Goal: Task Accomplishment & Management: Complete application form

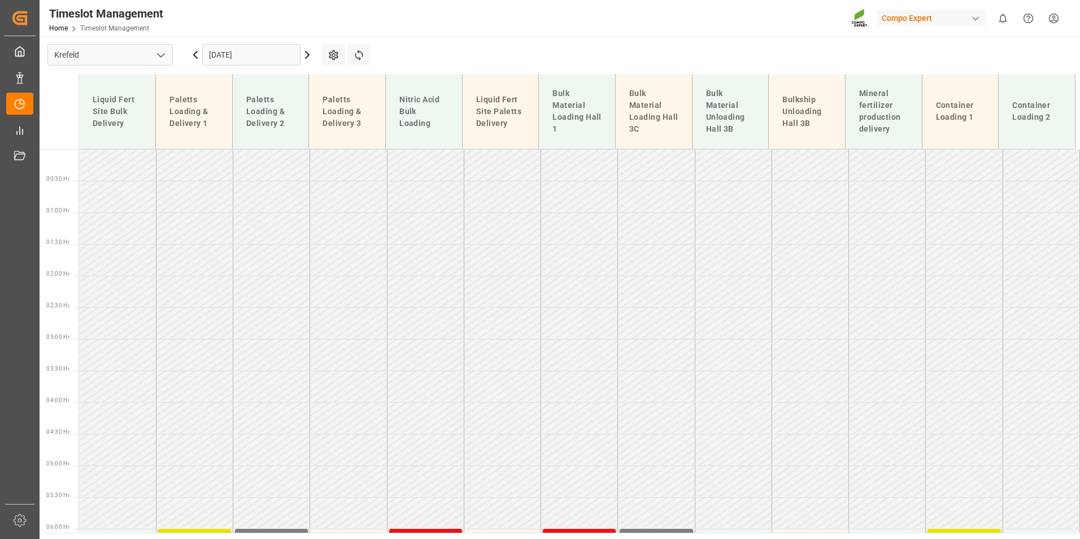
scroll to position [534, 0]
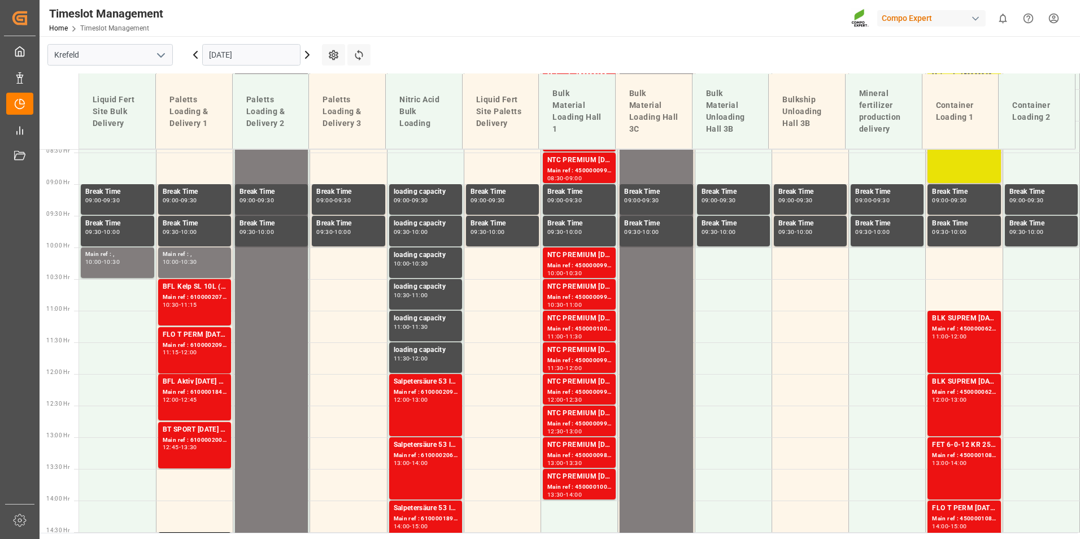
click at [193, 54] on icon at bounding box center [196, 55] width 14 height 14
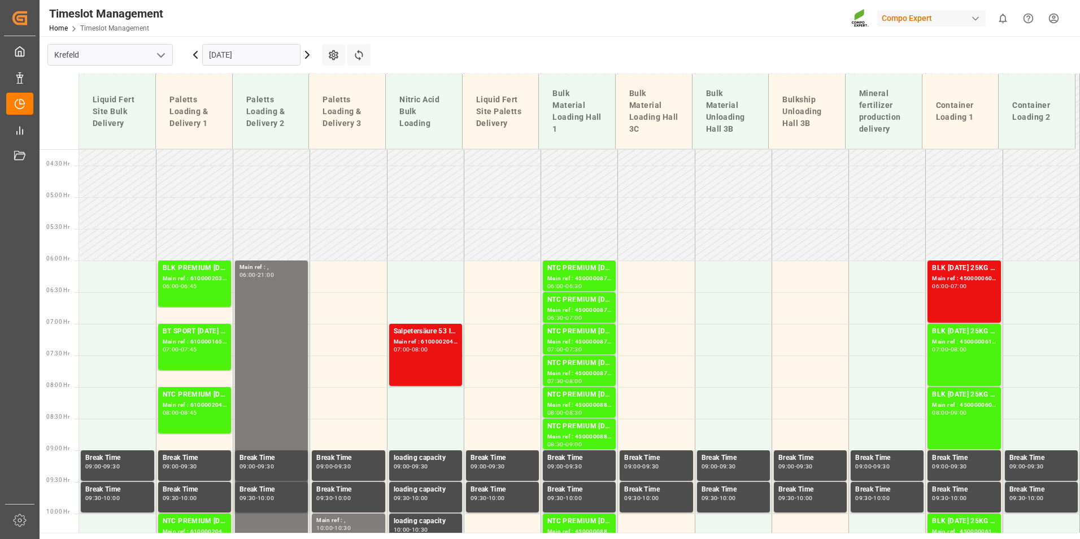
scroll to position [259, 0]
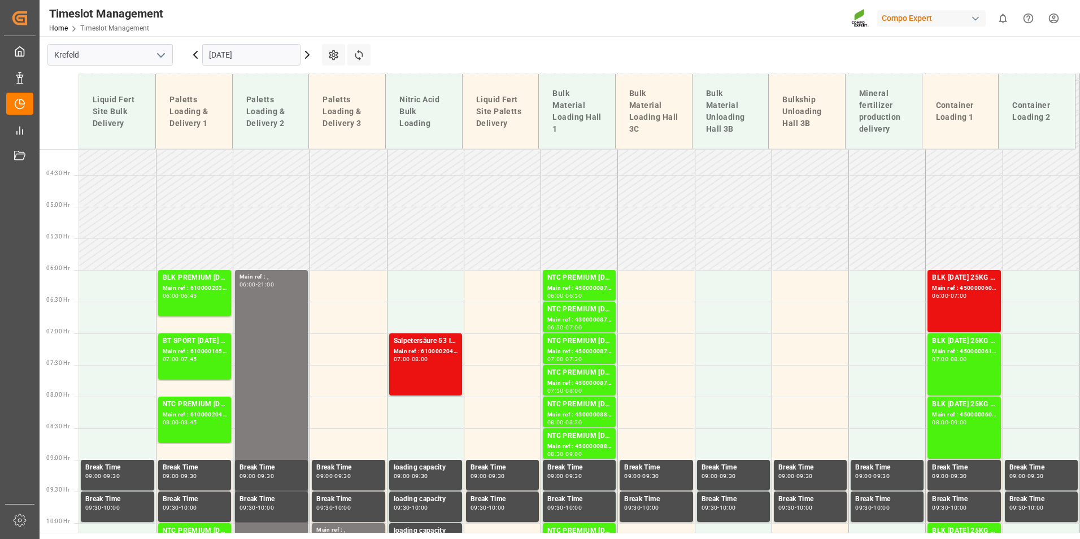
click at [311, 53] on icon at bounding box center [308, 55] width 14 height 14
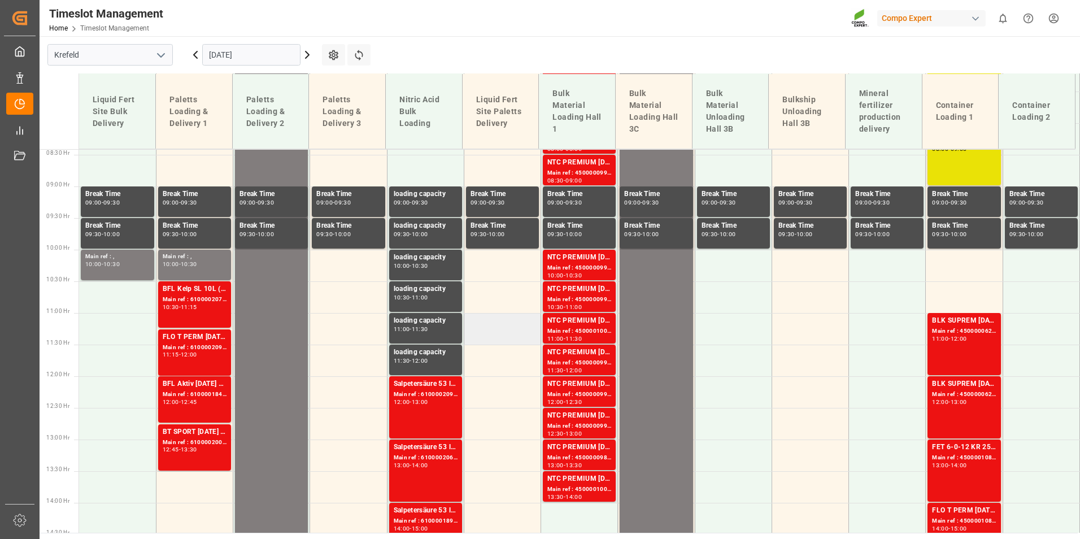
scroll to position [315, 0]
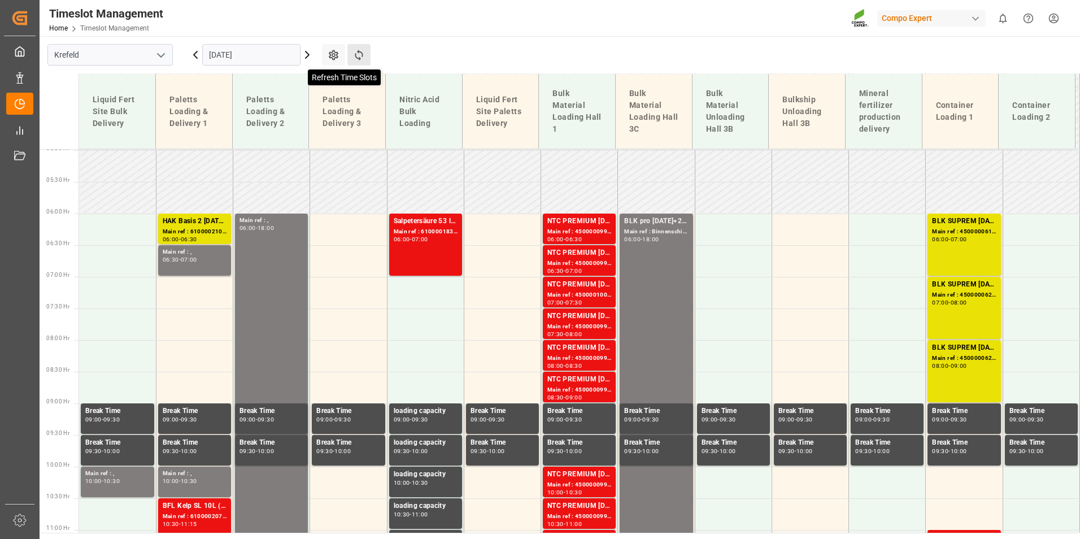
click at [355, 59] on icon at bounding box center [359, 55] width 12 height 12
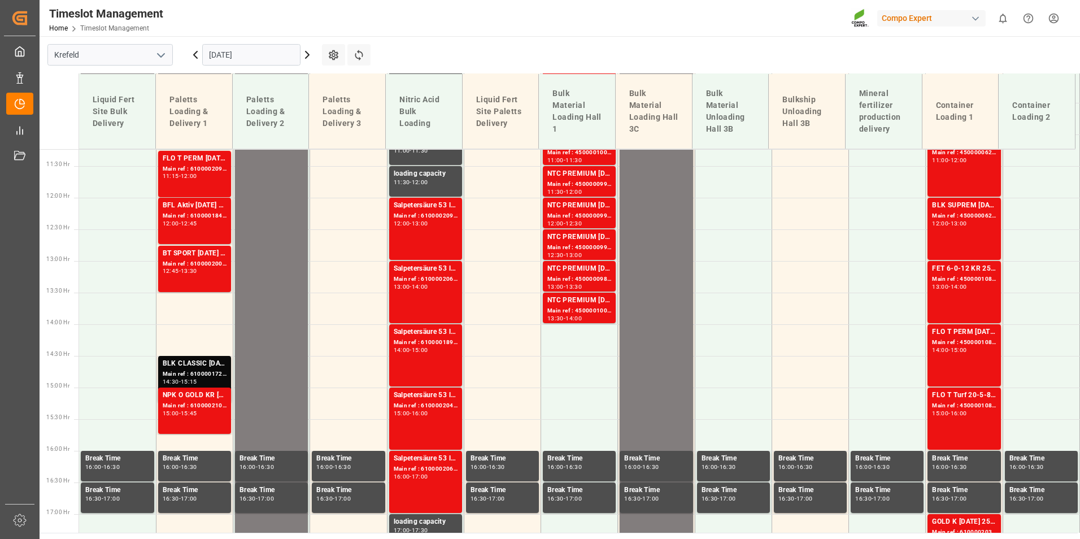
scroll to position [541, 0]
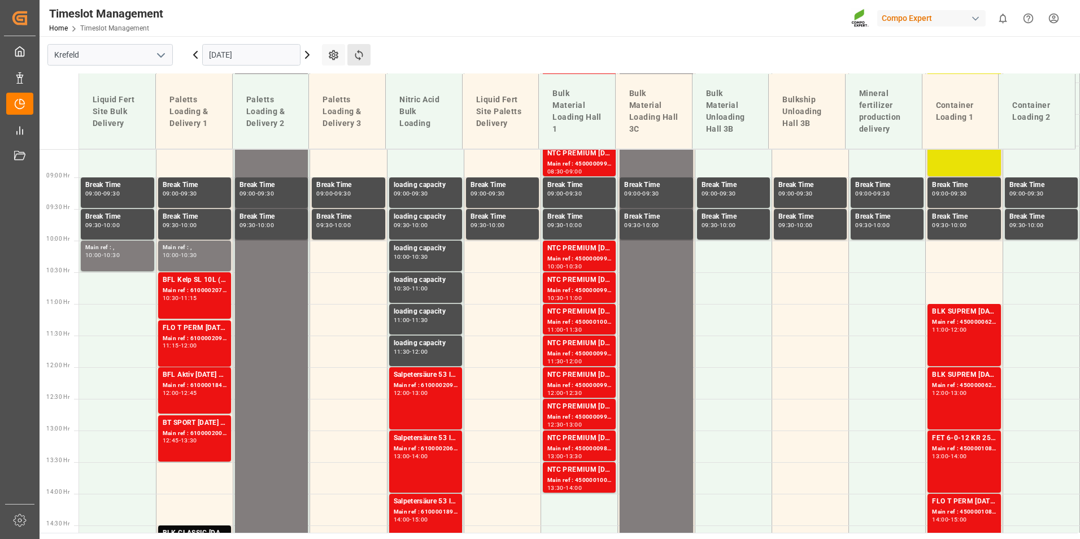
click at [369, 58] on button "Refresh Time Slots" at bounding box center [358, 54] width 23 height 21
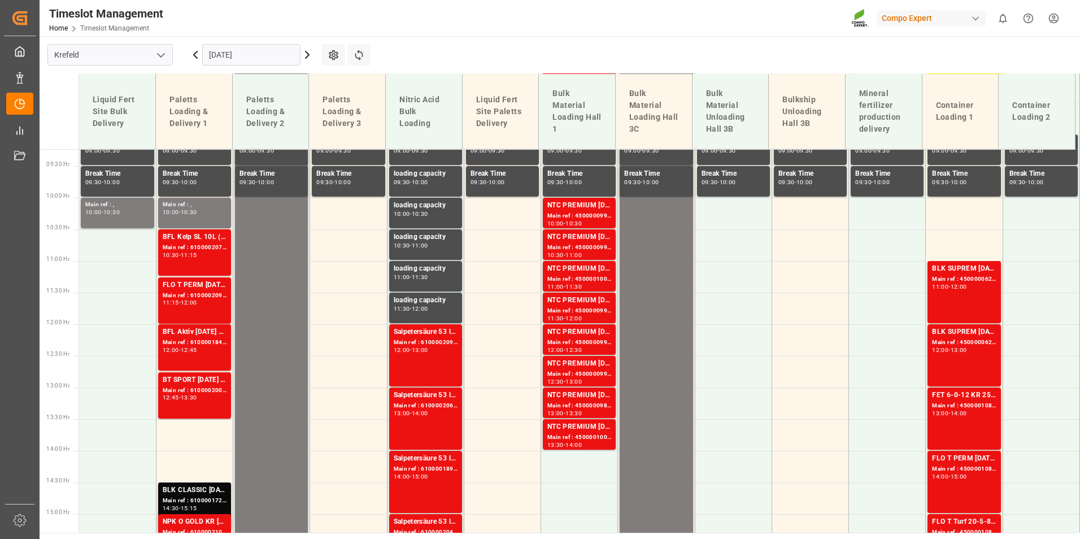
scroll to position [598, 0]
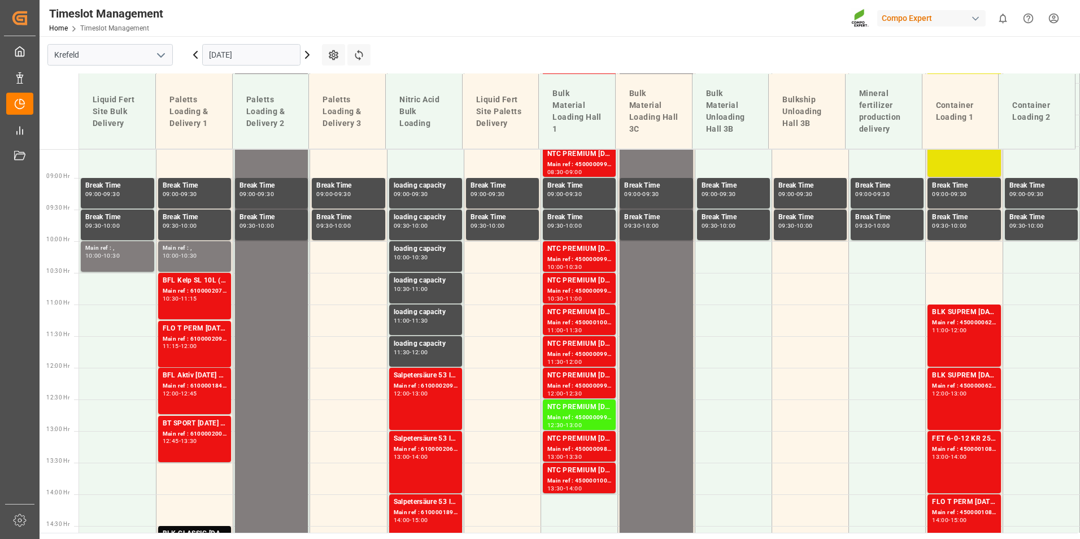
scroll to position [541, 0]
click at [366, 63] on button "Refresh Time Slots" at bounding box center [358, 54] width 23 height 21
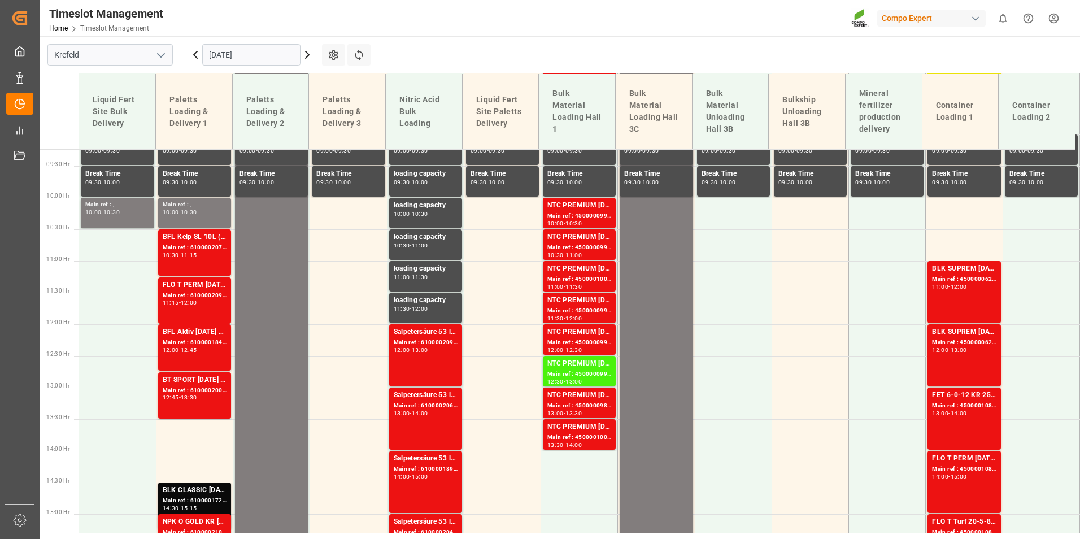
scroll to position [598, 0]
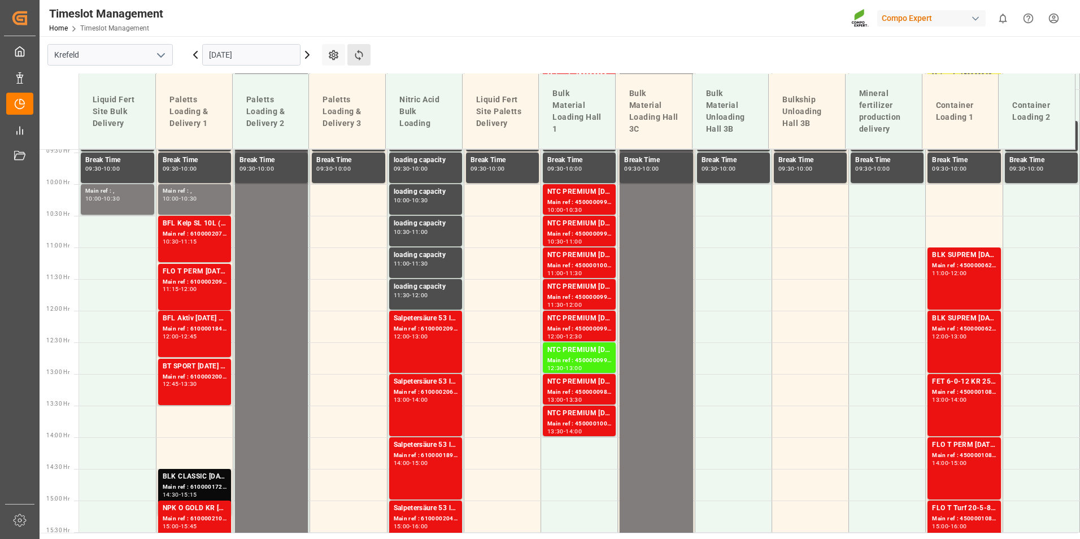
click at [364, 63] on button "Refresh Time Slots" at bounding box center [358, 54] width 23 height 21
click at [196, 57] on icon at bounding box center [195, 54] width 3 height 7
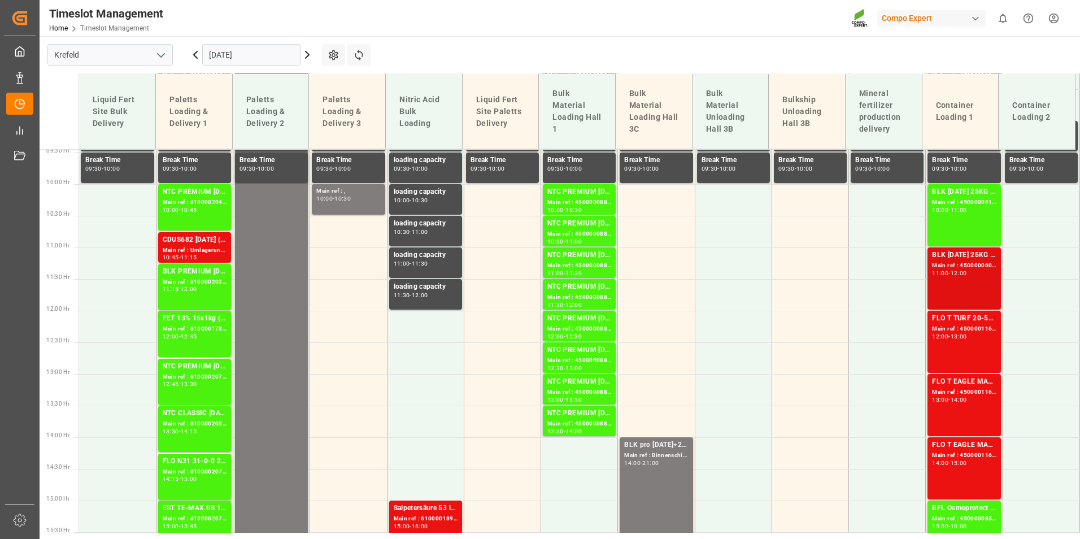
click at [951, 266] on div "Main ref : 4500000609, 2000000557" at bounding box center [964, 266] width 64 height 10
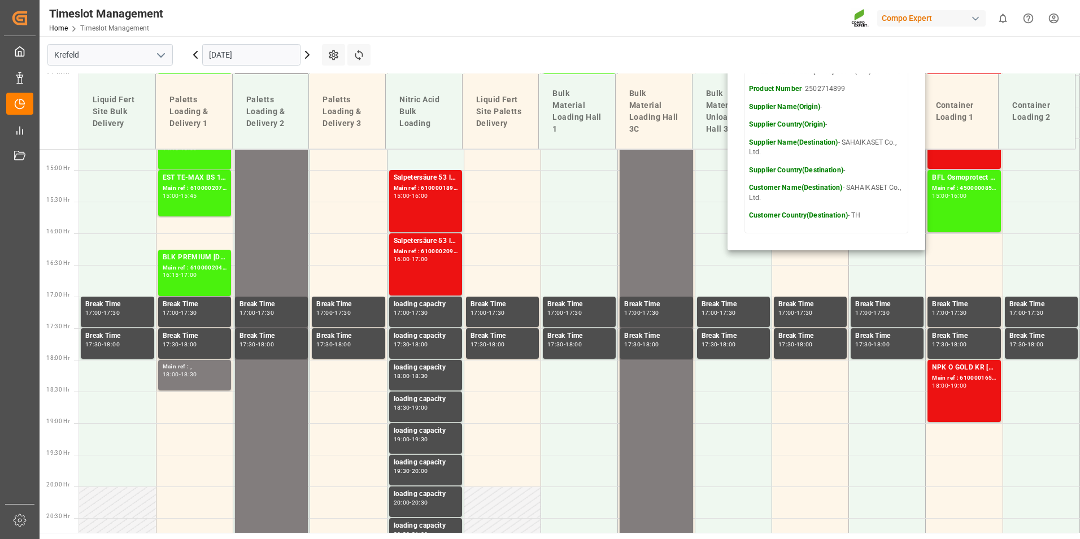
scroll to position [993, 0]
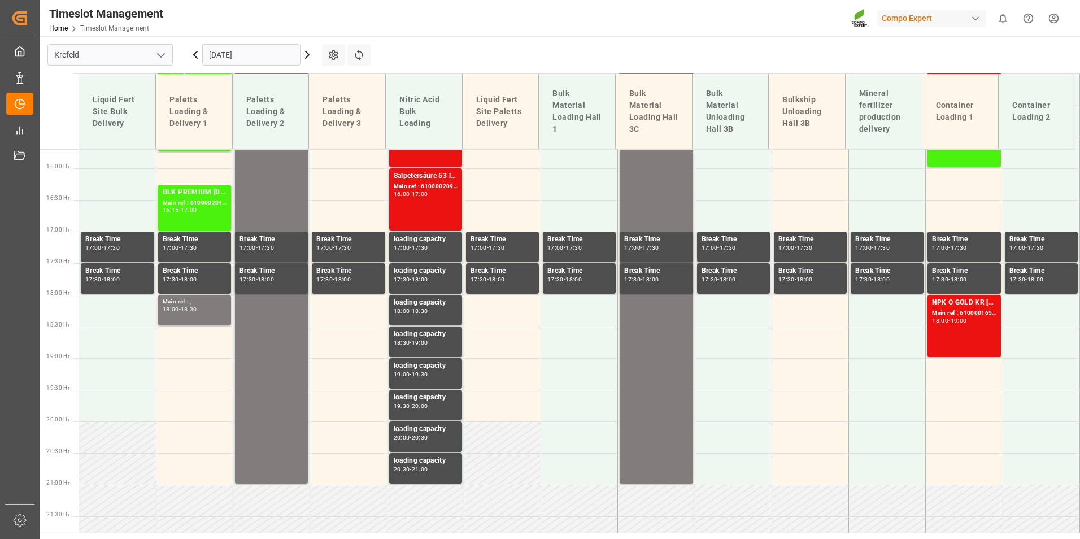
click at [961, 323] on div "18:00 - 19:00" at bounding box center [964, 321] width 64 height 6
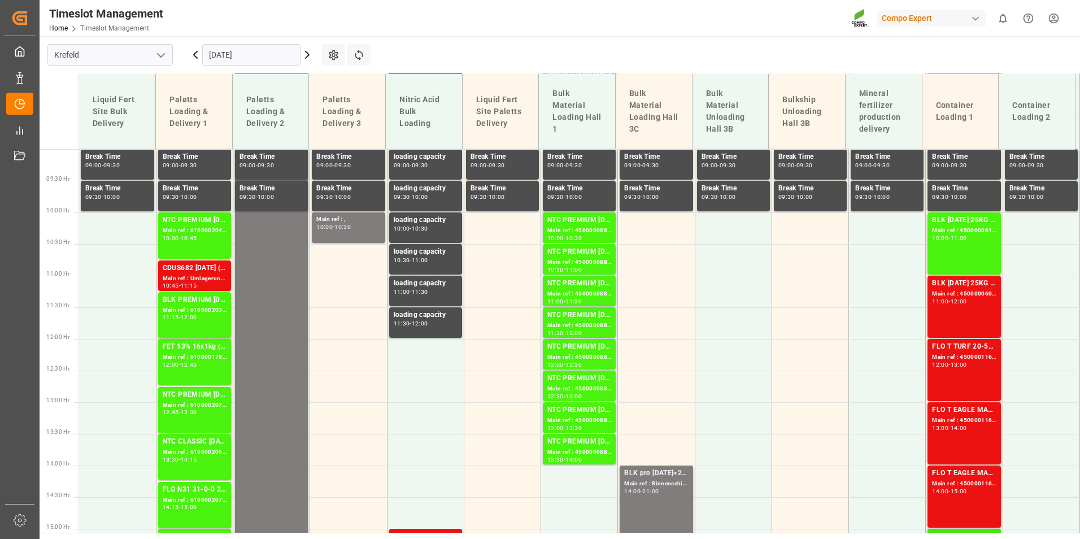
scroll to position [598, 0]
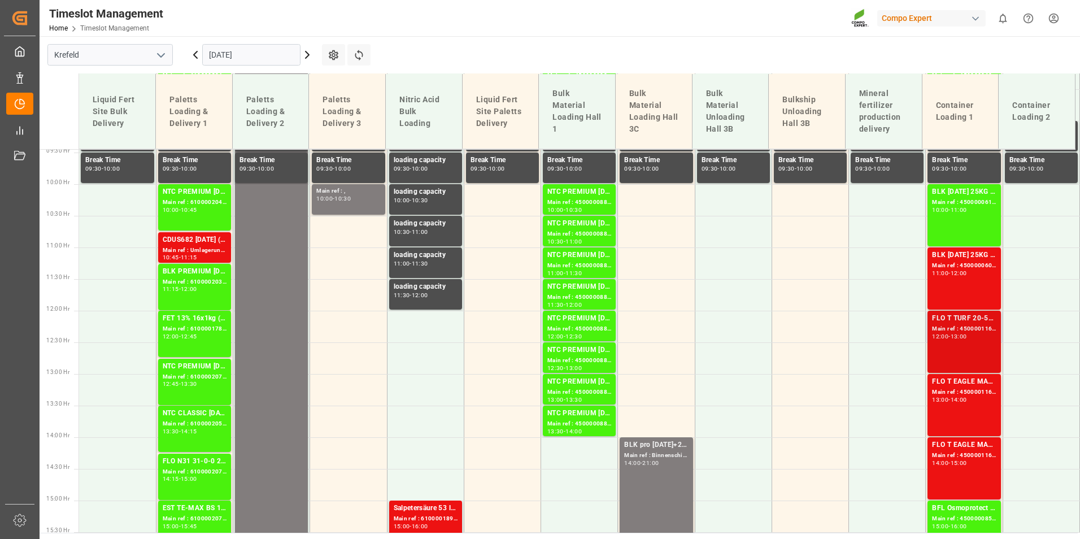
click at [970, 338] on div "12:00 - 13:00" at bounding box center [964, 337] width 64 height 6
click at [968, 328] on div "Main ref : 4500001165, 2000000989" at bounding box center [964, 329] width 64 height 10
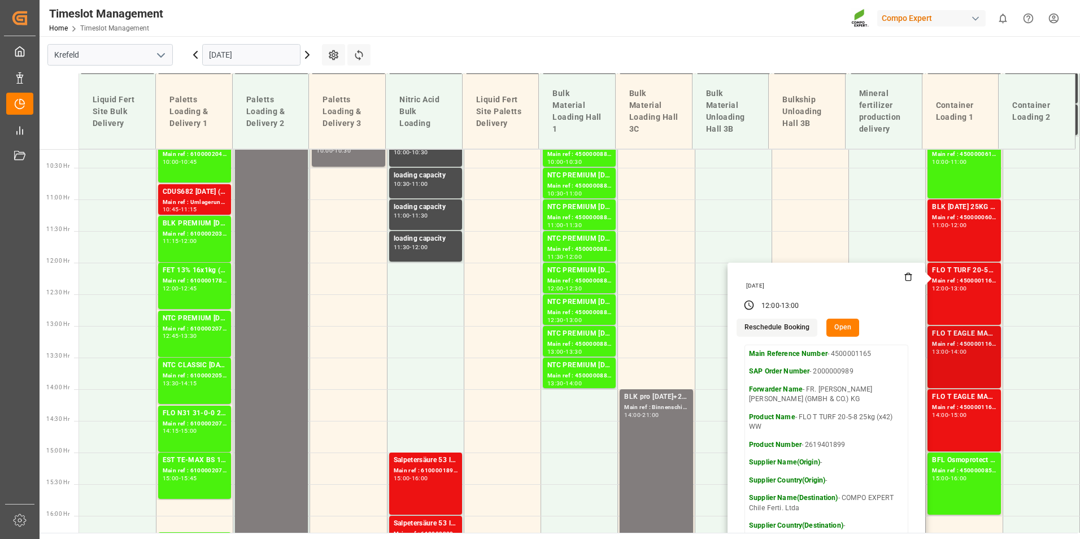
scroll to position [711, 0]
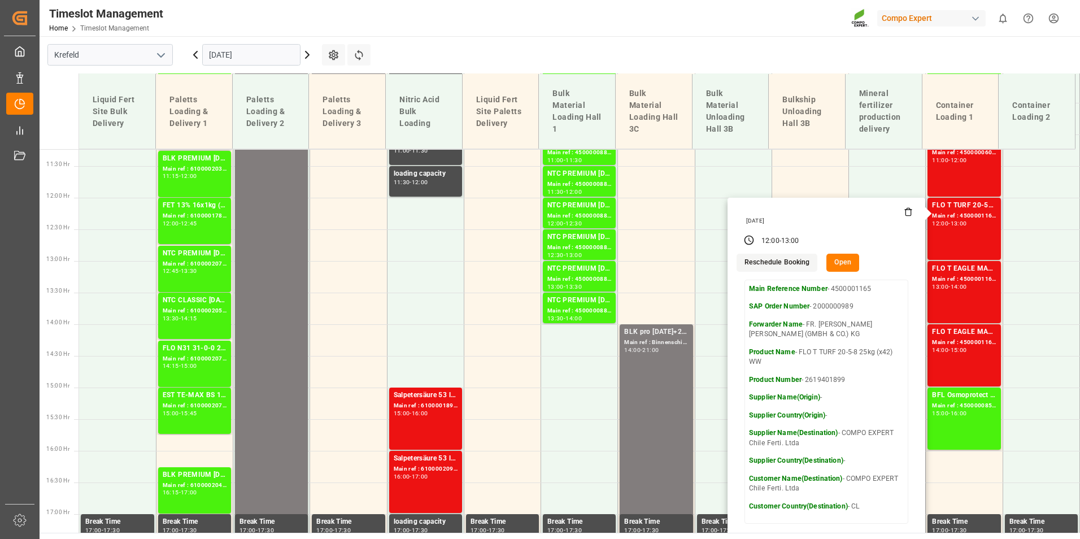
click at [904, 216] on icon at bounding box center [908, 211] width 9 height 9
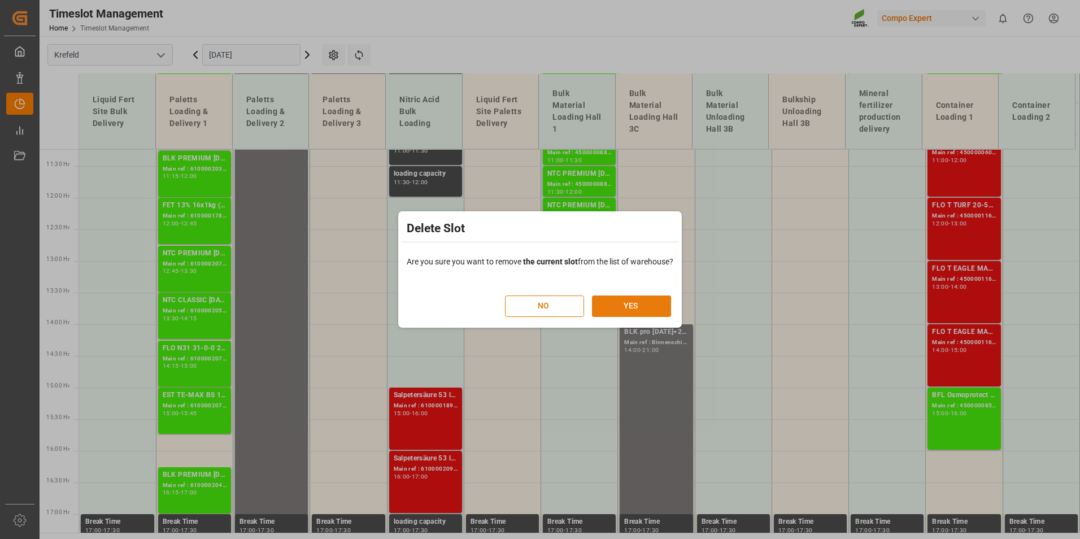
click at [645, 307] on button "YES" at bounding box center [631, 305] width 79 height 21
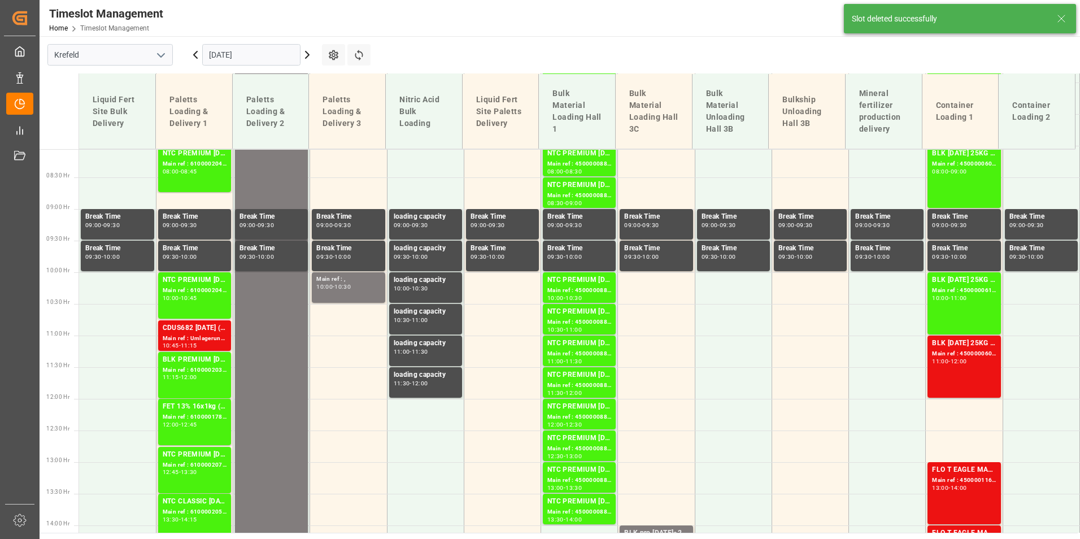
scroll to position [649, 0]
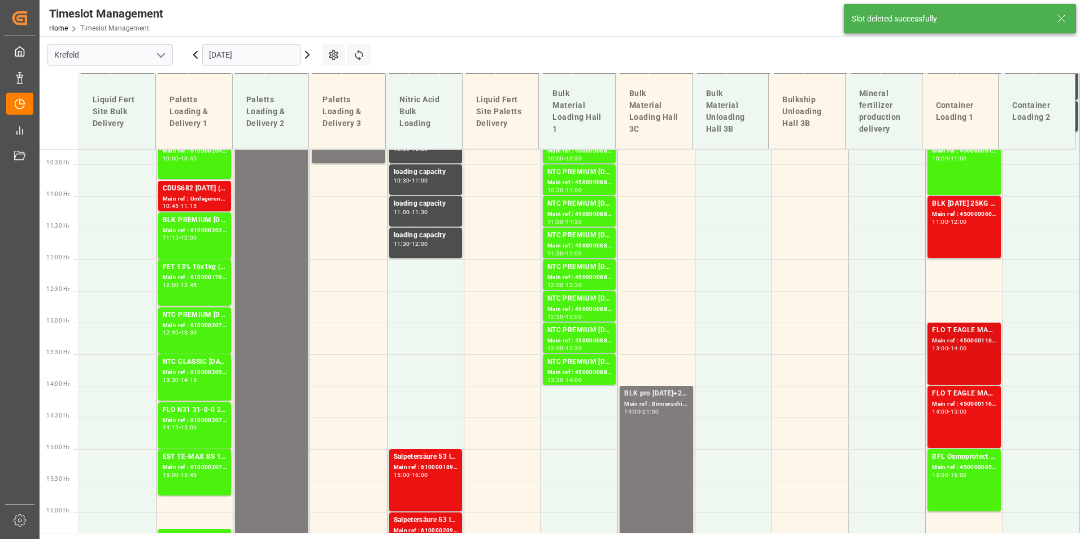
click at [956, 348] on div "14:00" at bounding box center [959, 348] width 16 height 5
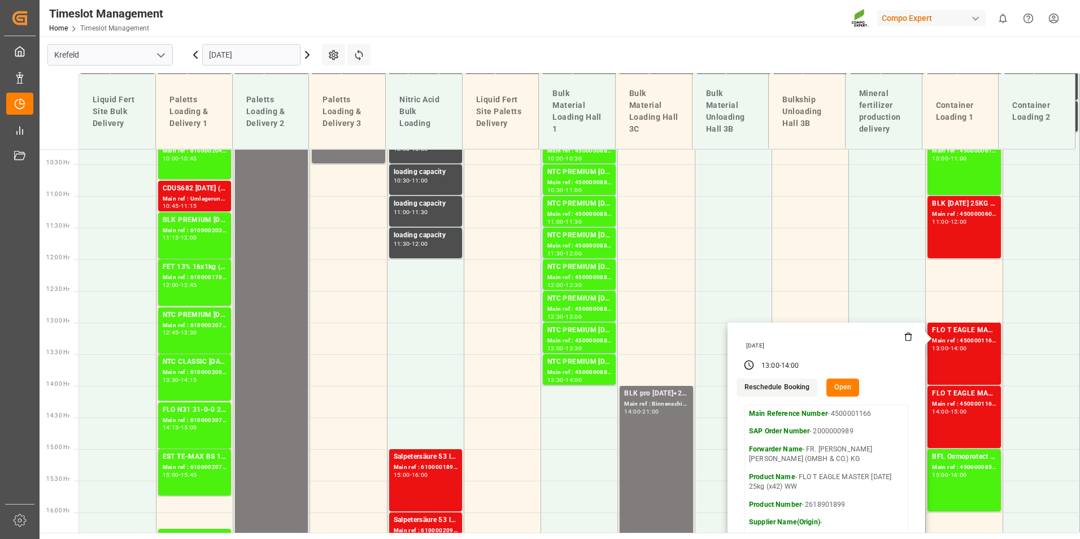
click at [904, 340] on icon at bounding box center [908, 336] width 9 height 9
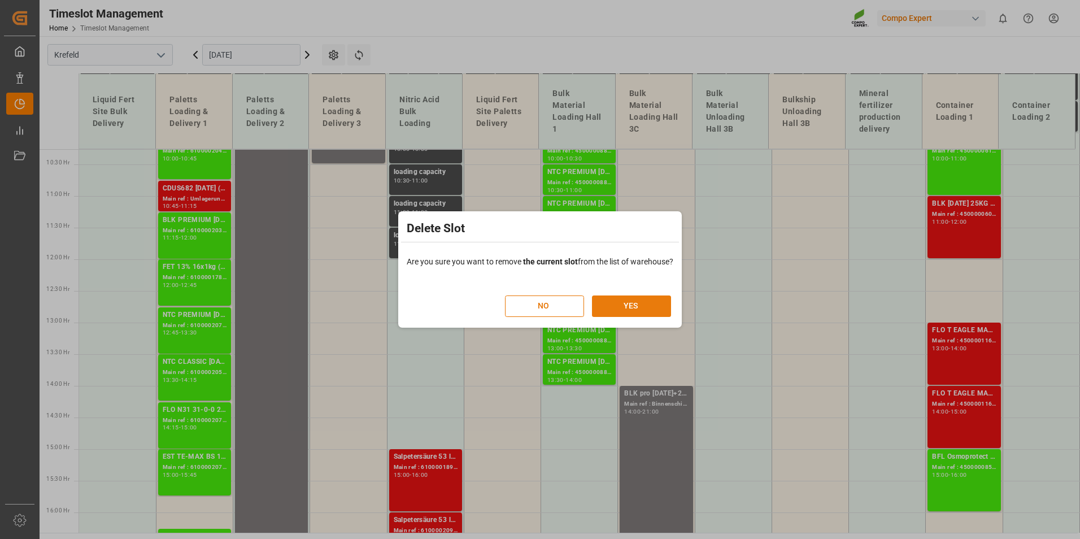
click at [595, 308] on button "YES" at bounding box center [631, 305] width 79 height 21
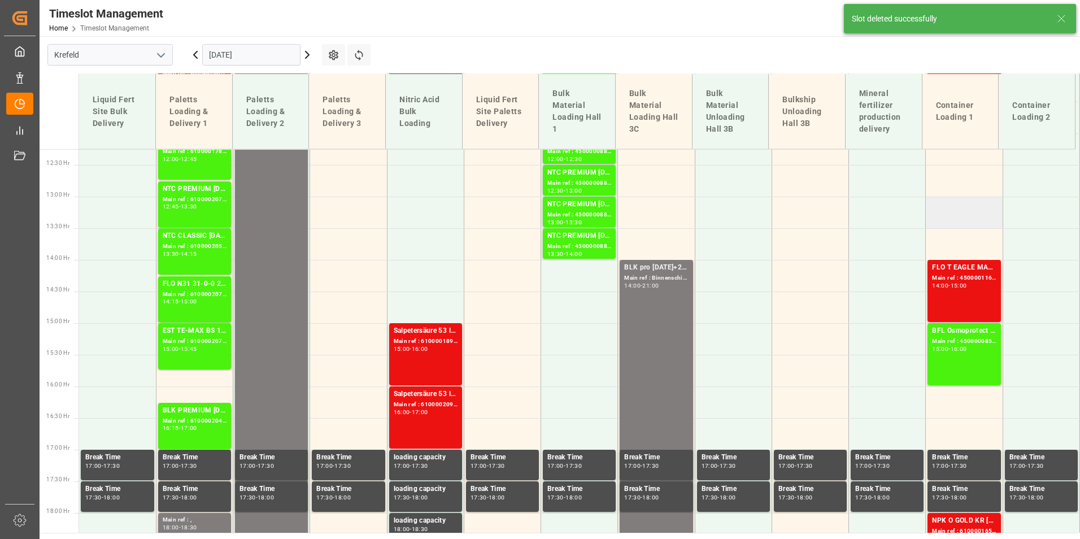
scroll to position [788, 0]
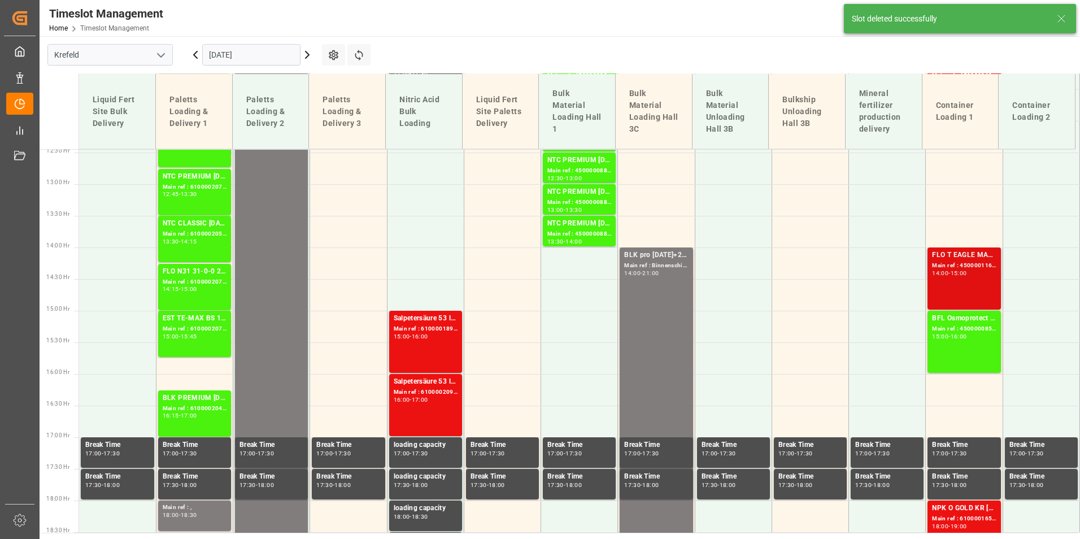
click at [965, 278] on div "FLO T EAGLE MASTER [DATE] 25kg (x42) WW Main ref : 4500001167, 2000000989 14:00…" at bounding box center [964, 279] width 64 height 58
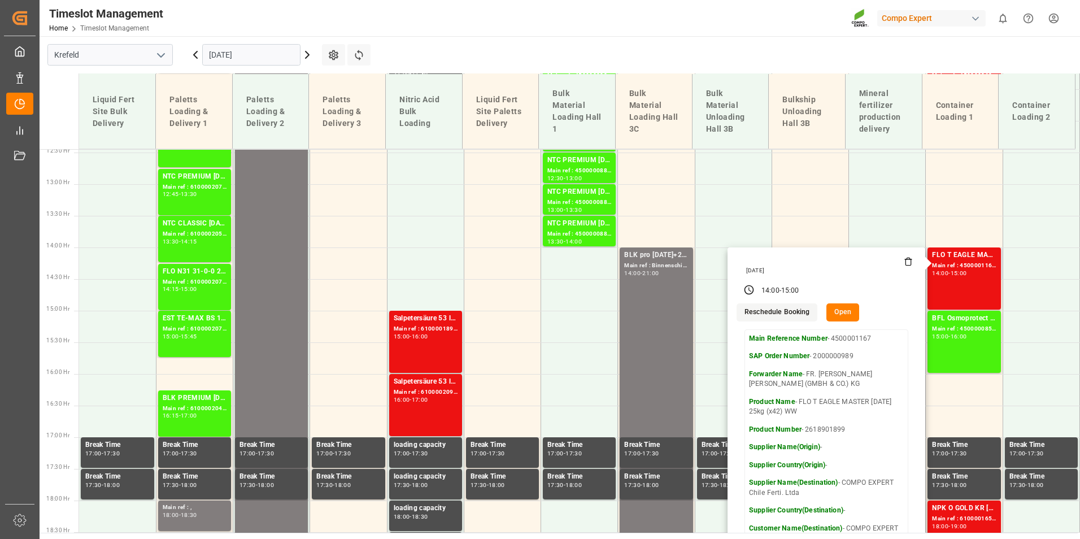
click at [904, 258] on icon at bounding box center [908, 261] width 9 height 9
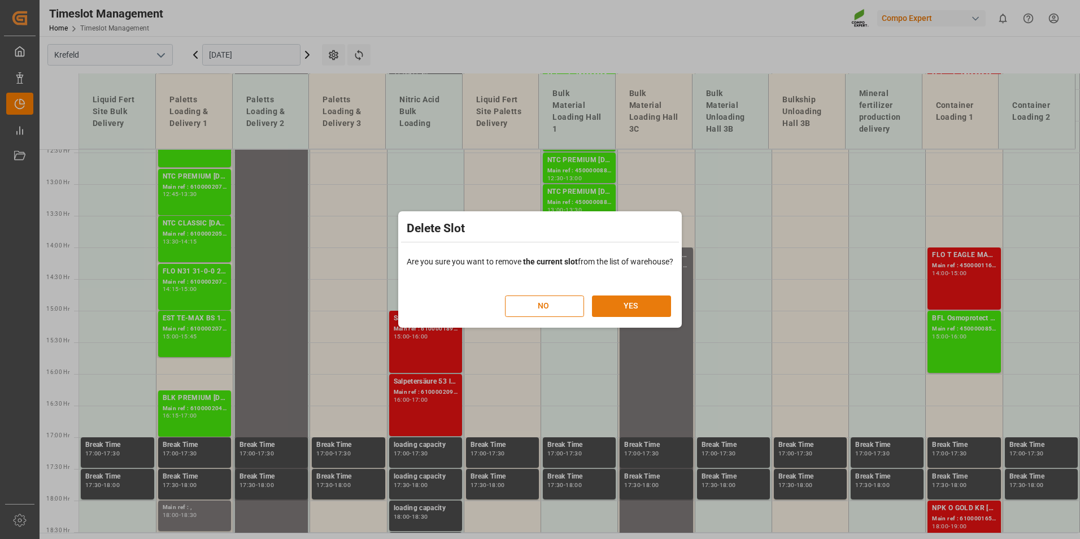
click at [668, 298] on button "YES" at bounding box center [631, 305] width 79 height 21
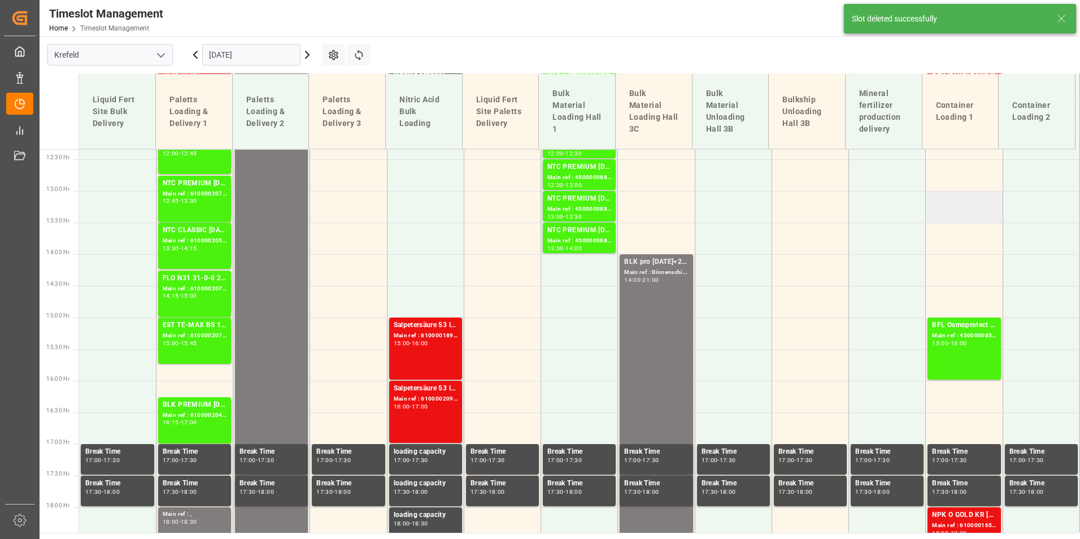
scroll to position [625, 0]
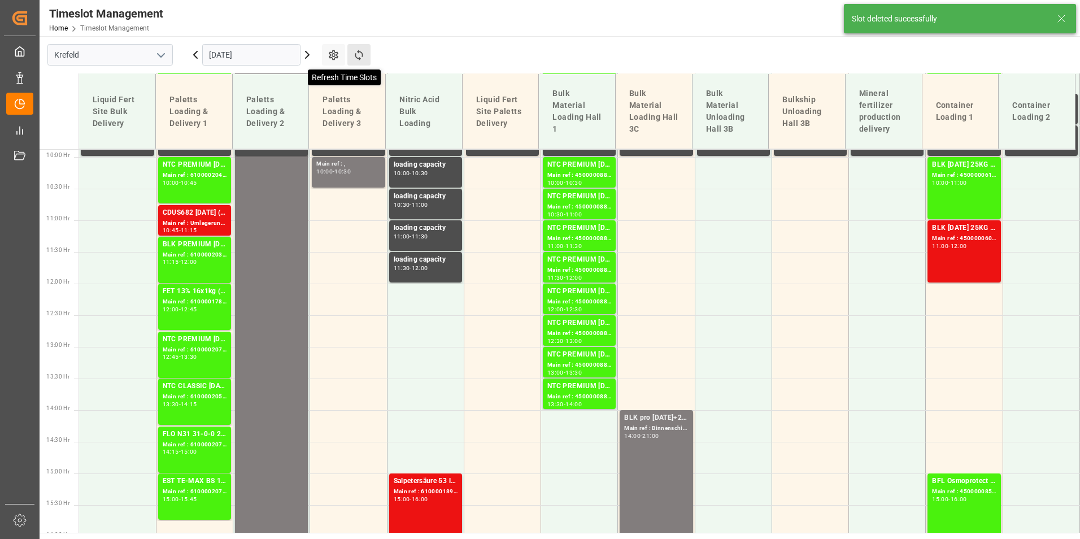
click at [355, 56] on icon at bounding box center [359, 55] width 8 height 11
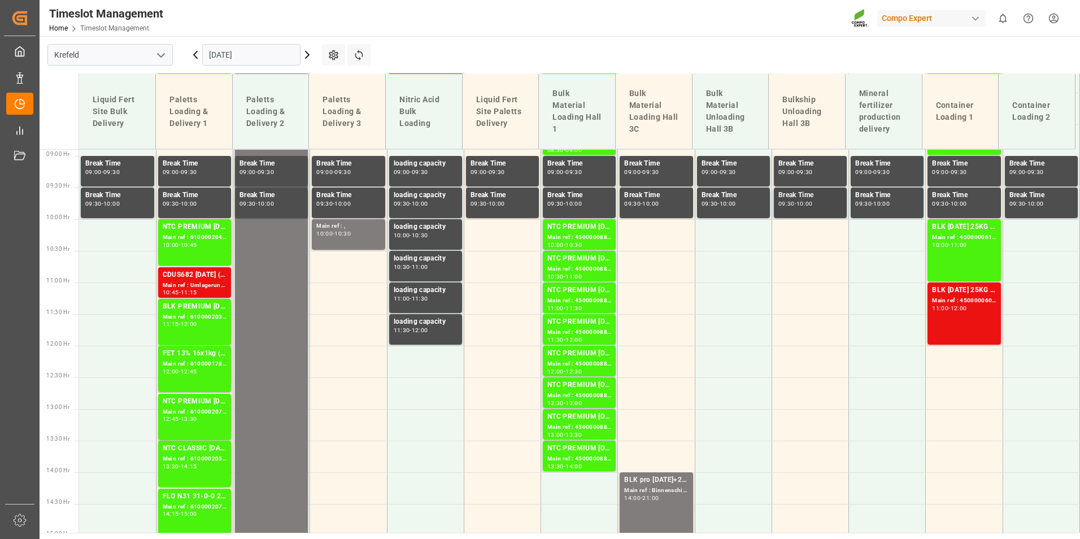
scroll to position [598, 0]
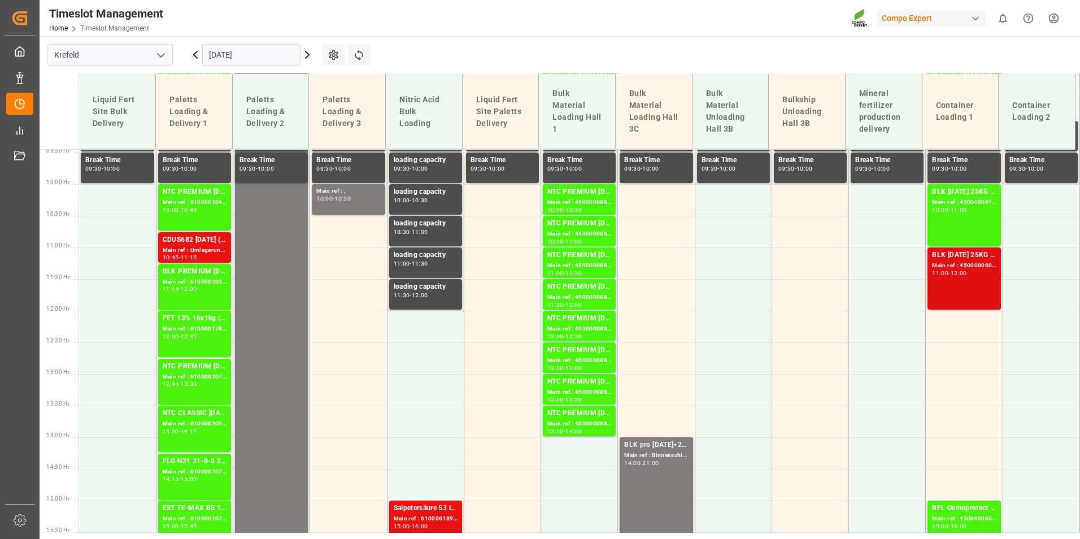
click at [947, 264] on div "Main ref : 4500000609, 2000000557" at bounding box center [964, 266] width 64 height 10
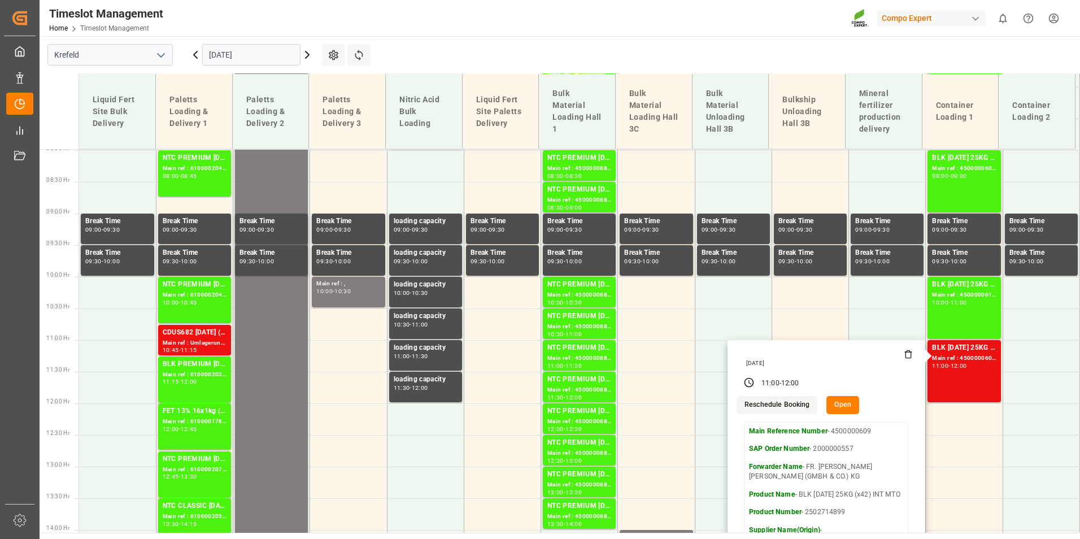
scroll to position [372, 0]
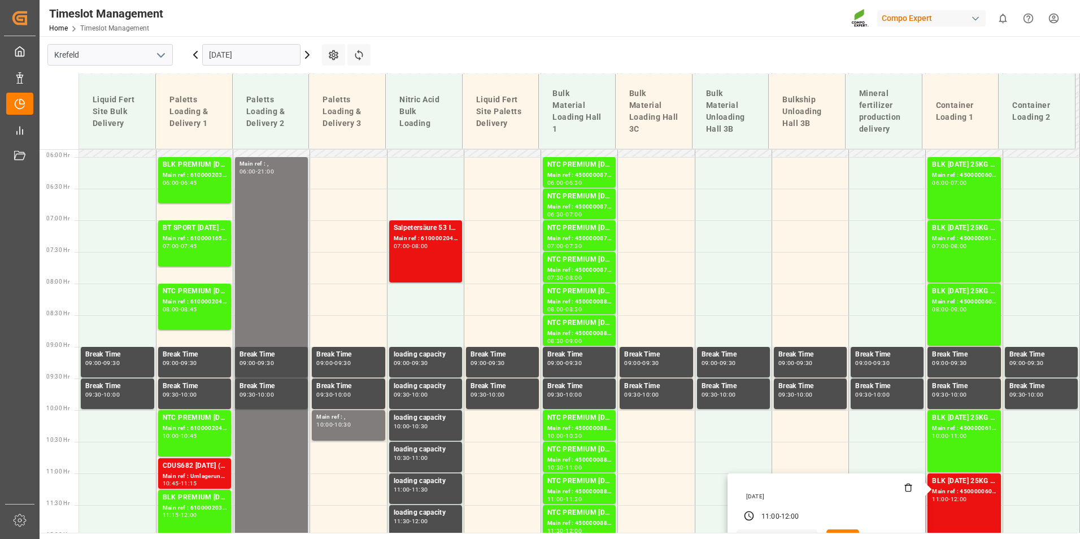
click at [307, 58] on icon at bounding box center [307, 54] width 3 height 7
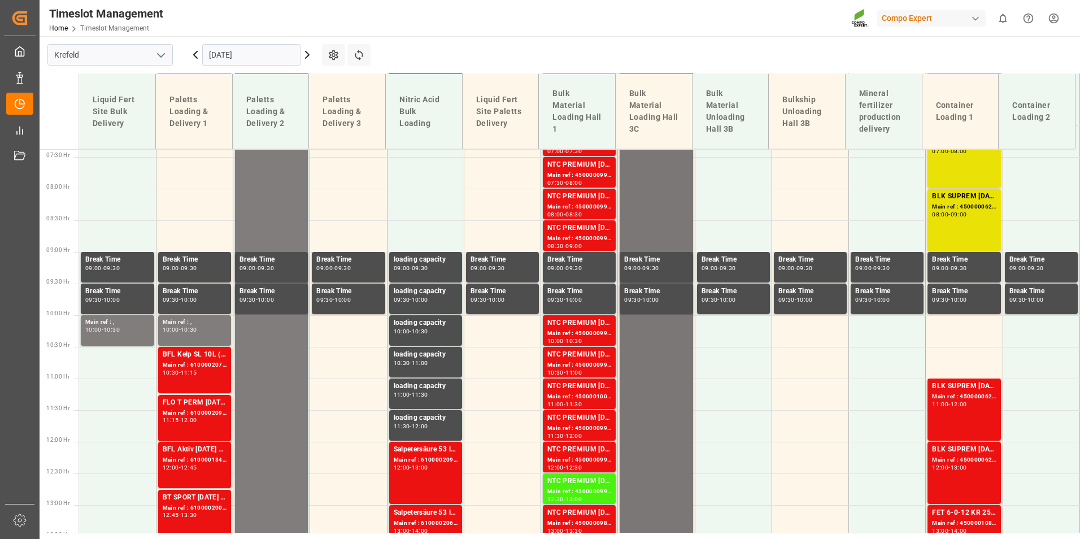
scroll to position [598, 0]
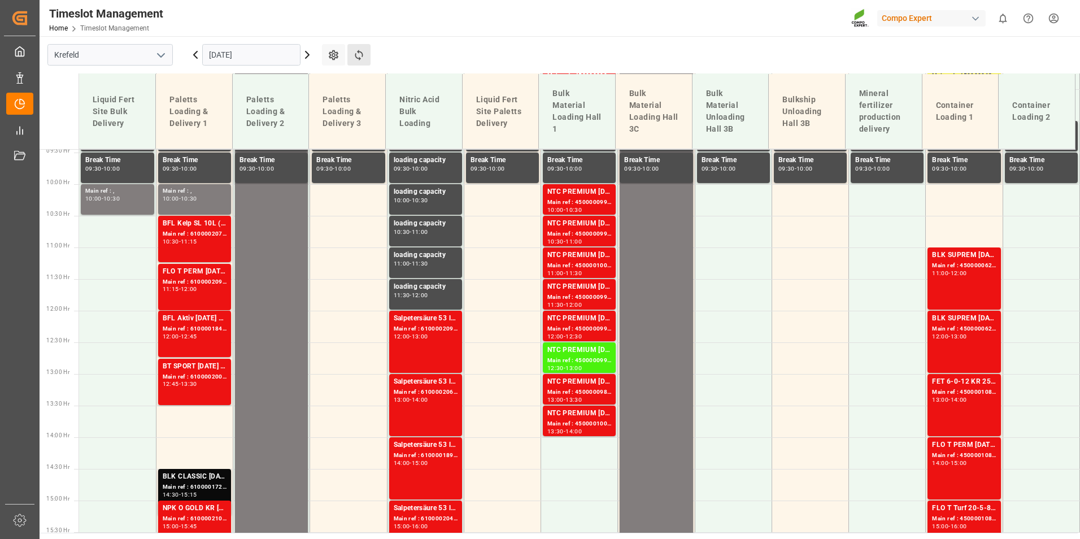
click at [366, 57] on button "Refresh Time Slots" at bounding box center [358, 54] width 23 height 21
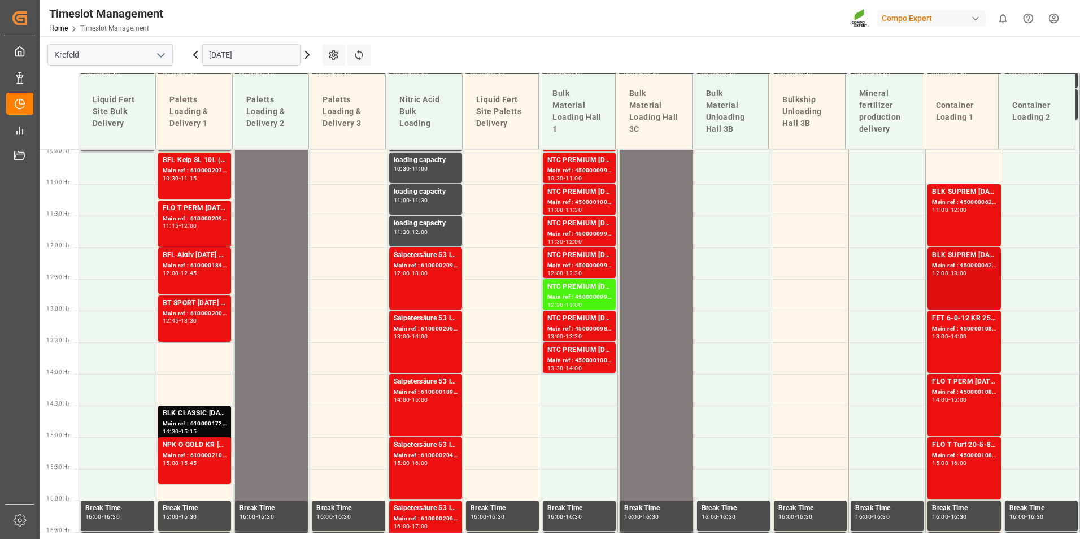
scroll to position [322, 0]
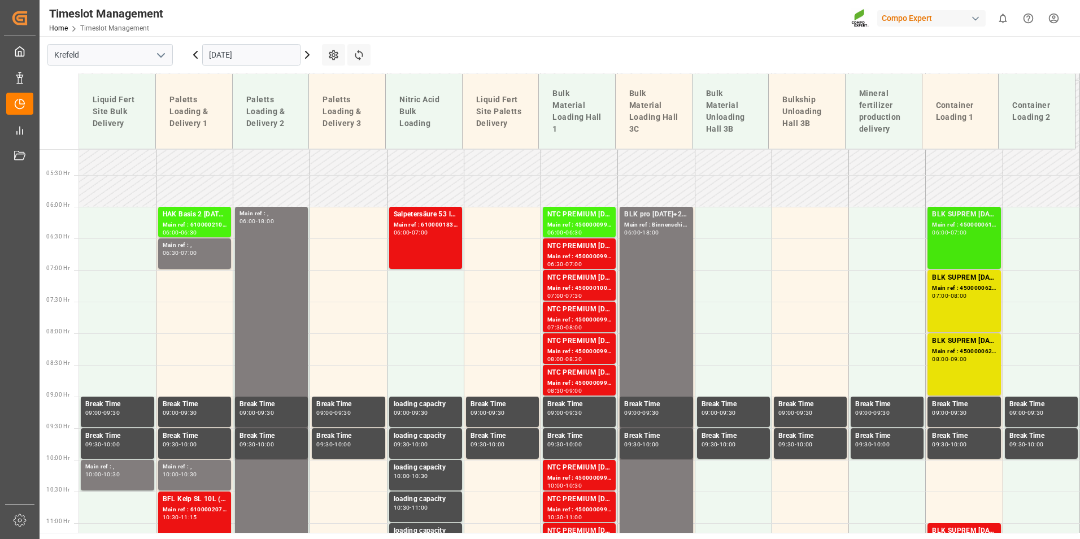
click at [942, 234] on div "06:00" at bounding box center [940, 232] width 16 height 5
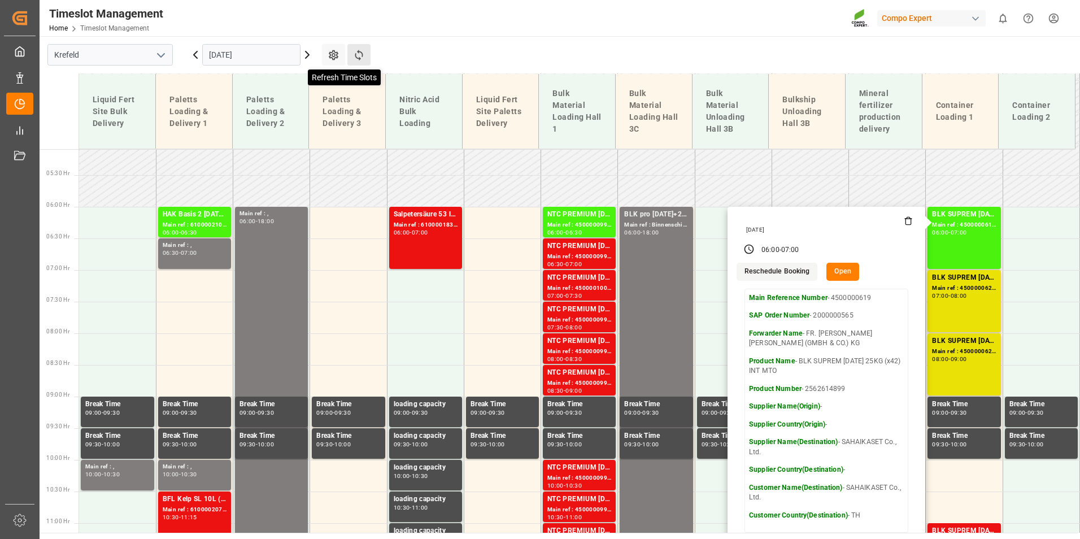
click at [357, 57] on icon at bounding box center [359, 55] width 12 height 12
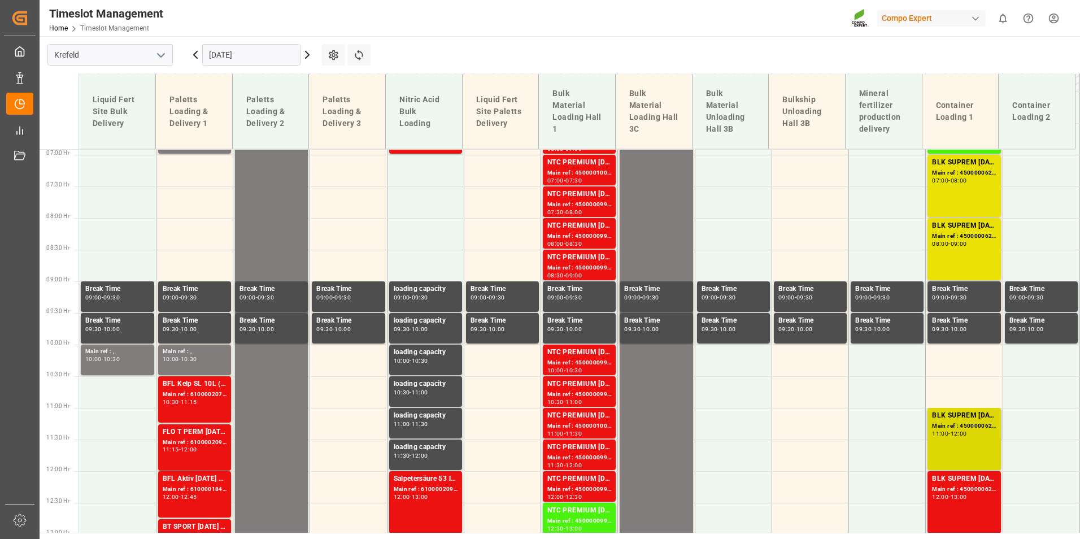
scroll to position [491, 0]
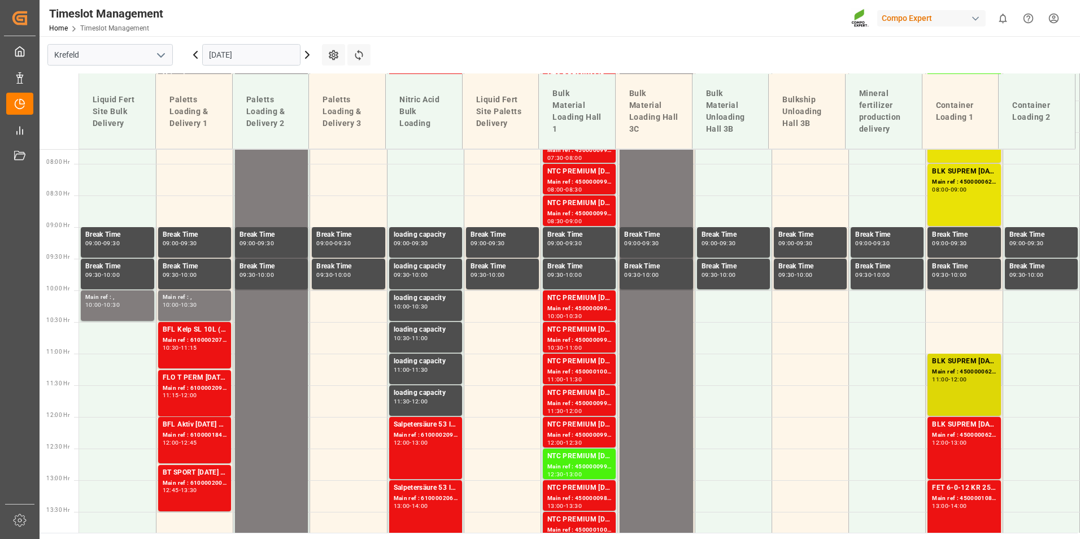
click at [962, 385] on div "BLK SUPREM [DATE] 25KG (x42) INT MTO Main ref : 4500000622, 2000000565 11:00 - …" at bounding box center [964, 385] width 64 height 58
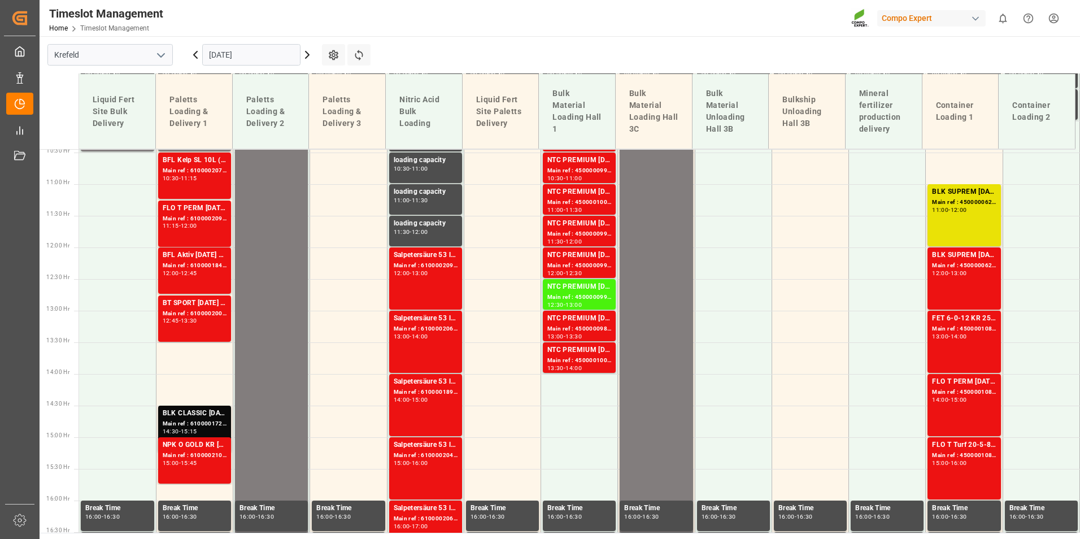
scroll to position [322, 0]
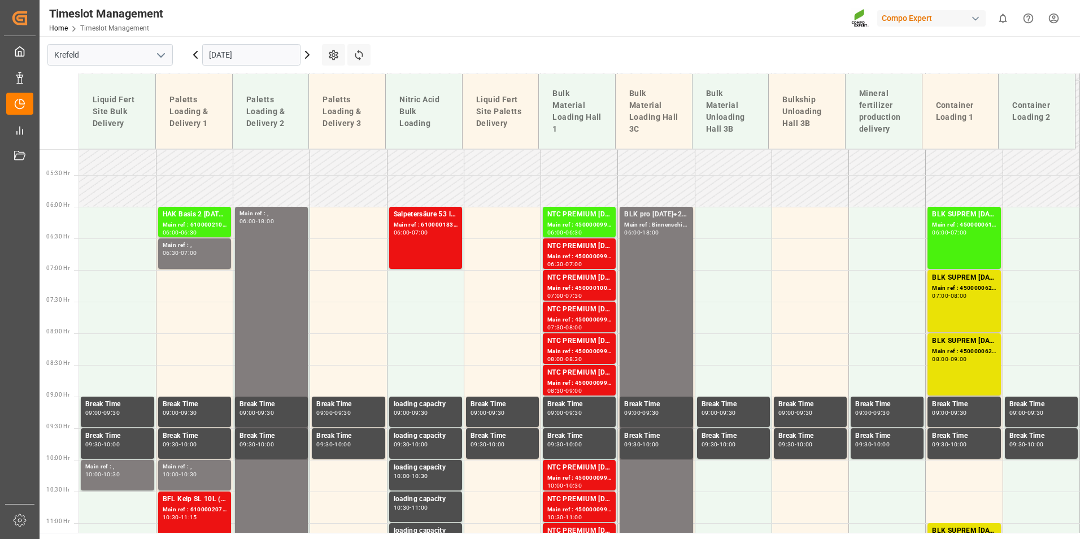
click at [199, 54] on icon at bounding box center [196, 55] width 14 height 14
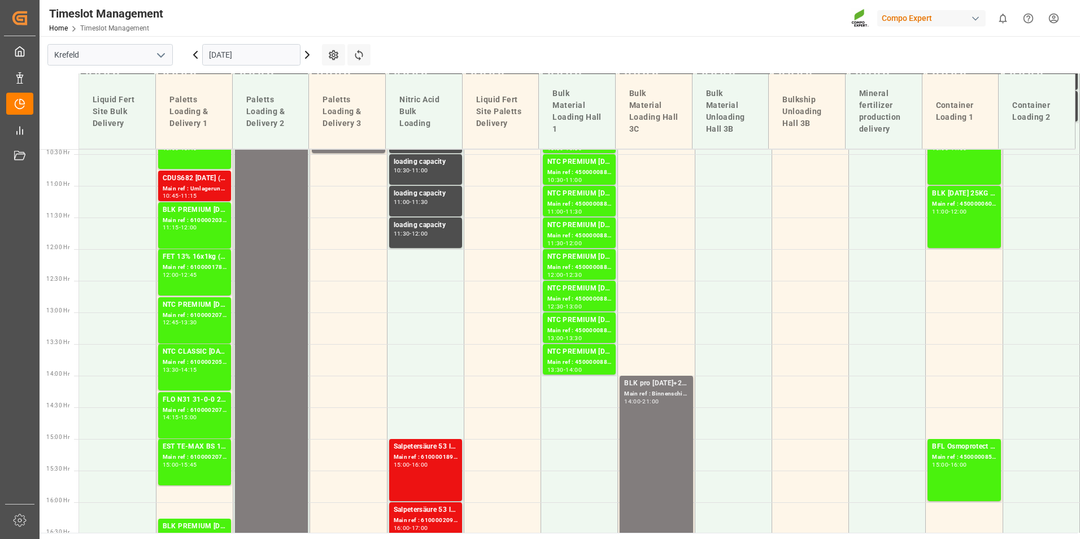
scroll to position [379, 0]
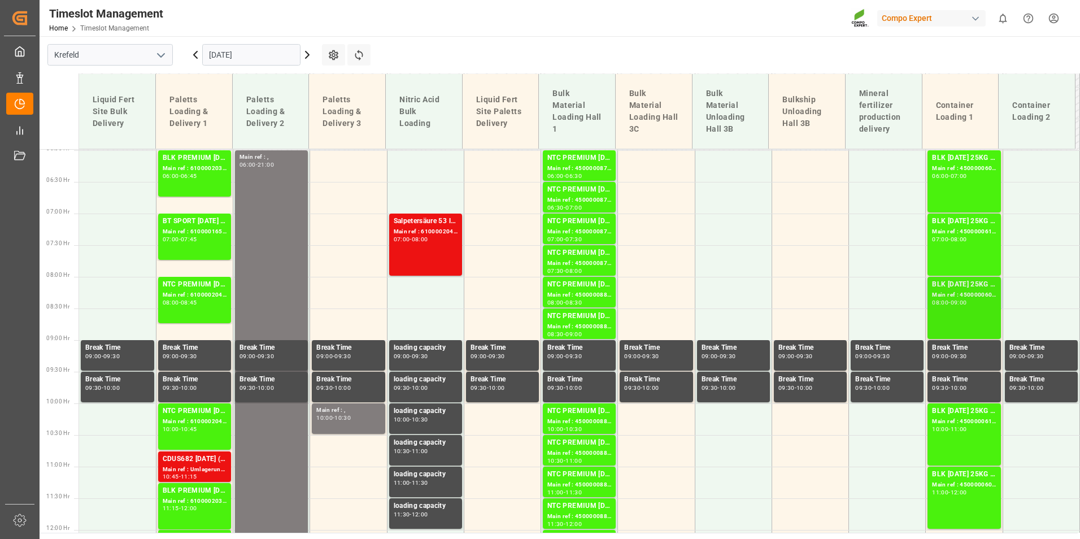
click at [966, 310] on div "BLK [DATE] 25KG (x42) INT MTO Main ref : 4500000607, 2000000557 08:00 - 09:00" at bounding box center [964, 308] width 64 height 58
click at [939, 193] on div "BLK [DATE] 25KG (x42) INT MTO Main ref : 4500000608, 2000000557 06:00 - 07:00" at bounding box center [964, 182] width 64 height 58
click at [958, 249] on div "BLK [DATE] 25KG (x42) INT MTO Main ref : 4500000611, 2000000557 07:00 - 08:00" at bounding box center [964, 245] width 64 height 58
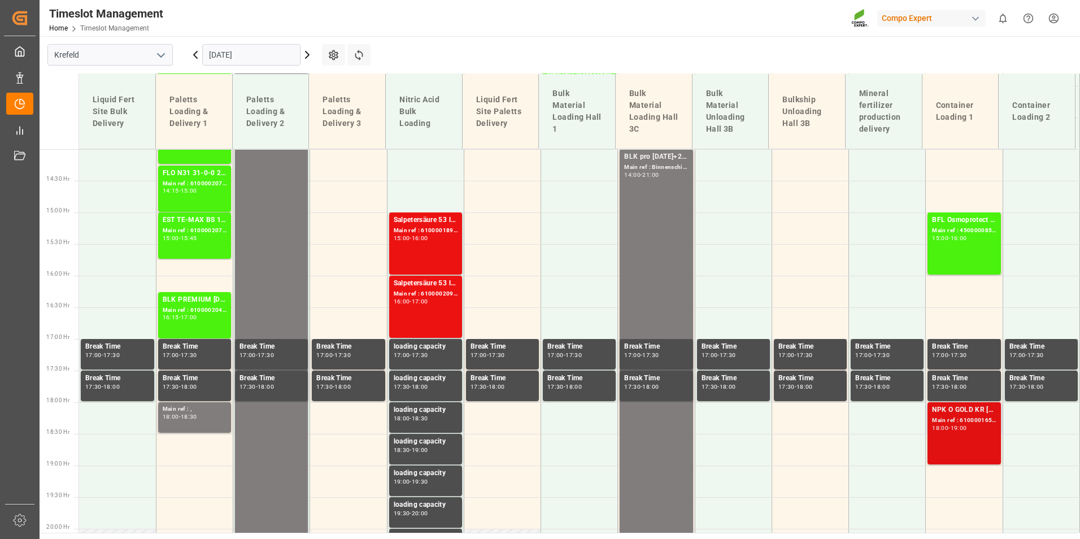
scroll to position [887, 0]
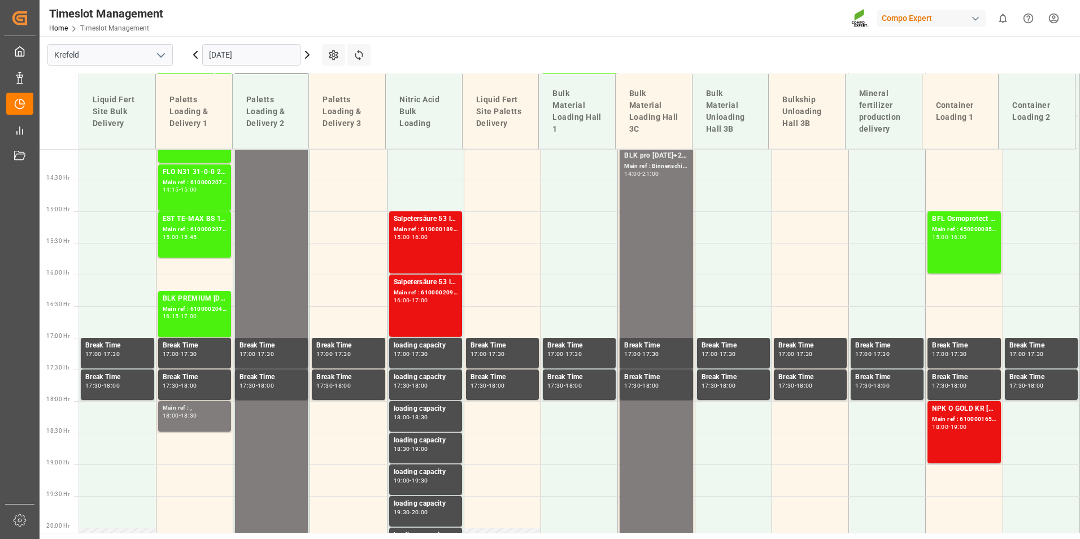
click at [962, 440] on div "NPK O GOLD KR [DATE] 25kg (x60) IT Main ref : 6100001653, 2000001326 18:00 - 19…" at bounding box center [964, 432] width 64 height 58
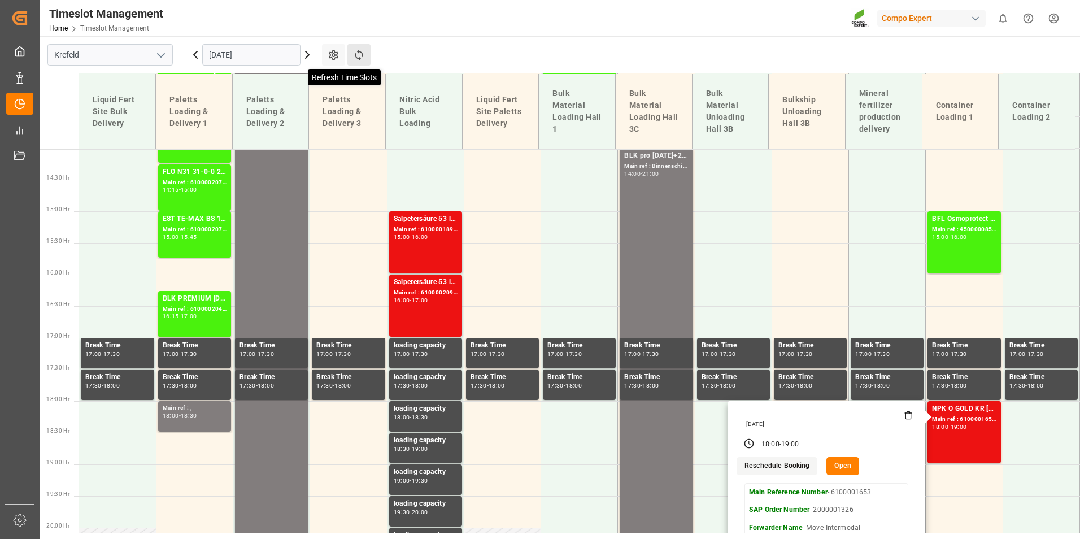
click at [359, 55] on icon at bounding box center [359, 55] width 12 height 12
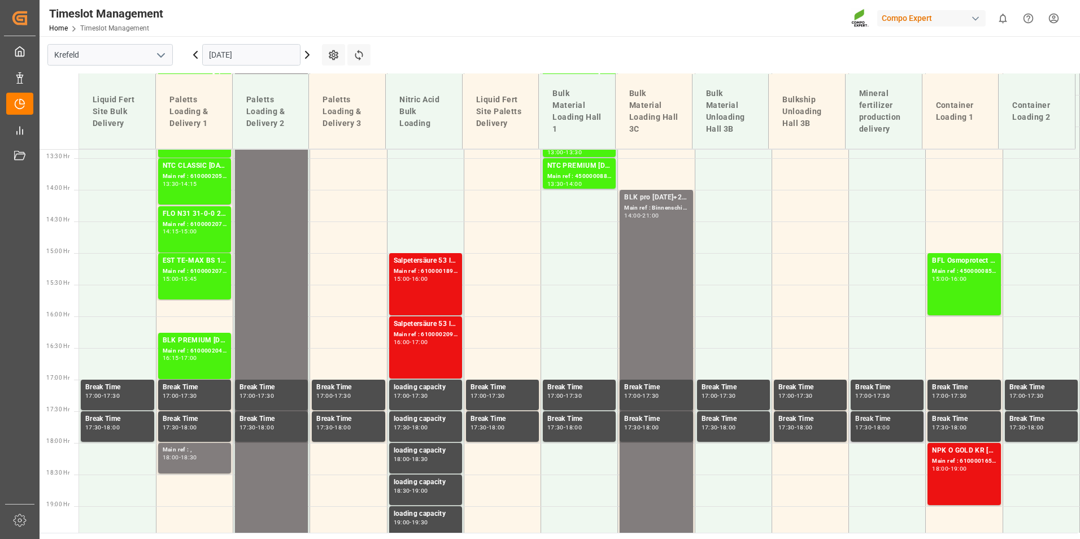
scroll to position [943, 0]
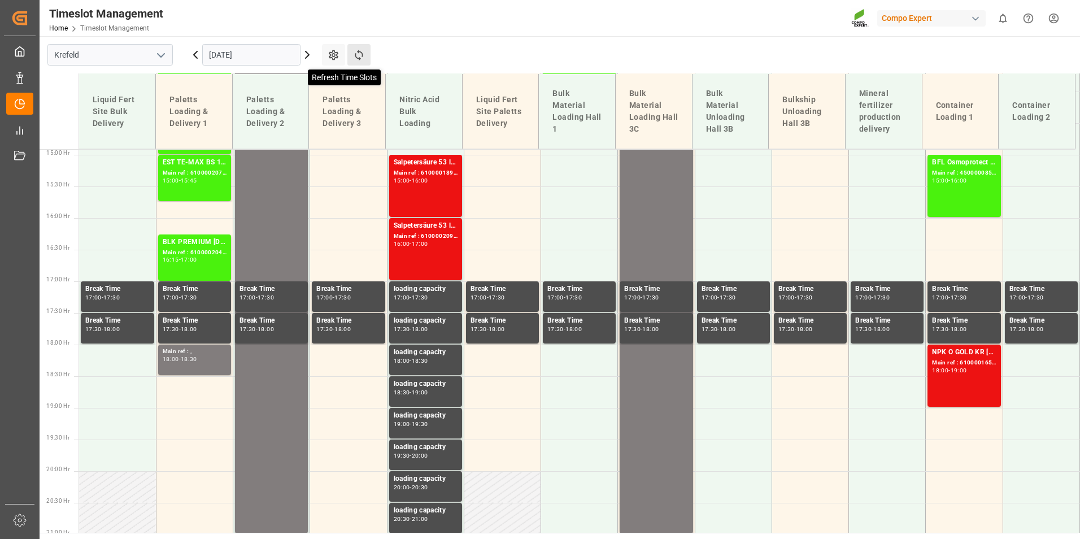
click at [353, 59] on icon at bounding box center [359, 55] width 12 height 12
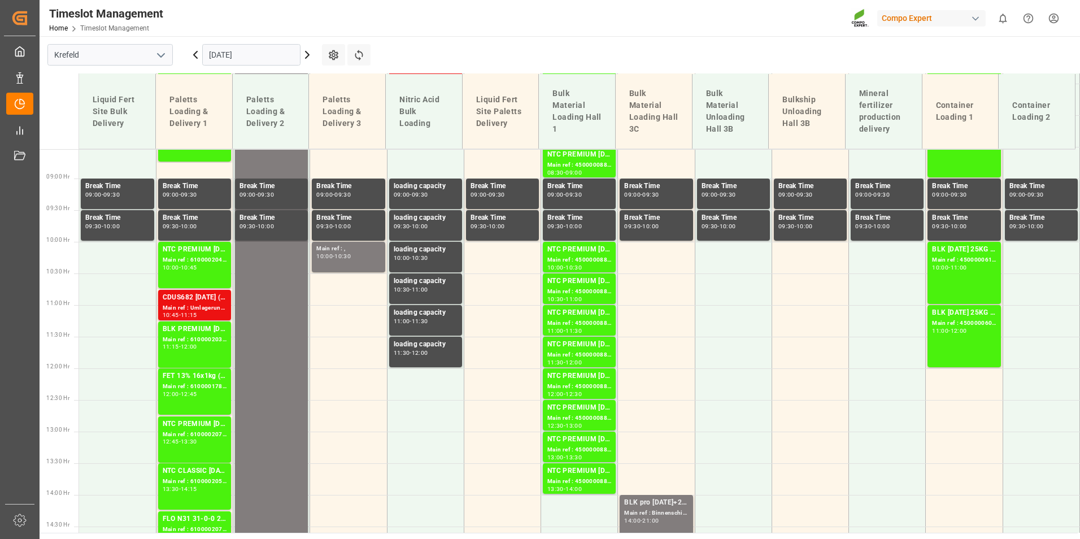
scroll to position [491, 0]
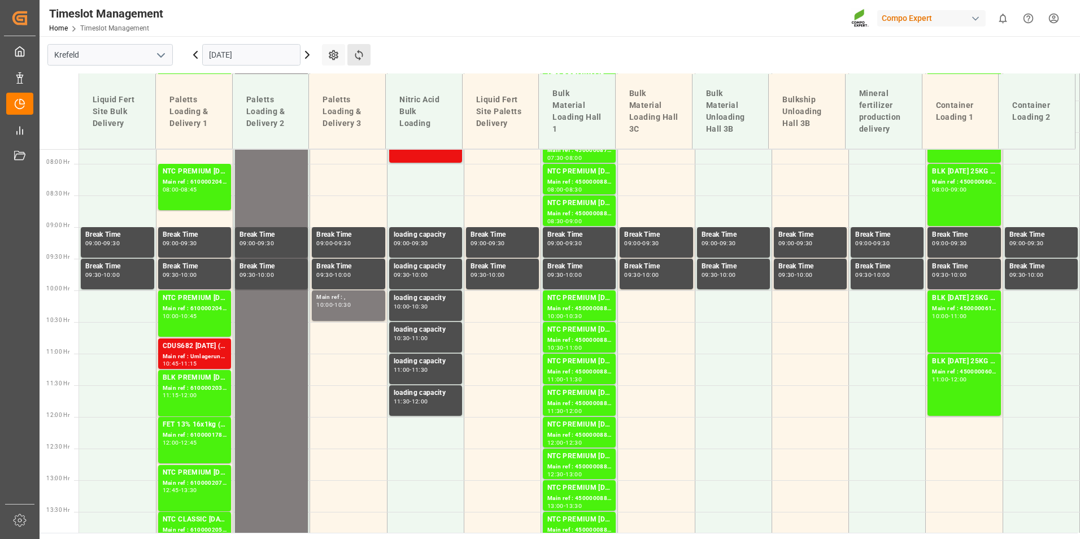
click at [351, 62] on button "Refresh Time Slots" at bounding box center [358, 54] width 23 height 21
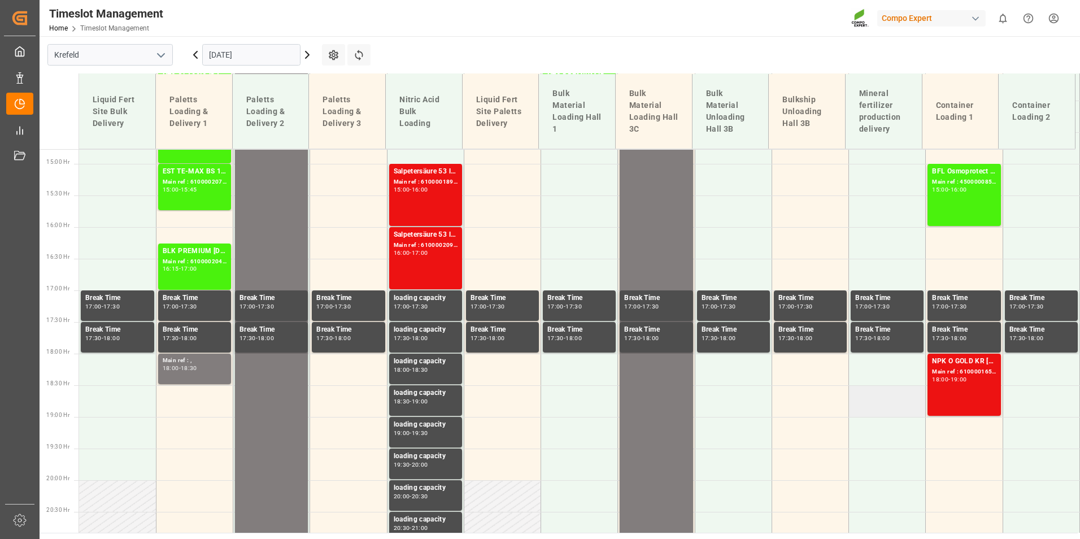
scroll to position [943, 0]
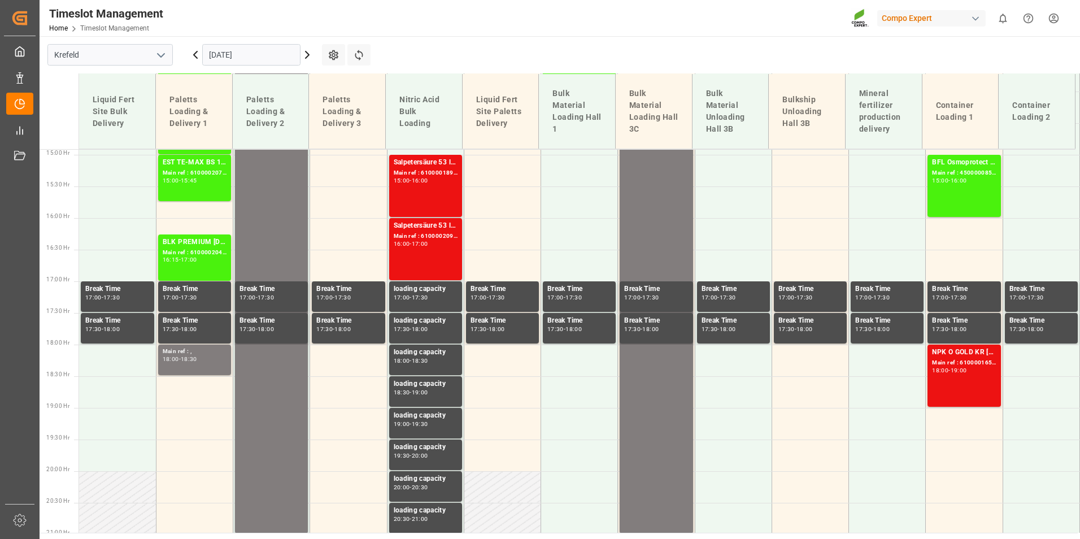
click at [310, 53] on icon at bounding box center [308, 55] width 14 height 14
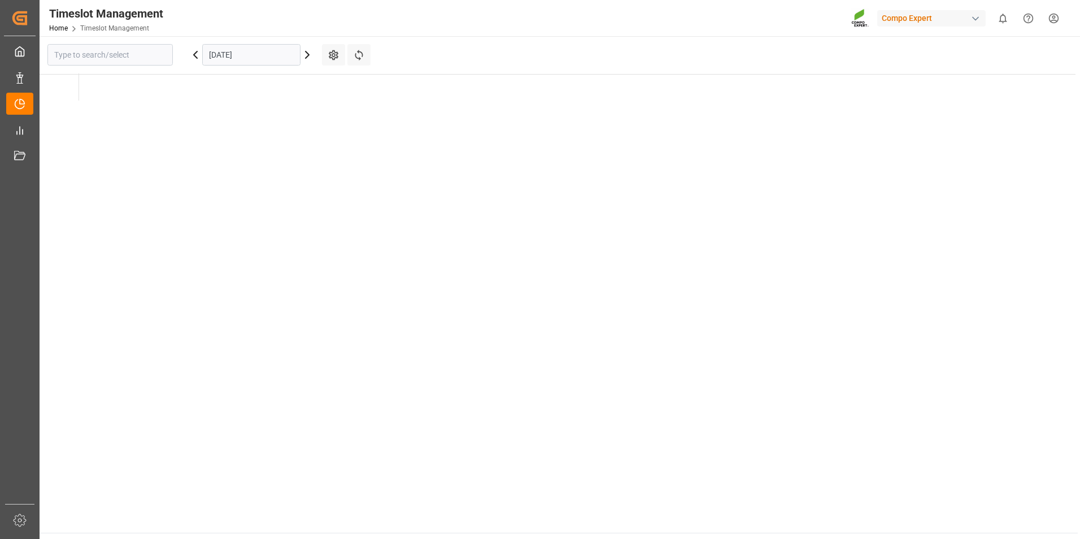
type input "Krefeld"
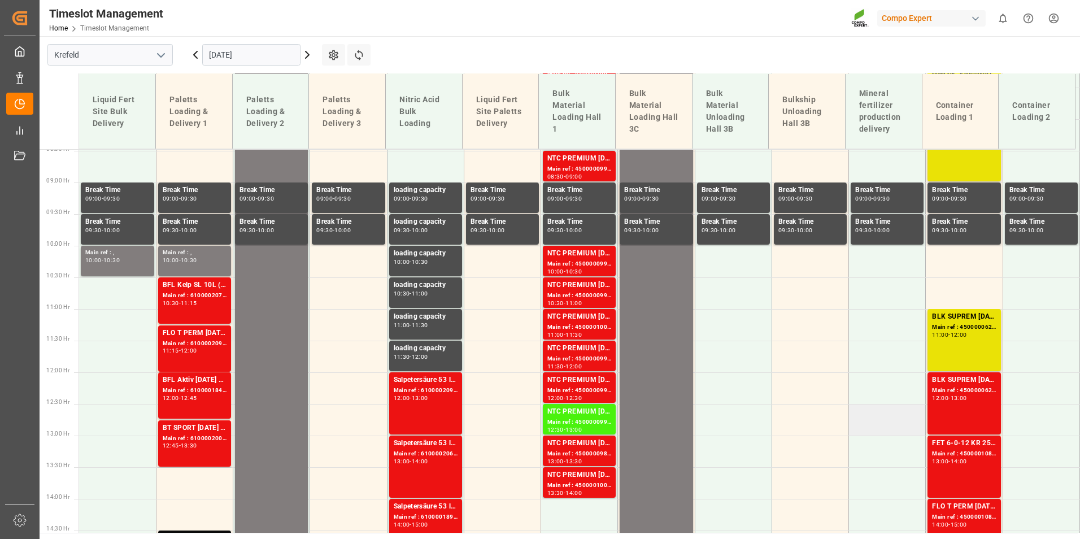
scroll to position [379, 0]
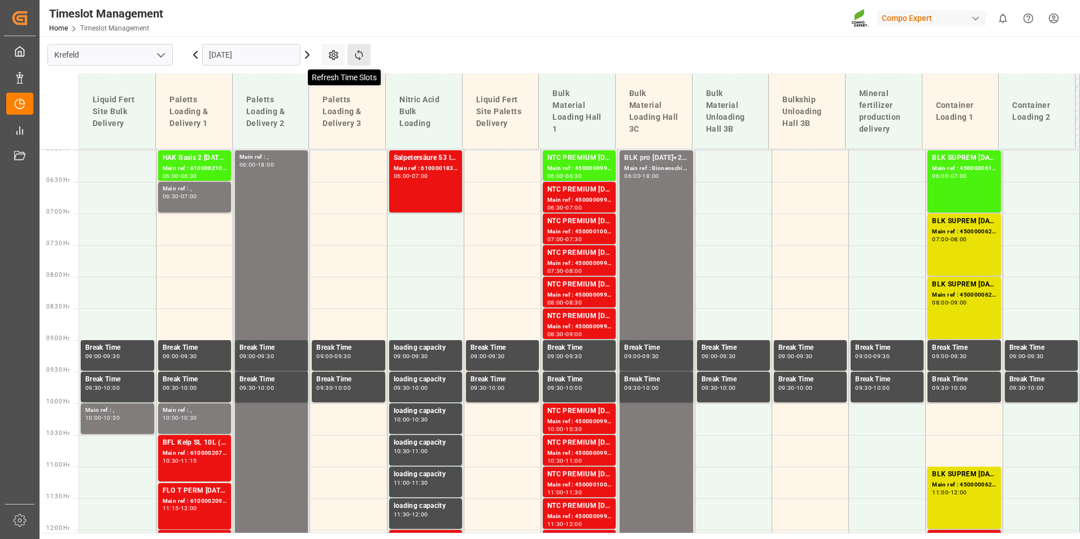
click at [354, 53] on icon at bounding box center [359, 55] width 12 height 12
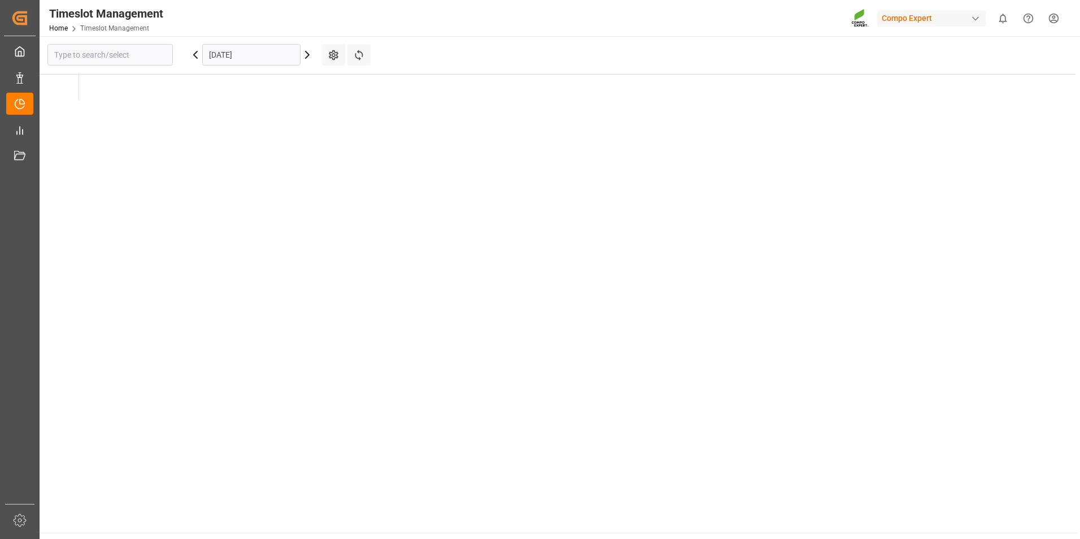
type input "Krefeld"
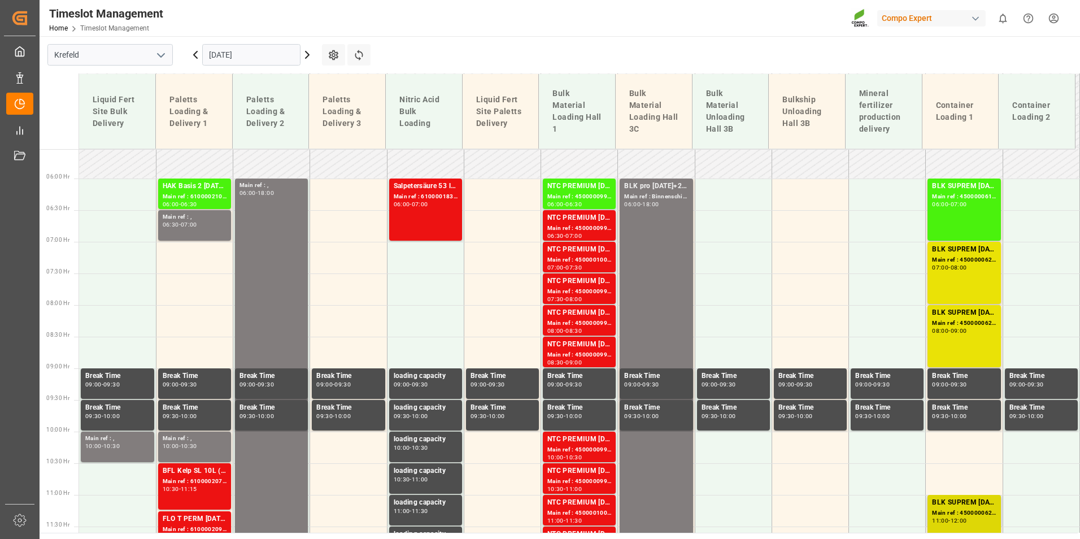
scroll to position [322, 0]
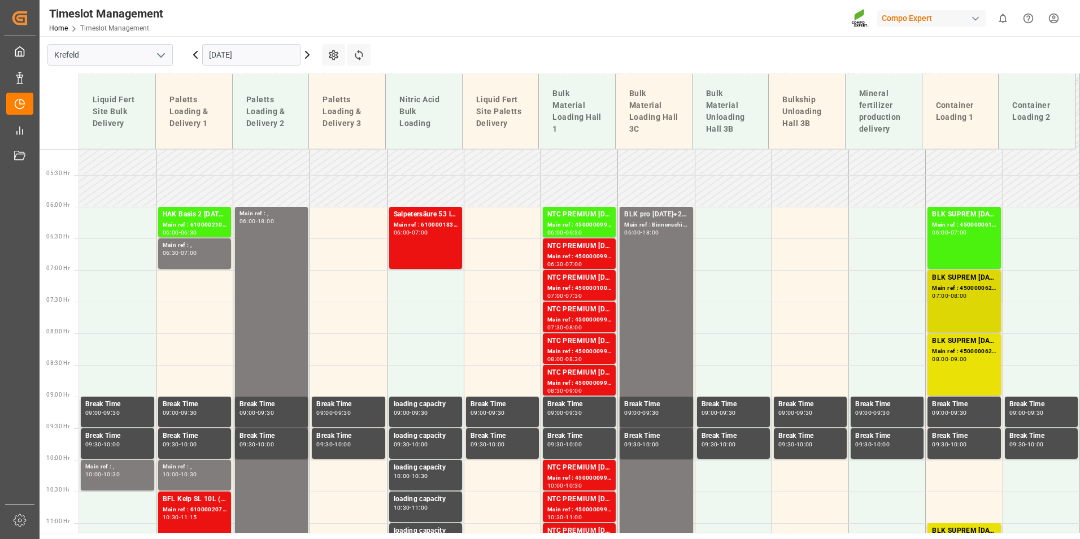
click at [964, 280] on div "BLK SUPREM [DATE] 25KG (x42) INT MTO" at bounding box center [964, 277] width 64 height 11
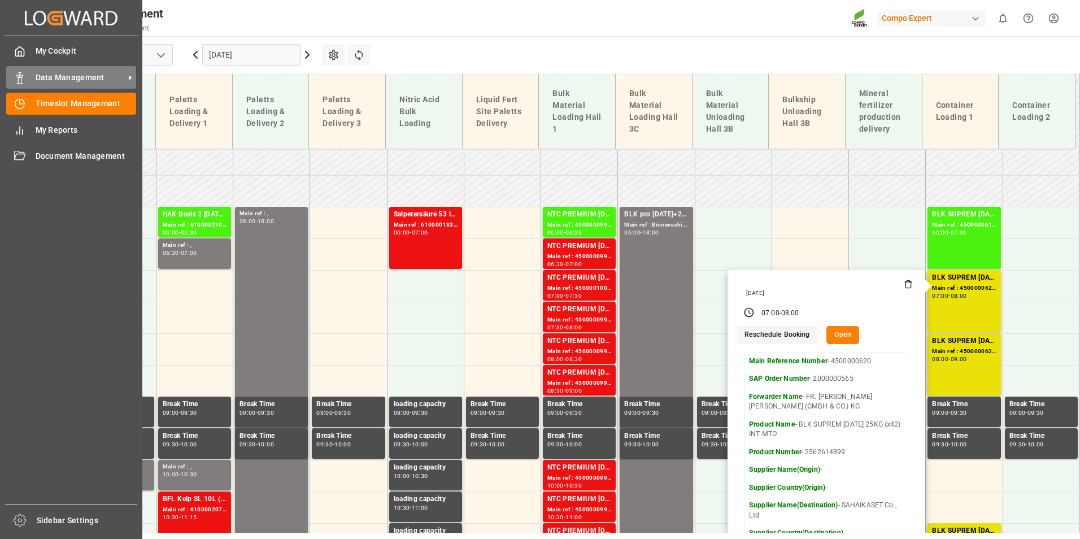
click at [30, 85] on div "Data Management Data Management" at bounding box center [71, 77] width 130 height 22
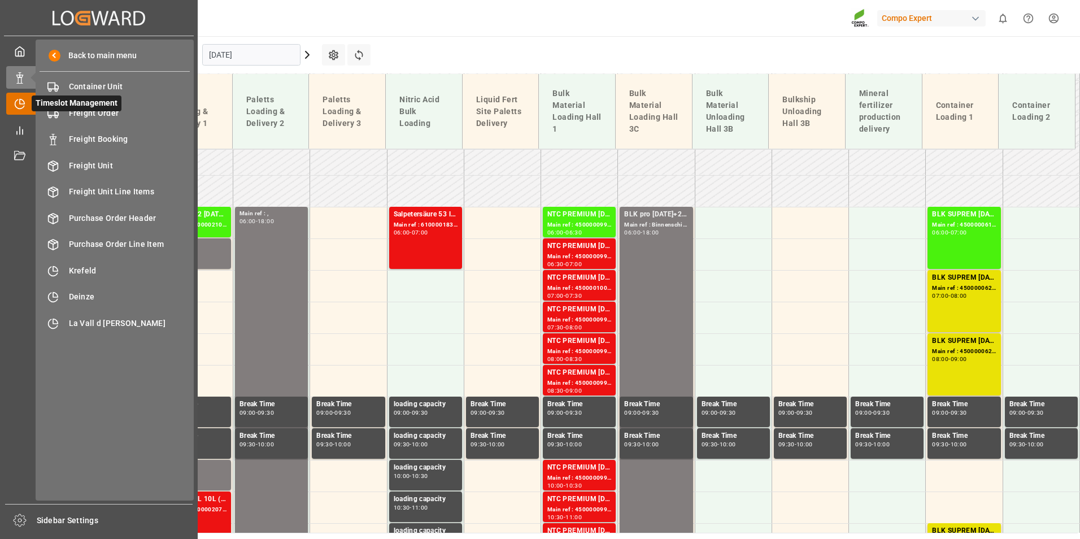
click at [20, 102] on icon at bounding box center [19, 103] width 11 height 11
click at [27, 130] on div "My Reports My Reports" at bounding box center [98, 130] width 185 height 22
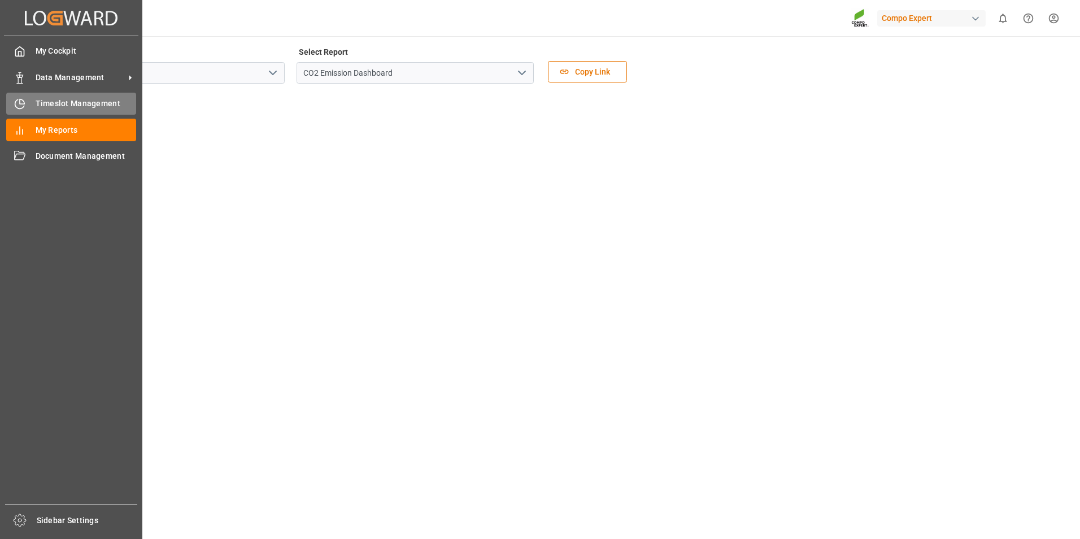
click at [31, 98] on div "Timeslot Management Timeslot Management" at bounding box center [71, 104] width 130 height 22
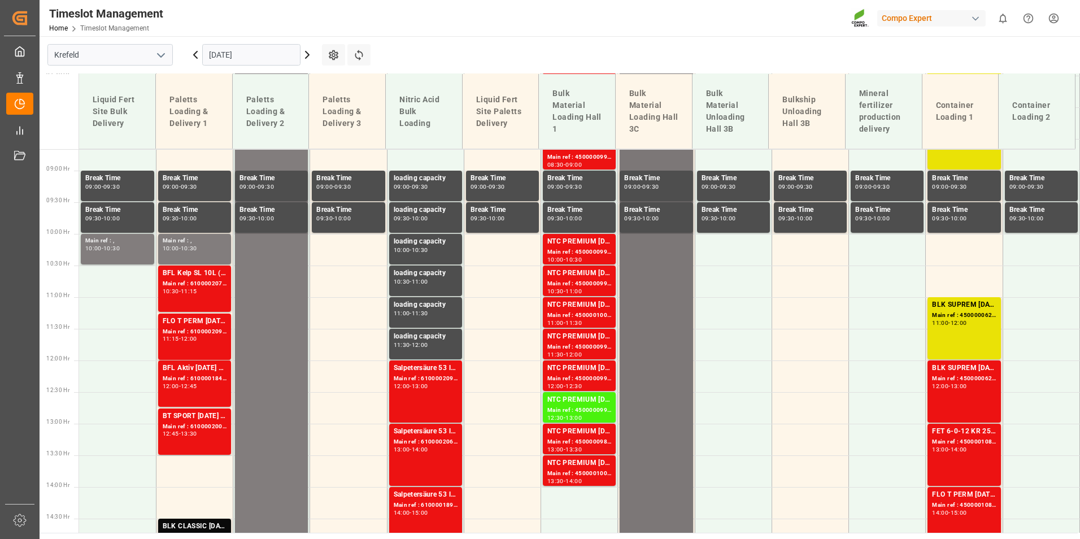
scroll to position [322, 0]
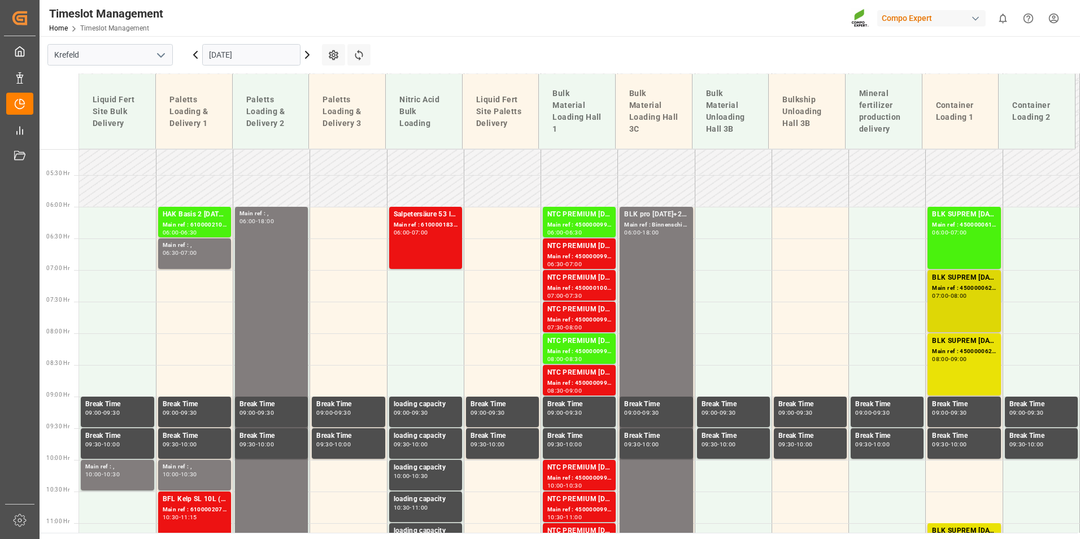
click at [975, 306] on div "BLK SUPREM [DATE] 25KG (x42) INT MTO Main ref : 4500000620, 2000000565 07:00 - …" at bounding box center [964, 301] width 64 height 58
click at [958, 358] on div "09:00" at bounding box center [959, 358] width 16 height 5
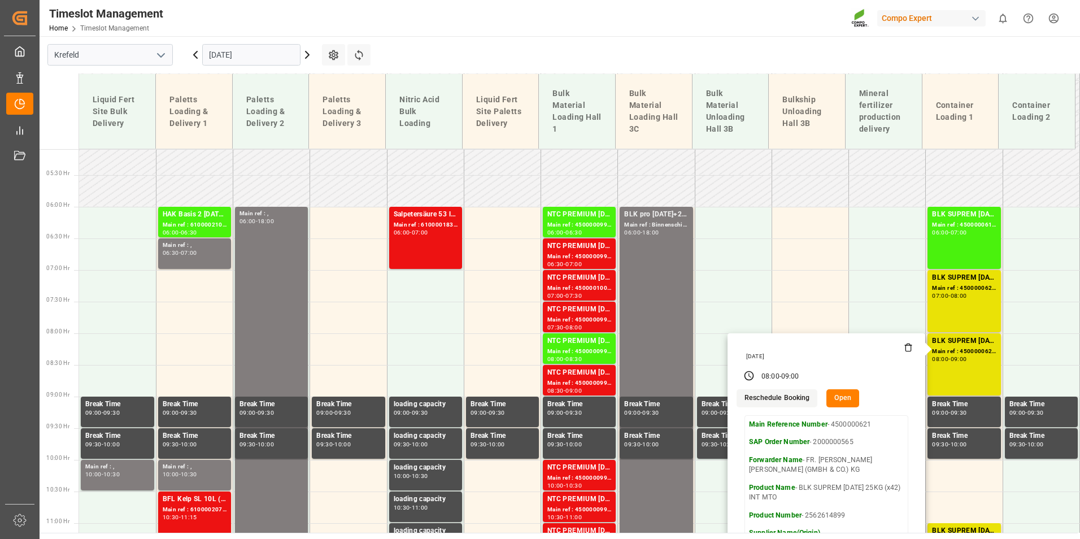
click at [249, 55] on input "[DATE]" at bounding box center [251, 54] width 98 height 21
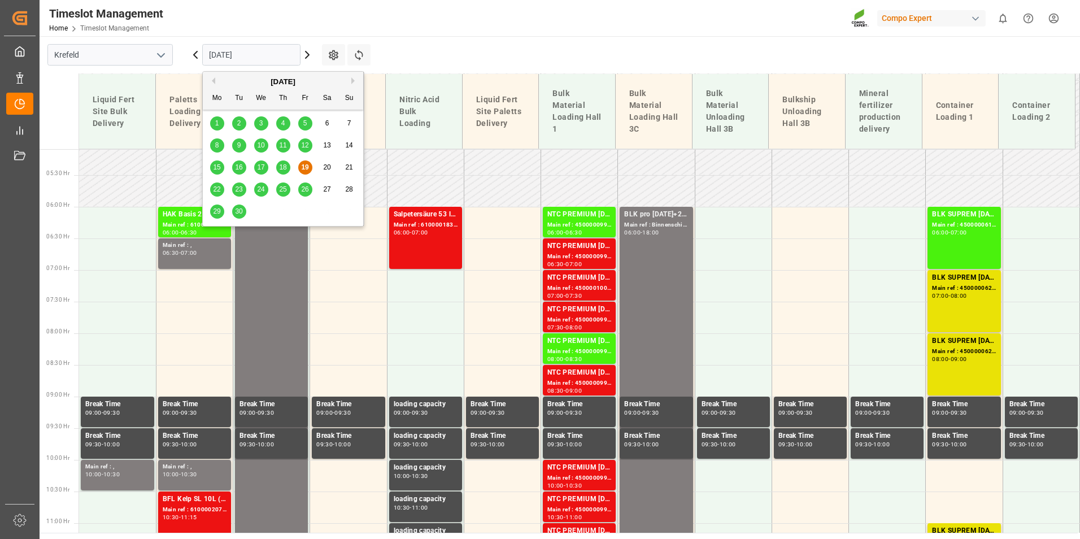
click at [282, 166] on span "18" at bounding box center [282, 167] width 7 height 8
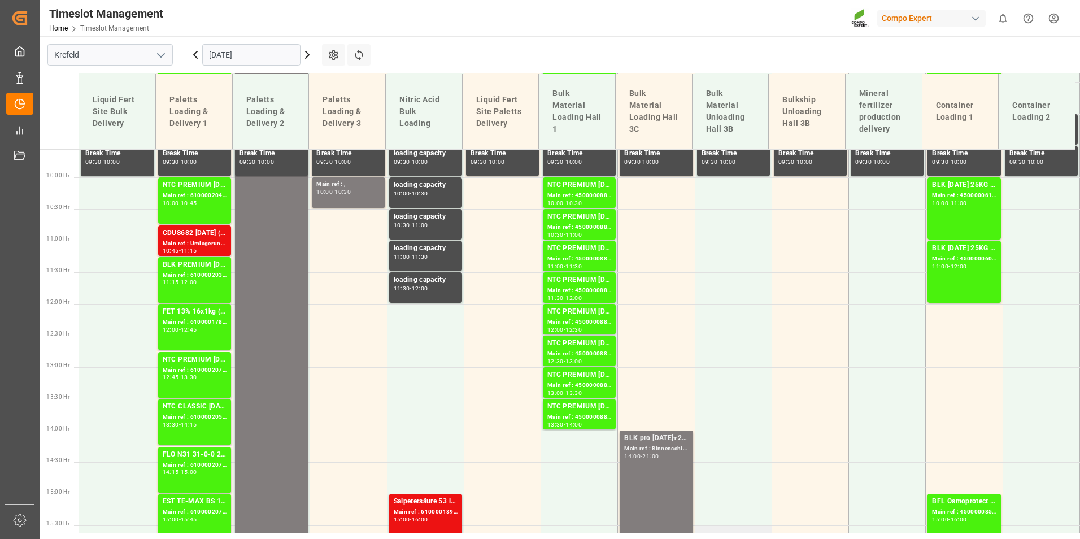
scroll to position [887, 0]
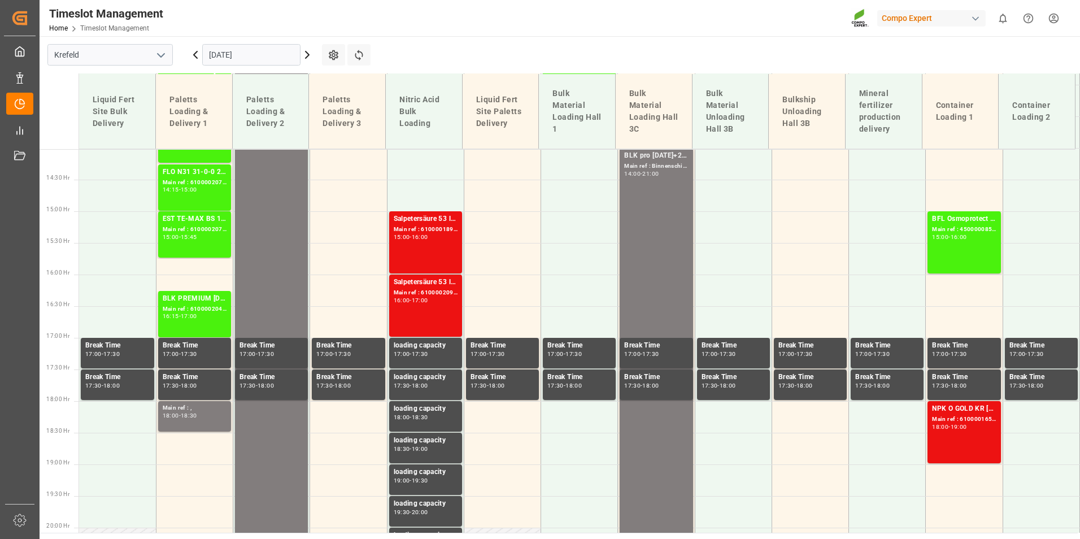
click at [967, 441] on div "NPK O GOLD KR [DATE] 25kg (x60) IT Main ref : 6100001653, 2000001326 18:00 - 19…" at bounding box center [964, 432] width 64 height 58
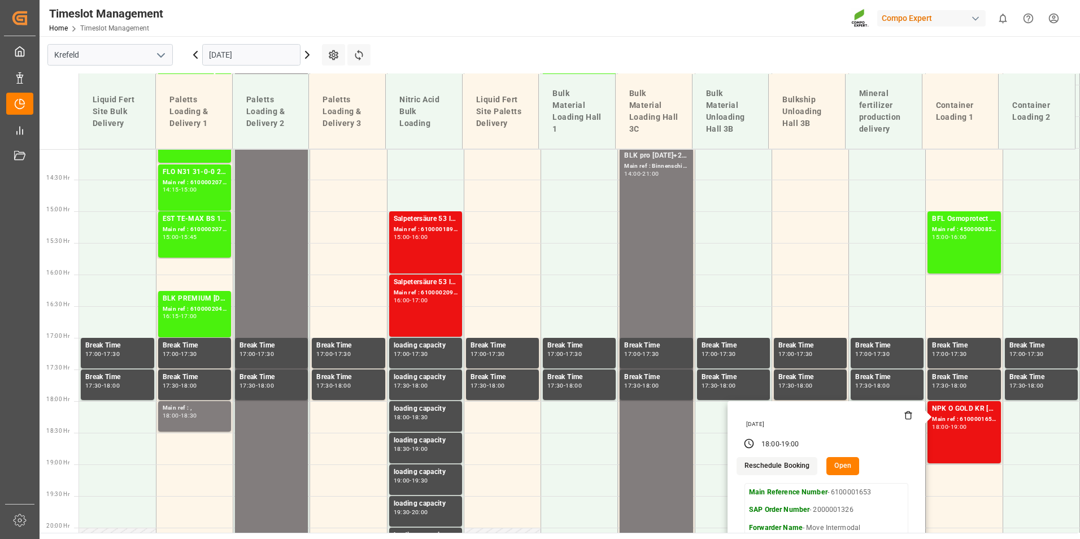
click at [310, 51] on icon at bounding box center [308, 55] width 14 height 14
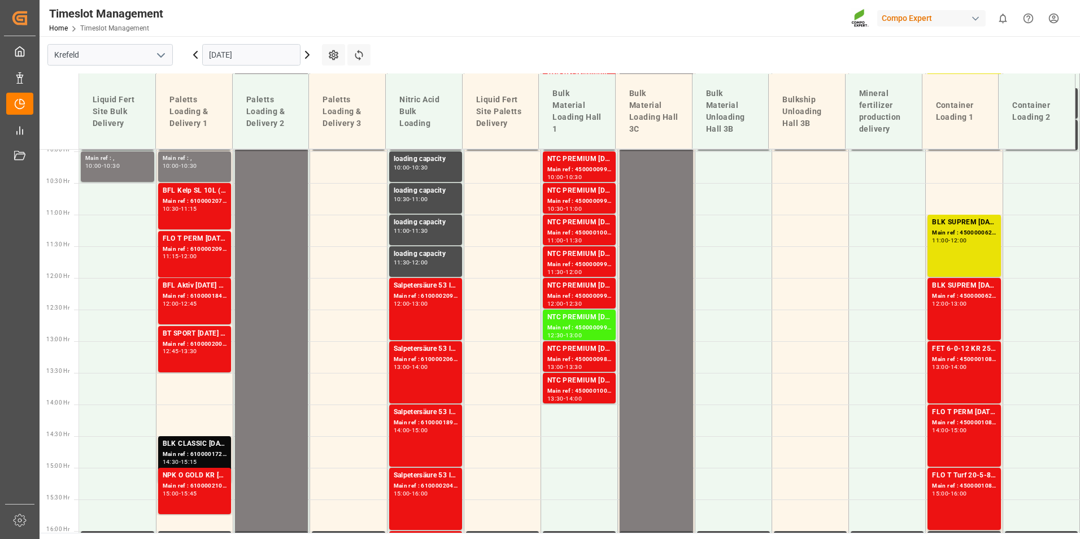
scroll to position [661, 0]
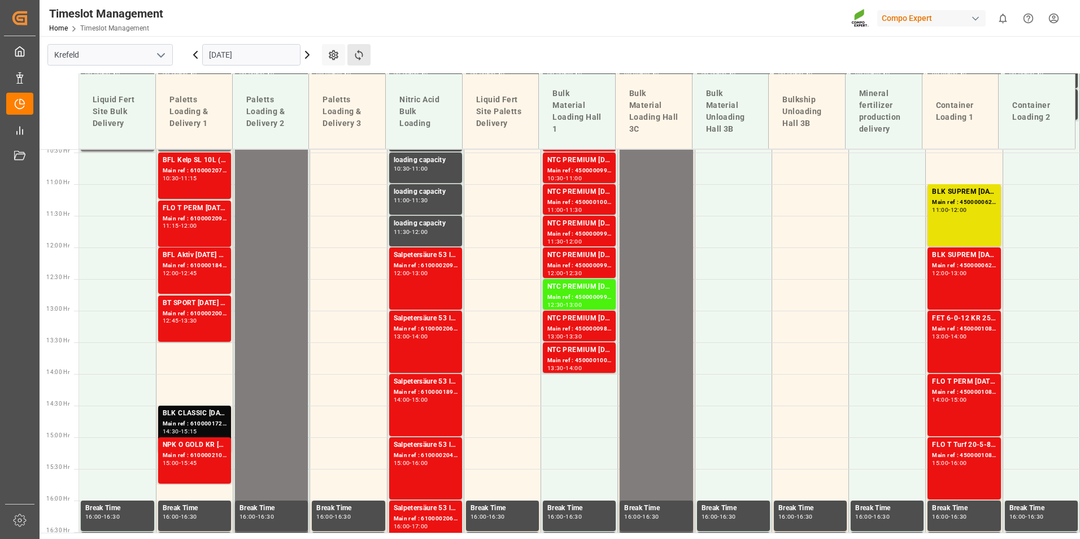
click at [355, 65] on button "Refresh Time Slots" at bounding box center [358, 54] width 23 height 21
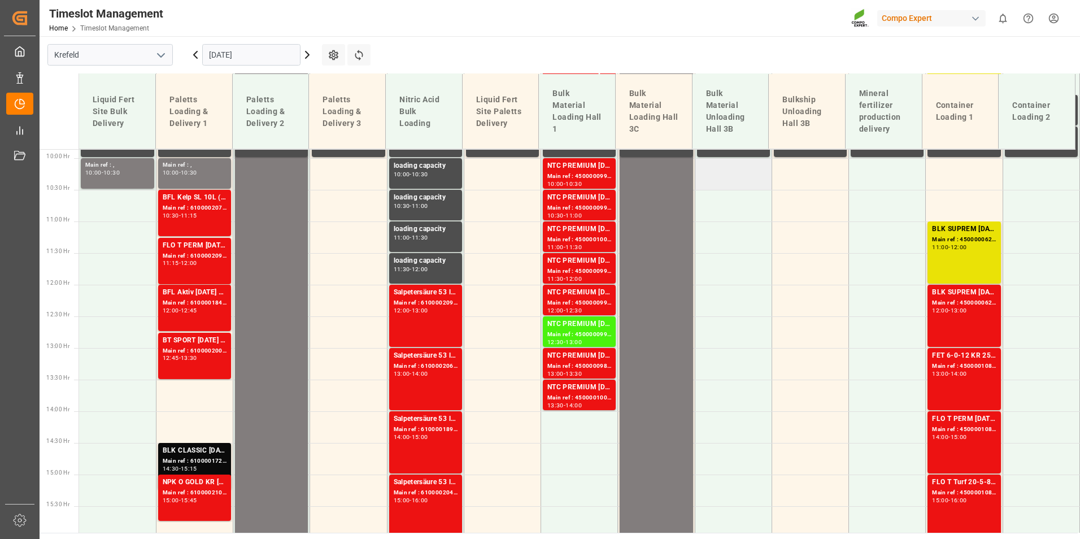
scroll to position [491, 0]
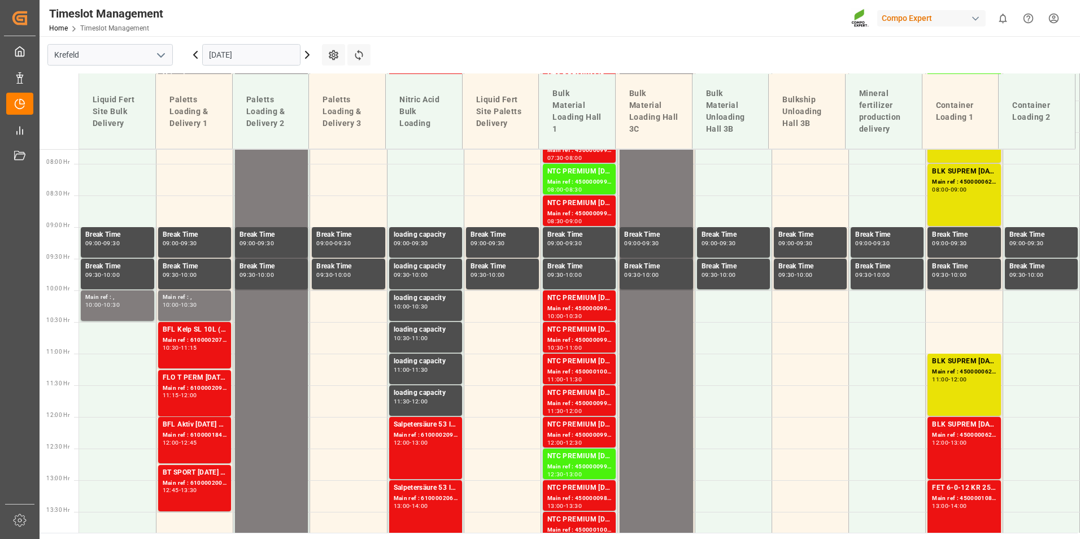
click at [196, 61] on icon at bounding box center [196, 55] width 14 height 14
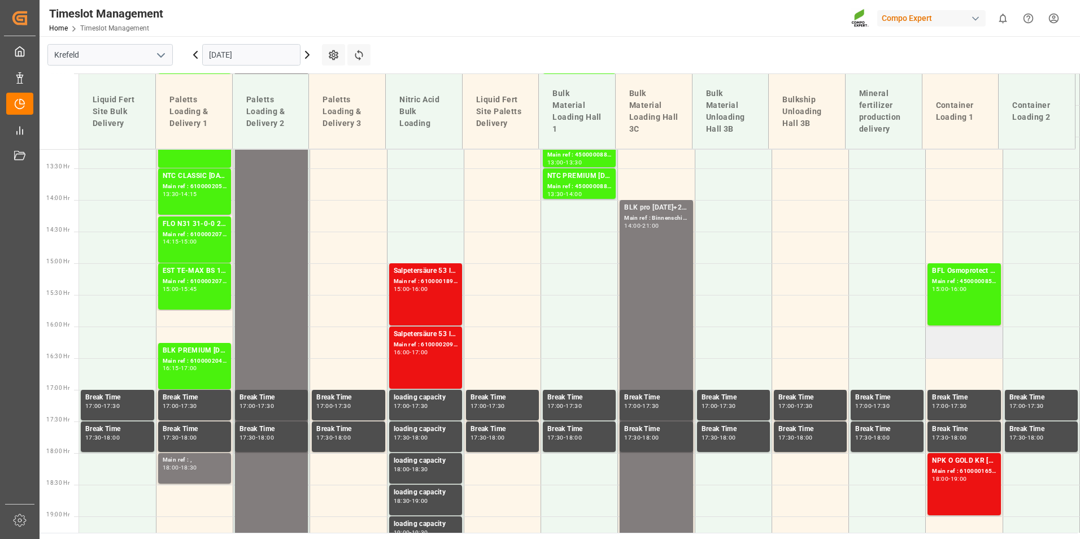
scroll to position [887, 0]
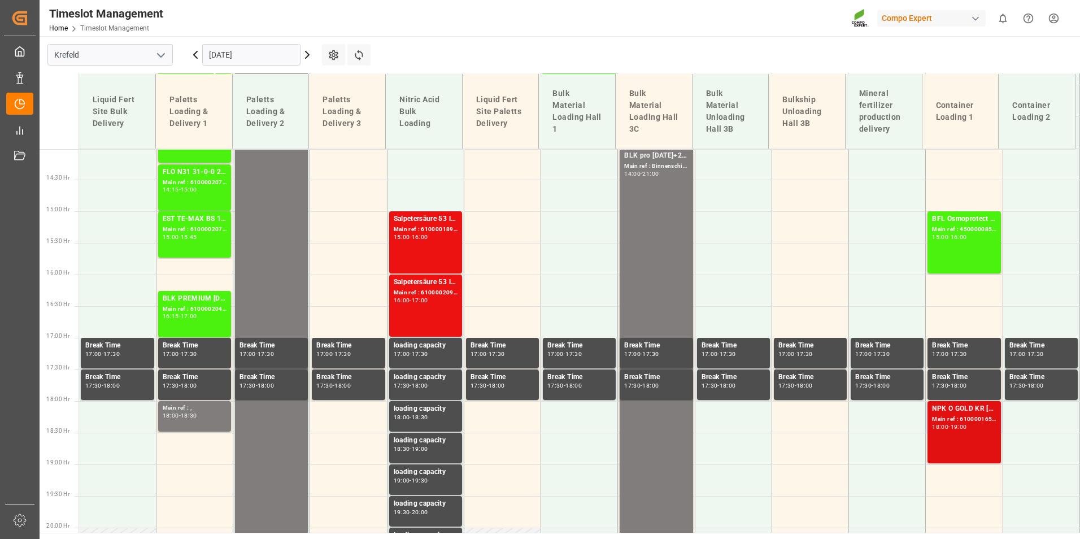
click at [946, 440] on div "NPK O GOLD KR [DATE] 25kg (x60) IT Main ref : 6100001653, 2000001326 18:00 - 19…" at bounding box center [964, 432] width 64 height 58
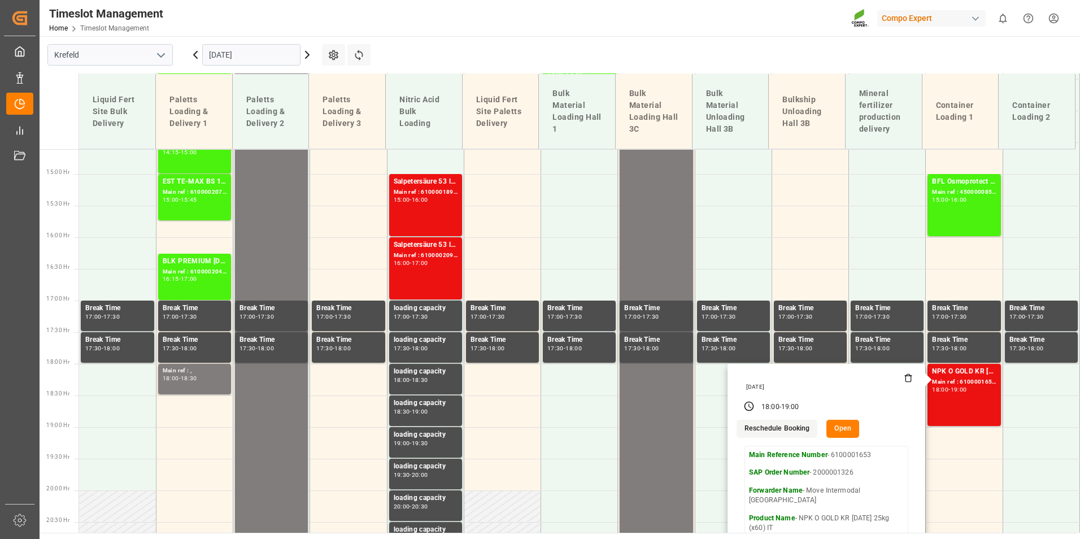
scroll to position [943, 0]
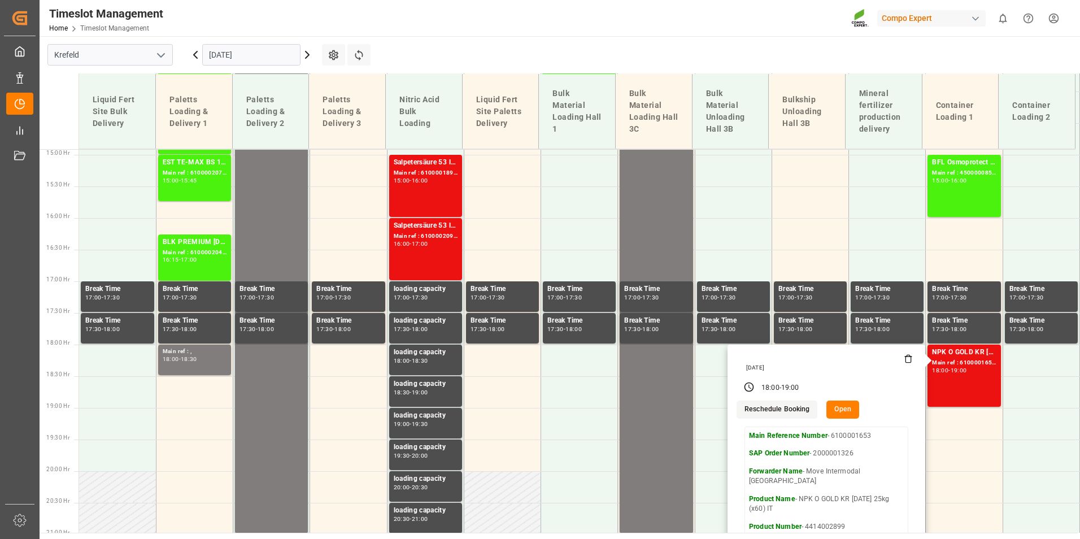
click at [295, 59] on input "[DATE]" at bounding box center [251, 54] width 98 height 21
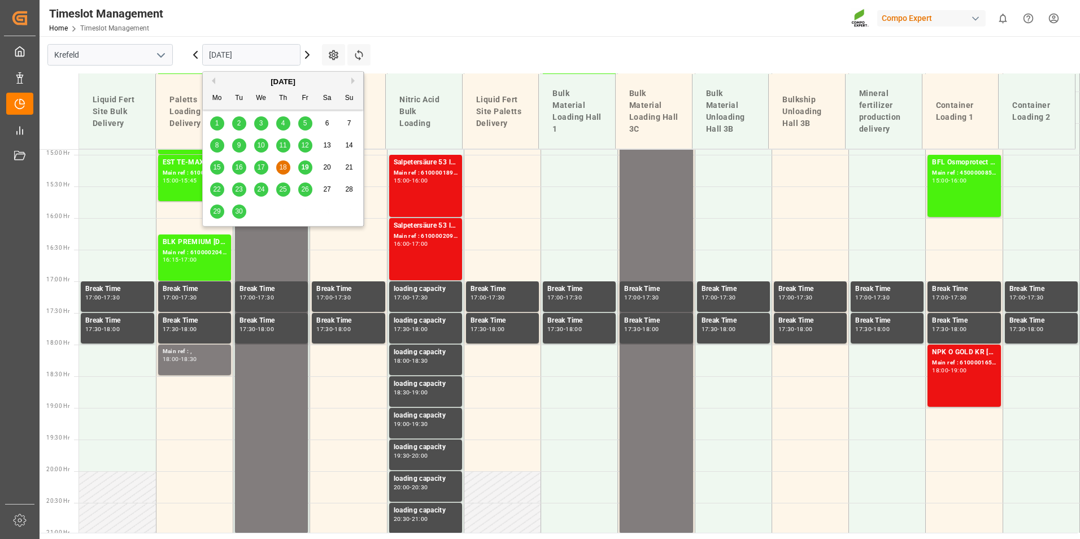
click at [295, 166] on div "15 16 17 18 19 20 21" at bounding box center [283, 167] width 154 height 22
click at [303, 168] on span "19" at bounding box center [304, 167] width 7 height 8
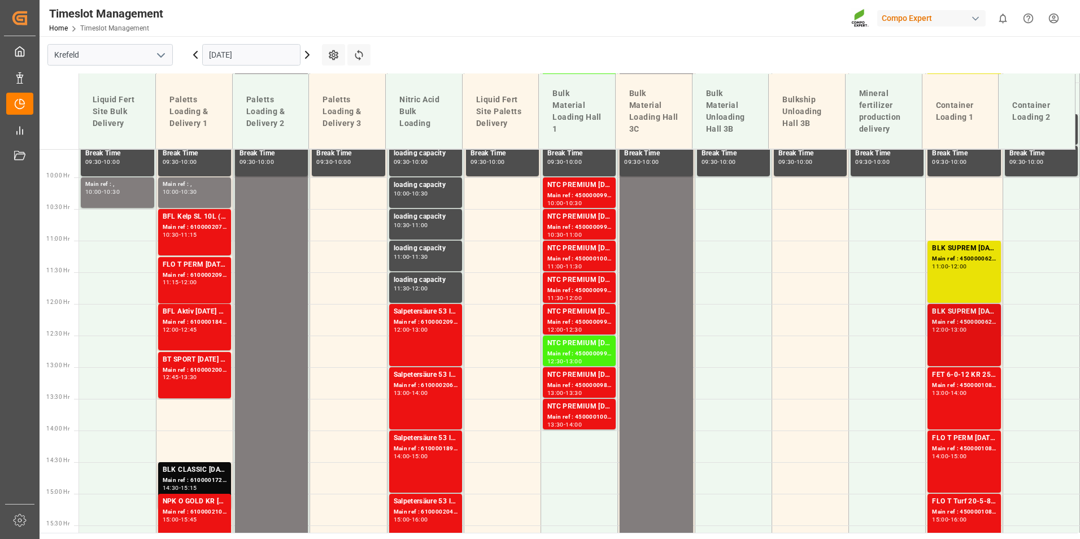
click at [968, 326] on div "Main ref : 4500000623, 2000000565" at bounding box center [964, 322] width 64 height 10
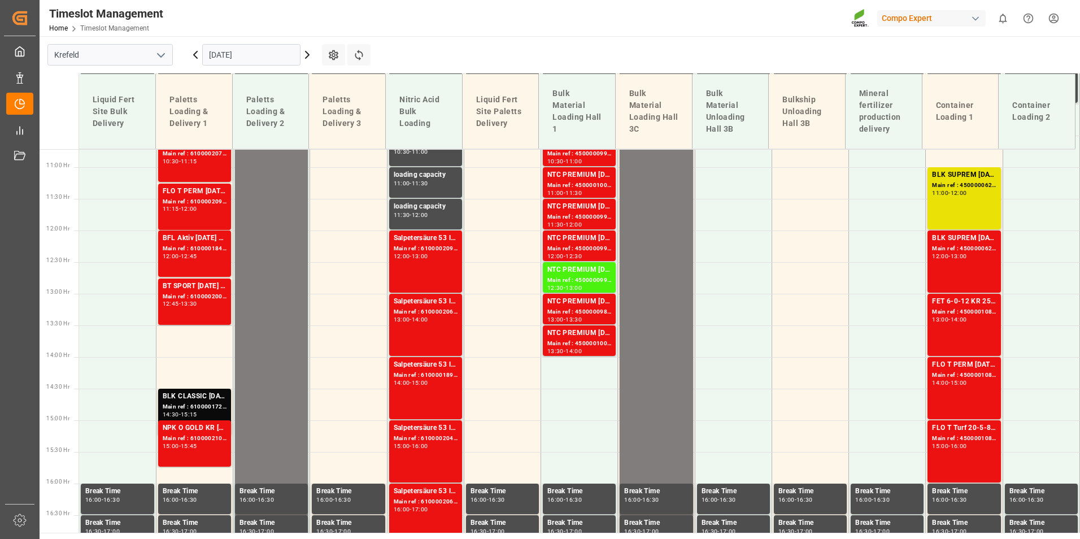
scroll to position [661, 0]
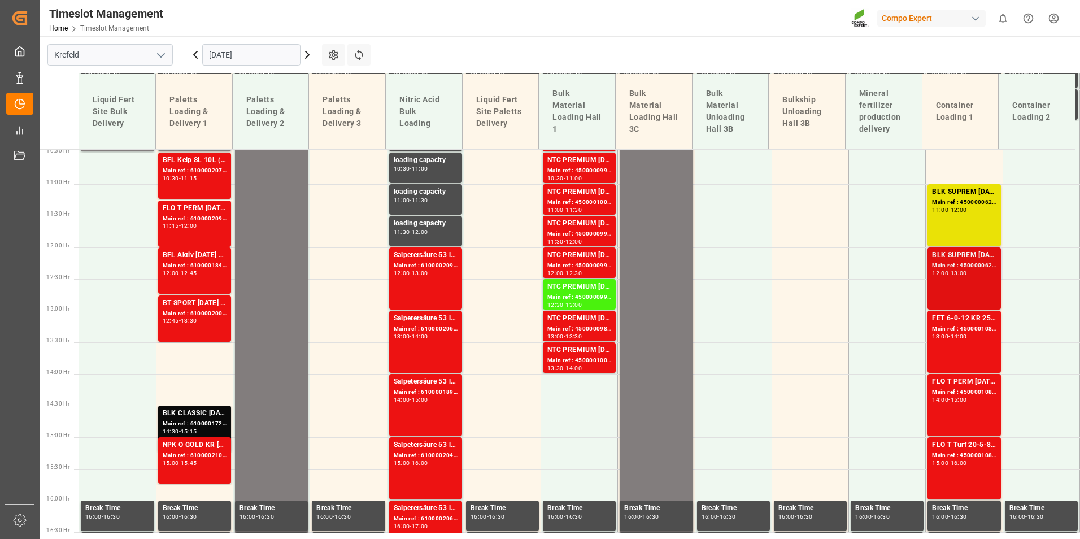
click at [976, 266] on div "Main ref : 4500000623, 2000000565" at bounding box center [964, 266] width 64 height 10
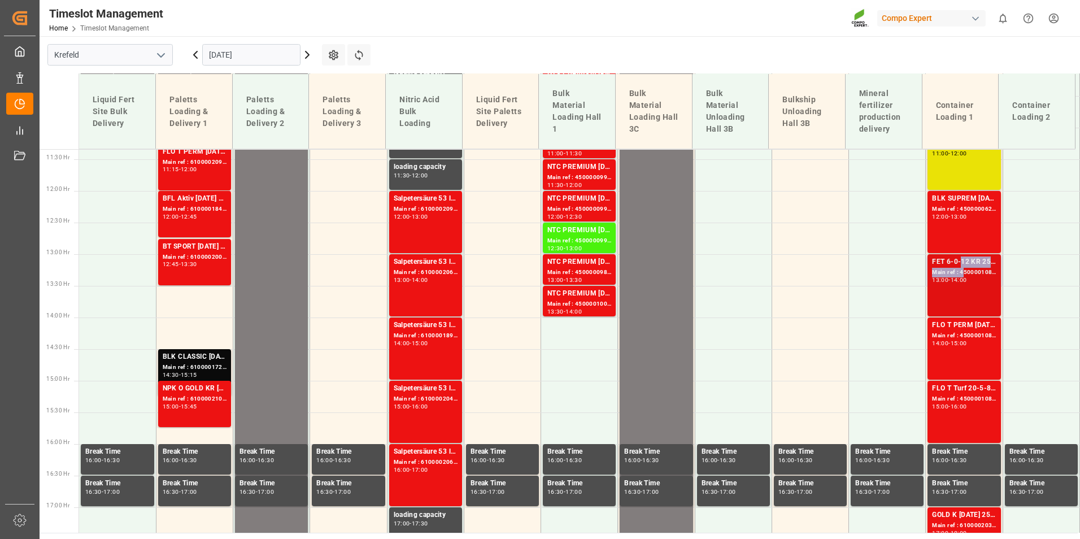
click at [957, 267] on div "FET 6-0-12 KR 25kg (x40) EN;FET 6-0-12 KR 25kgx40 DE,AT,FR,ES,IT Main ref : 450…" at bounding box center [964, 285] width 64 height 58
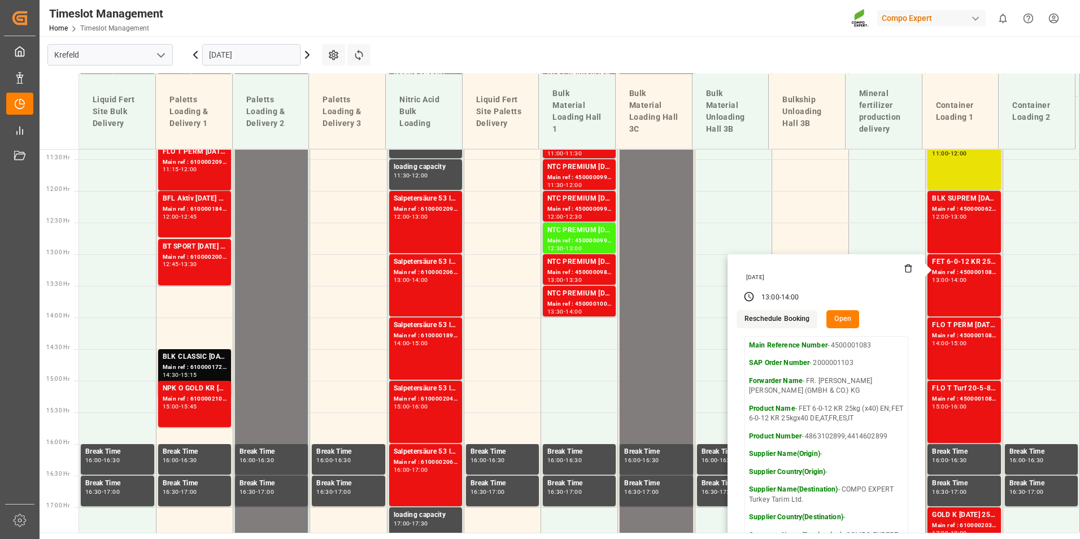
scroll to position [774, 0]
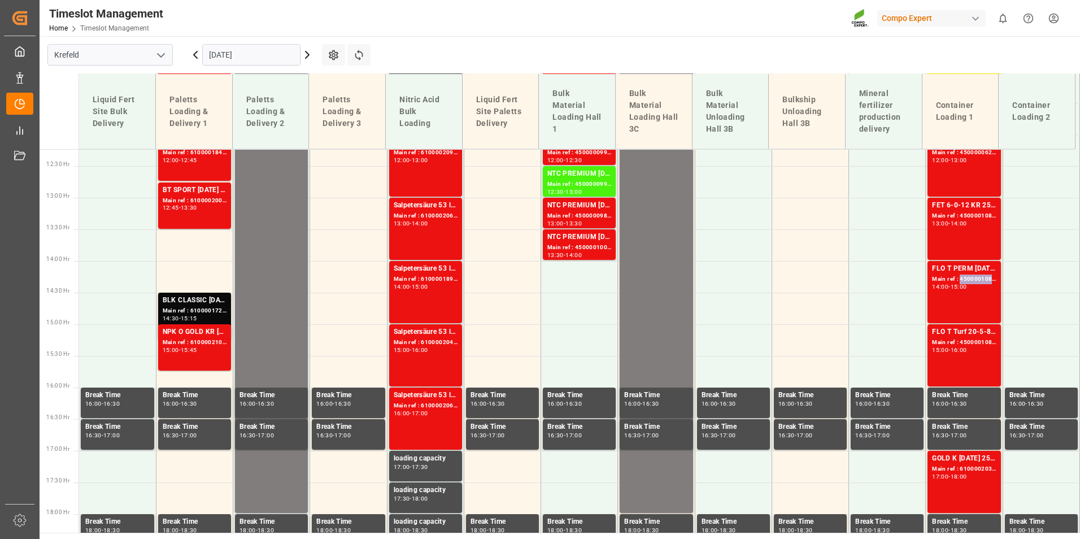
click at [967, 280] on div "Main ref : 4500001084, 2000001103" at bounding box center [964, 280] width 64 height 10
click at [973, 340] on div "Main ref : 4500001085, 2000001103" at bounding box center [964, 343] width 64 height 10
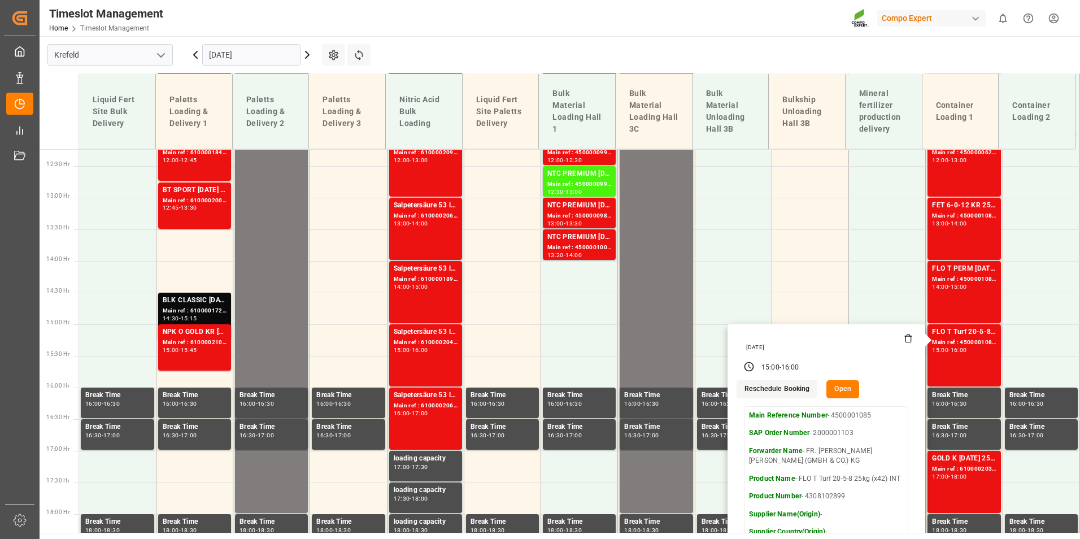
click at [904, 341] on icon at bounding box center [908, 338] width 9 height 9
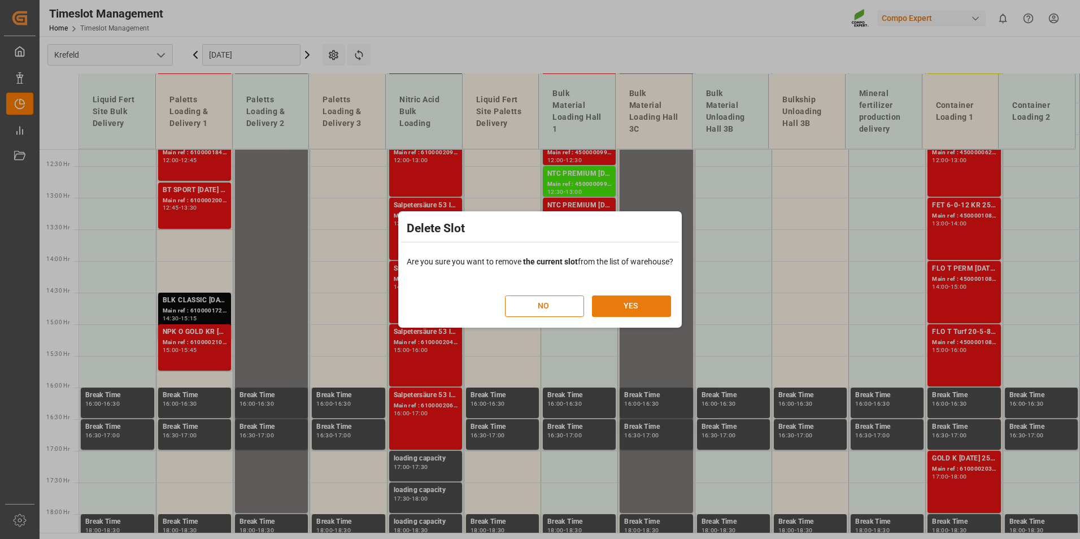
click at [655, 301] on button "YES" at bounding box center [631, 305] width 79 height 21
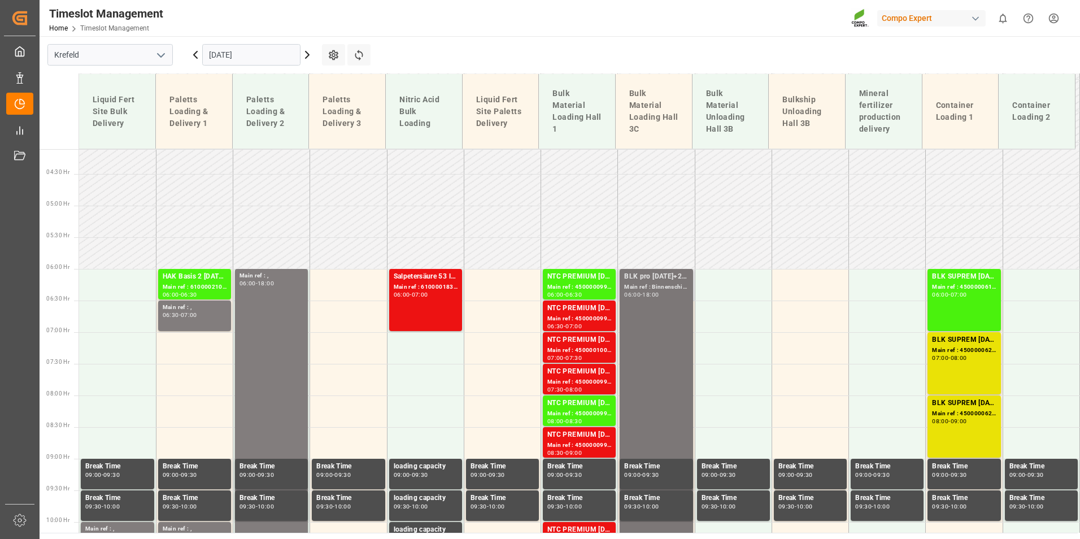
scroll to position [236, 0]
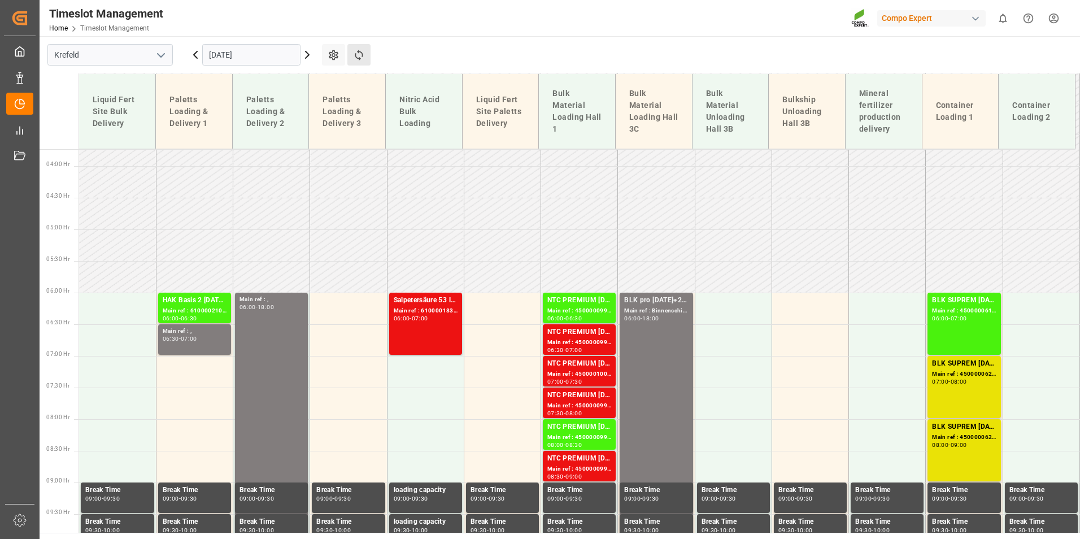
click at [365, 56] on button "Refresh Time Slots" at bounding box center [358, 54] width 23 height 21
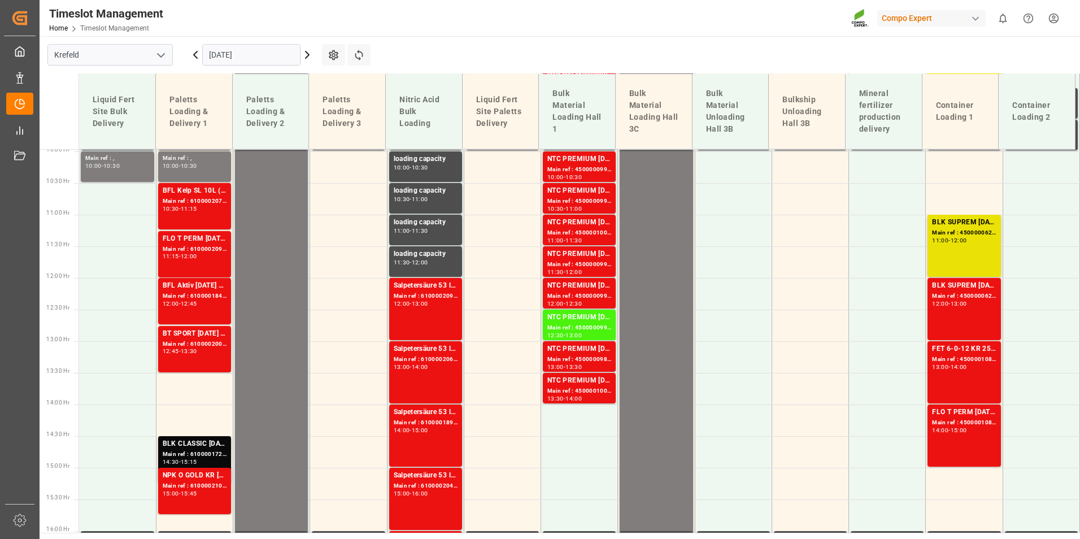
scroll to position [661, 0]
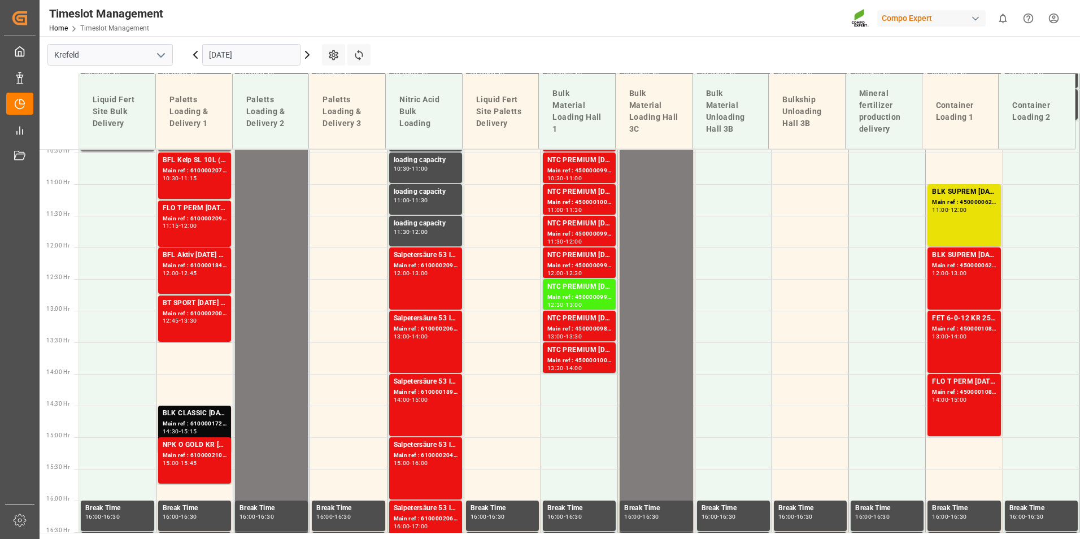
click at [192, 56] on icon at bounding box center [196, 55] width 14 height 14
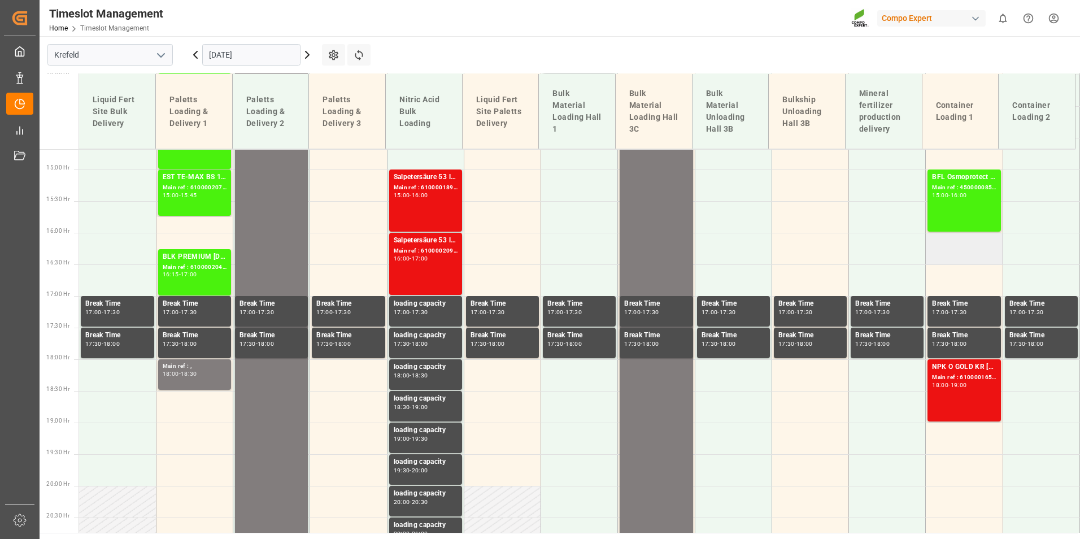
scroll to position [943, 0]
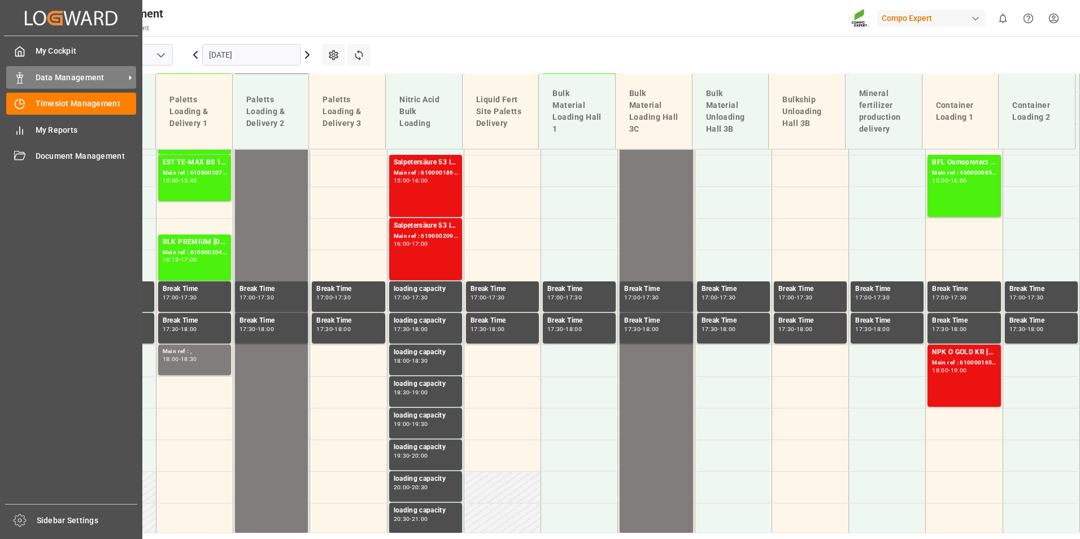
click at [46, 87] on div "Data Management Data Management" at bounding box center [71, 77] width 130 height 22
drag, startPoint x: 45, startPoint y: 105, endPoint x: 907, endPoint y: 124, distance: 861.7
click at [45, 105] on span "Timeslot Management" at bounding box center [86, 104] width 101 height 12
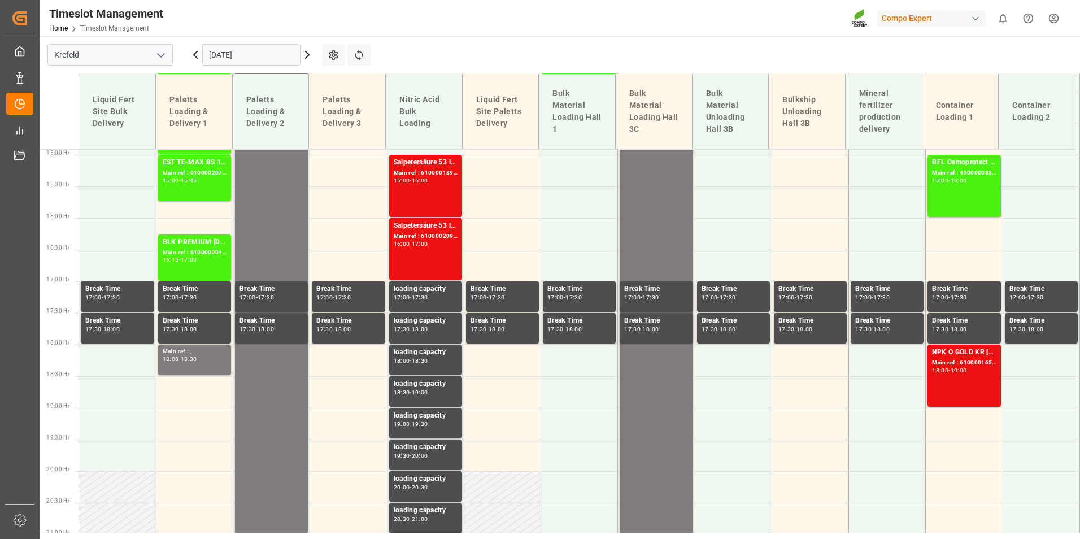
click at [303, 53] on icon at bounding box center [308, 55] width 14 height 14
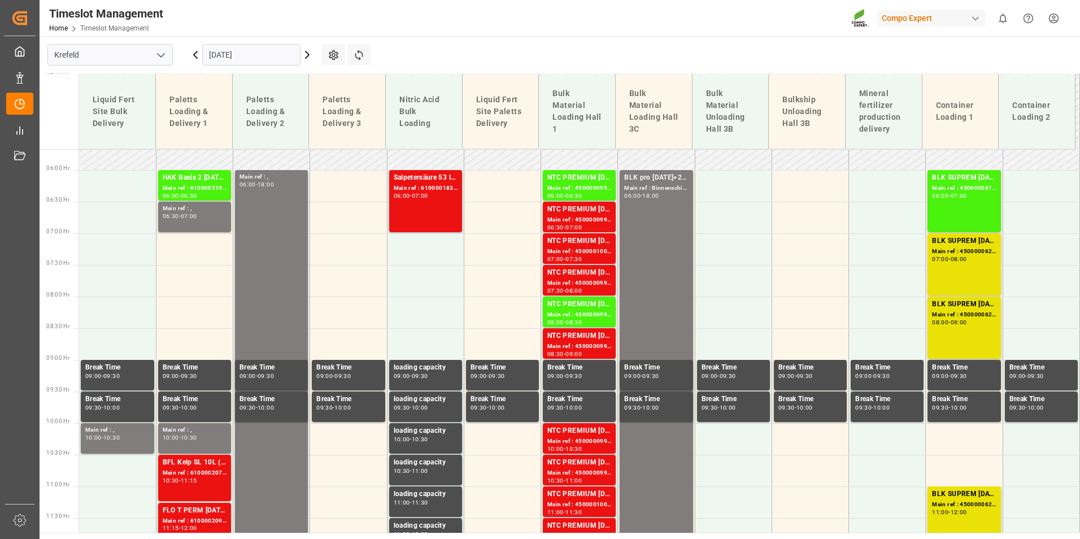
scroll to position [322, 0]
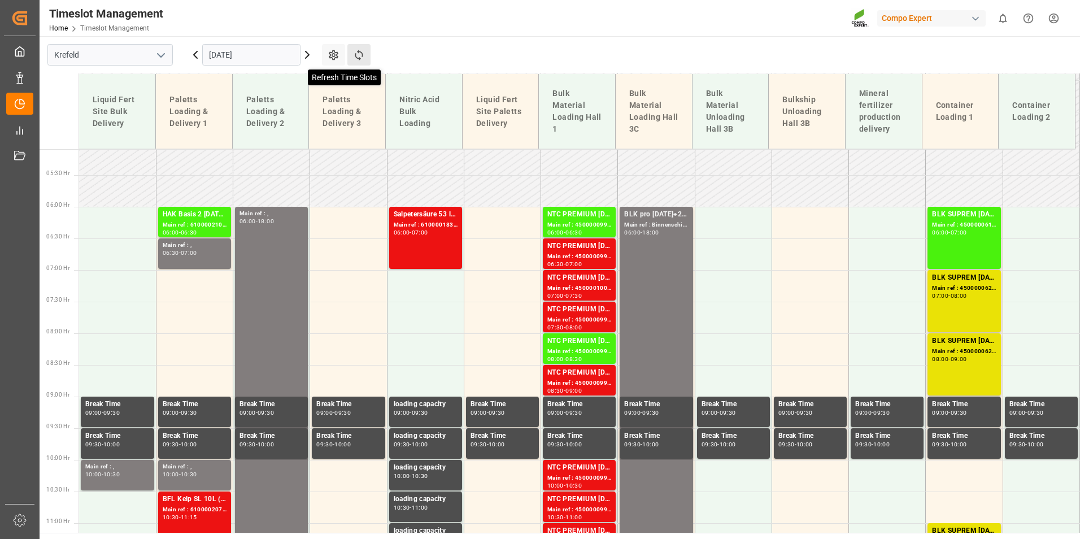
click at [358, 57] on icon at bounding box center [359, 55] width 12 height 12
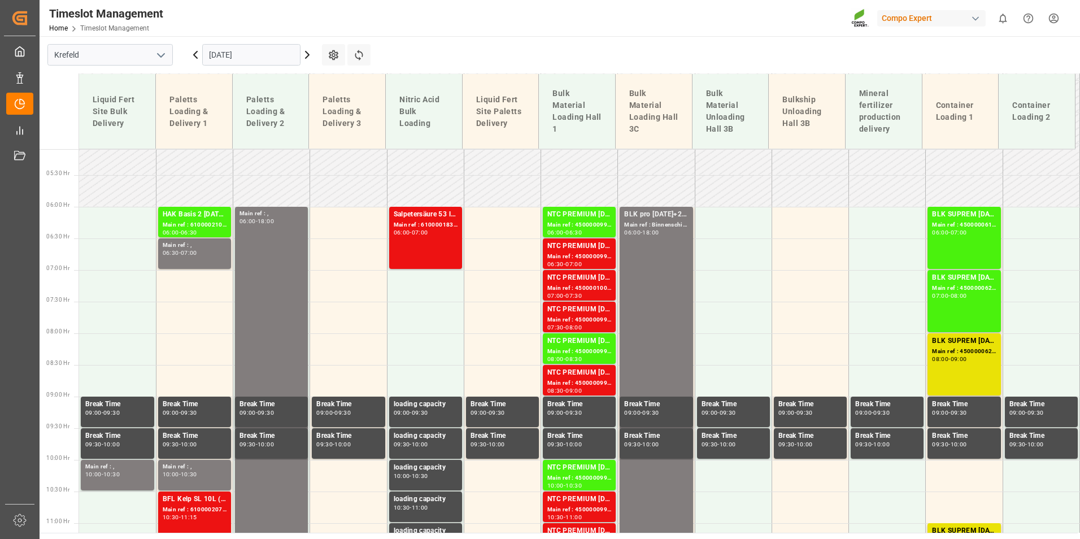
click at [197, 60] on icon at bounding box center [196, 55] width 14 height 14
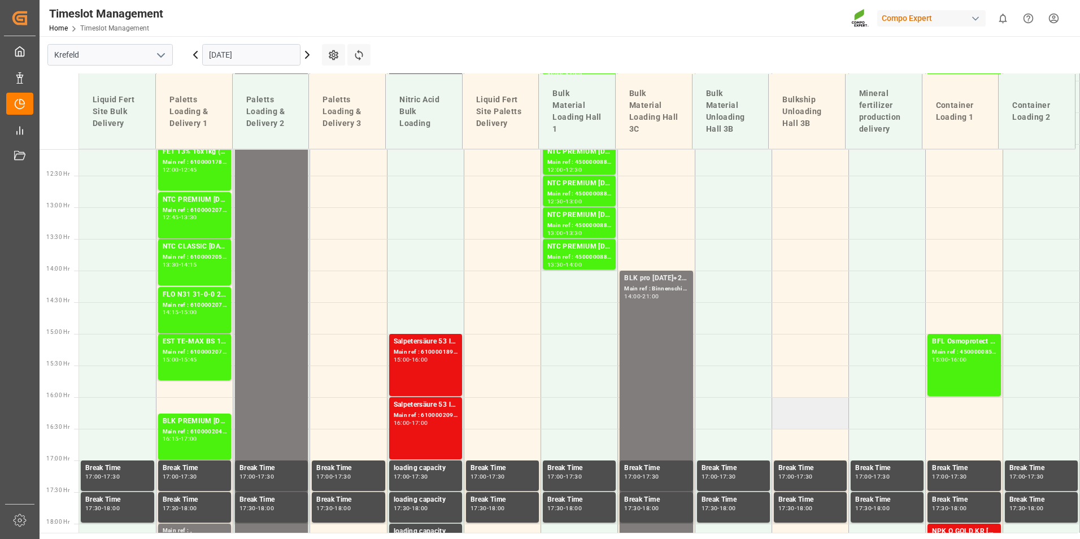
scroll to position [887, 0]
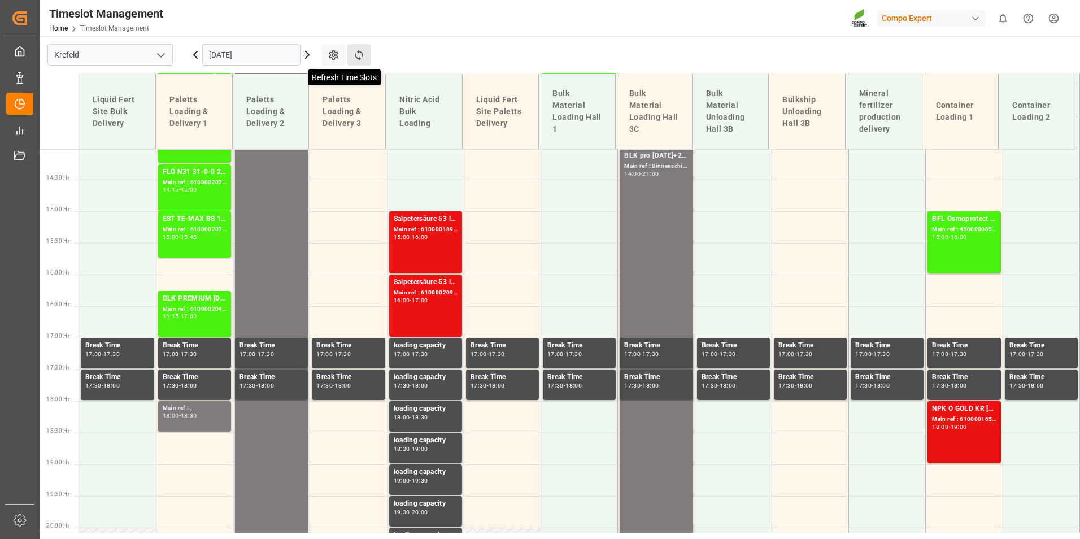
click at [355, 51] on icon at bounding box center [359, 55] width 12 height 12
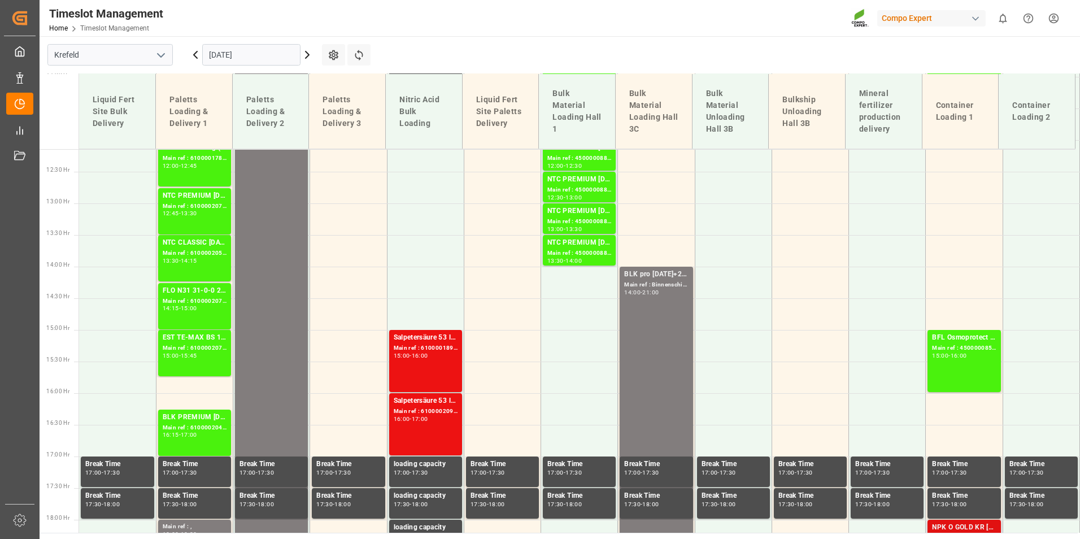
scroll to position [943, 0]
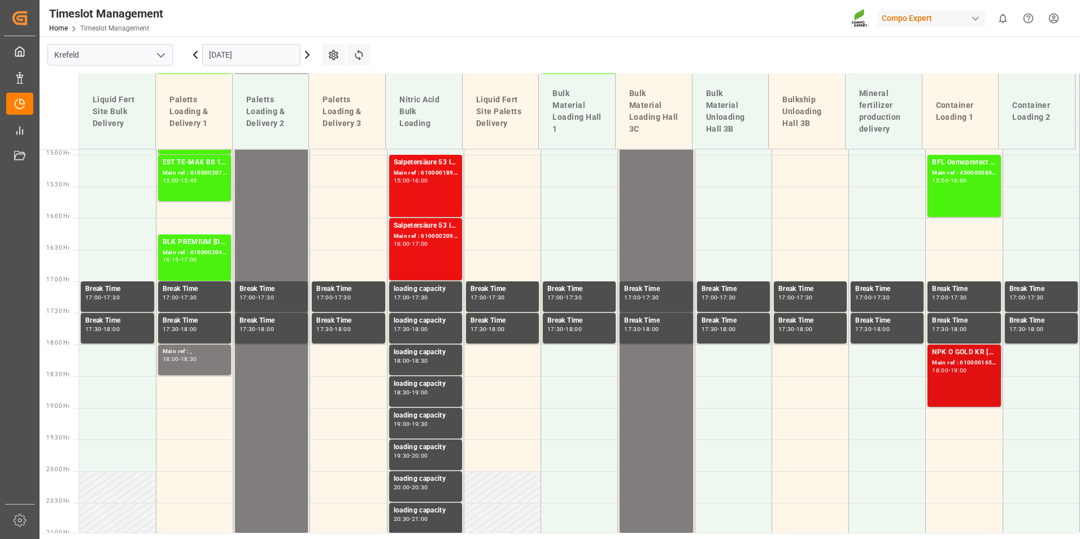
click at [973, 390] on div "NPK O GOLD KR [DATE] 25kg (x60) IT Main ref : 6100001653, 2000001326 18:00 - 19…" at bounding box center [964, 376] width 64 height 58
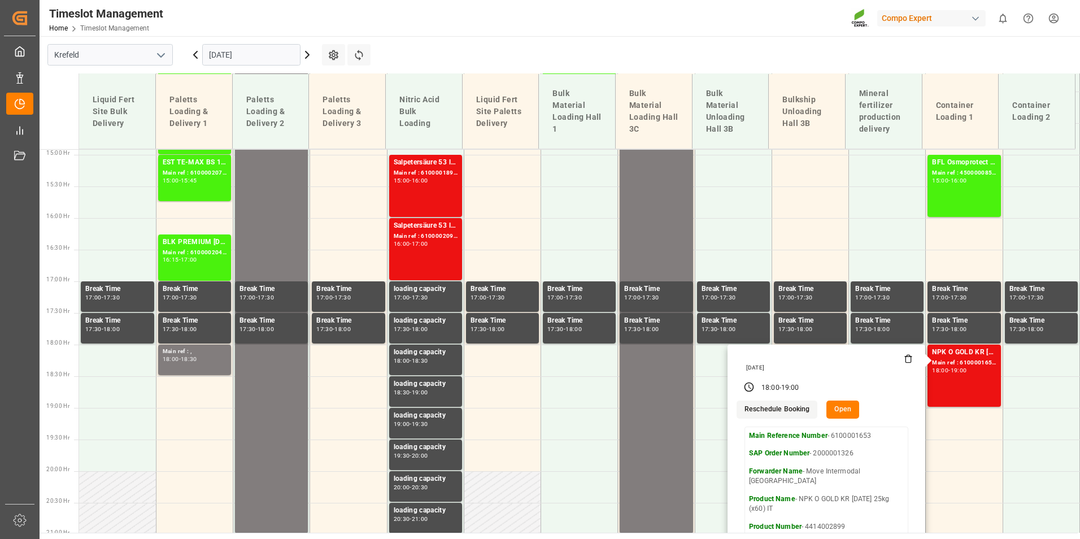
click at [304, 56] on icon at bounding box center [308, 55] width 14 height 14
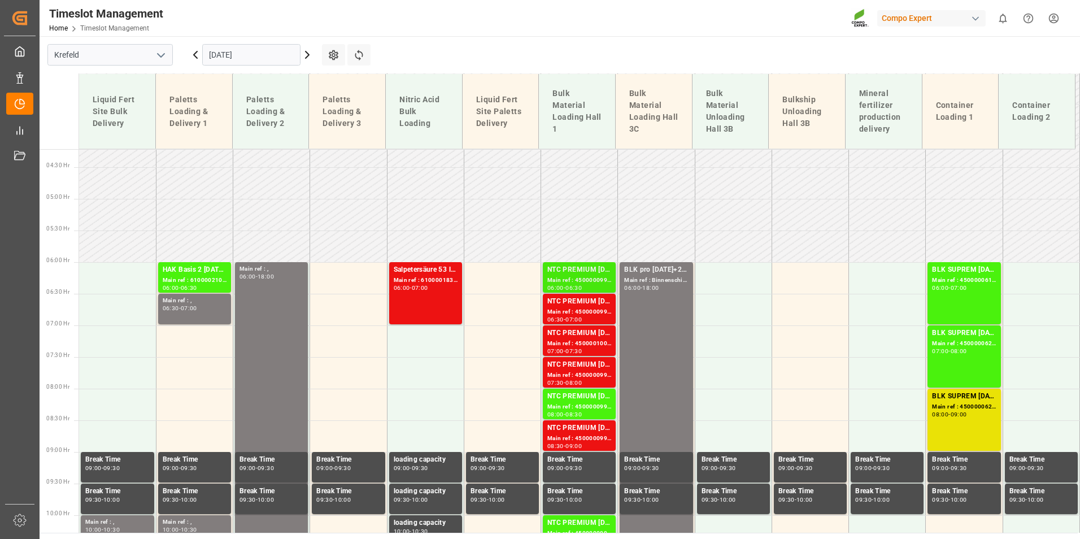
scroll to position [266, 0]
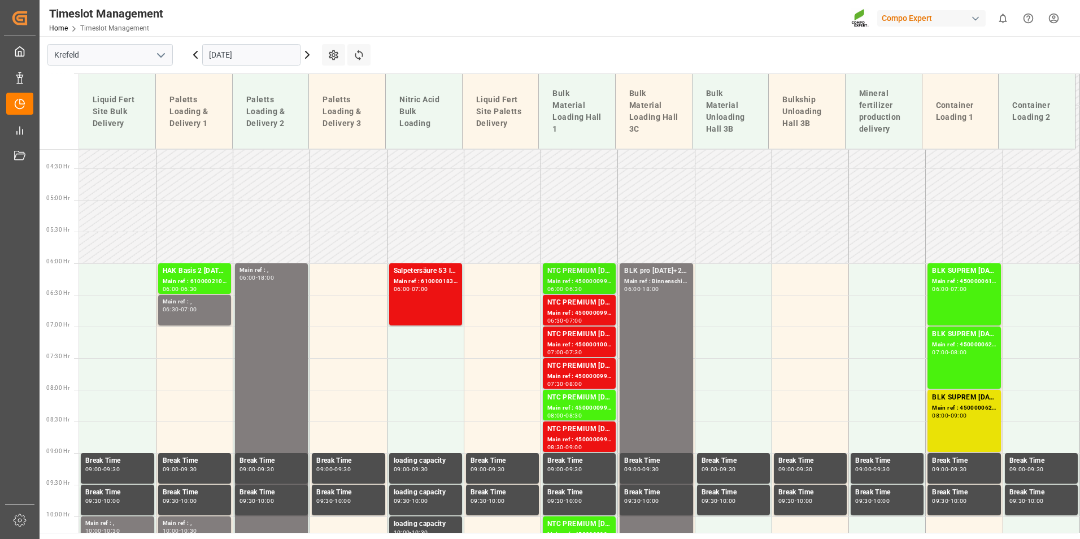
click at [567, 272] on div "NTC PREMIUM [DATE]+3+TE BULK" at bounding box center [579, 271] width 64 height 11
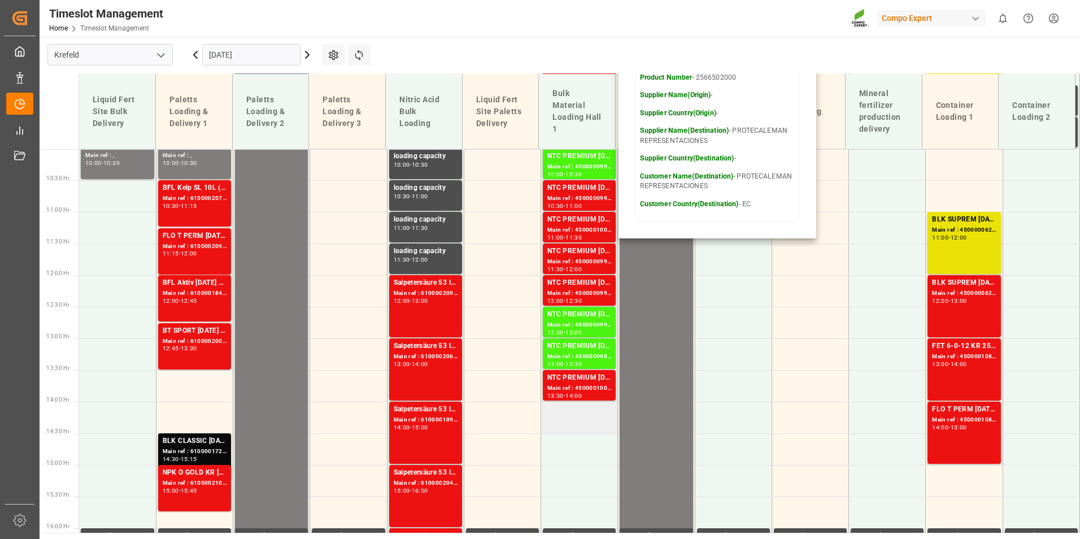
scroll to position [661, 0]
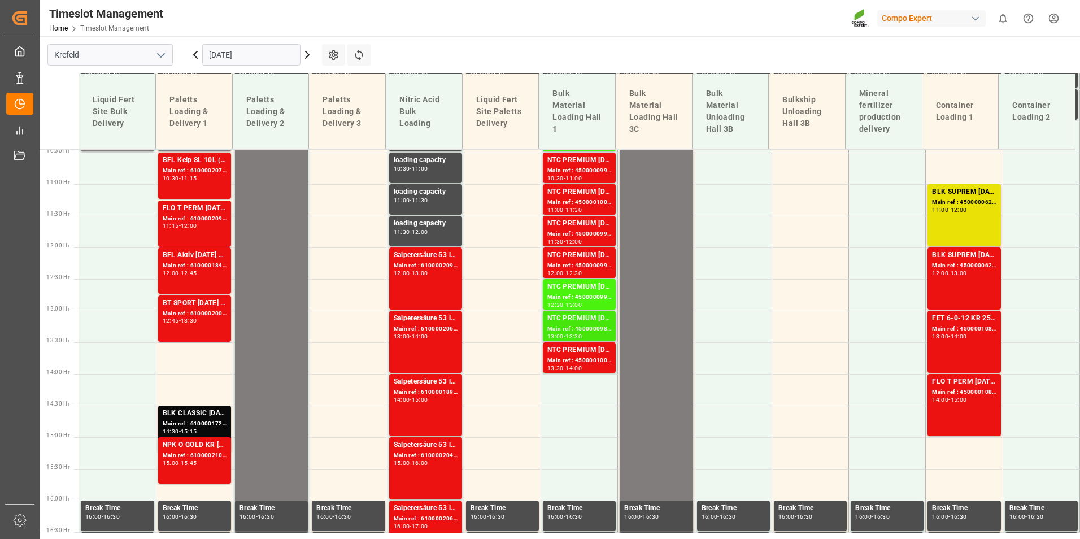
click at [591, 321] on div "NTC PREMIUM [DATE]+3+TE BULK" at bounding box center [579, 318] width 64 height 11
click at [939, 266] on div "Main ref : 4500000623, 2000000565" at bounding box center [964, 266] width 64 height 10
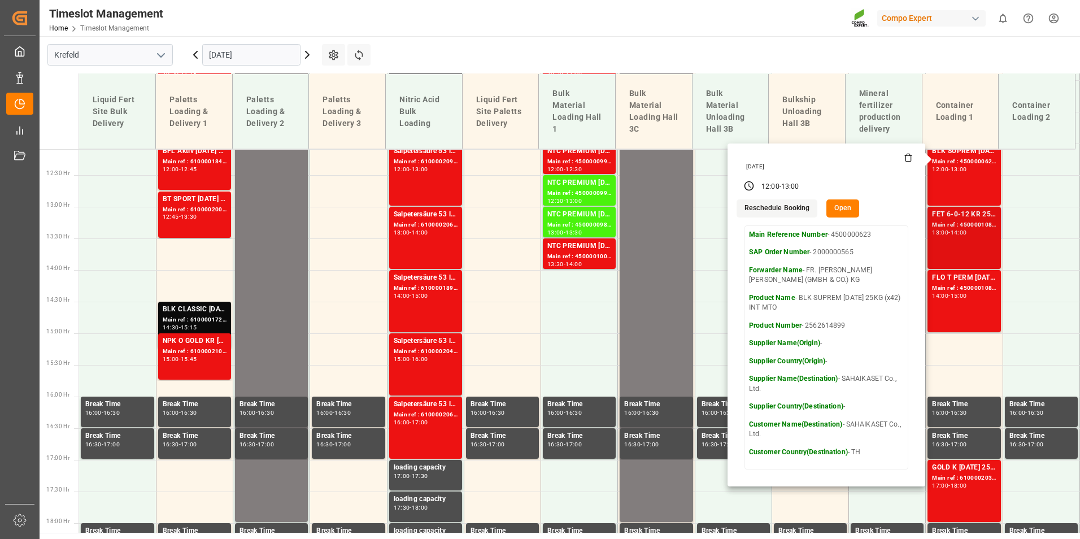
scroll to position [774, 0]
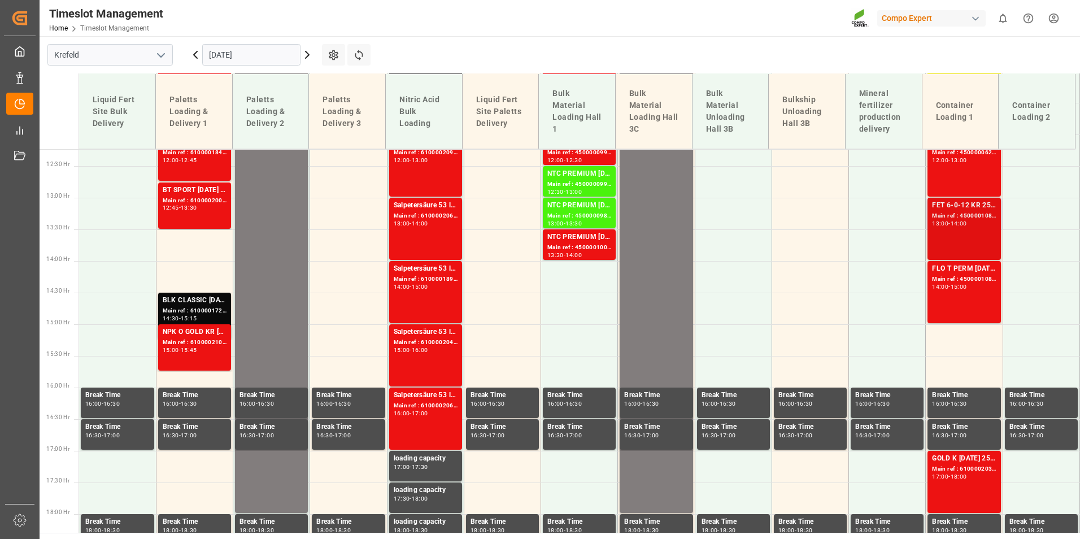
click at [962, 233] on div "FET 6-0-12 KR 25kg (x40) EN;FET 6-0-12 KR 25kgx40 DE,AT,FR,ES,IT Main ref : 450…" at bounding box center [964, 229] width 64 height 58
click at [955, 203] on div "FET 6-0-12 KR 25kg (x40) EN;FET 6-0-12 KR 25kgx40 DE,AT,FR,ES,IT" at bounding box center [964, 205] width 64 height 11
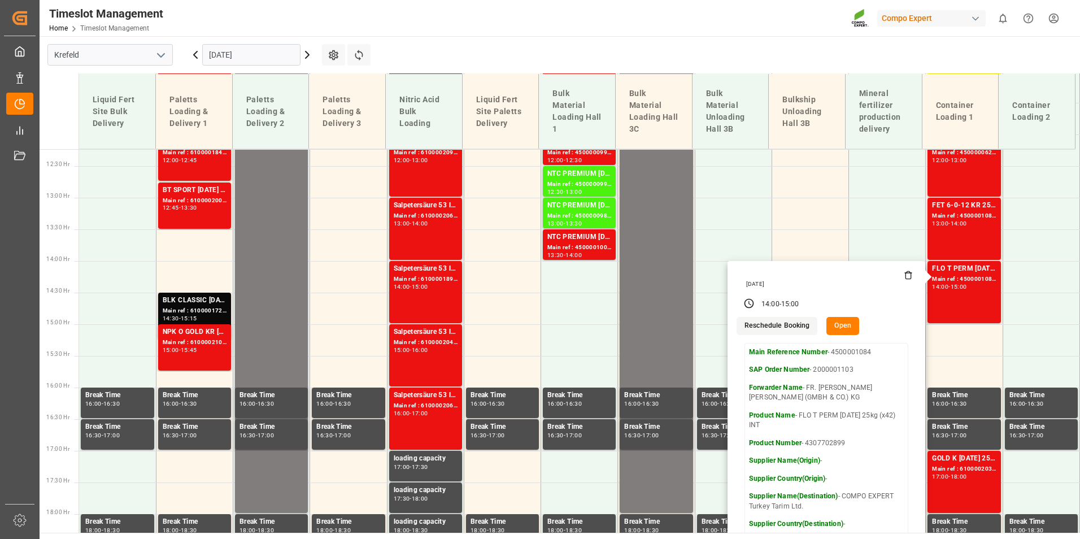
click at [279, 62] on input "[DATE]" at bounding box center [251, 54] width 98 height 21
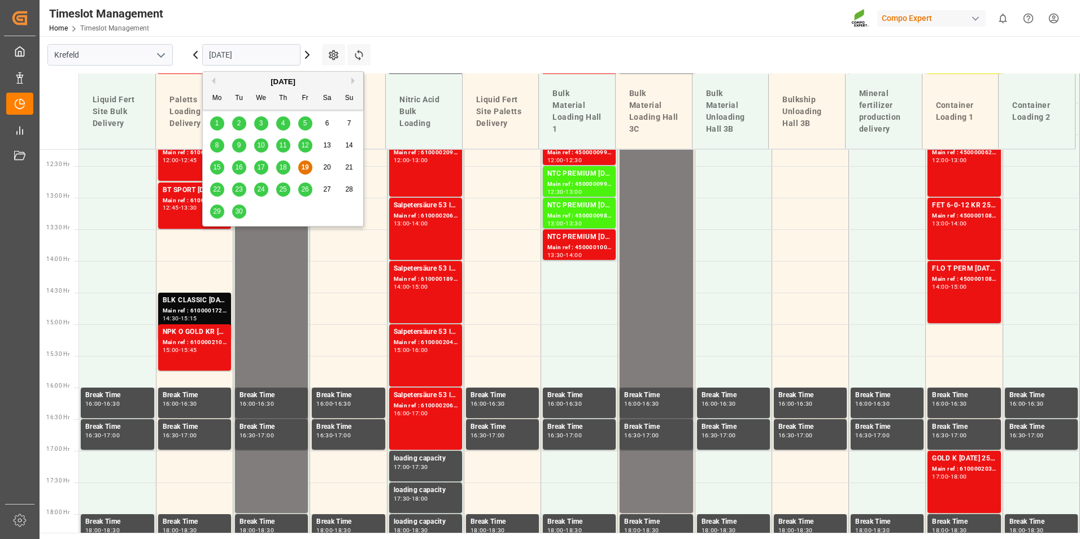
click at [220, 189] on span "22" at bounding box center [216, 189] width 7 height 8
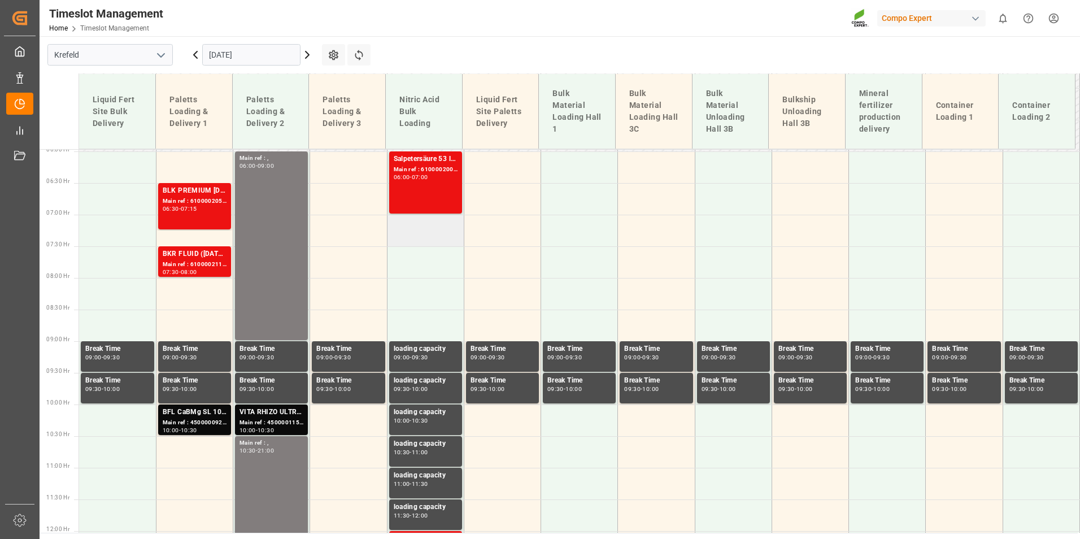
scroll to position [379, 0]
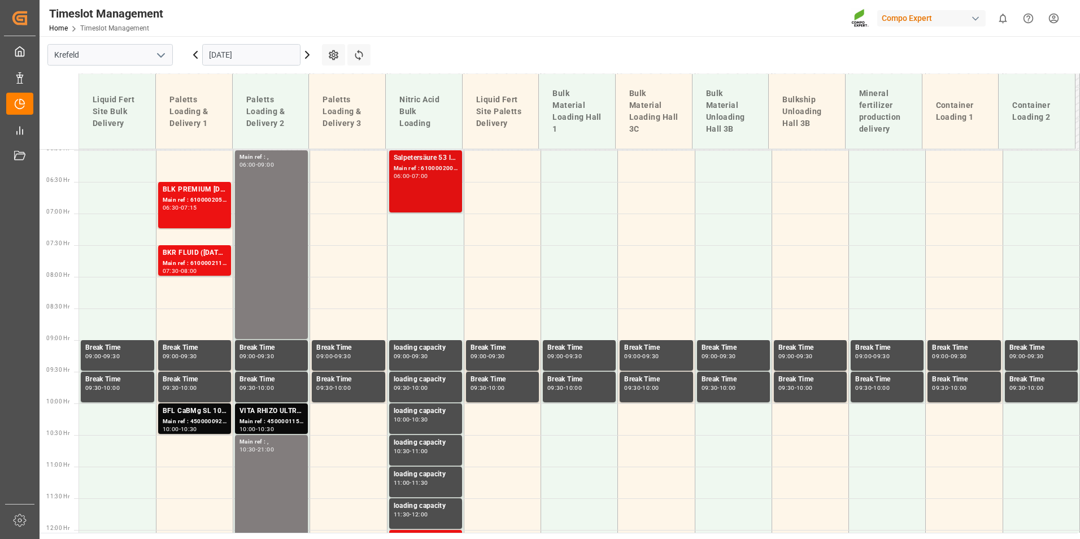
click at [430, 205] on div "Salpetersäure 53 lose Main ref : 6100002008, 2000001540 06:00 - 07:00" at bounding box center [426, 182] width 64 height 58
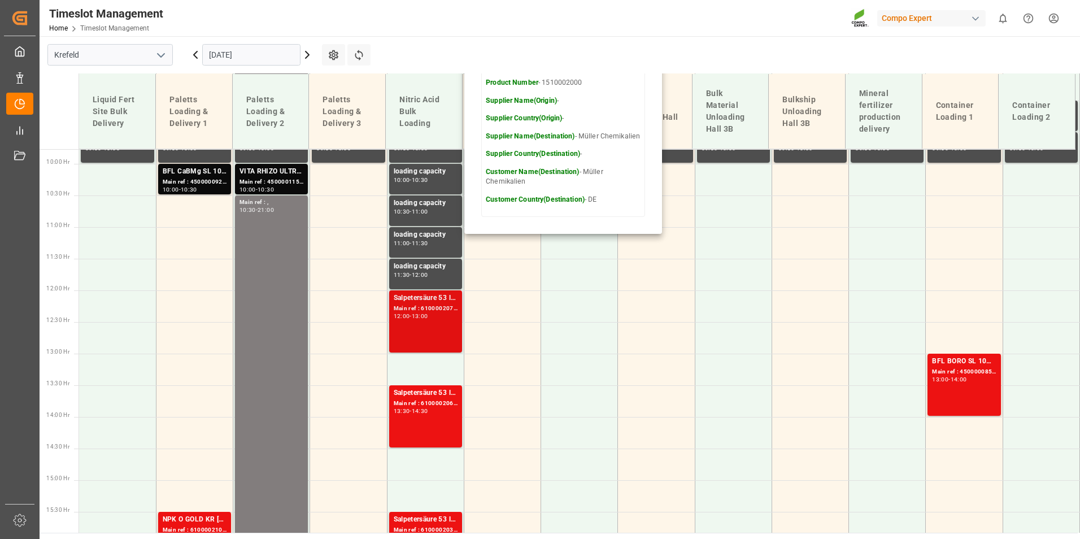
scroll to position [717, 0]
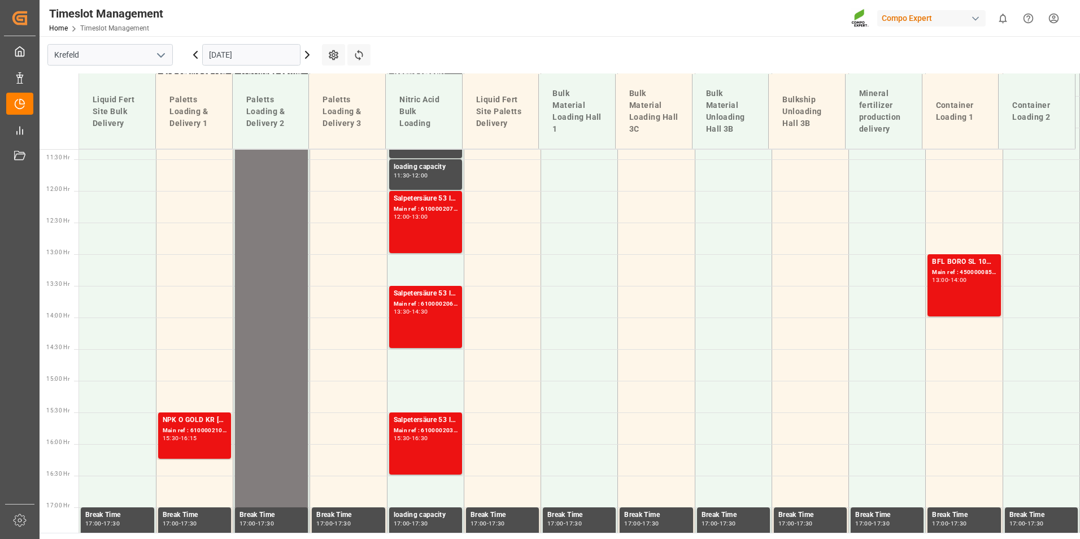
click at [433, 237] on div "Salpetersäure 53 lose Main ref : 6100002071, 2000001560 12:00 - 13:00" at bounding box center [426, 222] width 64 height 58
click at [425, 228] on div "Salpetersäure 53 lose Main ref : 6100002071, 2000001560 12:00 - 13:00" at bounding box center [426, 222] width 64 height 58
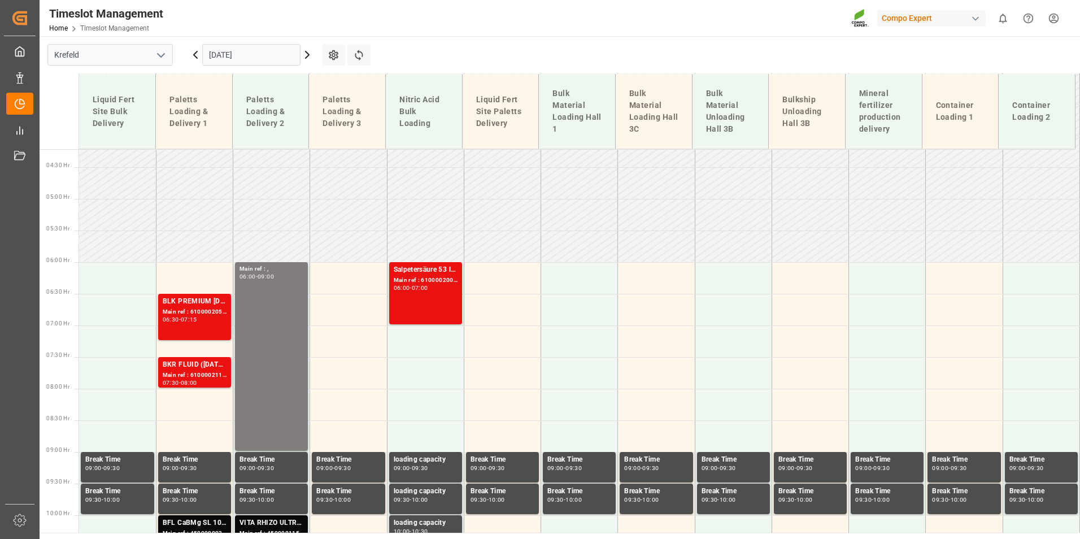
scroll to position [266, 0]
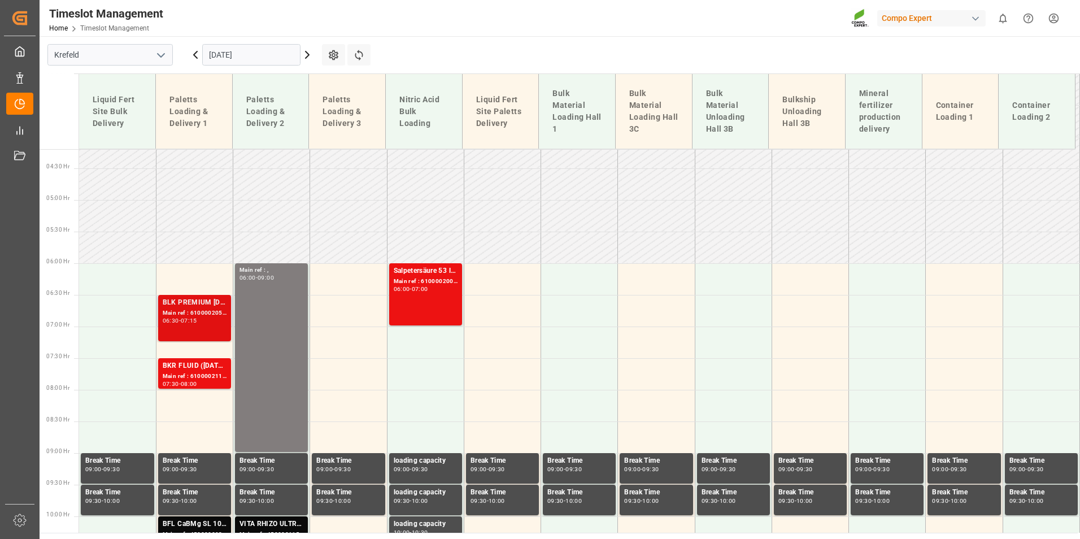
click at [192, 304] on div "BLK PREMIUM [DATE] 25kg(x40)D,EN,PL,FNL" at bounding box center [195, 302] width 64 height 11
click at [189, 273] on td at bounding box center [194, 279] width 77 height 32
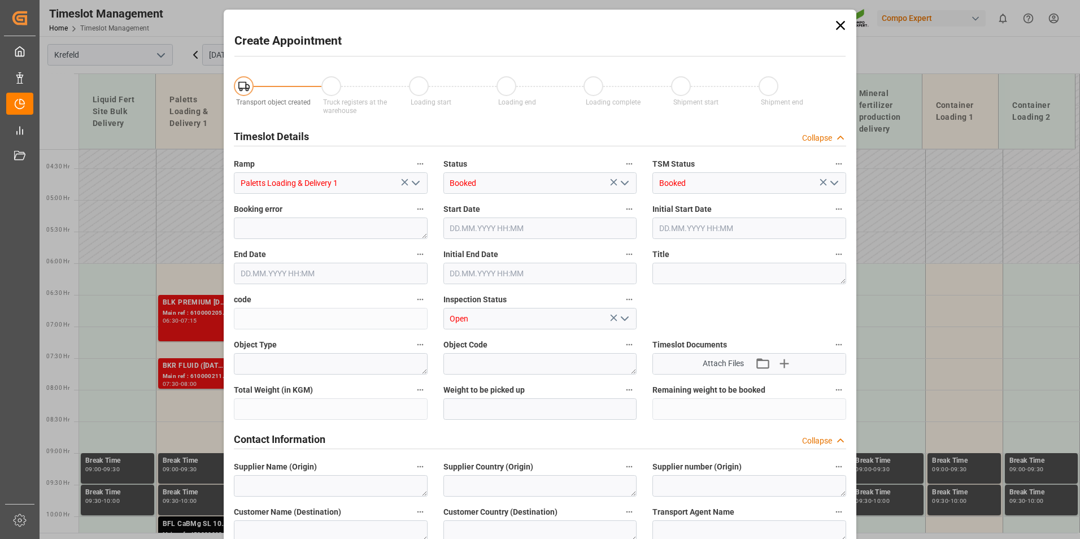
type input "[DATE] 06:00"
type input "[DATE] 06:30"
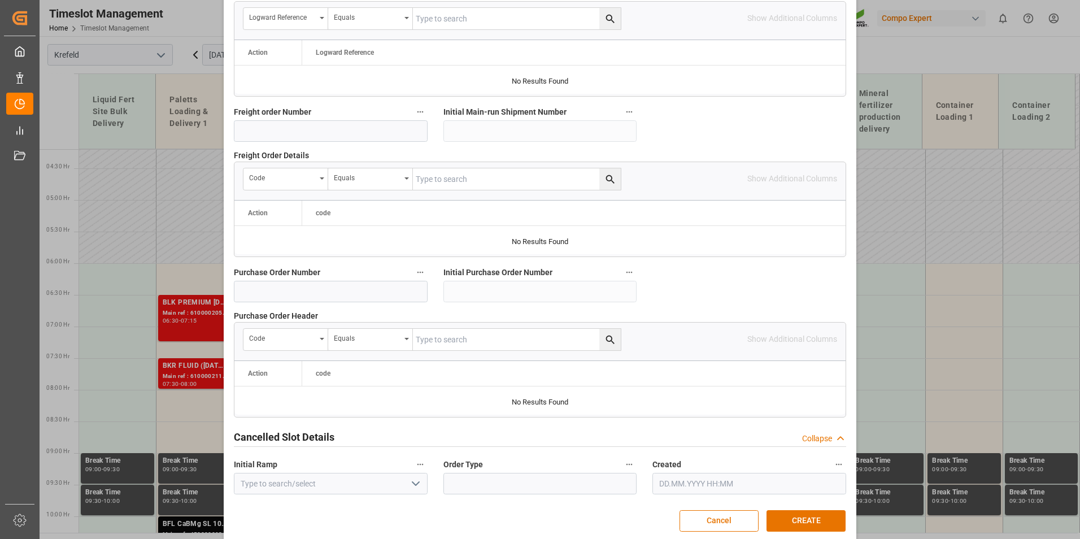
scroll to position [1029, 0]
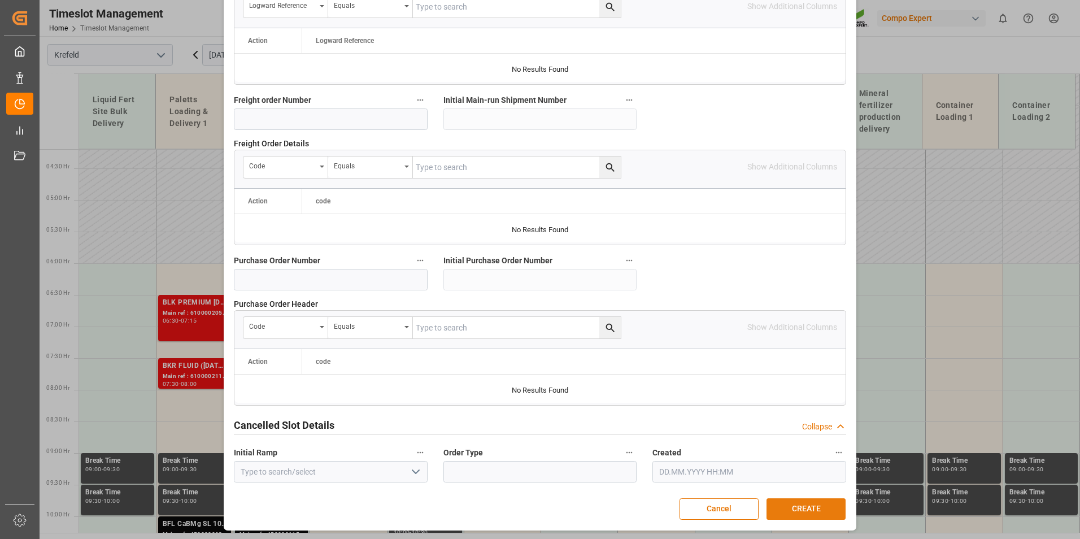
click at [818, 503] on button "CREATE" at bounding box center [806, 508] width 79 height 21
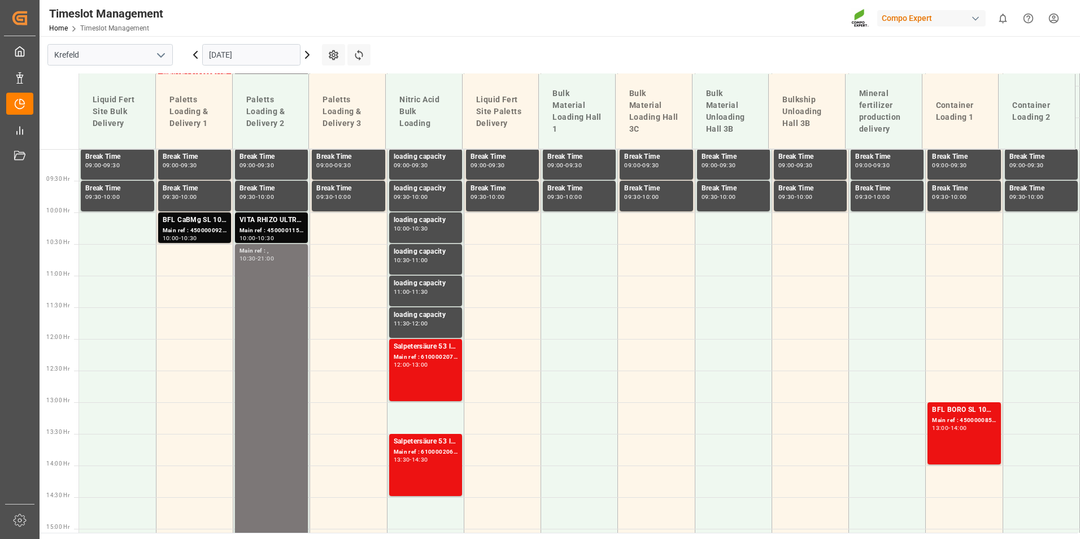
scroll to position [571, 0]
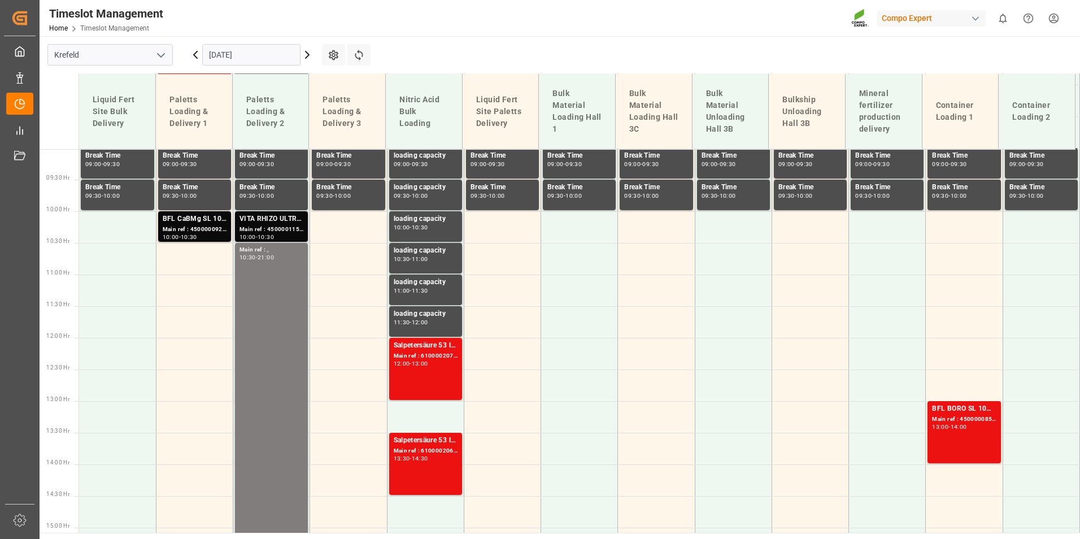
click at [250, 216] on div "VITA RHIZO ULTRA 6x2,5L (x48) CLVITA Rhizo Ultra 10L (x60) CL MTO" at bounding box center [272, 219] width 64 height 11
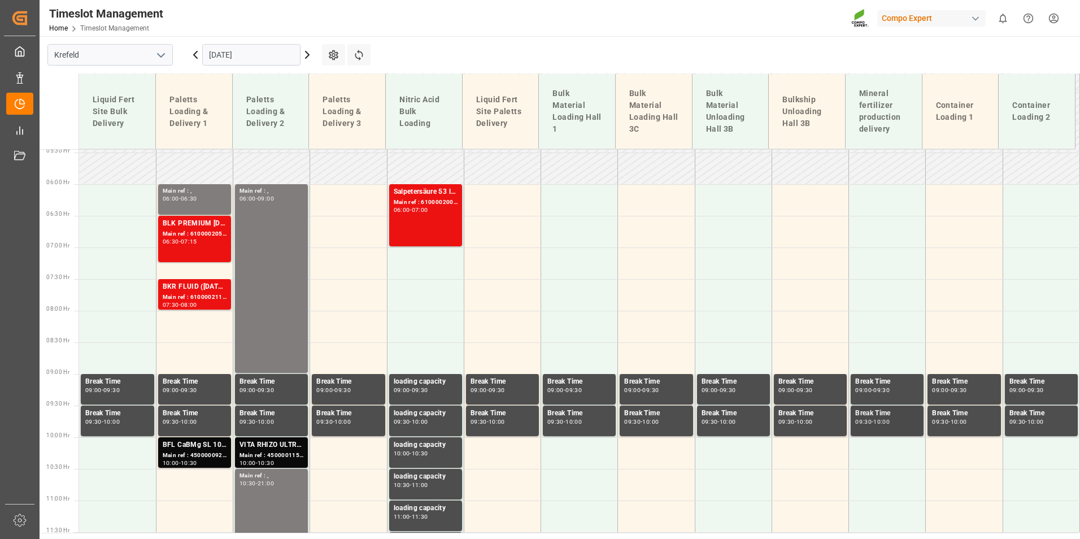
scroll to position [684, 0]
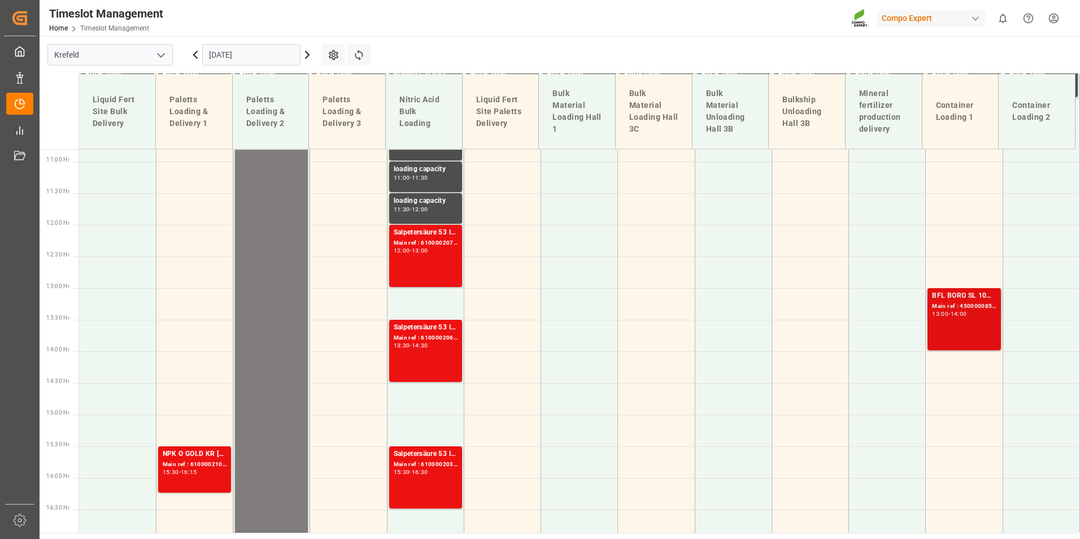
click at [945, 306] on div "Main ref : 4500000857, 2000000778" at bounding box center [964, 307] width 64 height 10
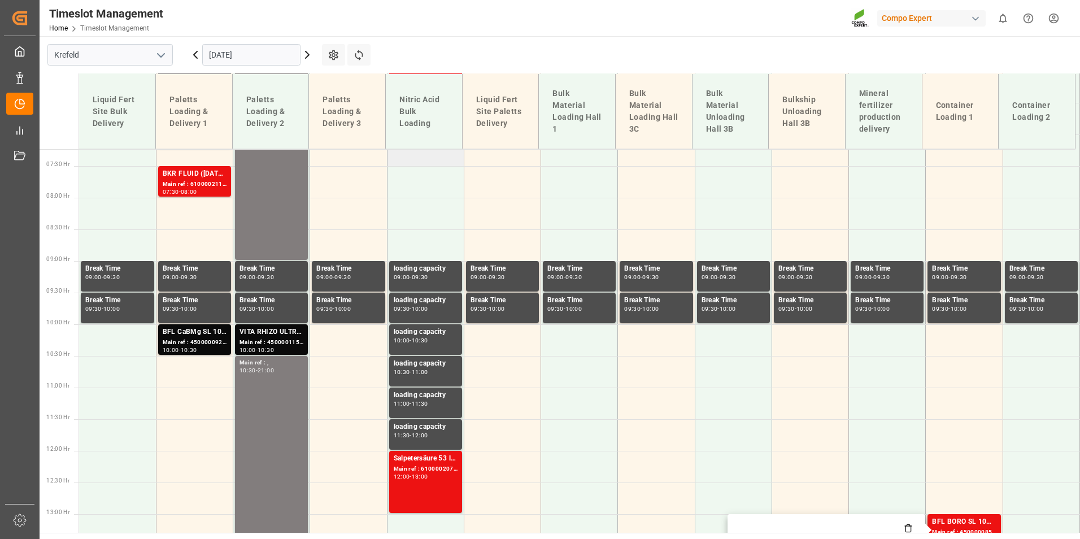
scroll to position [288, 0]
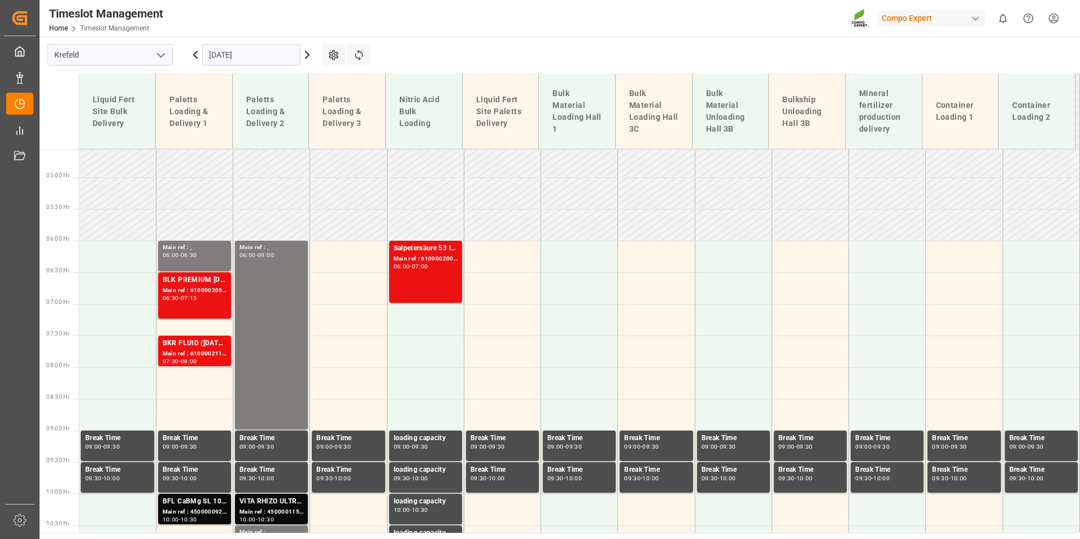
click at [427, 259] on div "Main ref : 6100002008, 2000001540" at bounding box center [426, 259] width 64 height 10
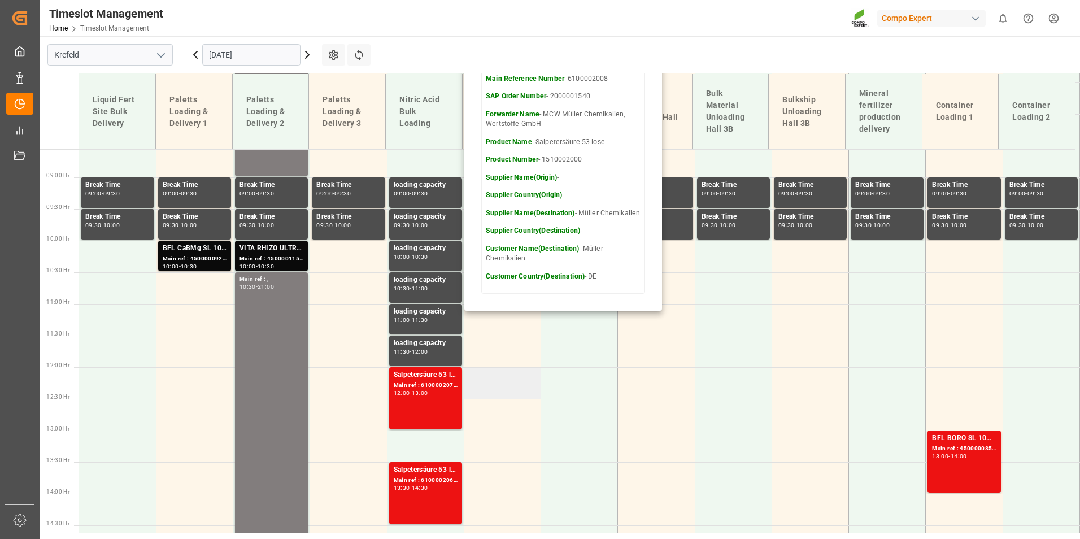
scroll to position [571, 0]
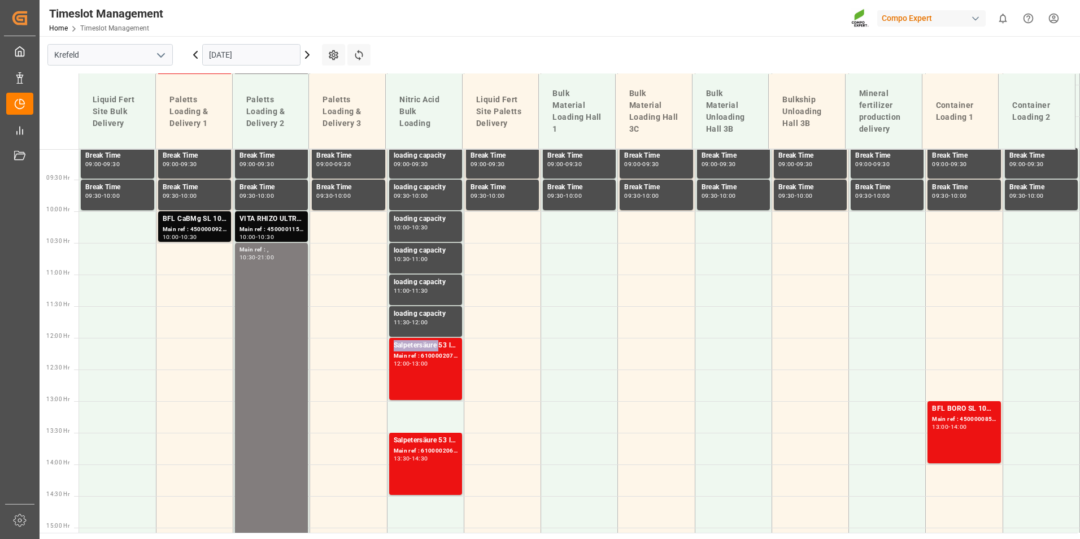
click at [408, 350] on div "Salpetersäure 53 lose" at bounding box center [426, 345] width 64 height 11
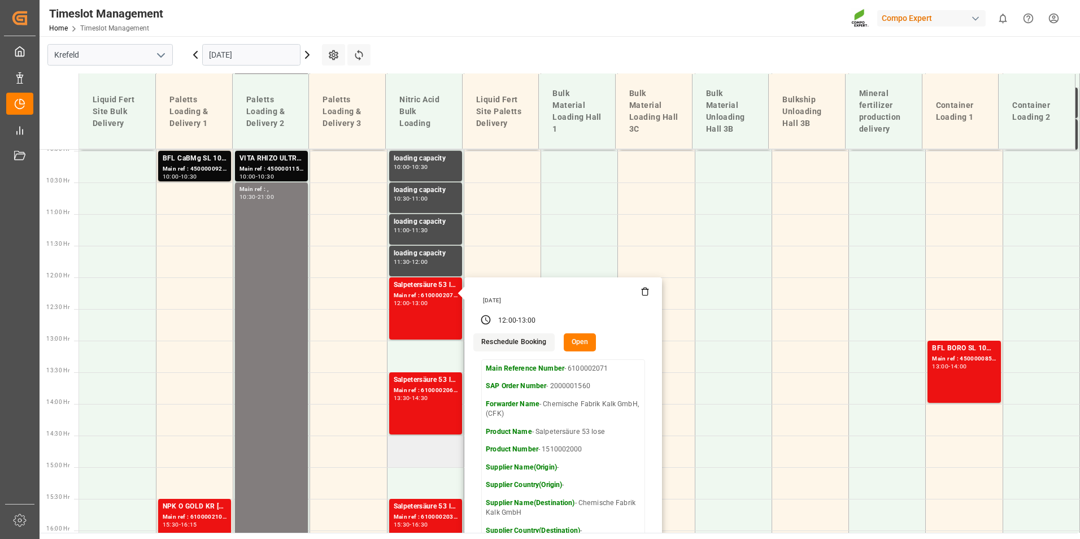
scroll to position [684, 0]
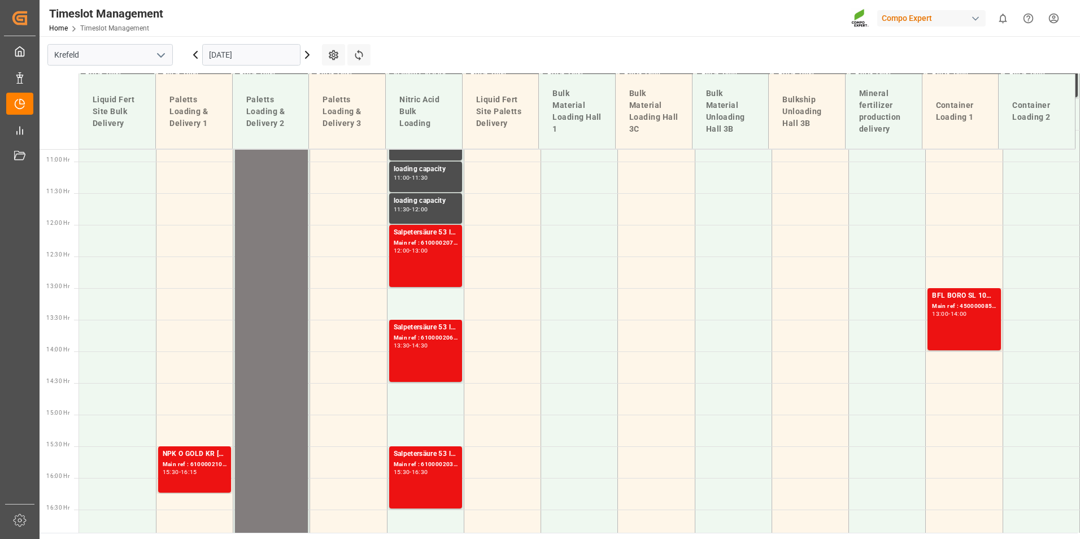
click at [421, 356] on div "Salpetersäure 53 lose Main ref : 6100002067, 2000001558 13:30 - 14:30" at bounding box center [426, 351] width 64 height 58
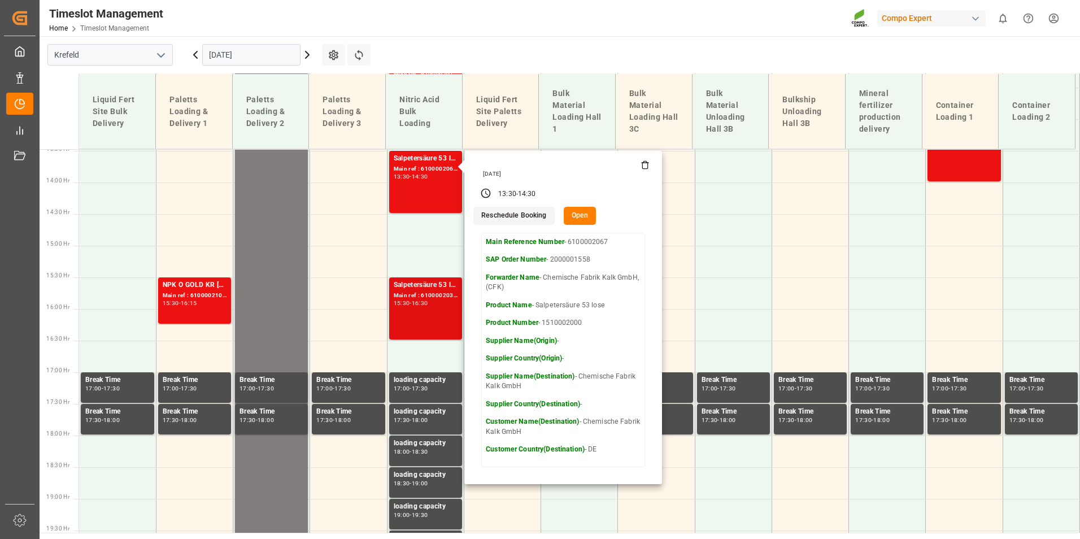
scroll to position [853, 0]
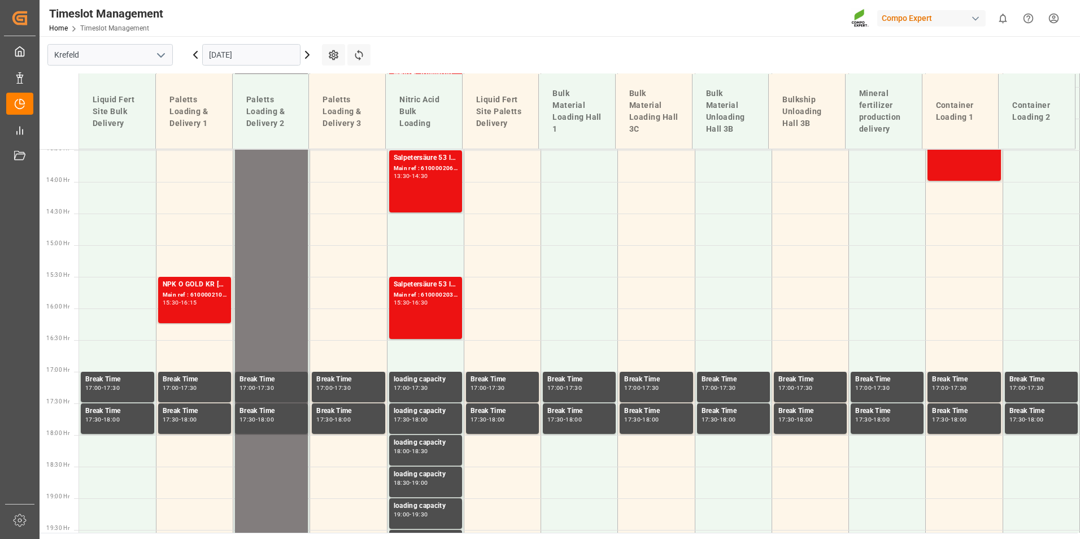
click at [452, 305] on div "15:30 - 16:30" at bounding box center [426, 303] width 64 height 6
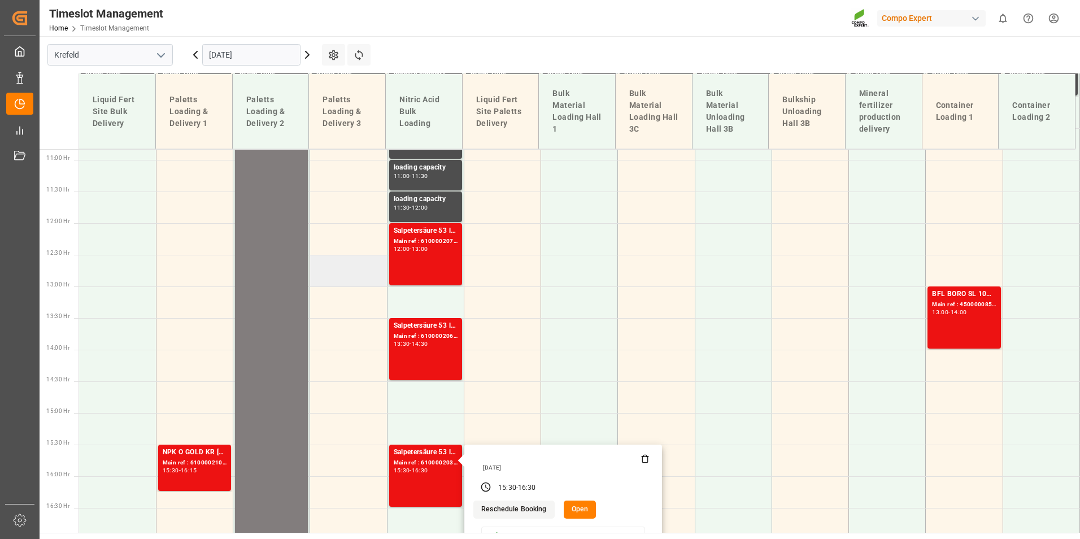
scroll to position [684, 0]
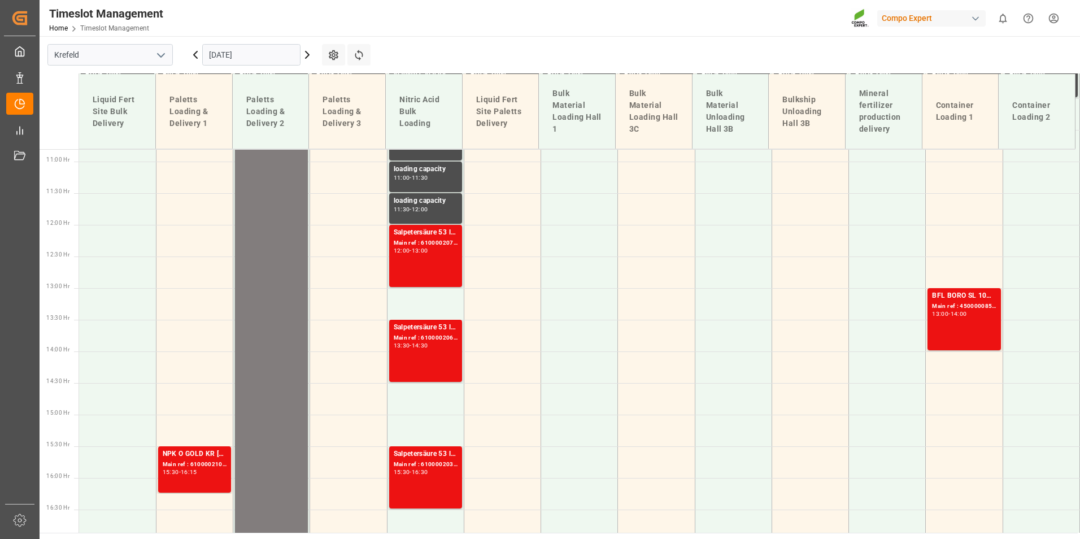
click at [404, 265] on div "Salpetersäure 53 lose Main ref : 6100002071, 2000001560 12:00 - 13:00" at bounding box center [426, 256] width 64 height 58
click at [443, 337] on div "Main ref : 6100002067, 2000001558" at bounding box center [426, 338] width 64 height 10
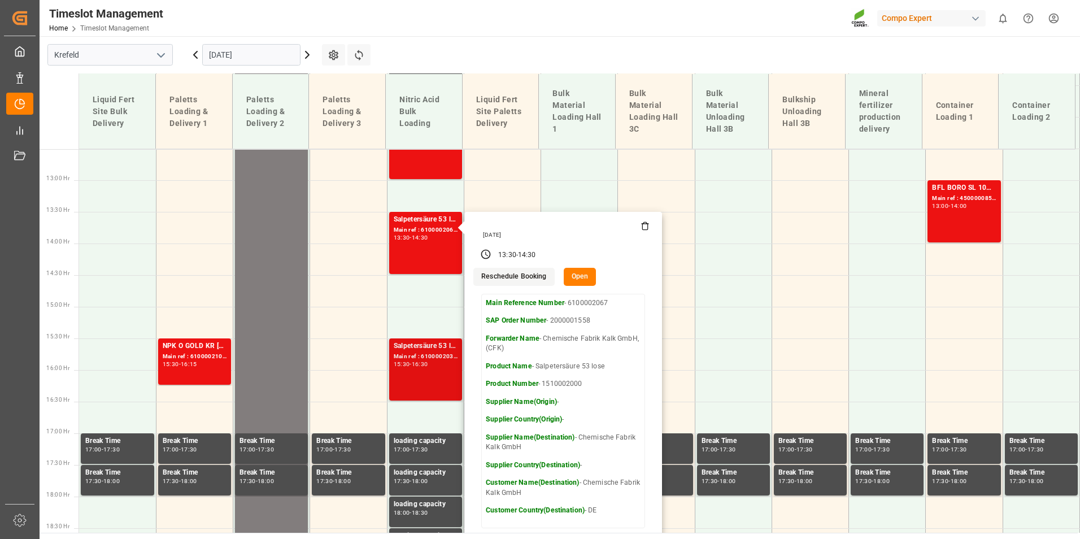
scroll to position [797, 0]
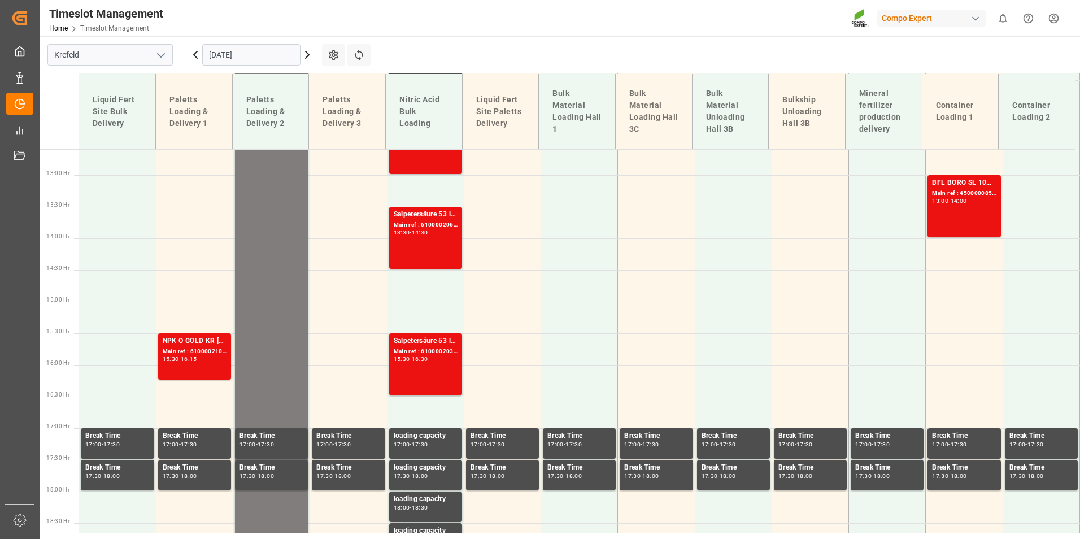
click at [440, 356] on div "15:30 - 16:30" at bounding box center [426, 359] width 64 height 6
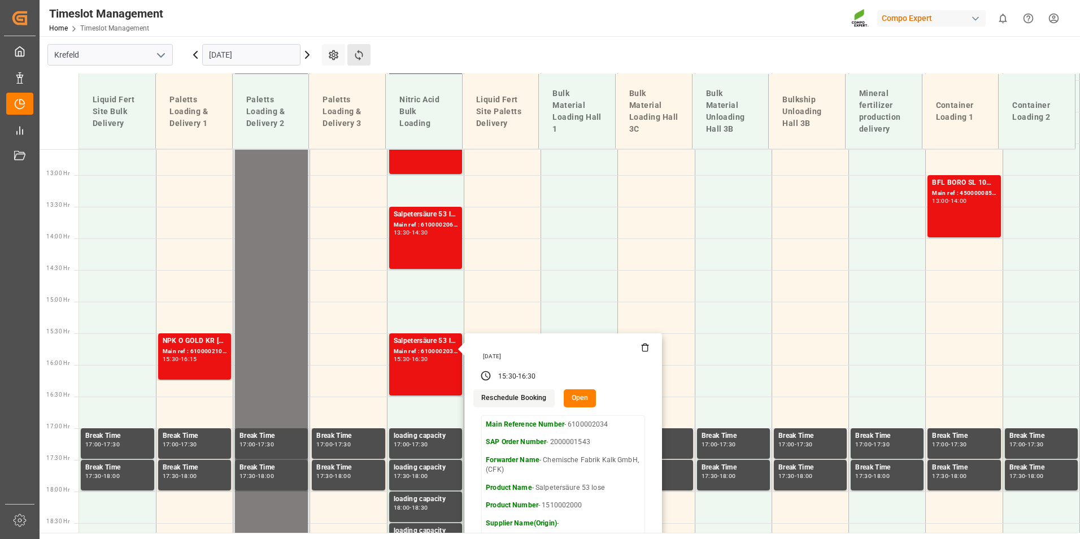
click at [352, 59] on button "Refresh Time Slots" at bounding box center [358, 54] width 23 height 21
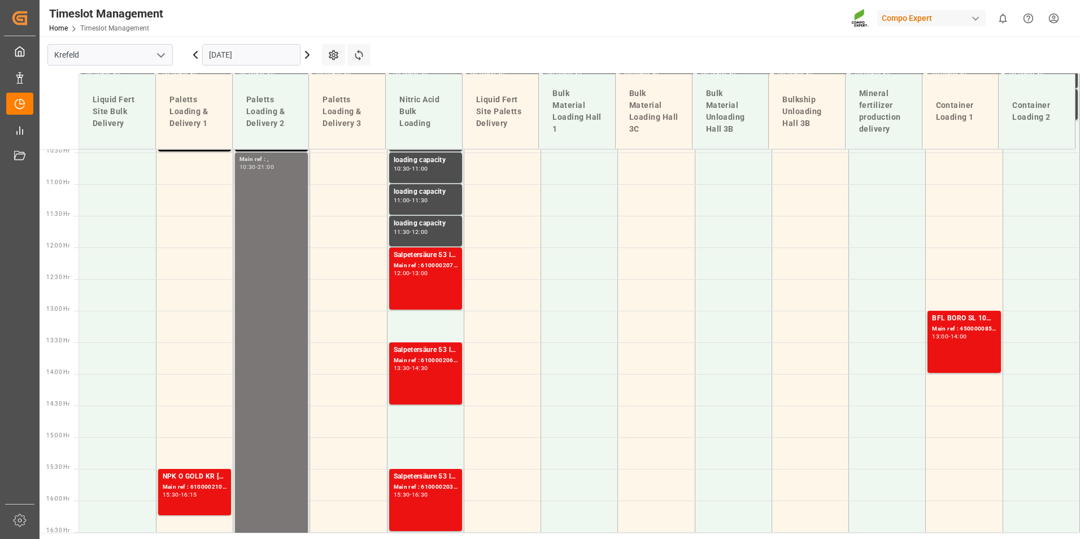
scroll to position [322, 0]
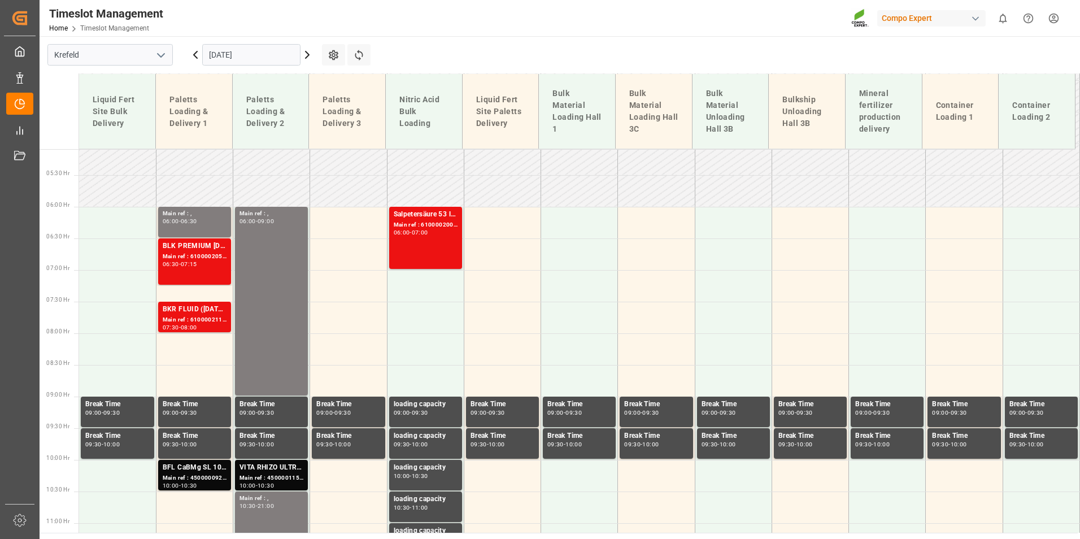
click at [256, 51] on input "[DATE]" at bounding box center [251, 54] width 98 height 21
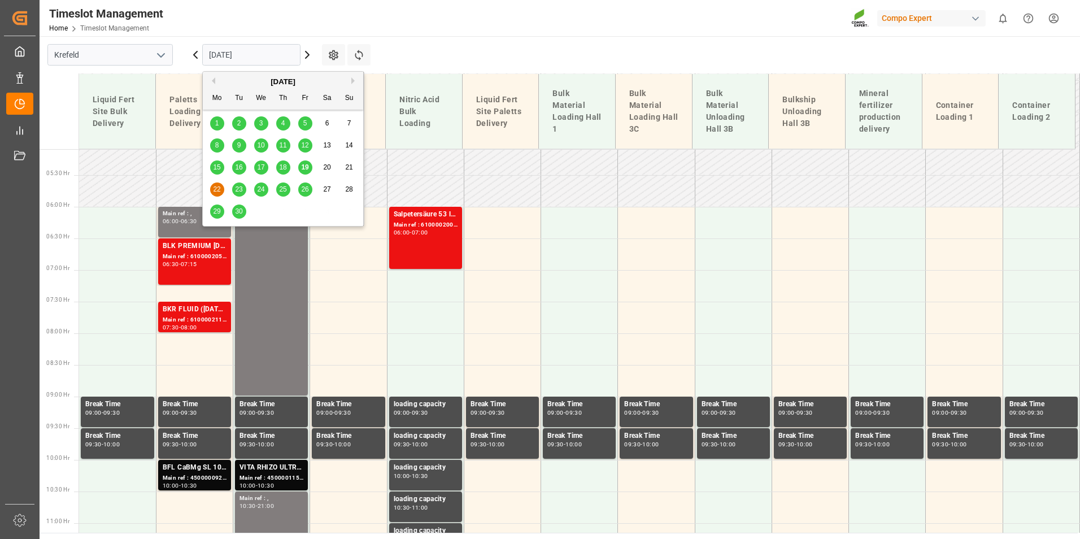
click at [279, 168] on div "18" at bounding box center [283, 168] width 14 height 14
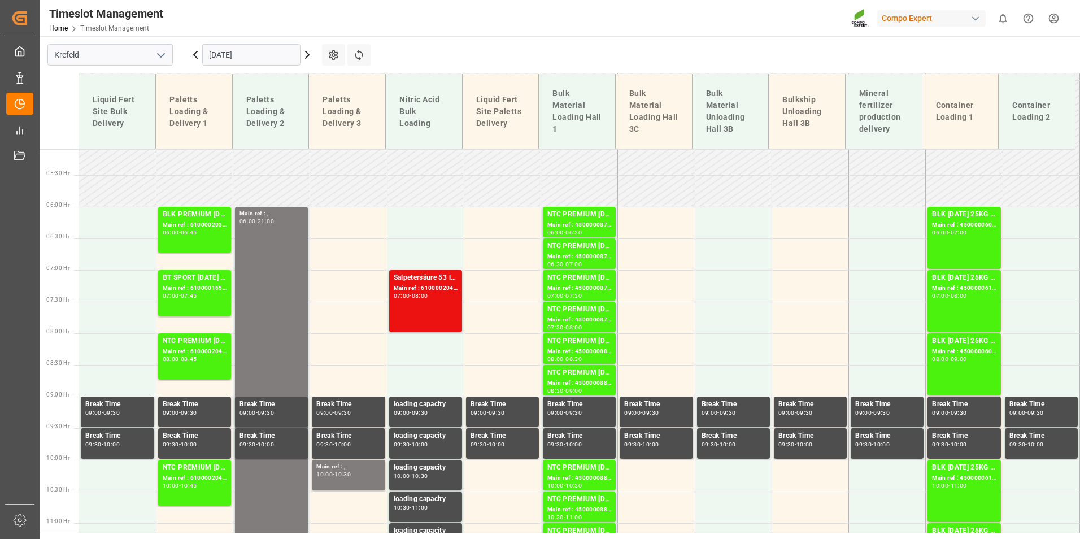
click at [273, 59] on input "[DATE]" at bounding box center [251, 54] width 98 height 21
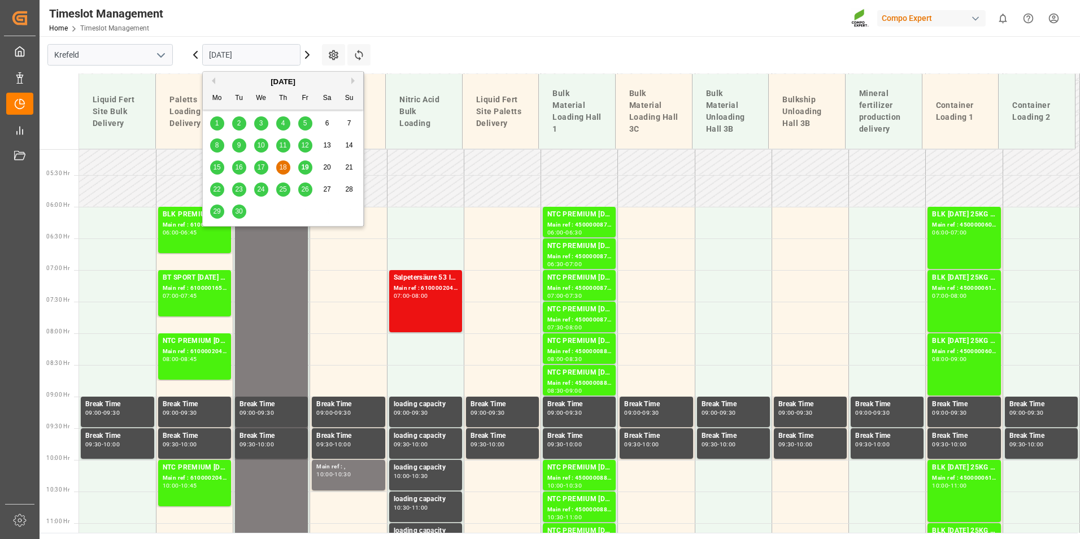
click at [304, 169] on span "19" at bounding box center [304, 167] width 7 height 8
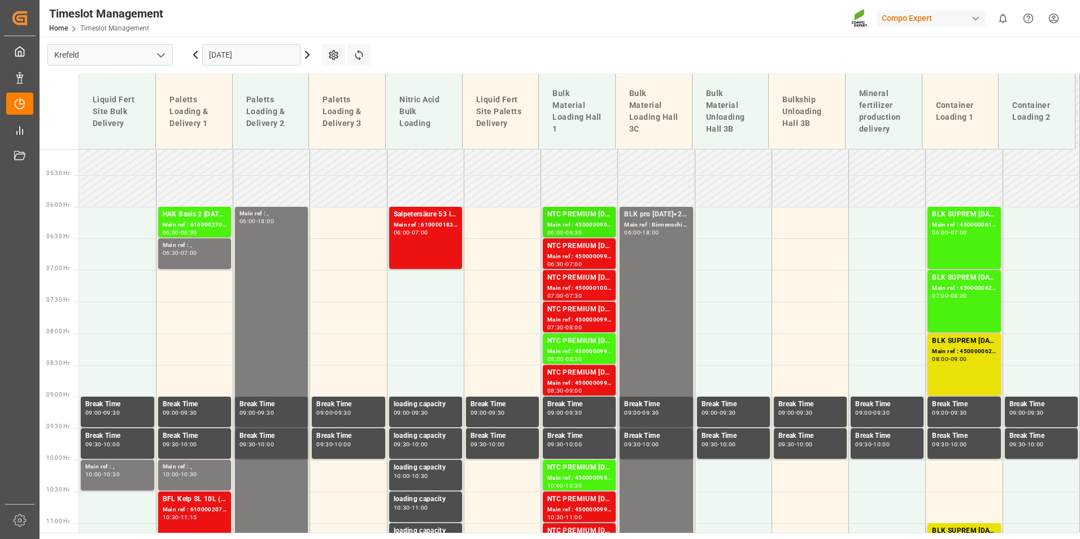
click at [572, 210] on div "NTC PREMIUM [DATE]+3+TE BULK" at bounding box center [579, 214] width 64 height 11
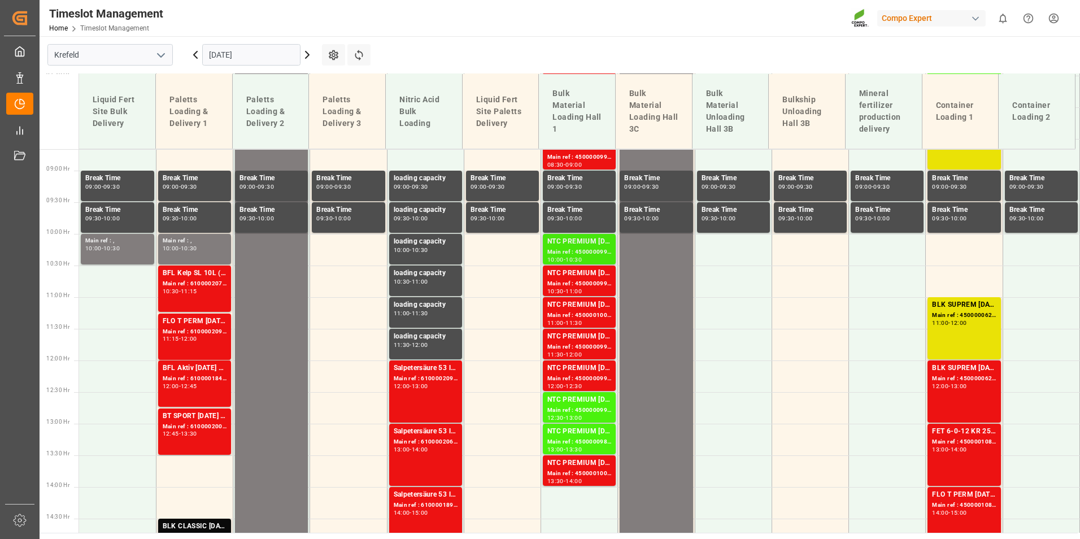
click at [573, 245] on div "NTC PREMIUM [DATE]+3+TE BULK" at bounding box center [579, 241] width 64 height 11
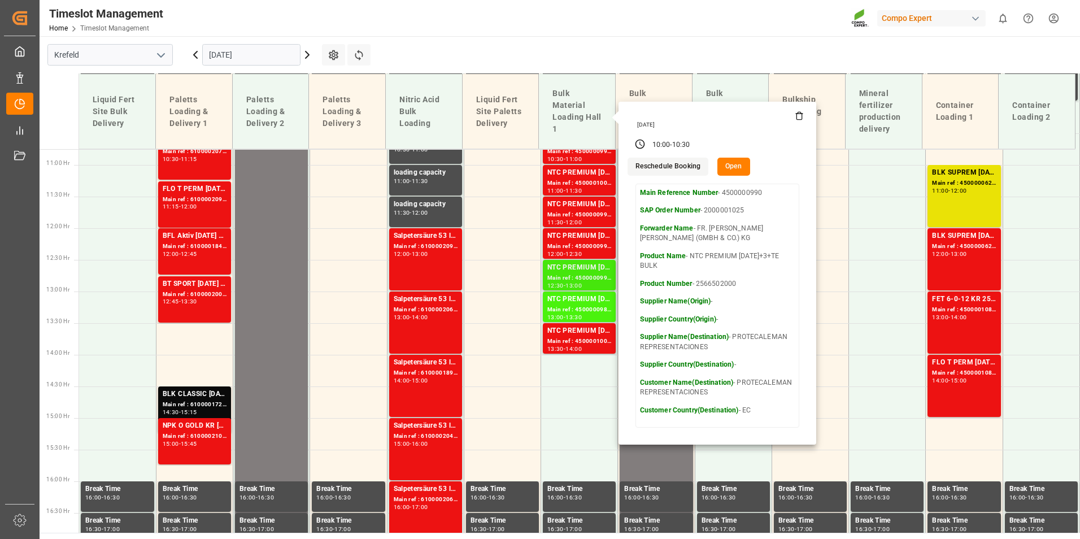
scroll to position [717, 0]
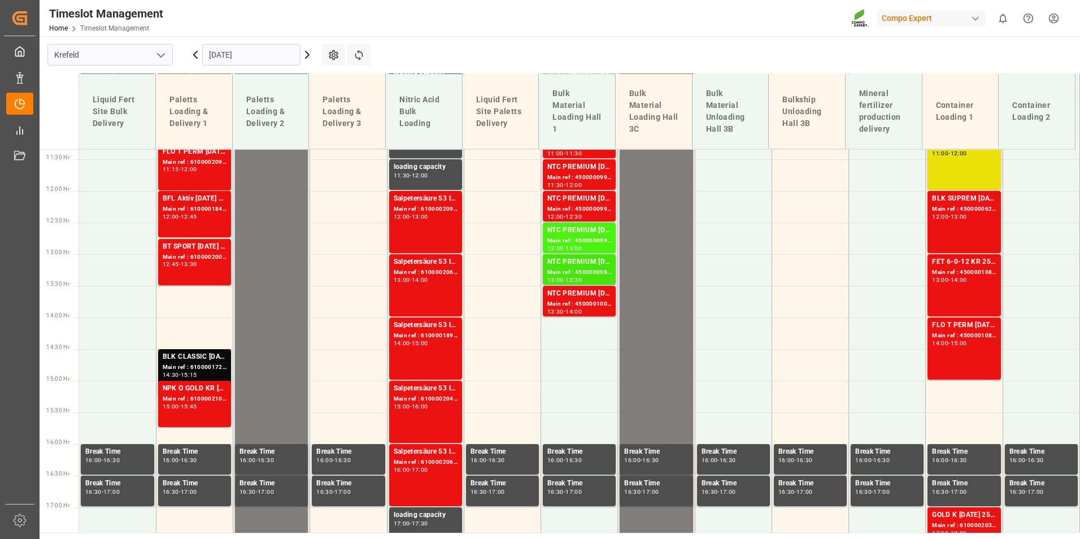
click at [572, 275] on div "Main ref : 4500000989, 2000001025" at bounding box center [579, 273] width 64 height 10
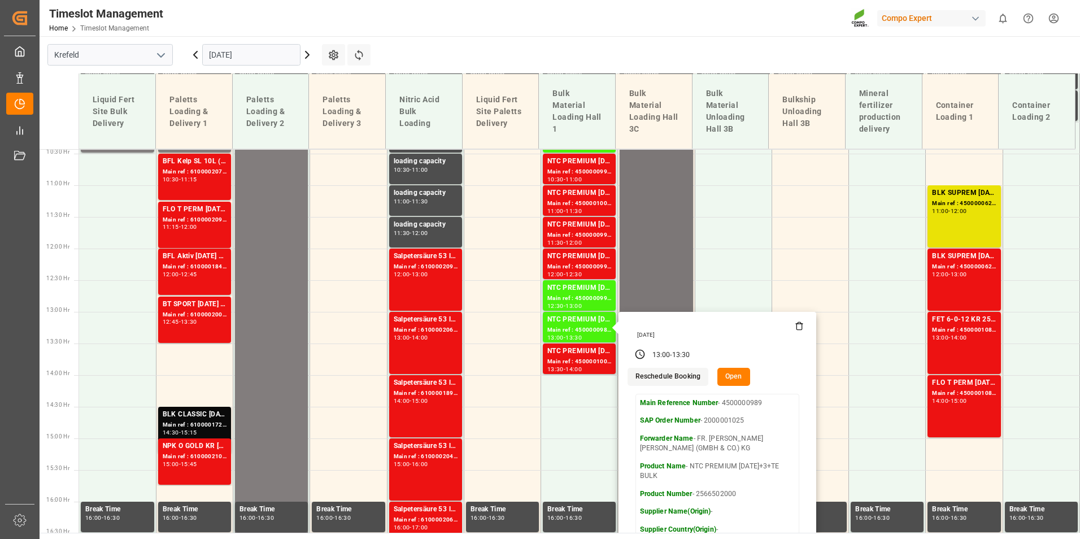
scroll to position [604, 0]
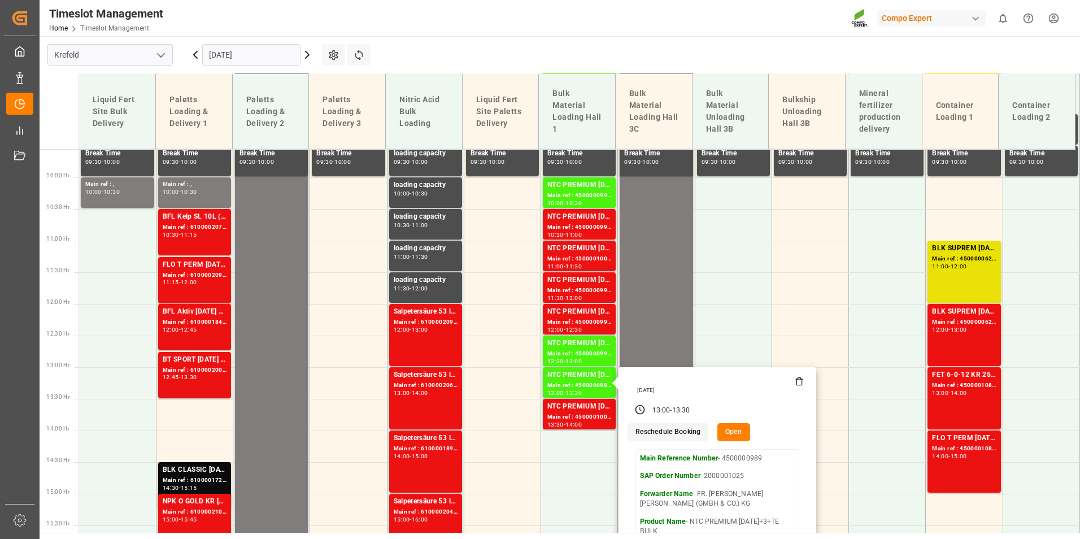
click at [734, 430] on button "Open" at bounding box center [733, 432] width 33 height 18
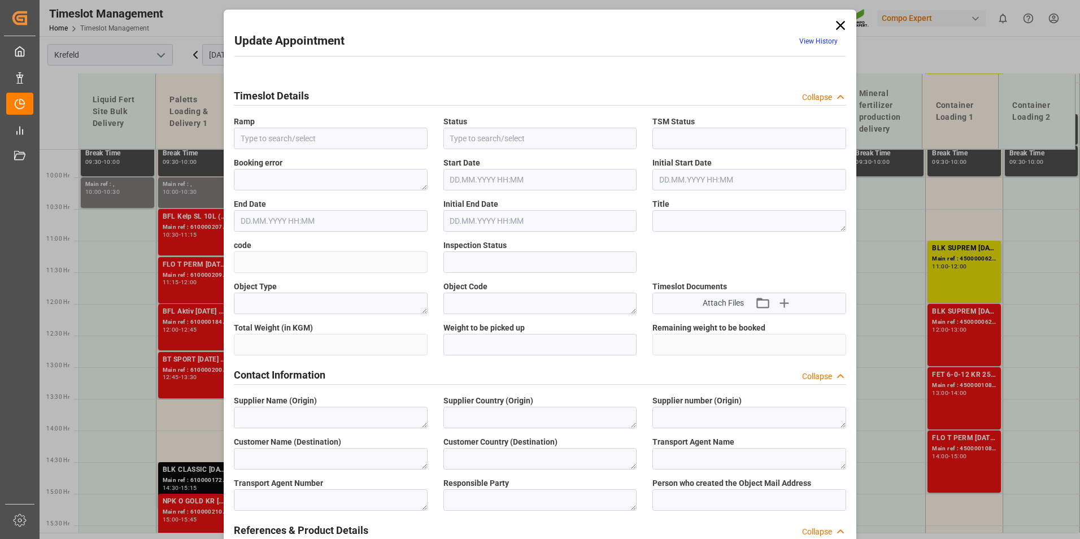
type input "Bulk Material Loading Hall 1"
type input "Loading complete"
type input "Completed"
type input "d62a2888b7bb"
type input "Open"
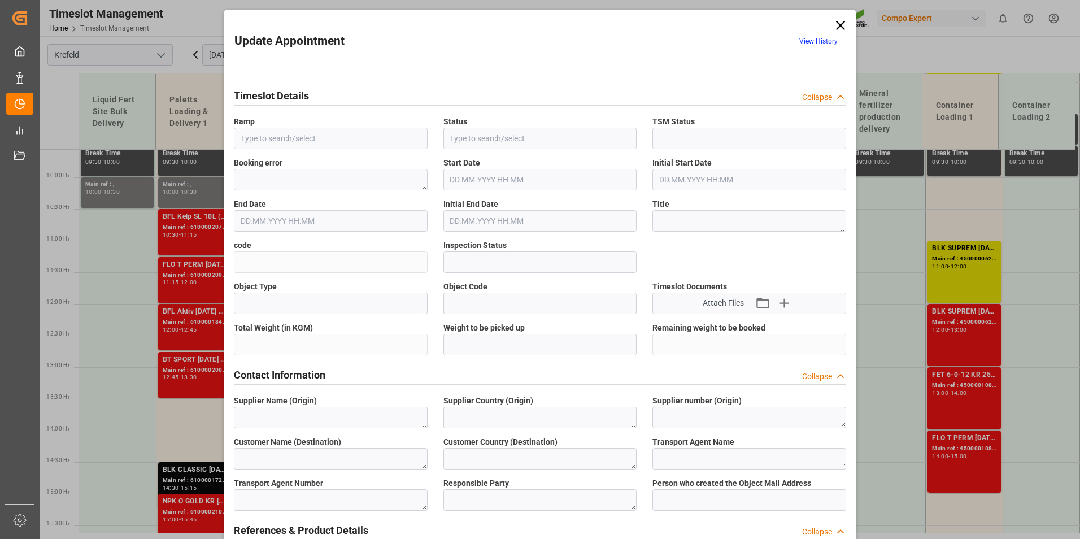
type textarea "Pre-Run"
type textarea "SP_KREF"
type textarea "PROTECALEMAN REPRESENTACIONES"
type textarea "EC"
type textarea "FR. [PERSON_NAME] [PERSON_NAME] (GMBH & CO.) KG"
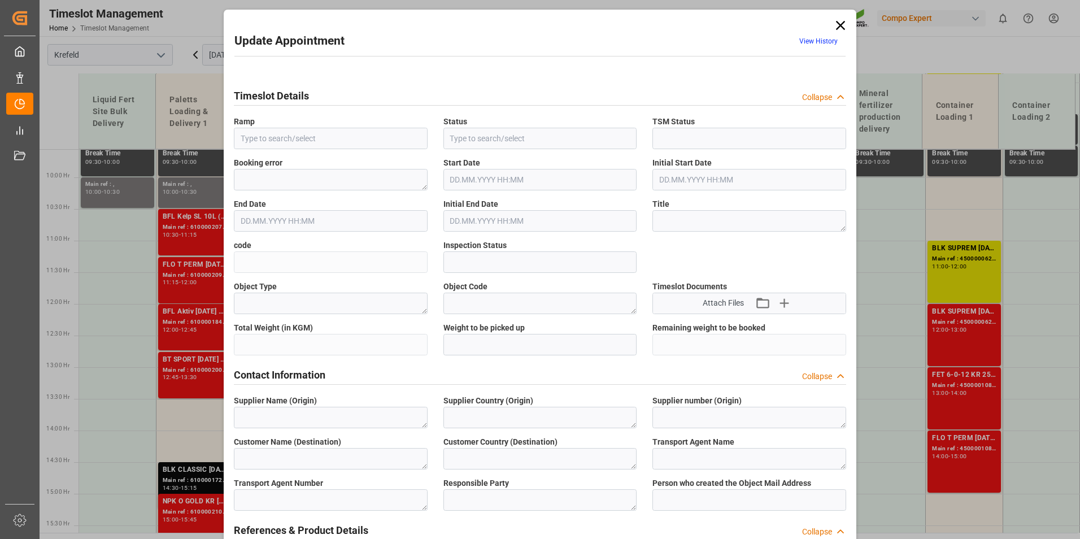
type textarea "6600387"
type textarea "Logistics Service Provider"
type input "[PERSON_NAME][EMAIL_ADDRESS][DOMAIN_NAME]"
type textarea "4500000989"
type textarea "2000001025"
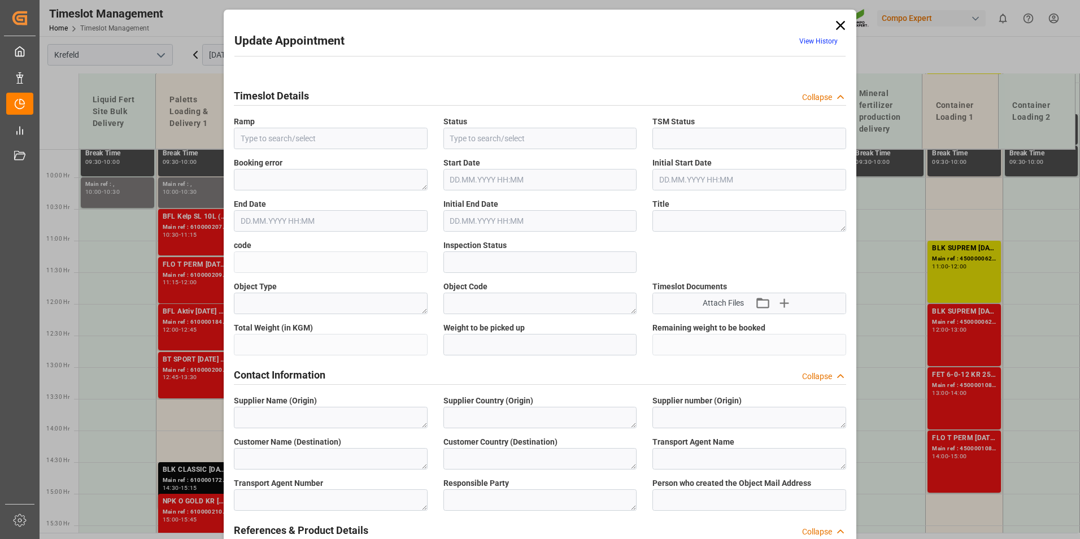
type textarea "4100003492"
type textarea "NTC PREMIUM [DATE]+3+TE BULK"
type textarea "2566502000"
type textarea "20BULK"
type input "4500000989"
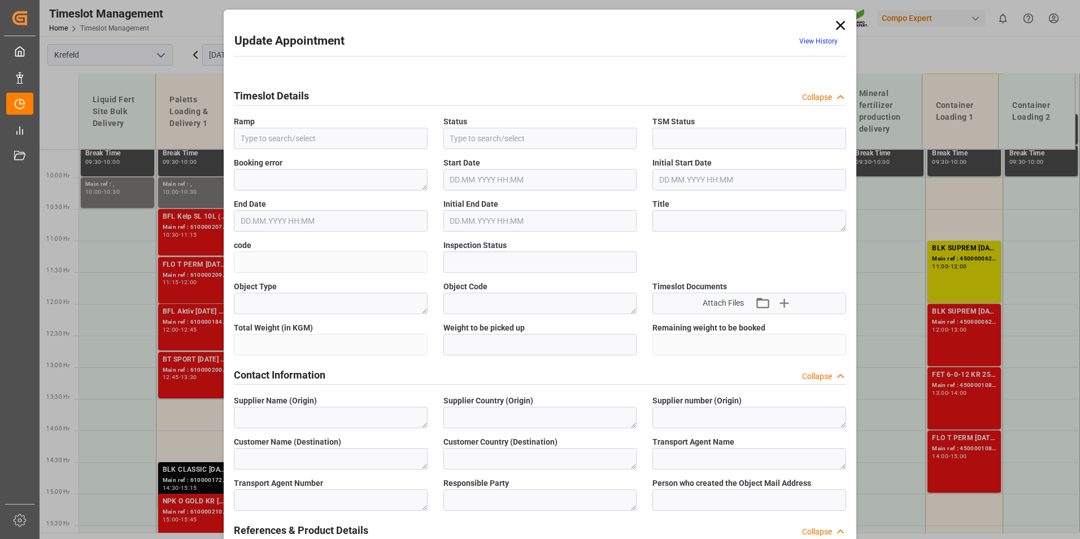
type input "4500000989"
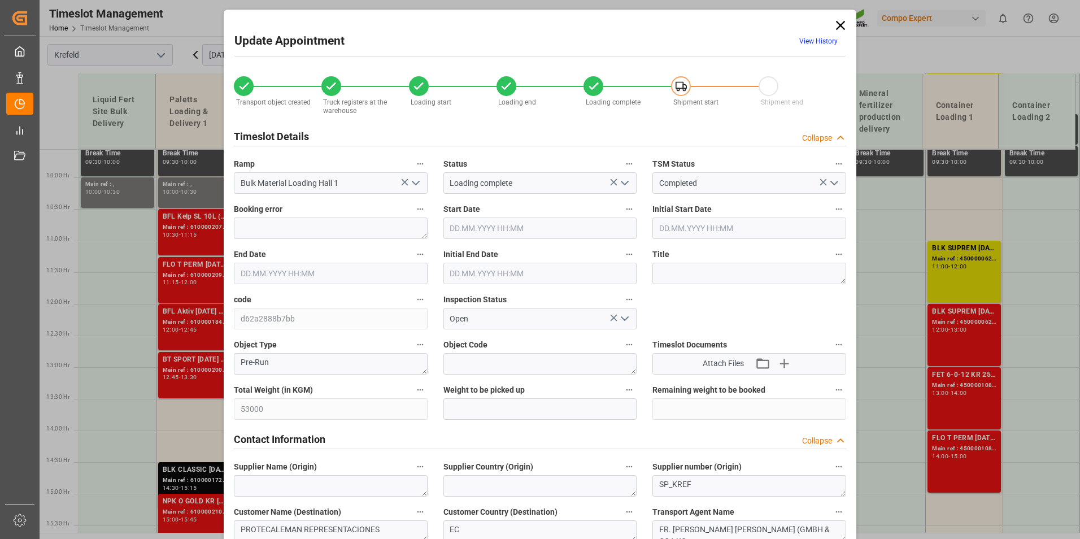
type input "53000"
type input "0"
type input "[DATE] 13:00"
type input "[DATE] 13:30"
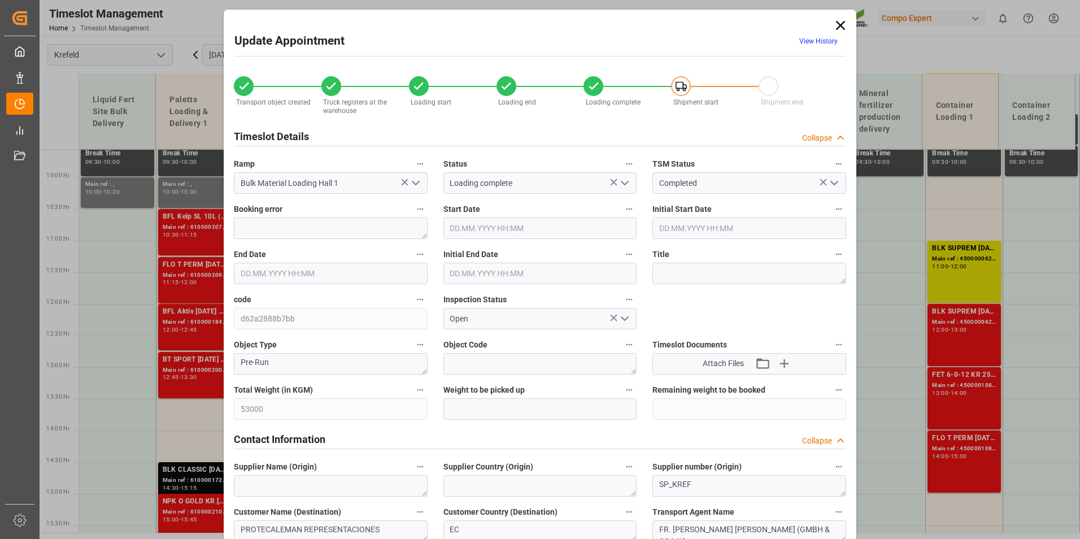
type input "[DATE] 13:30"
type input "[DATE] 08:44"
type input "[DATE] 11:41"
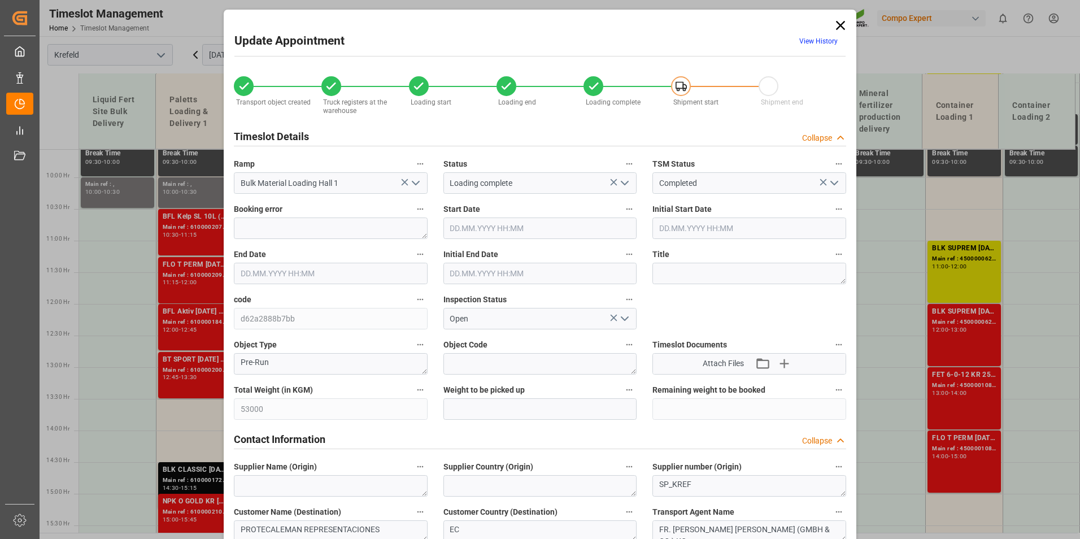
type input "[DATE] 11:41"
type input "[DATE] 07:31"
click at [823, 47] on span "View History" at bounding box center [818, 43] width 54 height 22
click at [822, 45] on span "View History" at bounding box center [818, 43] width 54 height 22
click at [820, 44] on link "View History" at bounding box center [818, 41] width 38 height 8
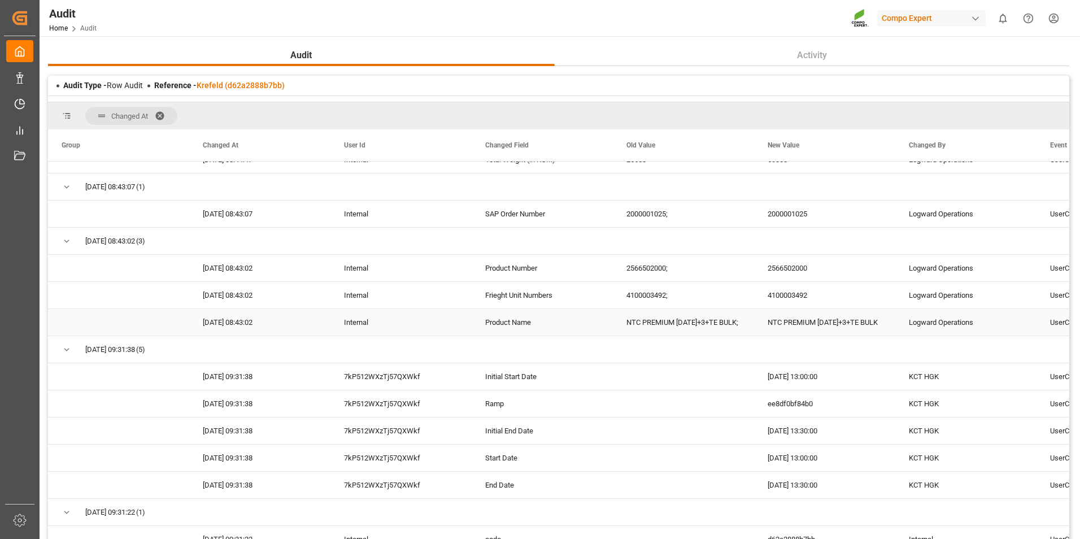
scroll to position [375, 0]
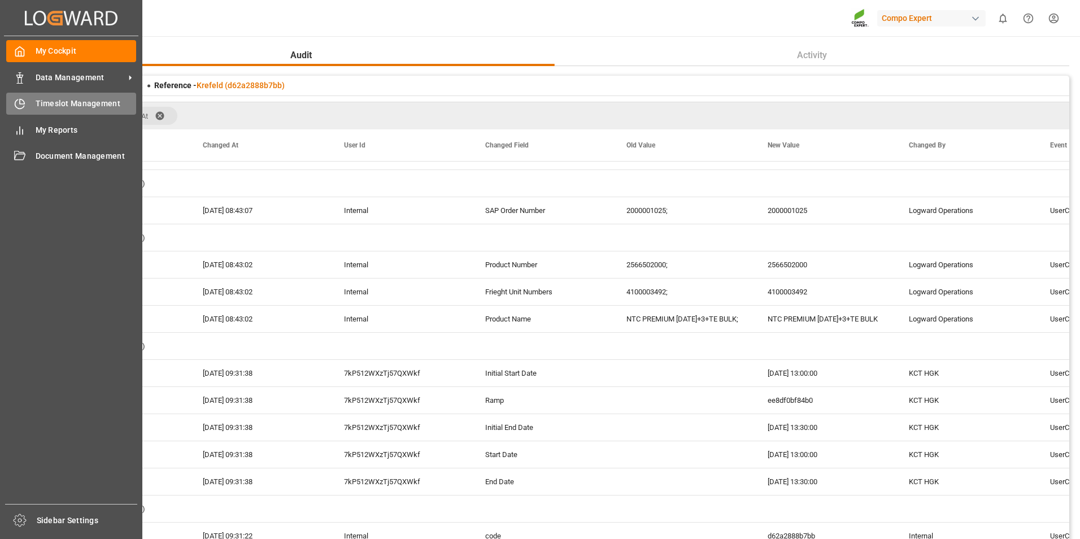
click at [25, 98] on div "Timeslot Management Timeslot Management" at bounding box center [71, 104] width 130 height 22
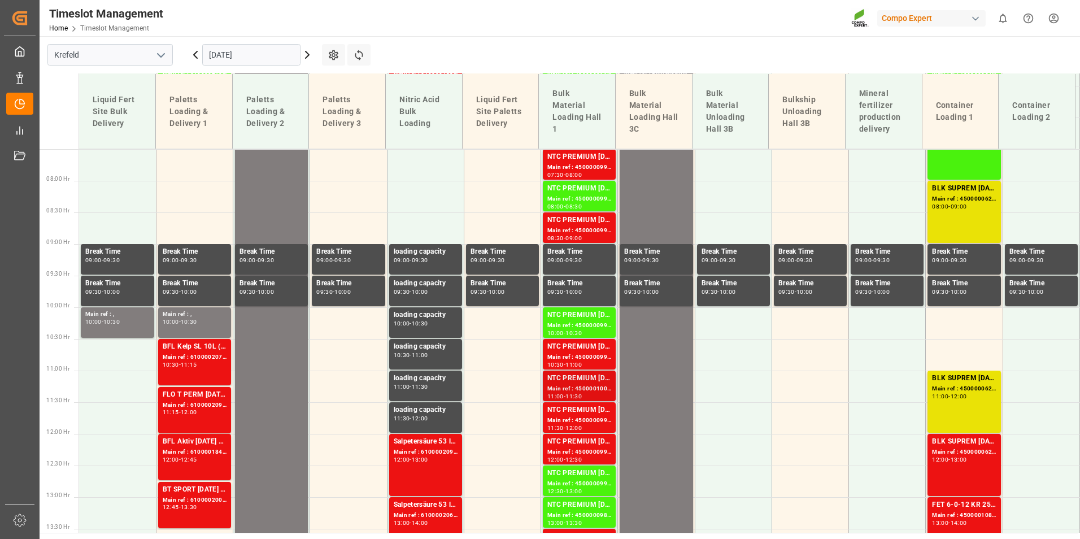
scroll to position [498, 0]
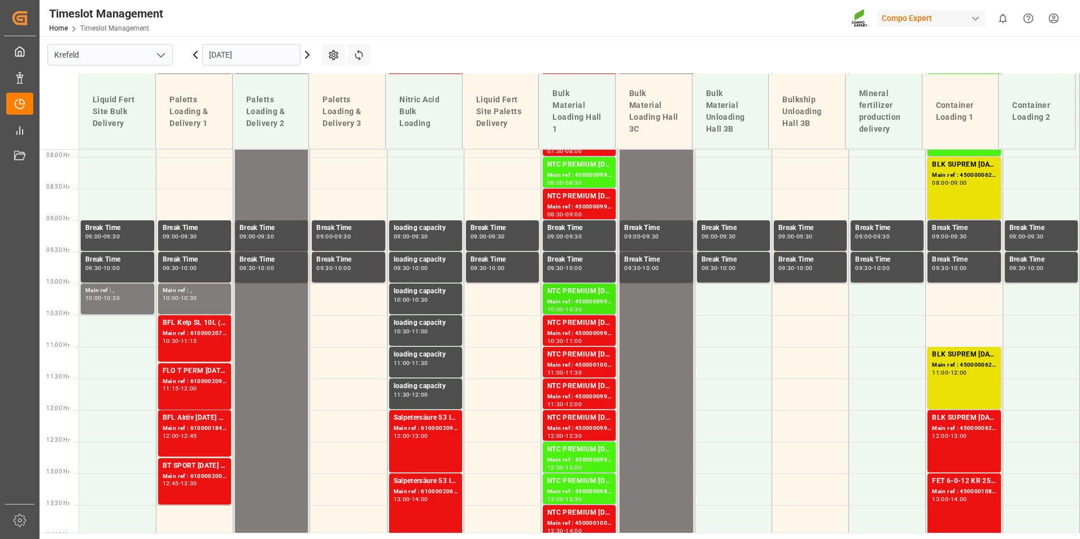
click at [574, 305] on div "Main ref : 4500000990, 2000001025" at bounding box center [579, 302] width 64 height 10
click at [574, 354] on div "NTC PREMIUM [DATE]+3+TE BULK" at bounding box center [579, 354] width 64 height 11
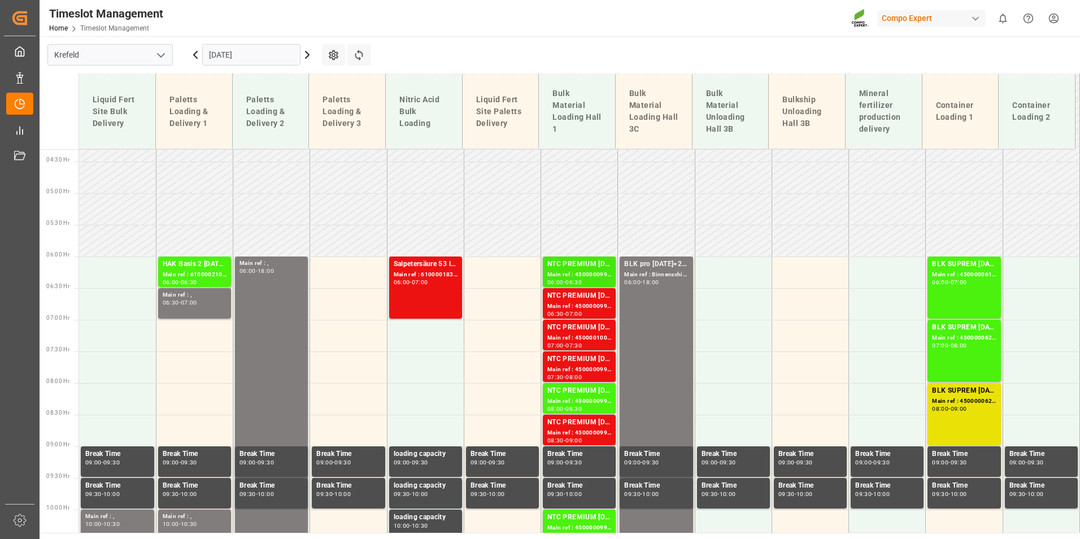
click at [576, 275] on div "Main ref : 4500000992, 2000001025" at bounding box center [579, 275] width 64 height 10
click at [607, 338] on div "Main ref : 4500001000, 2000001025" at bounding box center [579, 338] width 64 height 10
click at [598, 391] on div "NTC PREMIUM [DATE]+3+TE BULK" at bounding box center [579, 390] width 64 height 11
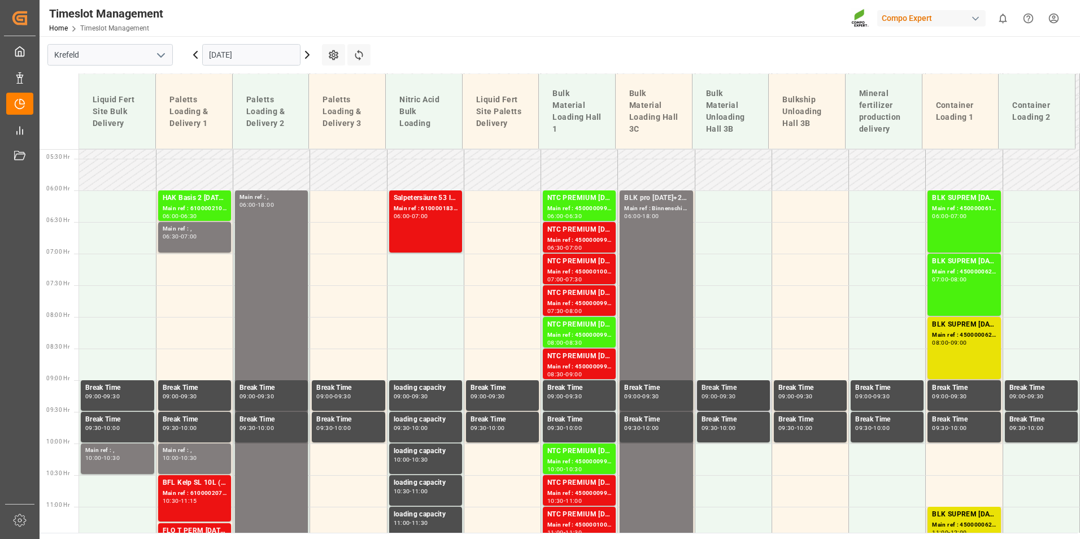
scroll to position [442, 0]
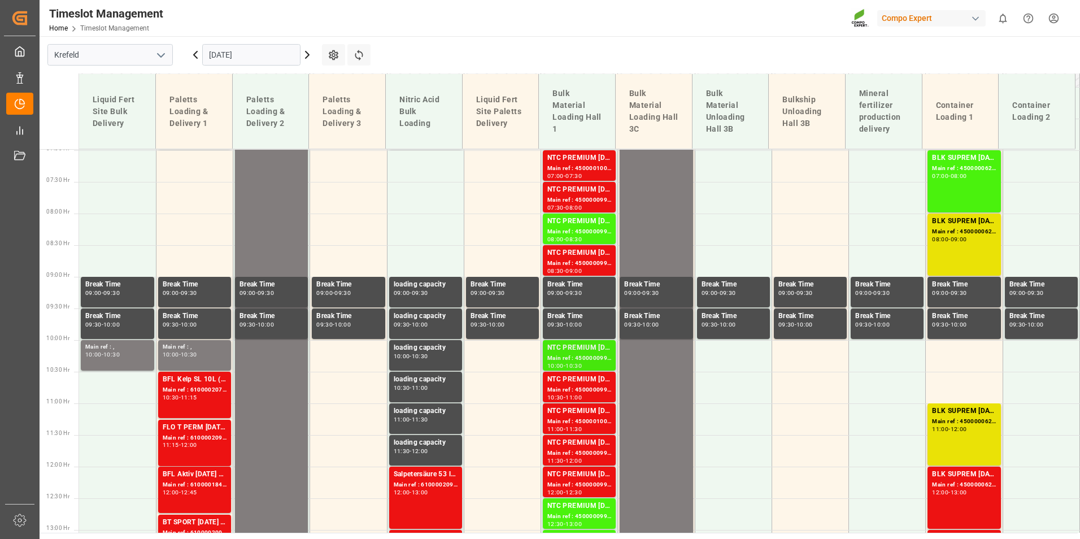
click at [595, 355] on div "Main ref : 4500000990, 2000001025" at bounding box center [579, 359] width 64 height 10
click at [568, 421] on div "Main ref : 4500001001, 2000001025" at bounding box center [579, 422] width 64 height 10
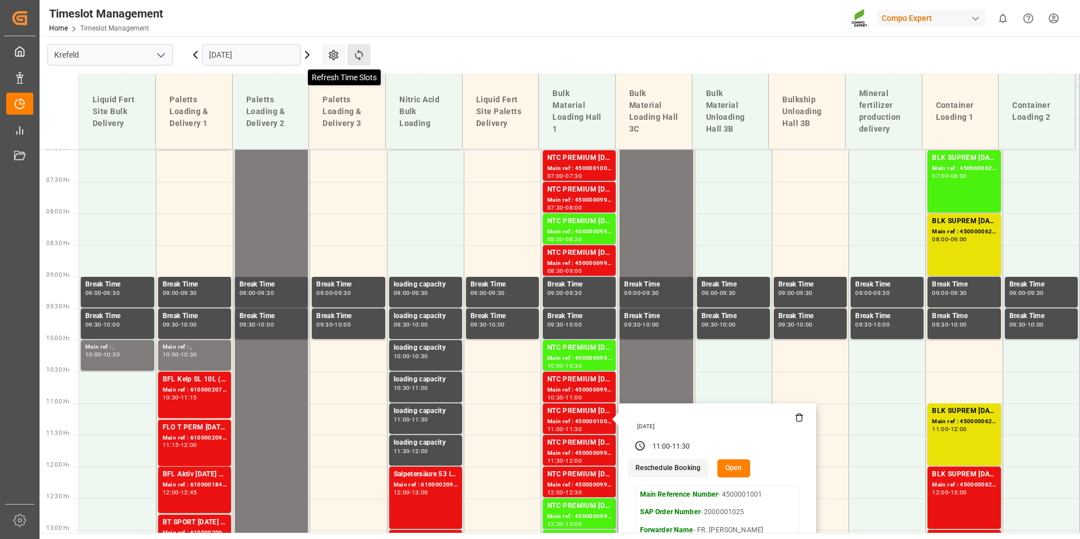
click at [355, 59] on icon at bounding box center [359, 55] width 12 height 12
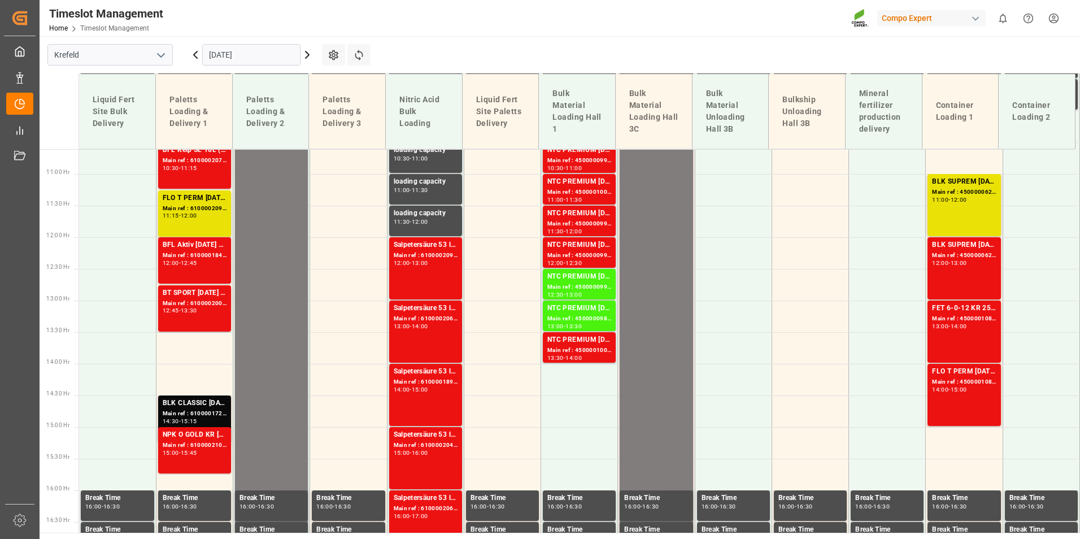
click at [263, 64] on input "[DATE]" at bounding box center [251, 54] width 98 height 21
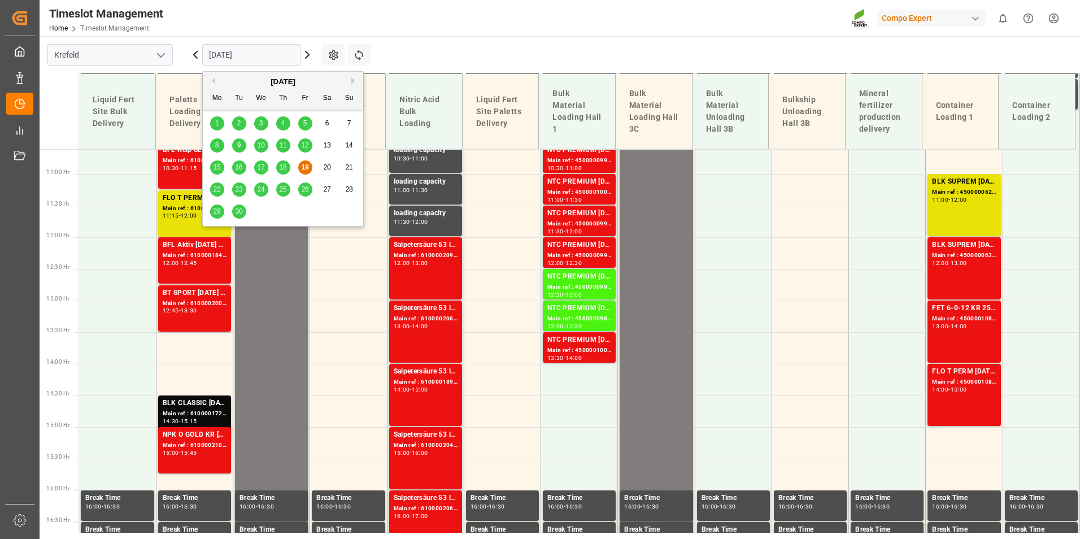
scroll to position [724, 0]
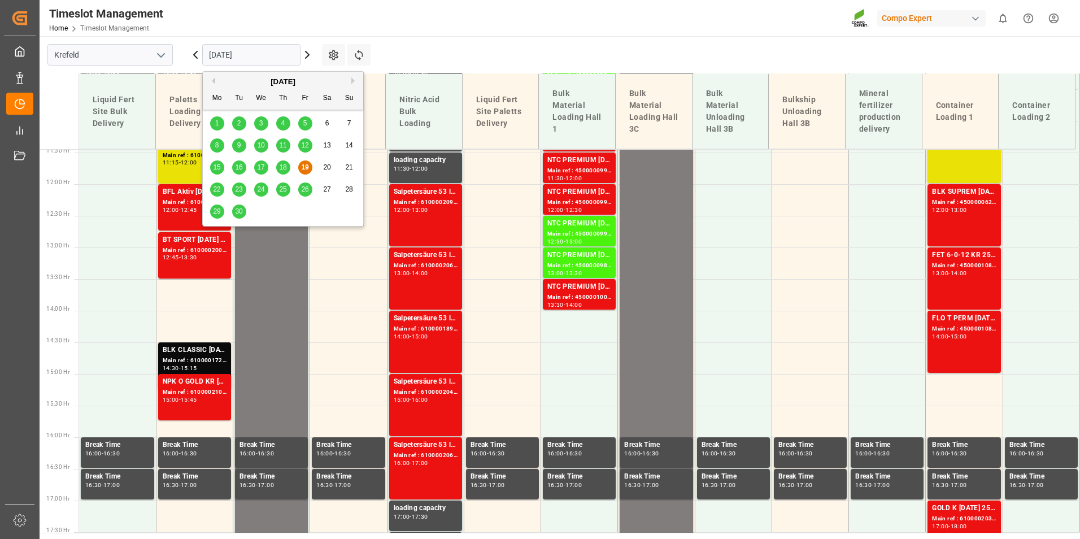
click at [221, 190] on div "22" at bounding box center [217, 190] width 14 height 14
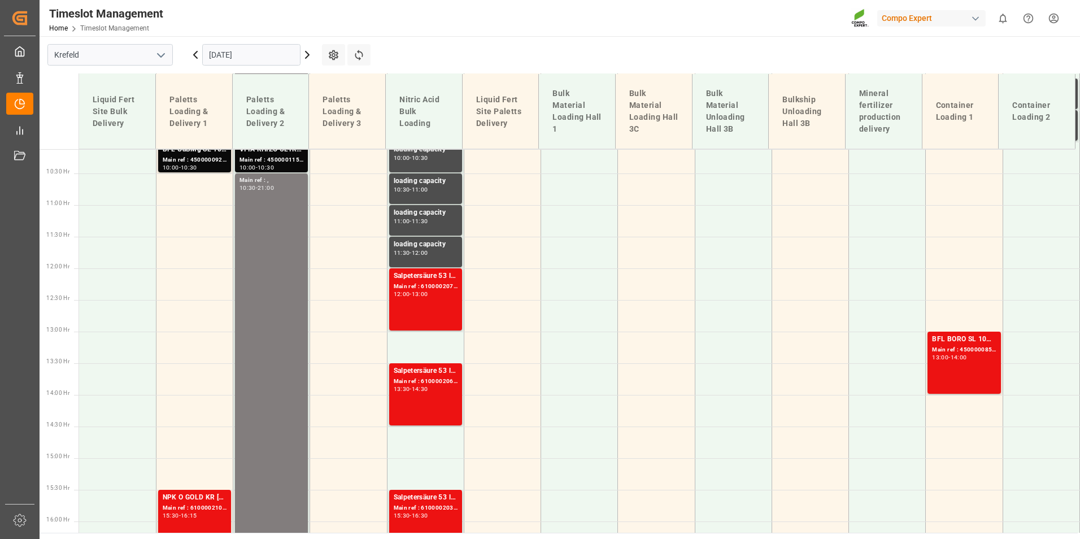
scroll to position [498, 0]
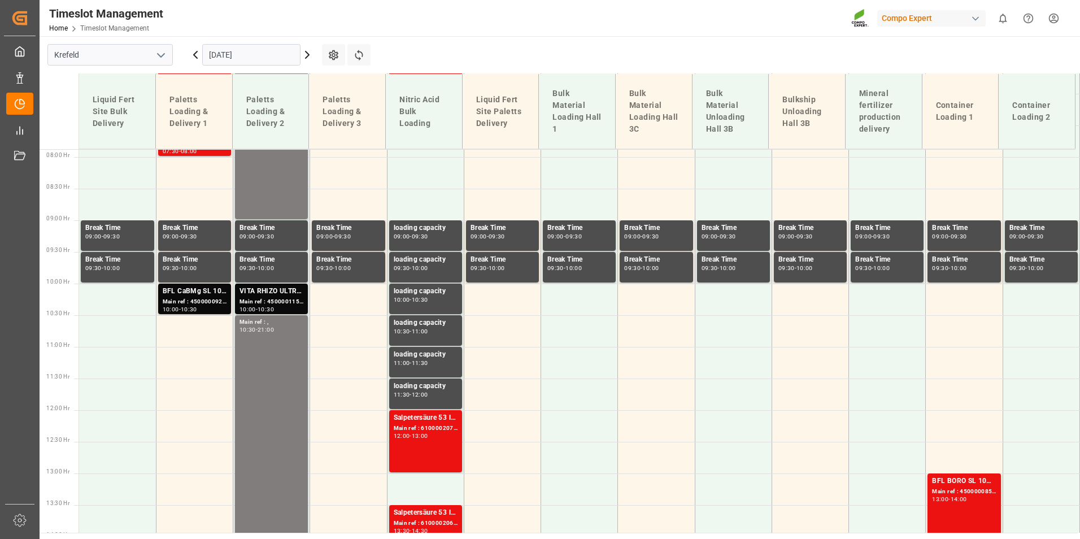
click at [199, 55] on icon at bounding box center [196, 55] width 14 height 14
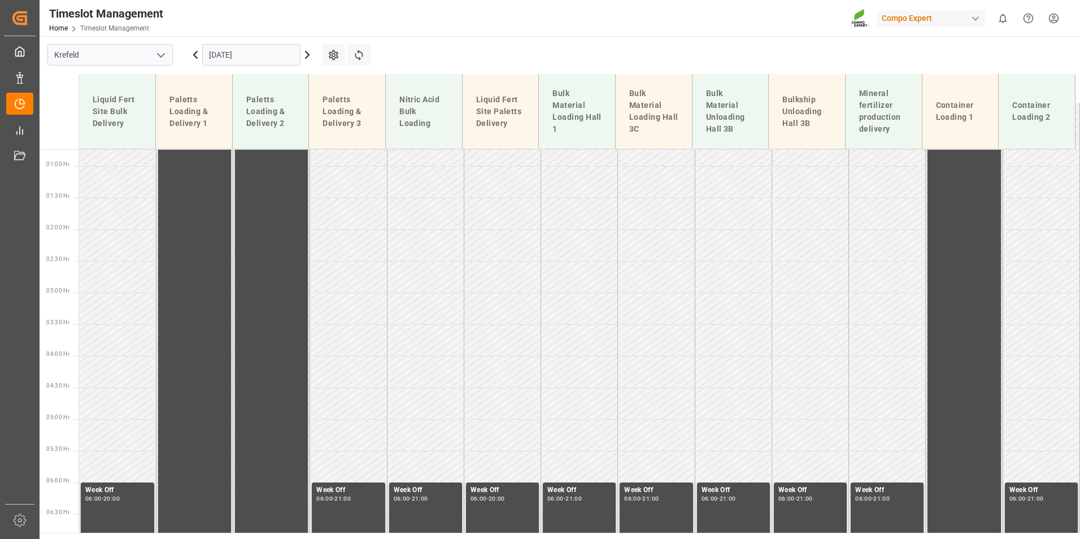
scroll to position [0, 0]
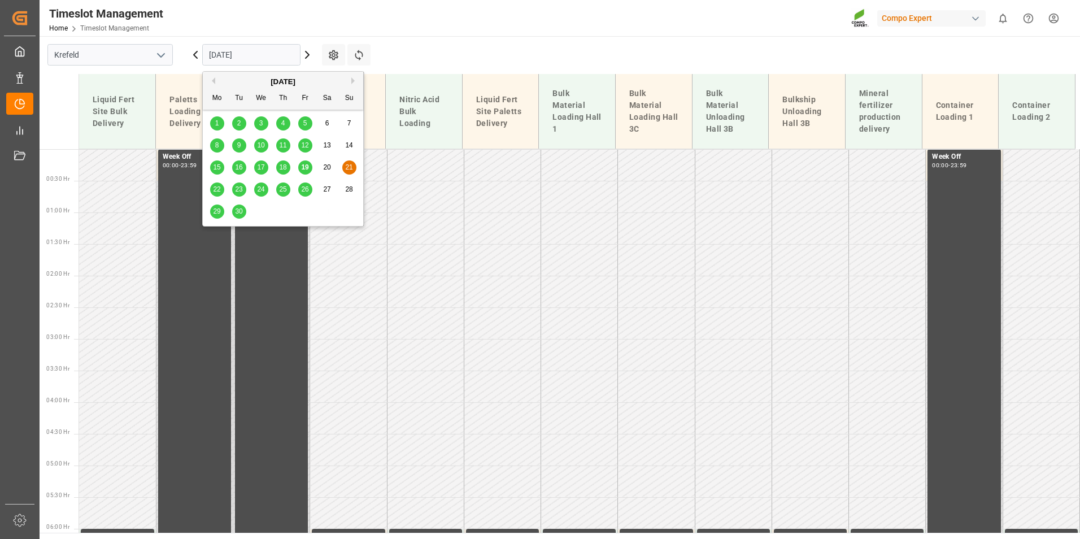
click at [267, 60] on input "[DATE]" at bounding box center [251, 54] width 98 height 21
click at [306, 170] on span "19" at bounding box center [304, 167] width 7 height 8
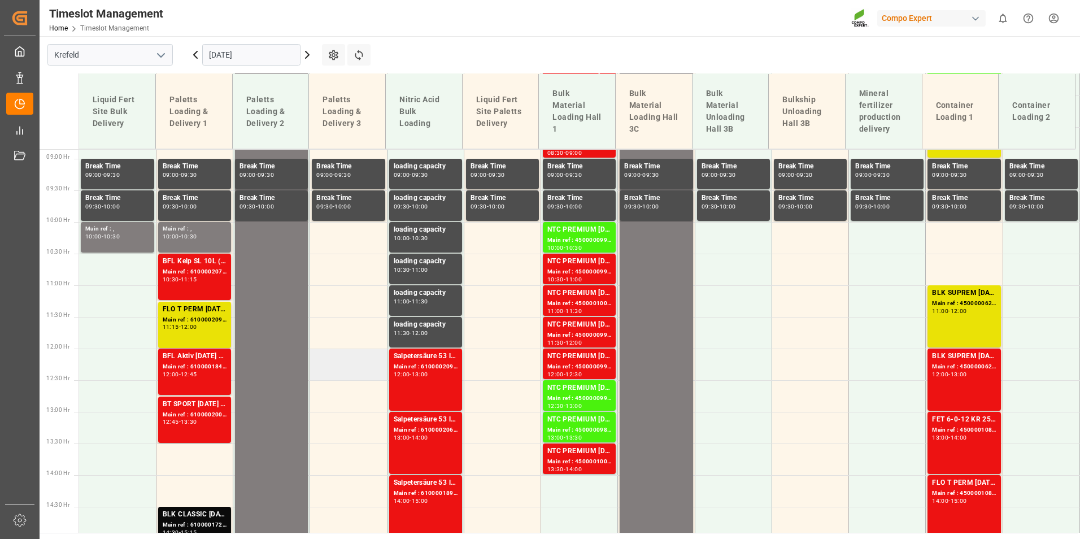
scroll to position [555, 0]
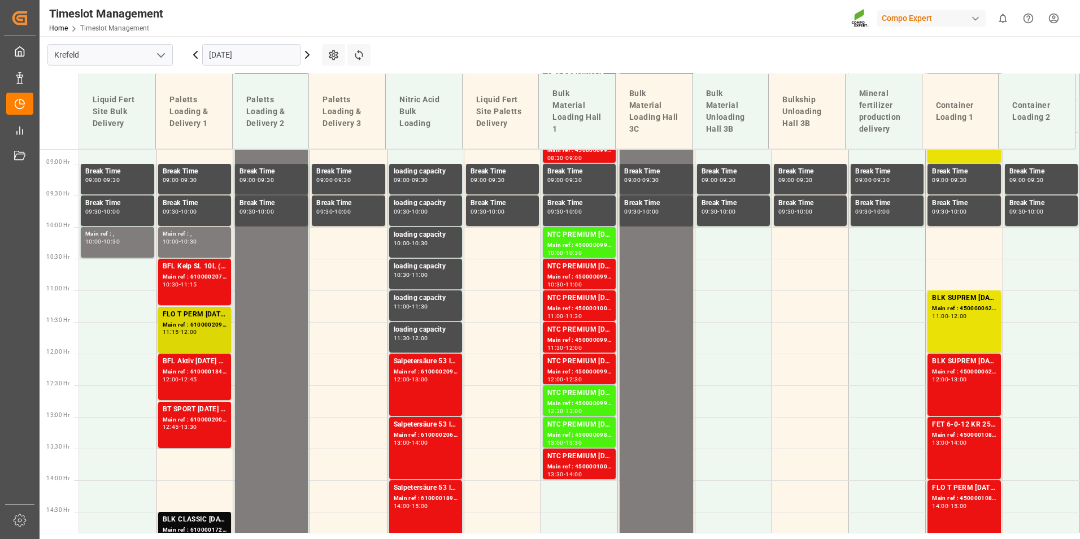
click at [195, 331] on div "12:00" at bounding box center [189, 331] width 16 height 5
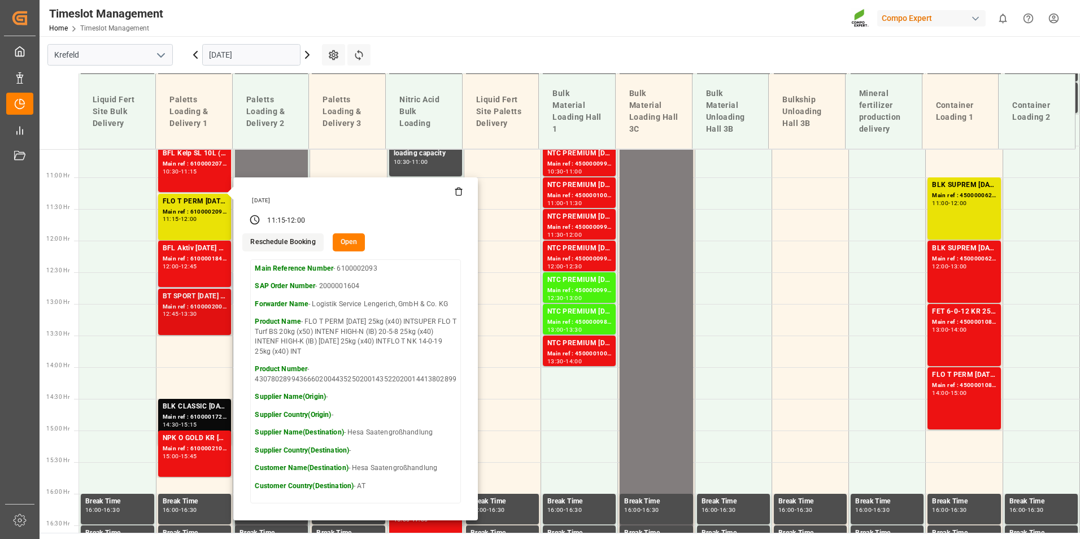
scroll to position [724, 0]
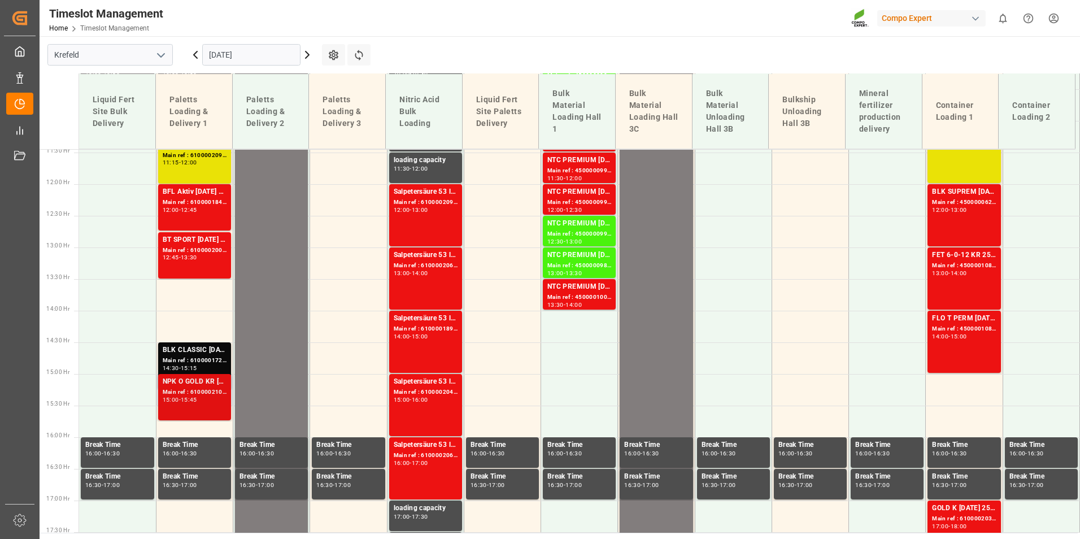
click at [209, 381] on div "NPK O GOLD KR [DATE] 25kg (x60) IT" at bounding box center [195, 381] width 64 height 11
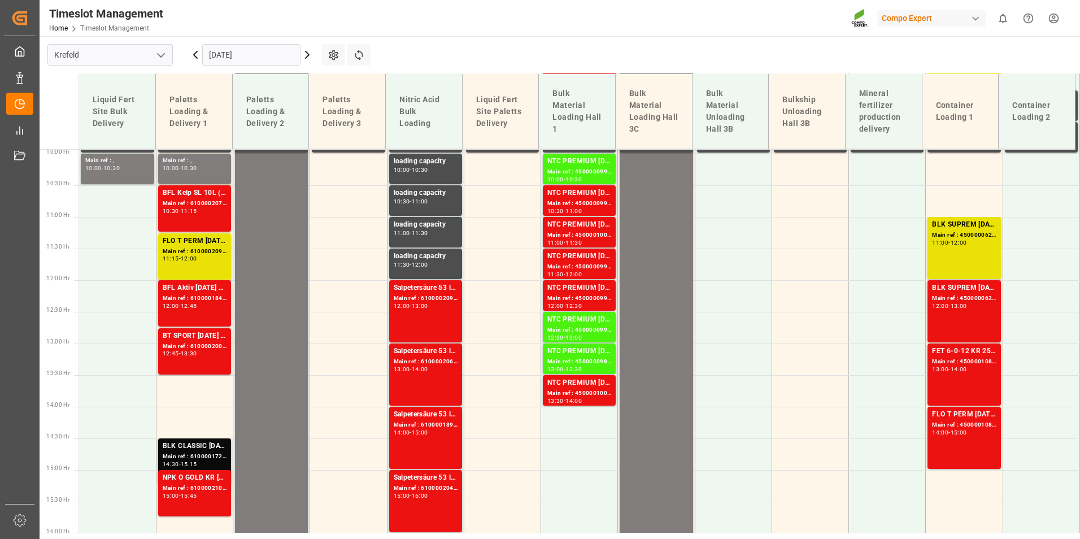
scroll to position [611, 0]
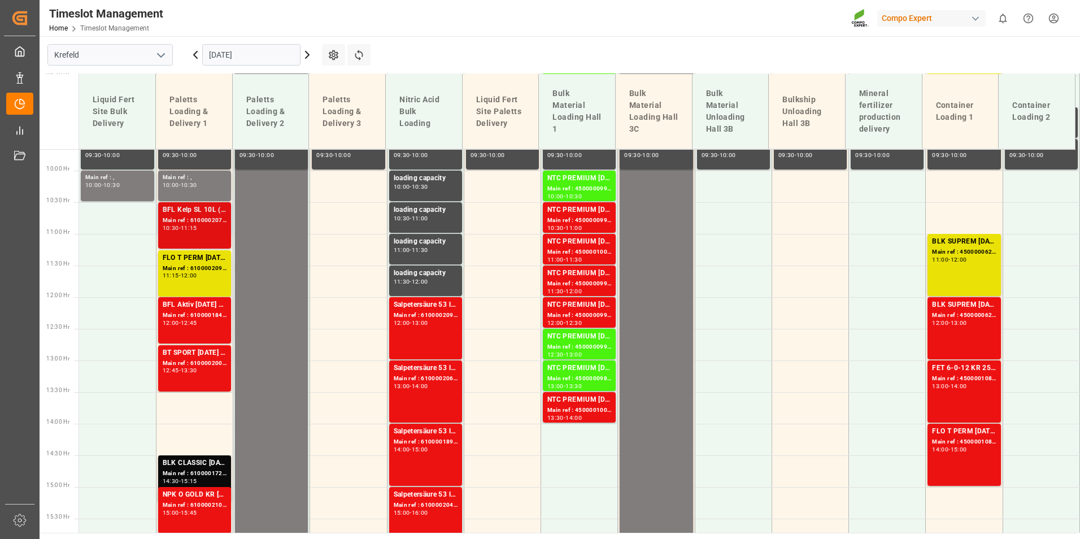
click at [206, 210] on div "BFL Kelp SL 10L (x60) EN,ITBC PLUS [DATE] 9M 25kg (x42) INTBC PLUS [DATE] 6M 25…" at bounding box center [195, 210] width 64 height 11
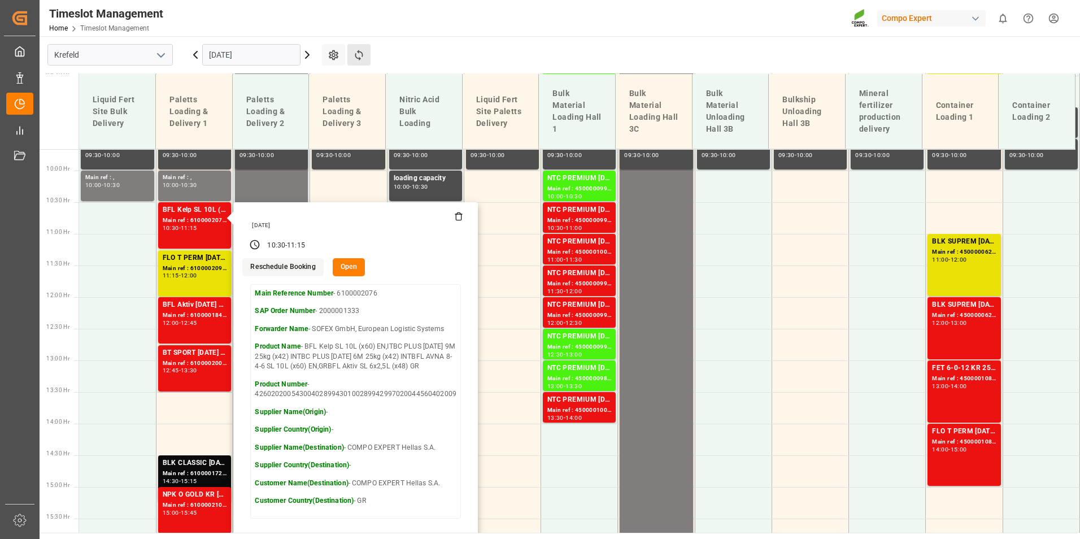
click at [356, 63] on button "Refresh Time Slots" at bounding box center [358, 54] width 23 height 21
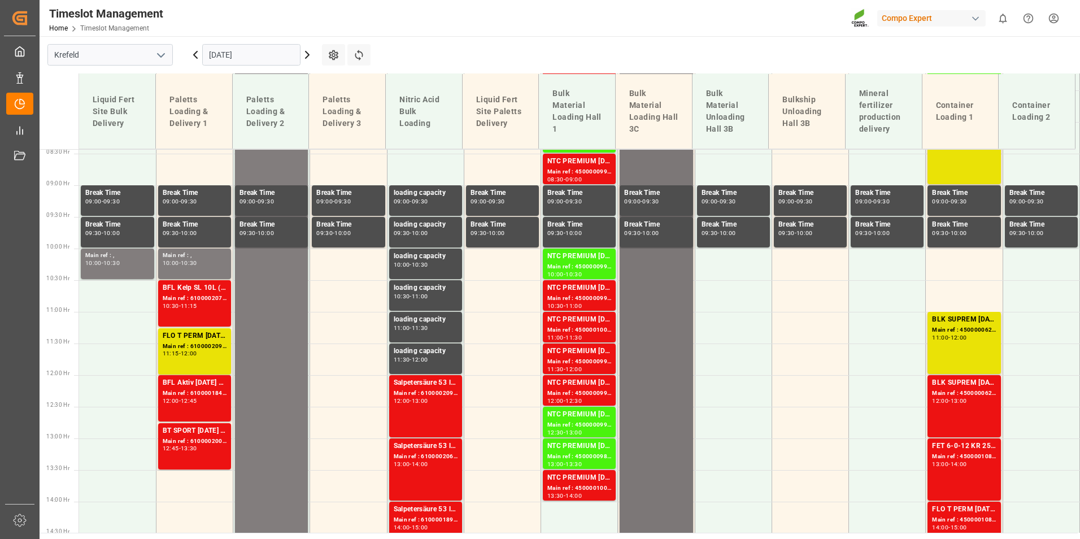
scroll to position [668, 0]
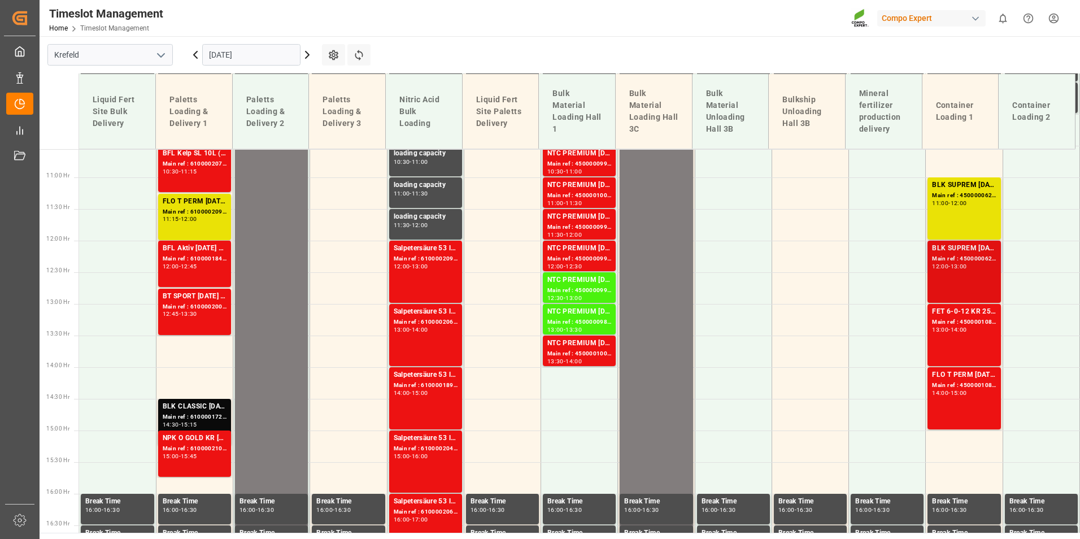
click at [970, 266] on div "12:00 - 13:00" at bounding box center [964, 267] width 64 height 6
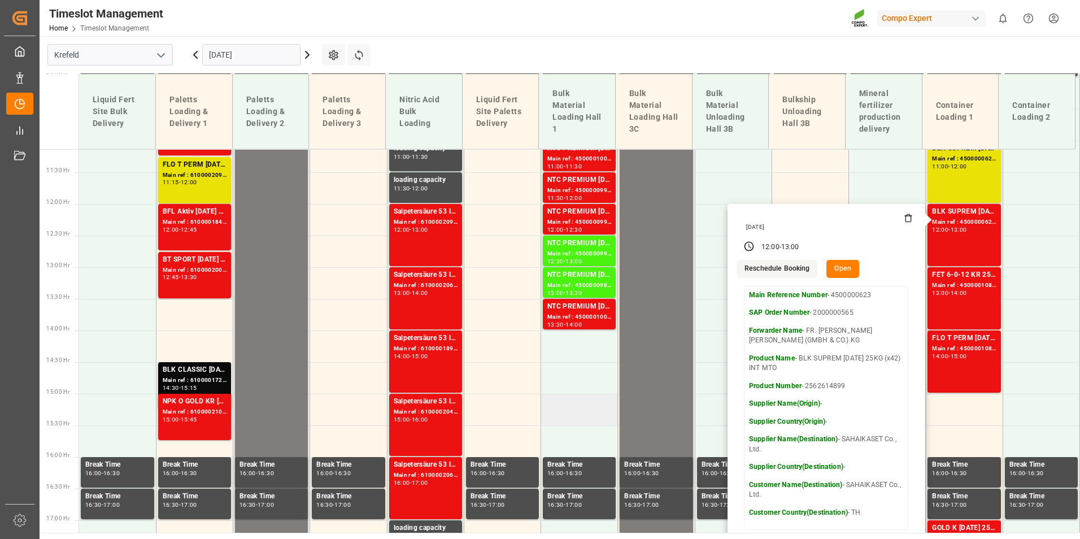
scroll to position [724, 0]
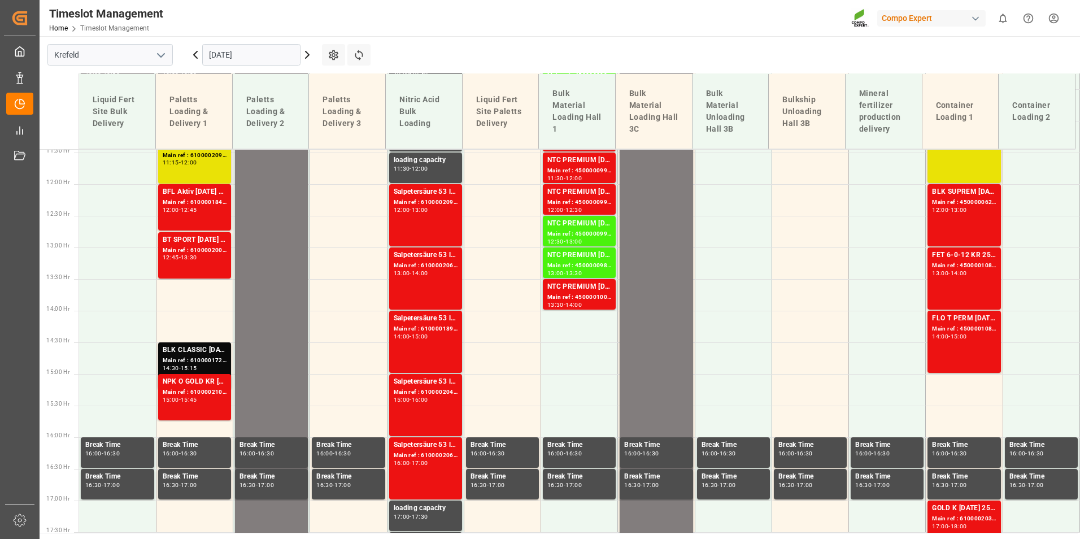
click at [452, 349] on div "Salpetersäure 53 lose Main ref : 6100001890, 2000001509 14:00 - 15:00" at bounding box center [426, 342] width 64 height 58
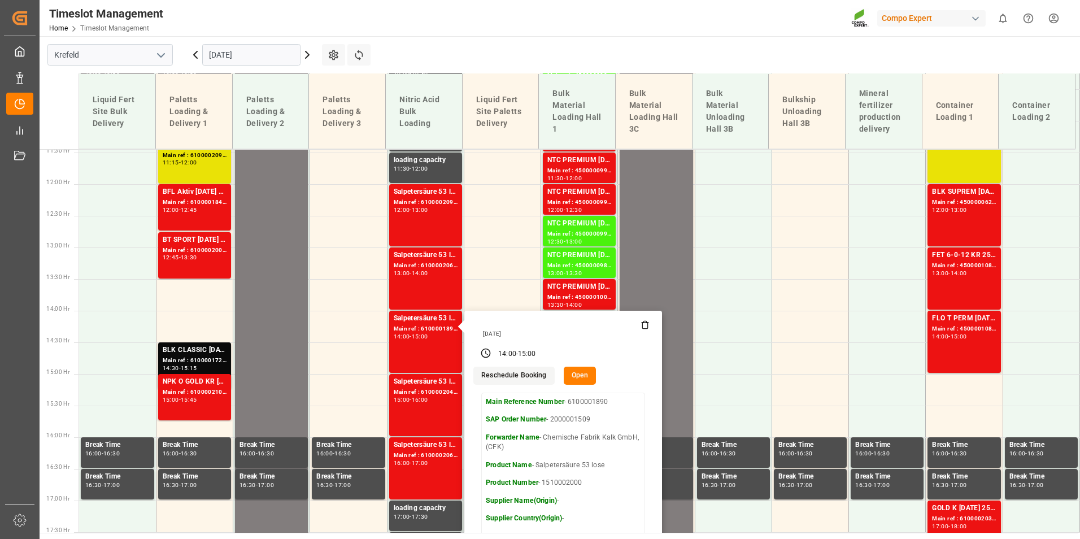
click at [259, 58] on input "[DATE]" at bounding box center [251, 54] width 98 height 21
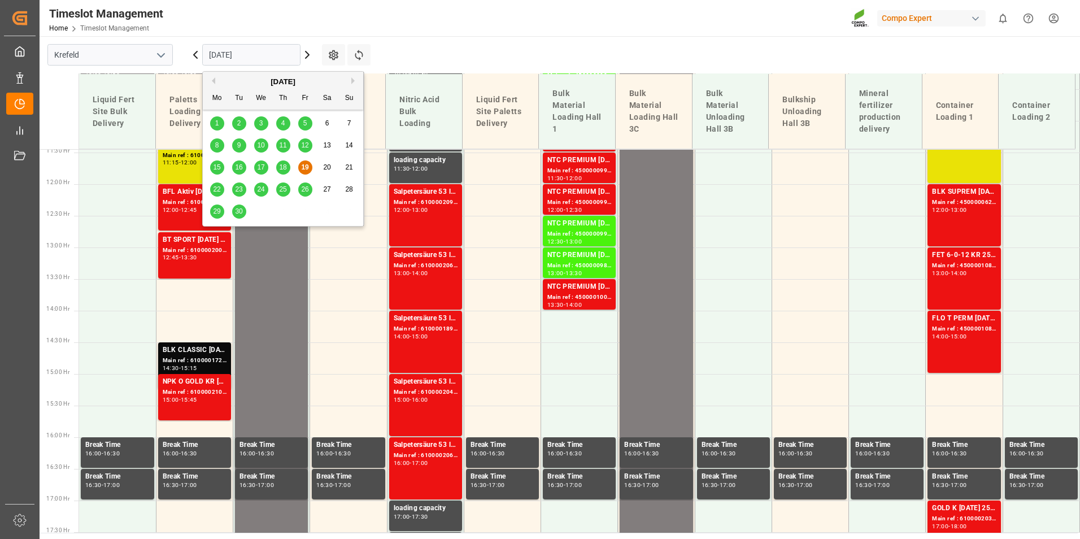
click at [217, 192] on span "22" at bounding box center [216, 189] width 7 height 8
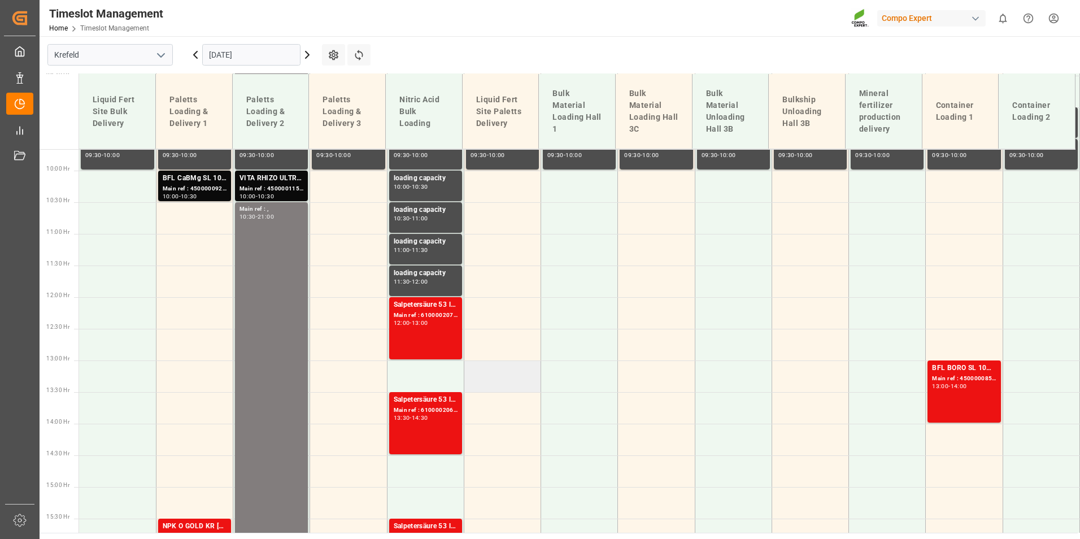
scroll to position [837, 0]
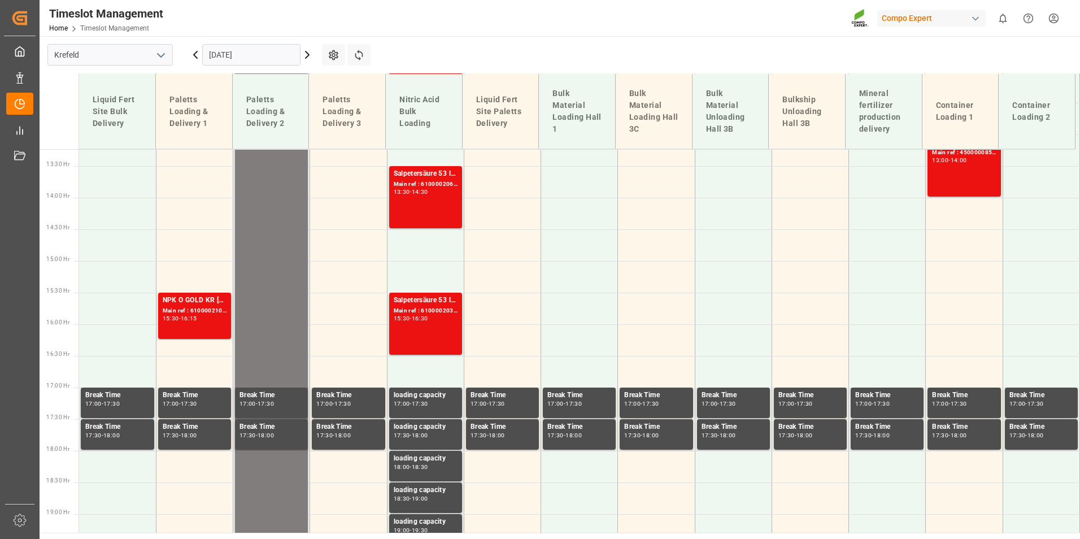
click at [255, 53] on input "[DATE]" at bounding box center [251, 54] width 98 height 21
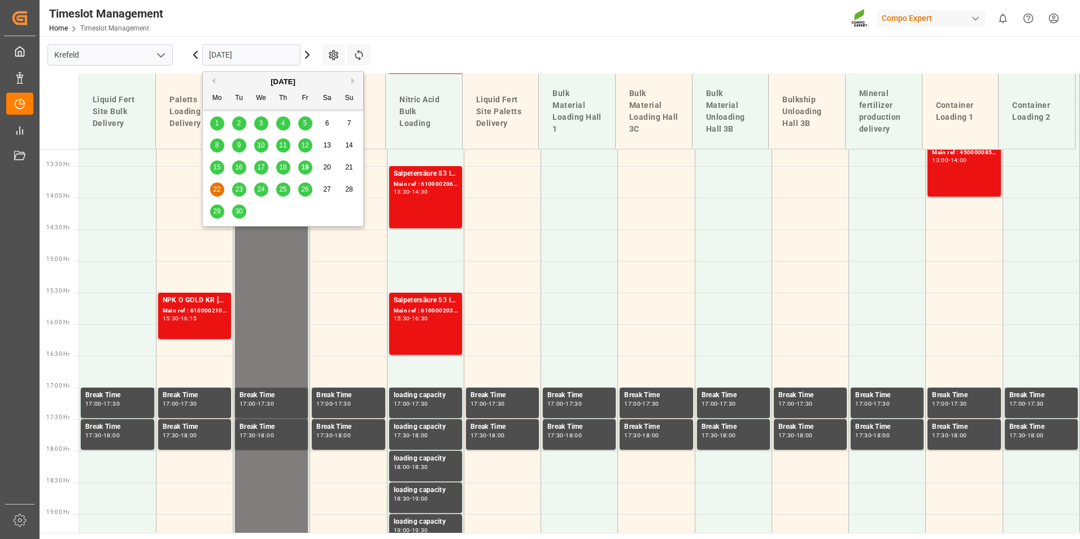
click at [306, 167] on span "19" at bounding box center [304, 167] width 7 height 8
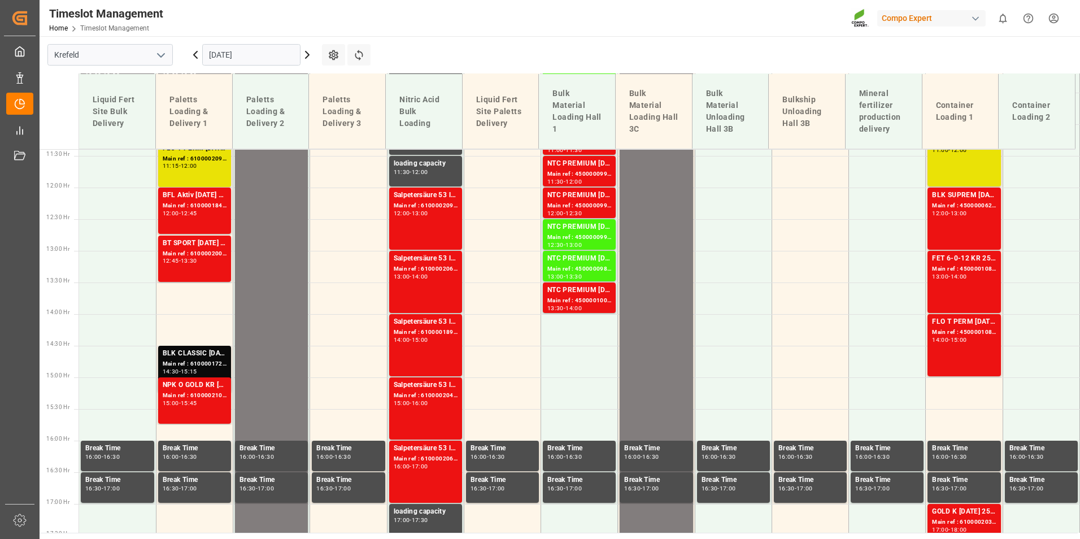
scroll to position [724, 0]
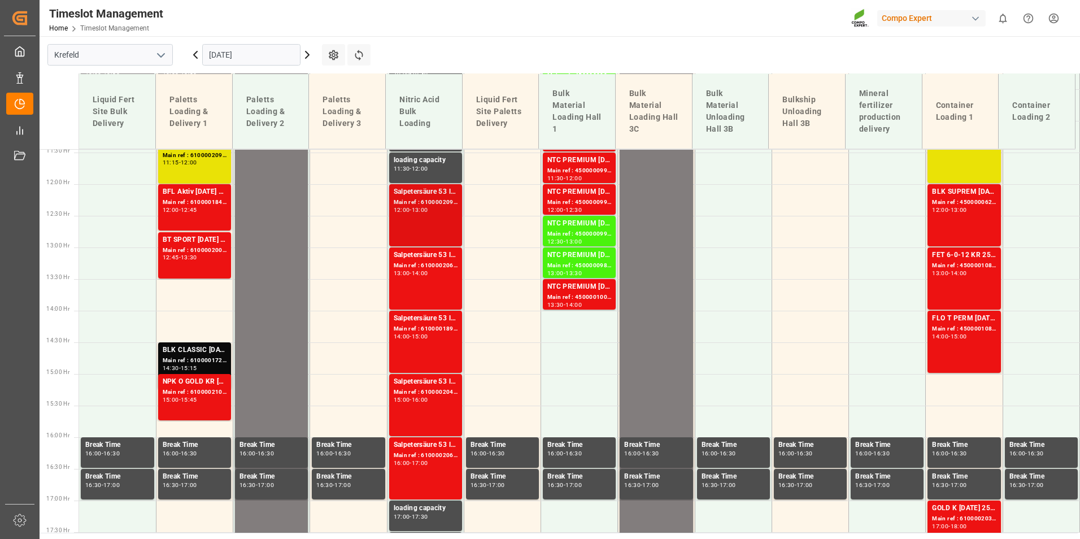
click at [421, 218] on div "Salpetersäure 53 lose Main ref : 6100002091, 2000001596 12:00 - 13:00" at bounding box center [426, 215] width 64 height 58
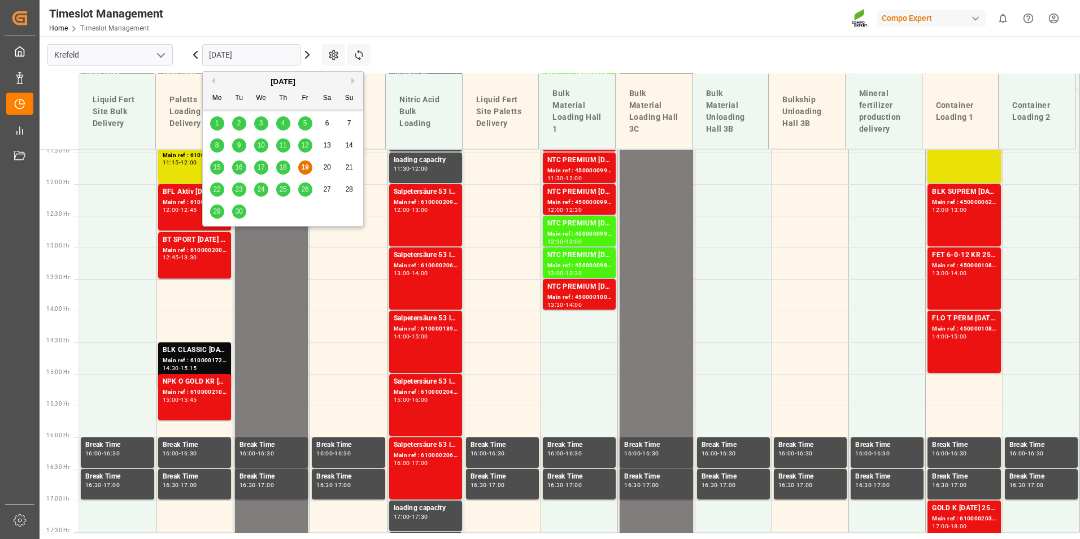
click at [238, 60] on input "[DATE]" at bounding box center [251, 54] width 98 height 21
click at [212, 190] on div "22" at bounding box center [217, 190] width 14 height 14
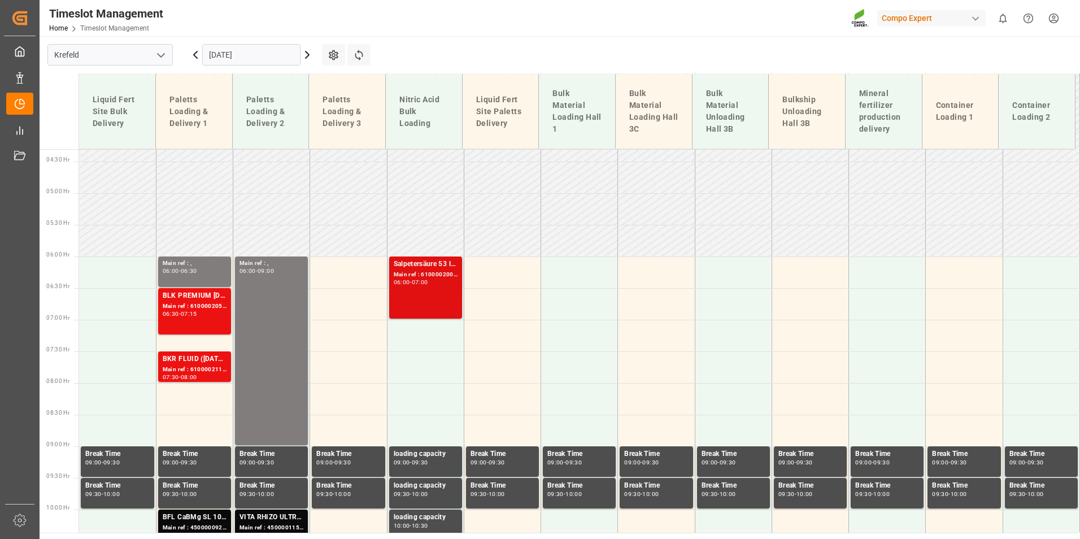
click at [403, 282] on div "06:00" at bounding box center [402, 282] width 16 height 5
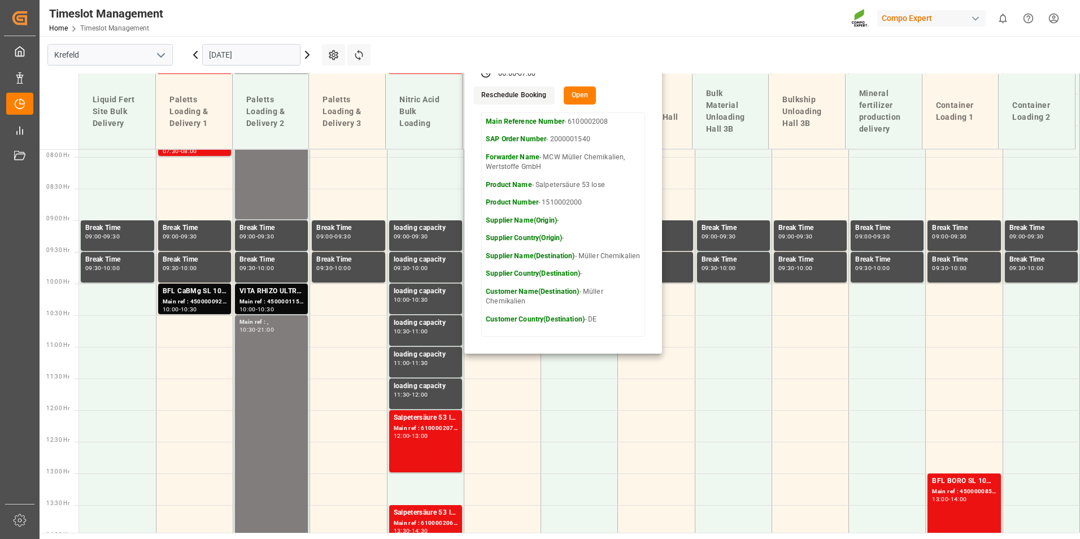
scroll to position [555, 0]
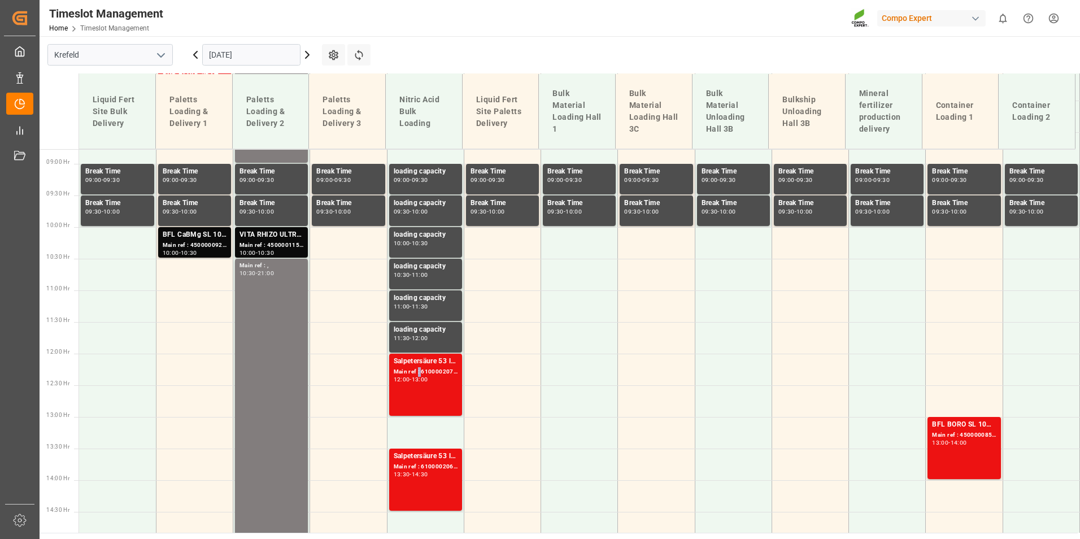
click at [416, 375] on div "Main ref : 6100002071, 2000001560" at bounding box center [426, 372] width 64 height 10
click at [428, 472] on div "14:30" at bounding box center [420, 474] width 16 height 5
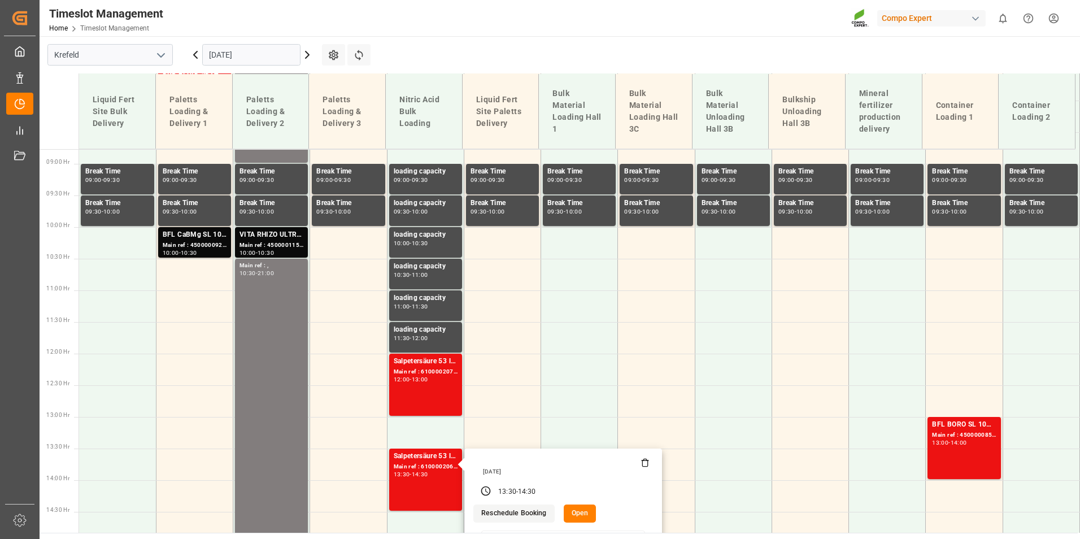
click at [268, 54] on input "[DATE]" at bounding box center [251, 54] width 98 height 21
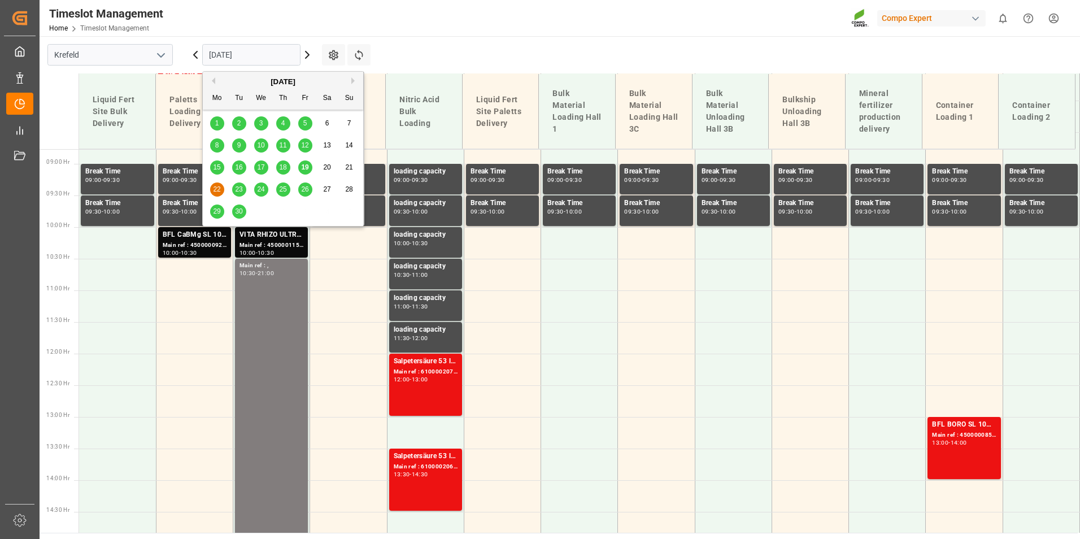
click at [232, 189] on div "22 23 24 25 26 27 28" at bounding box center [283, 190] width 154 height 22
click at [237, 185] on span "23" at bounding box center [238, 189] width 7 height 8
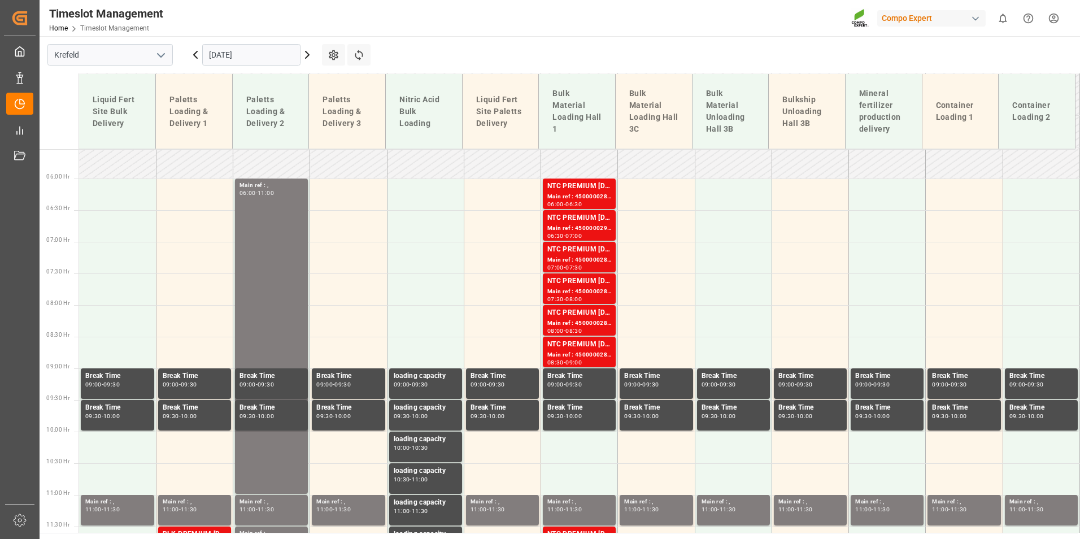
scroll to position [216, 0]
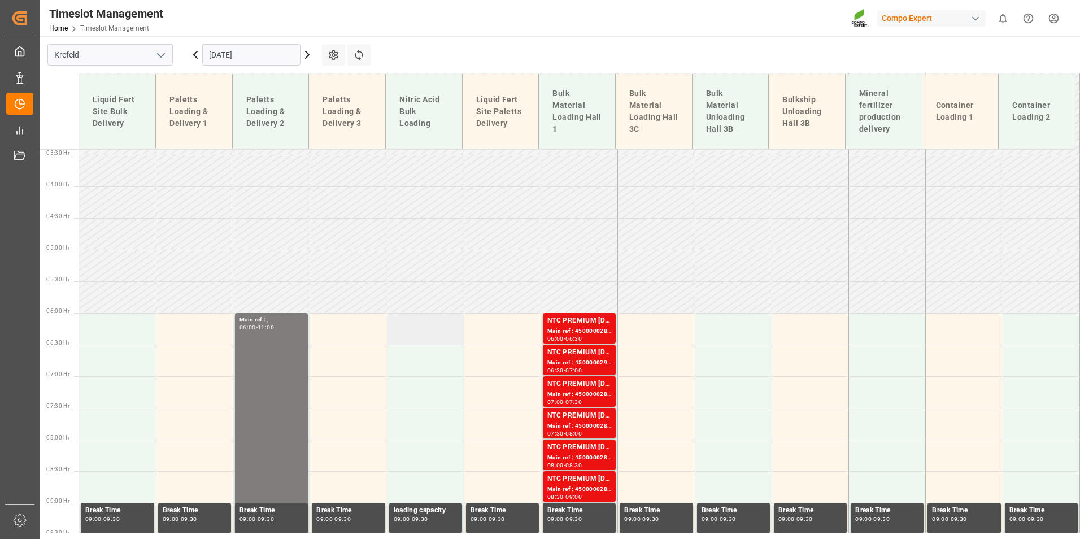
click at [433, 338] on td at bounding box center [425, 329] width 77 height 32
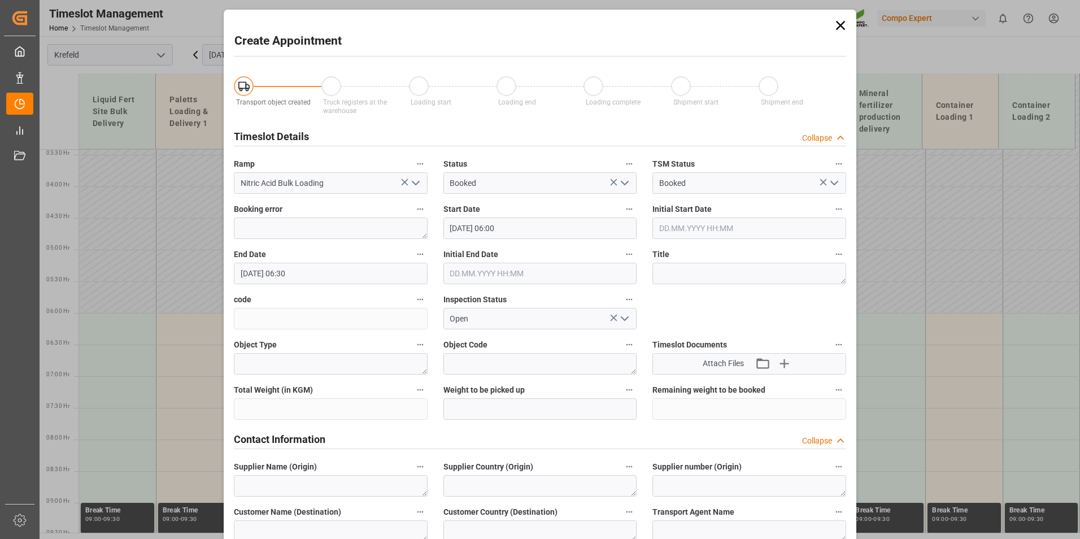
type input "[DATE] 06:00"
type input "[DATE] 06:30"
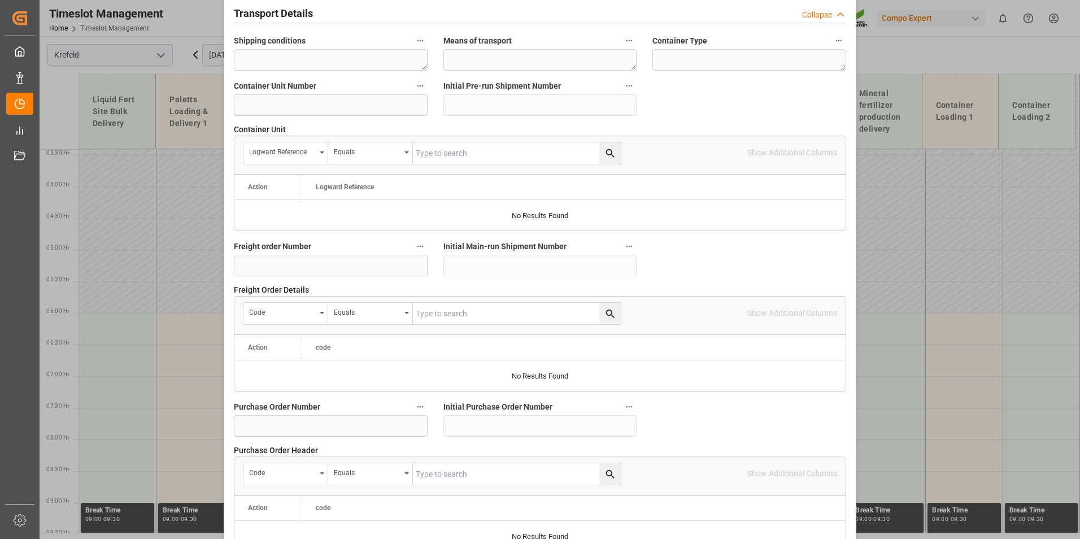
scroll to position [960, 0]
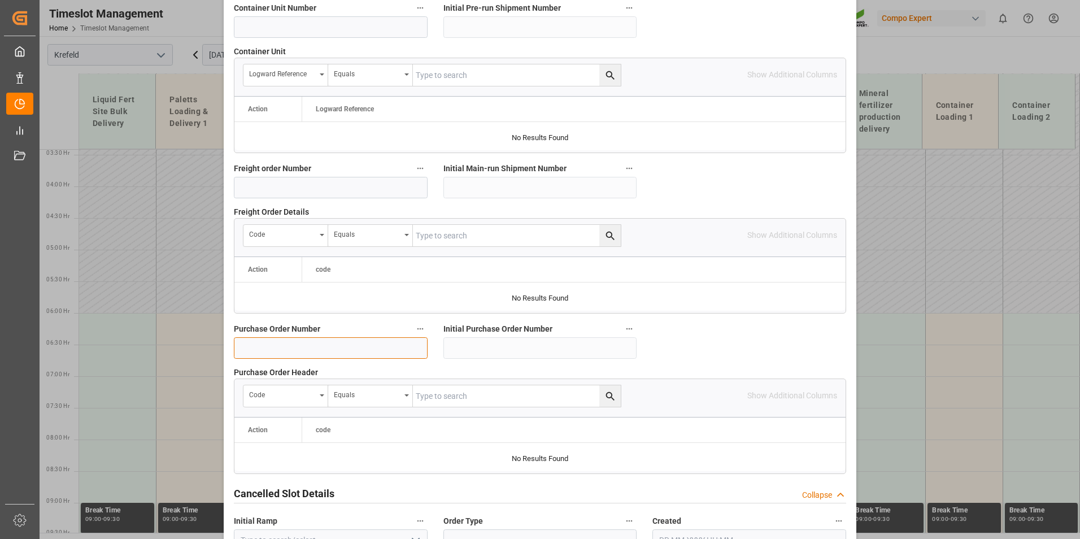
click at [290, 342] on input at bounding box center [331, 347] width 194 height 21
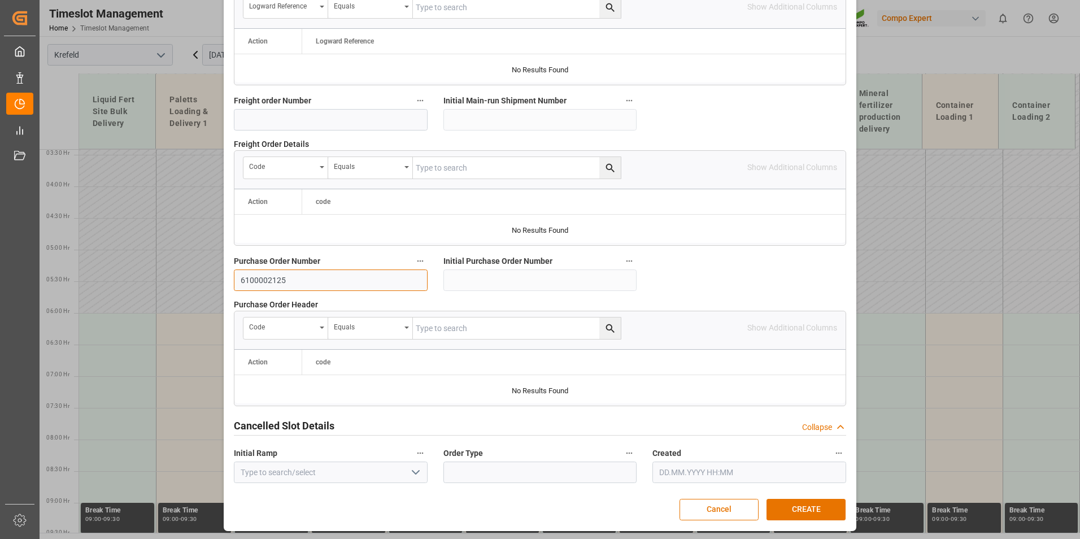
scroll to position [1029, 0]
type input "6100002125"
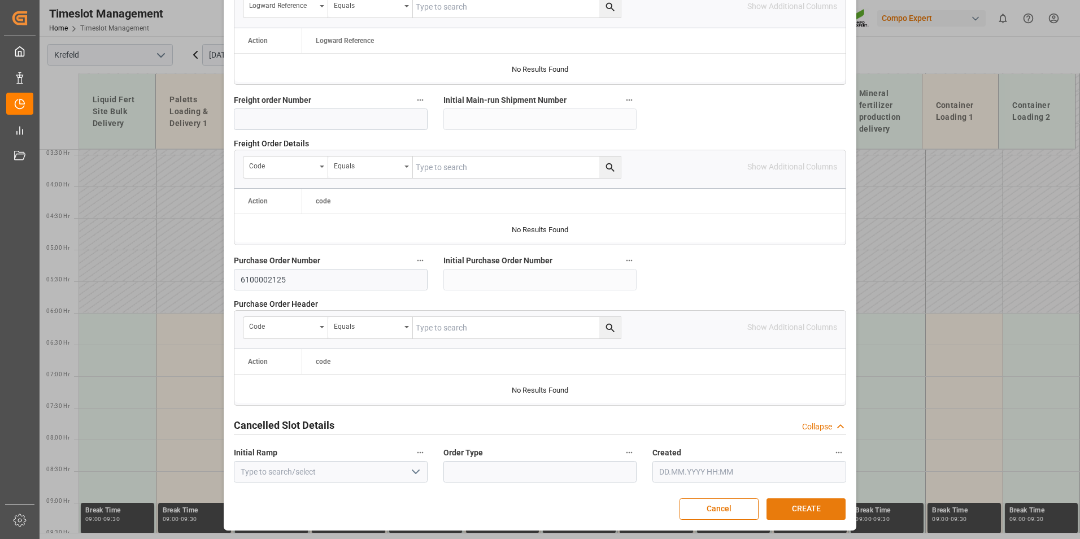
click at [821, 512] on button "CREATE" at bounding box center [806, 508] width 79 height 21
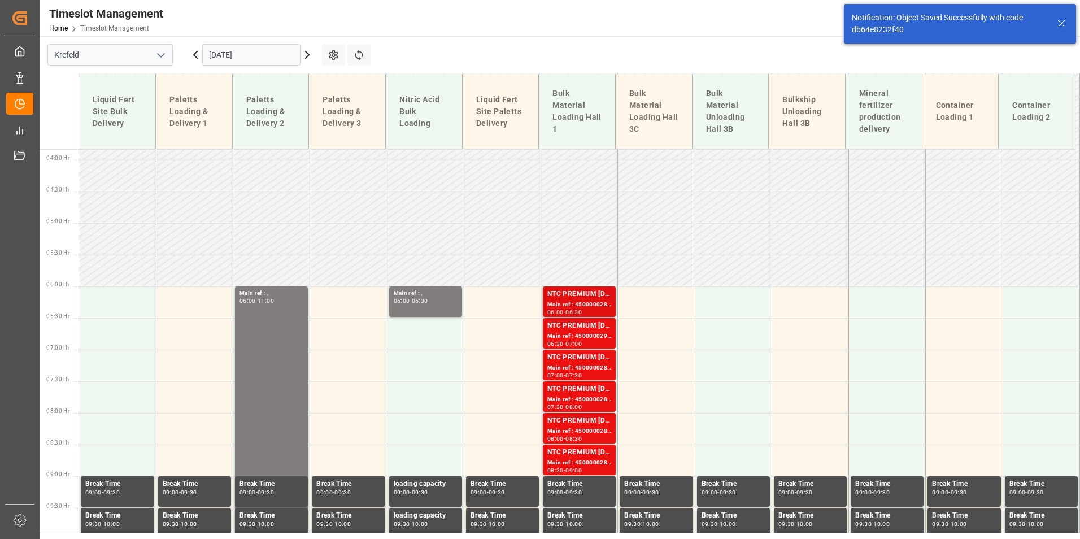
scroll to position [269, 0]
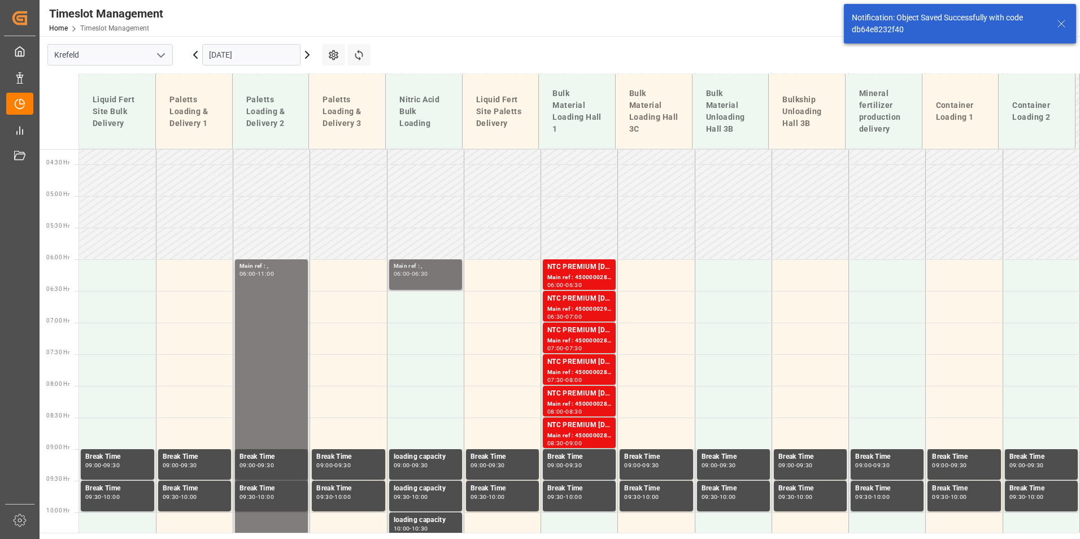
click at [441, 279] on div "Main ref : , 06:00 - 06:30" at bounding box center [426, 275] width 64 height 26
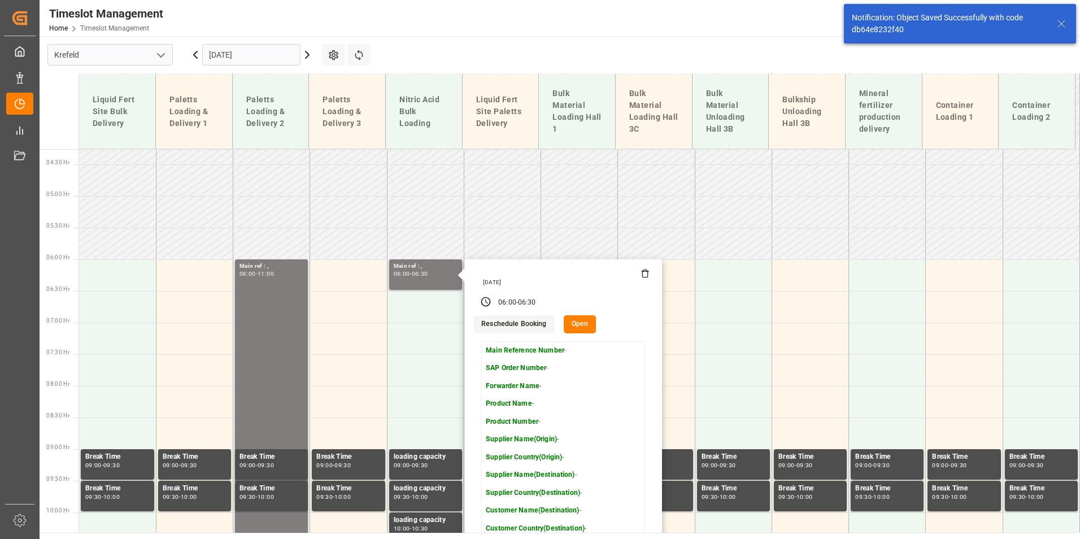
click at [581, 327] on button "Open" at bounding box center [580, 324] width 33 height 18
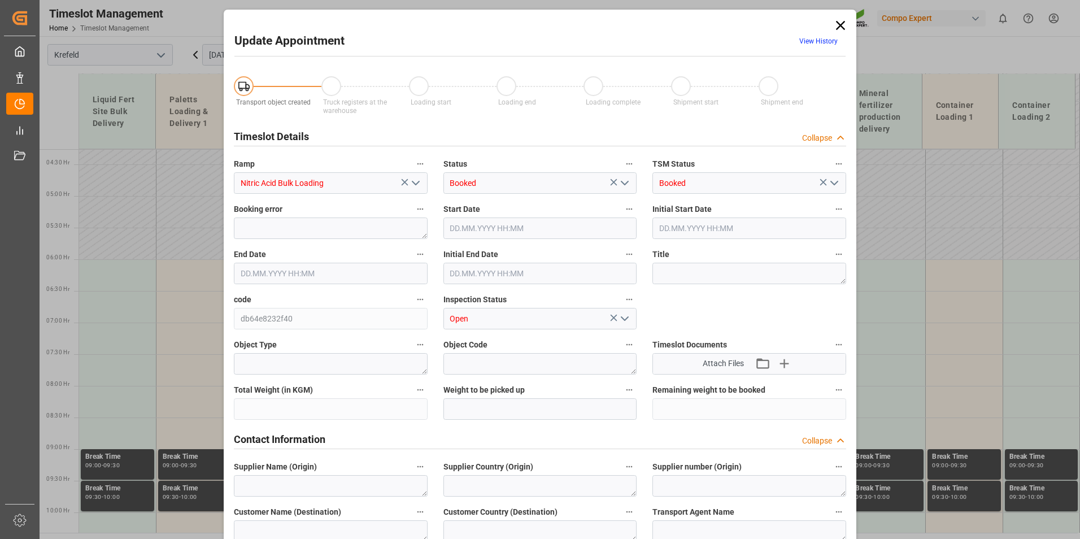
type input "[DATE] 06:00"
type input "[DATE] 06:30"
type input "[DATE] 09:51"
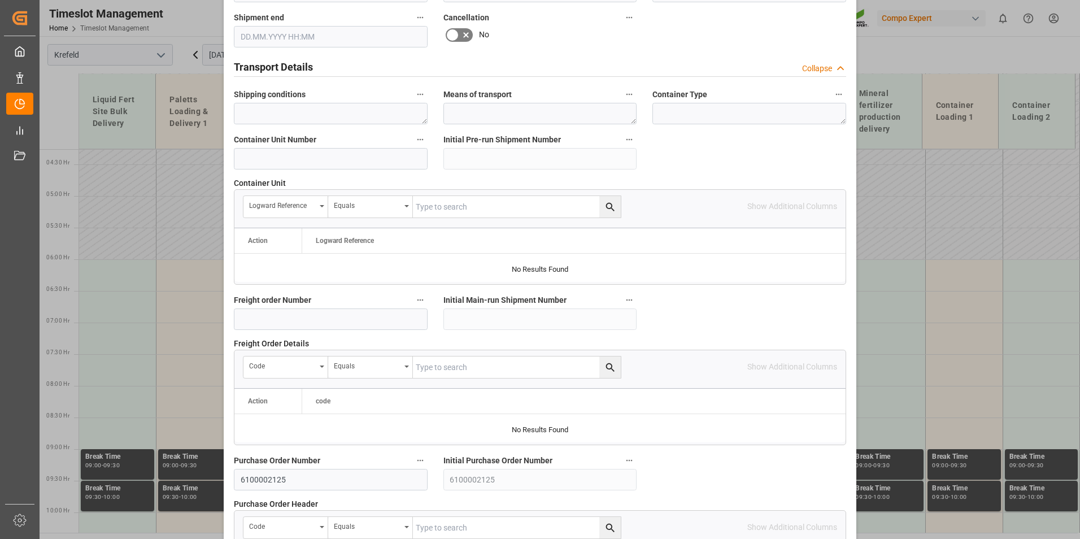
scroll to position [847, 0]
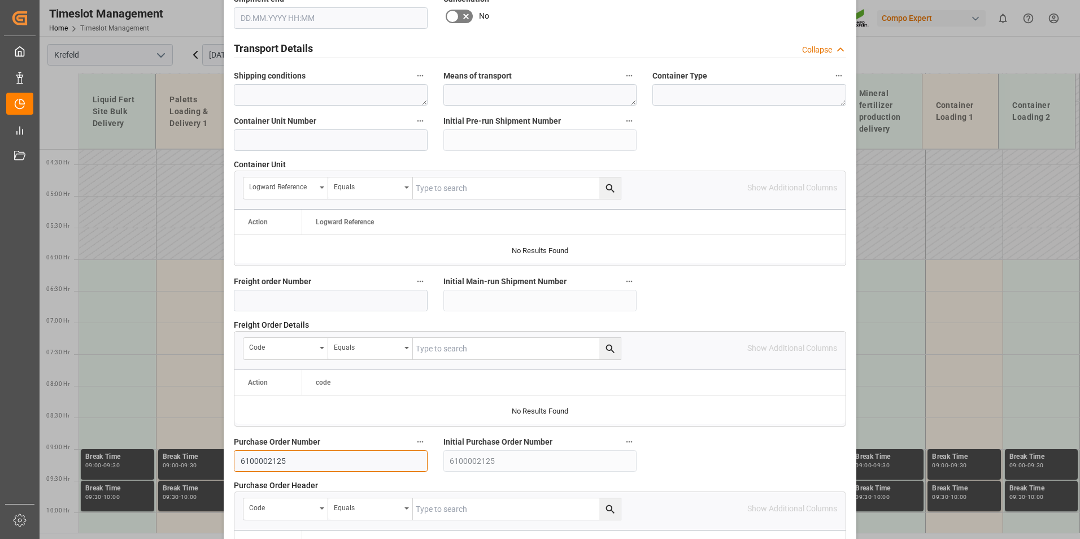
drag, startPoint x: 319, startPoint y: 458, endPoint x: 158, endPoint y: 446, distance: 162.0
click at [158, 446] on div "Update Appointment View History Transport object created Truck registers at the…" at bounding box center [540, 269] width 1080 height 539
click at [310, 458] on input "6100002125" at bounding box center [331, 460] width 194 height 21
click at [307, 458] on input "6100002125" at bounding box center [331, 460] width 194 height 21
drag, startPoint x: 312, startPoint y: 459, endPoint x: 343, endPoint y: 275, distance: 187.3
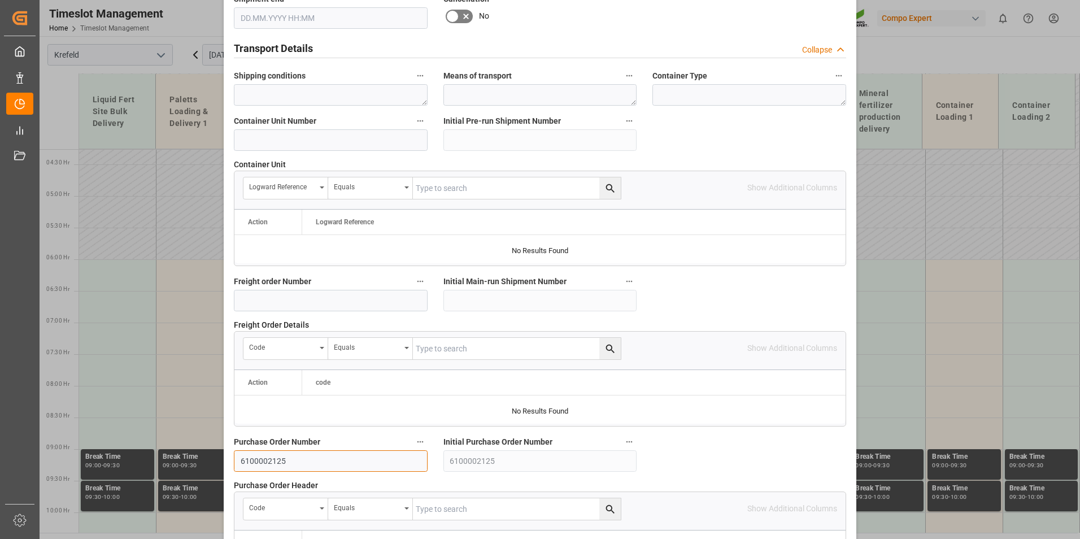
click at [123, 458] on div "Update Appointment View History Transport object created Truck registers at the…" at bounding box center [540, 269] width 1080 height 539
click at [347, 295] on input at bounding box center [331, 300] width 194 height 21
paste input "6100002125"
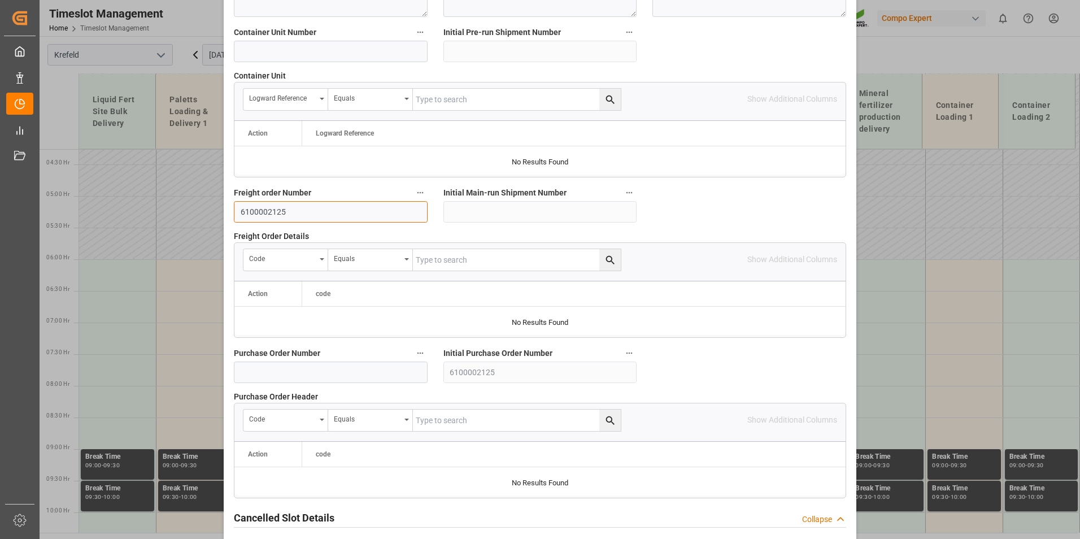
scroll to position [1029, 0]
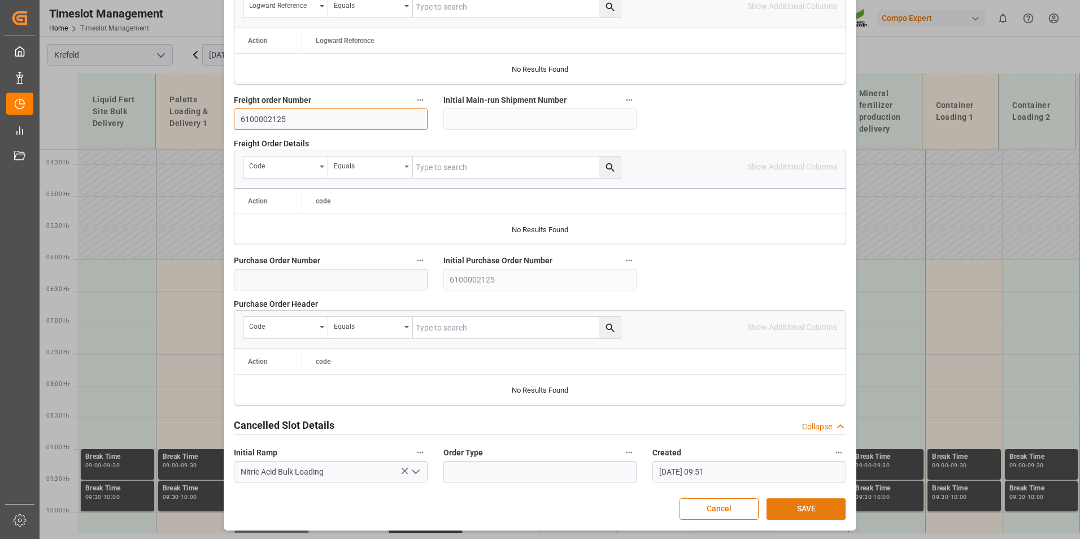
type input "6100002125"
click at [812, 507] on button "SAVE" at bounding box center [806, 508] width 79 height 21
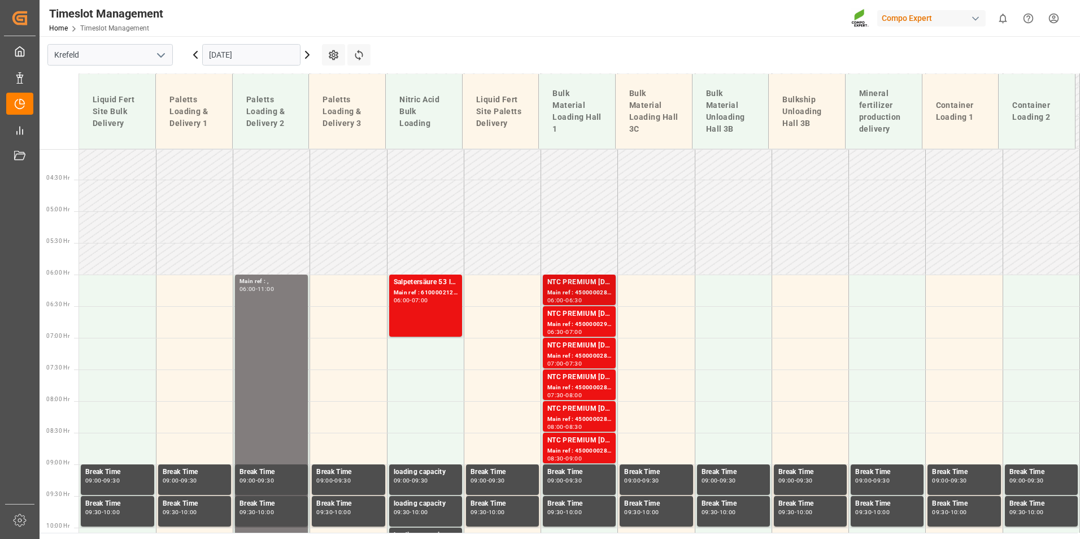
scroll to position [232, 0]
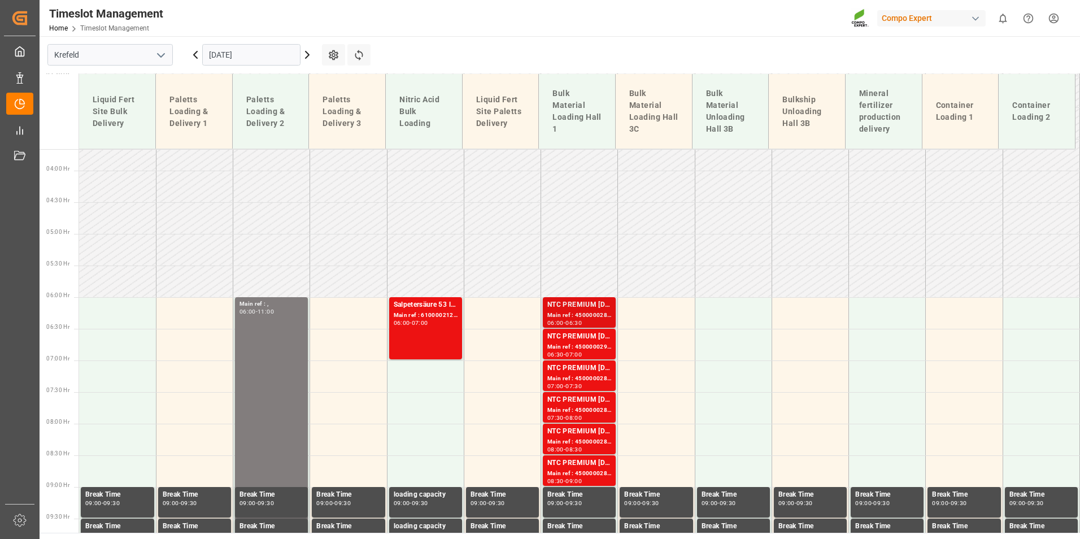
click at [576, 310] on div "NTC PREMIUM [DATE]+3+TE BULK" at bounding box center [579, 304] width 64 height 11
click at [591, 342] on div "NTC PREMIUM [DATE]+3+TE BULK" at bounding box center [579, 336] width 64 height 11
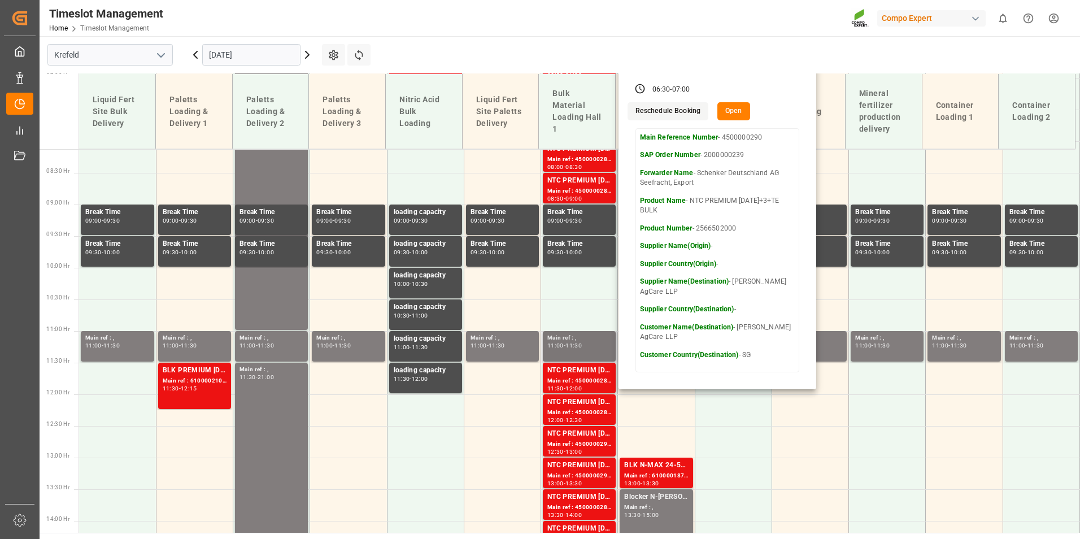
scroll to position [627, 0]
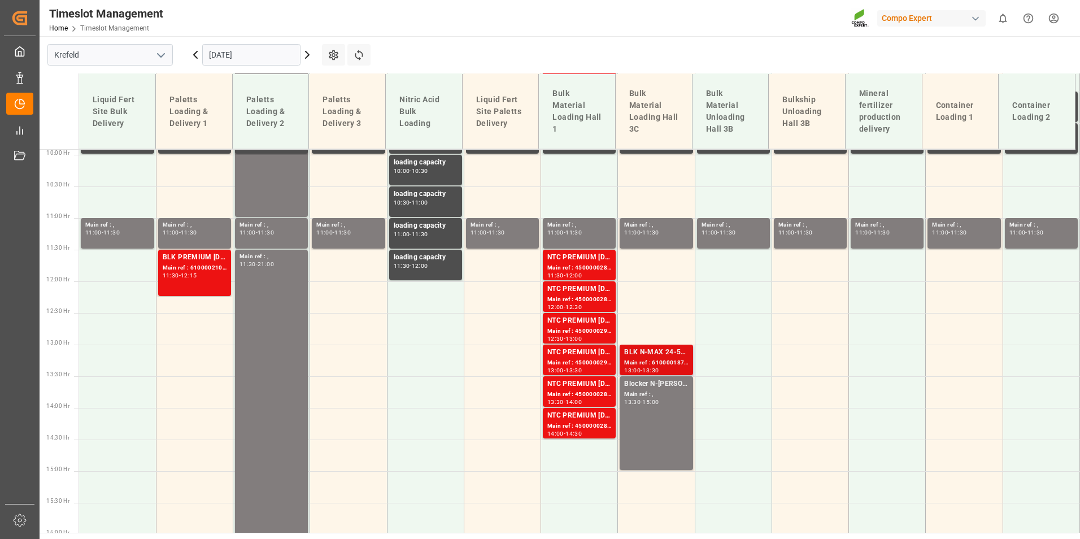
click at [676, 364] on div "Main ref : 6100001871, 2000001462" at bounding box center [656, 363] width 64 height 10
click at [563, 280] on div "NTC PREMIUM [DATE]+3+TE BULK Main ref : 4500000287, 2000000239 11:30 - 12:00" at bounding box center [579, 265] width 73 height 31
click at [573, 289] on div "NTC PREMIUM [DATE]+3+TE BULK" at bounding box center [579, 289] width 64 height 11
click at [581, 316] on div "NTC PREMIUM [DATE]+3+TE BULK" at bounding box center [579, 320] width 64 height 11
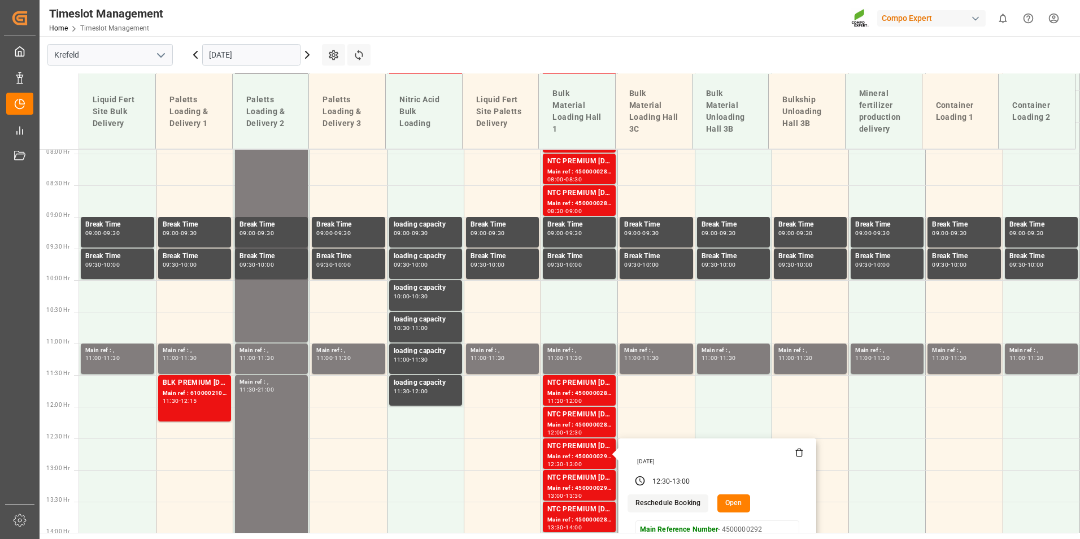
scroll to position [345, 0]
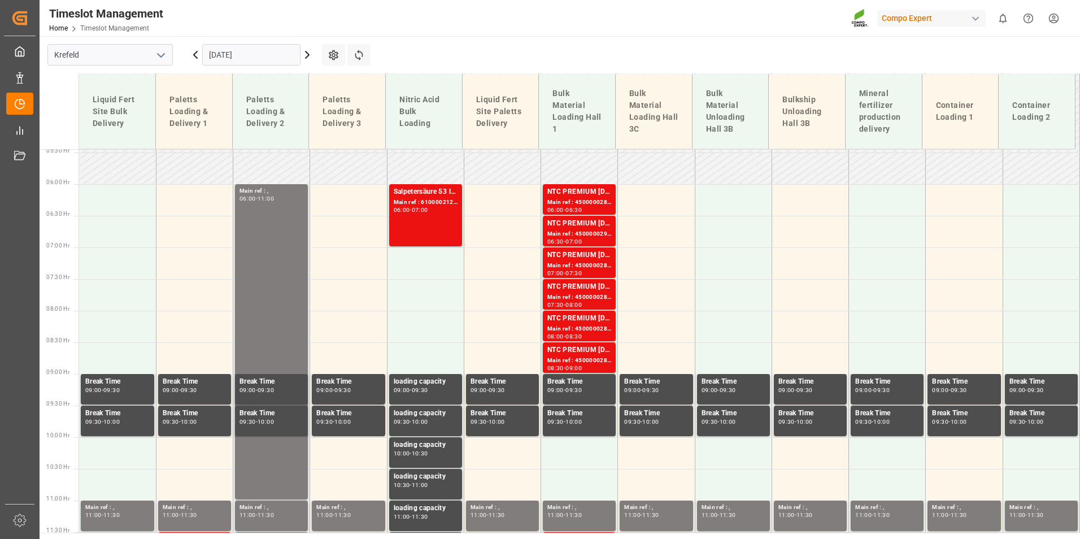
click at [268, 58] on input "[DATE]" at bounding box center [251, 54] width 98 height 21
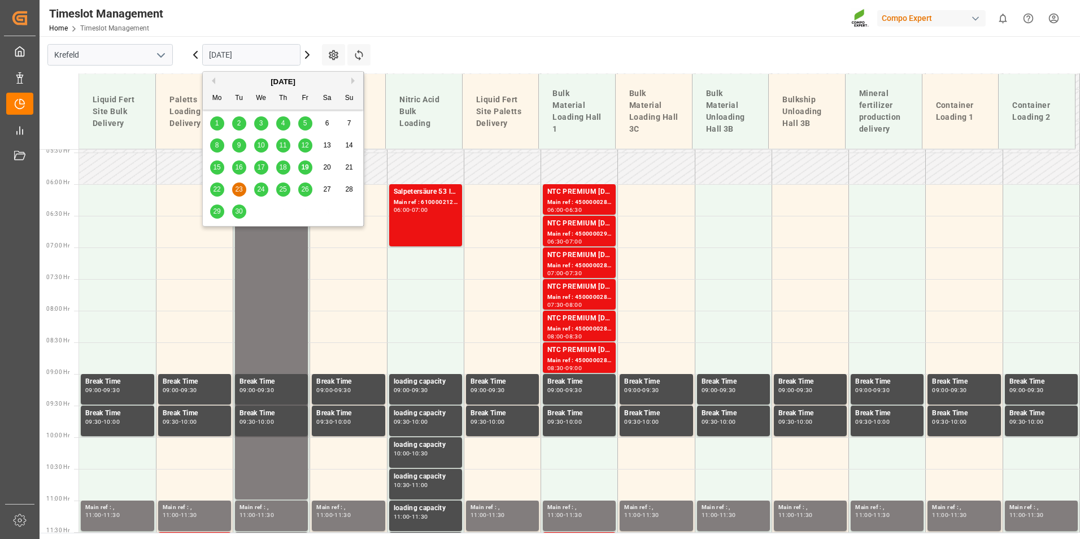
click at [269, 188] on div "22 23 24 25 26 27 28" at bounding box center [283, 190] width 154 height 22
click at [265, 190] on div "24" at bounding box center [261, 190] width 14 height 14
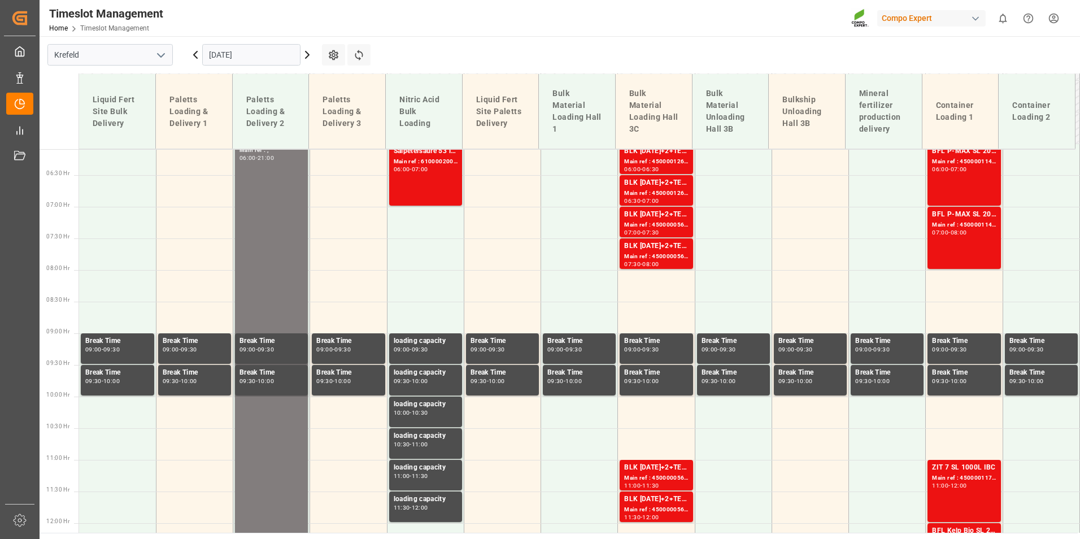
scroll to position [216, 0]
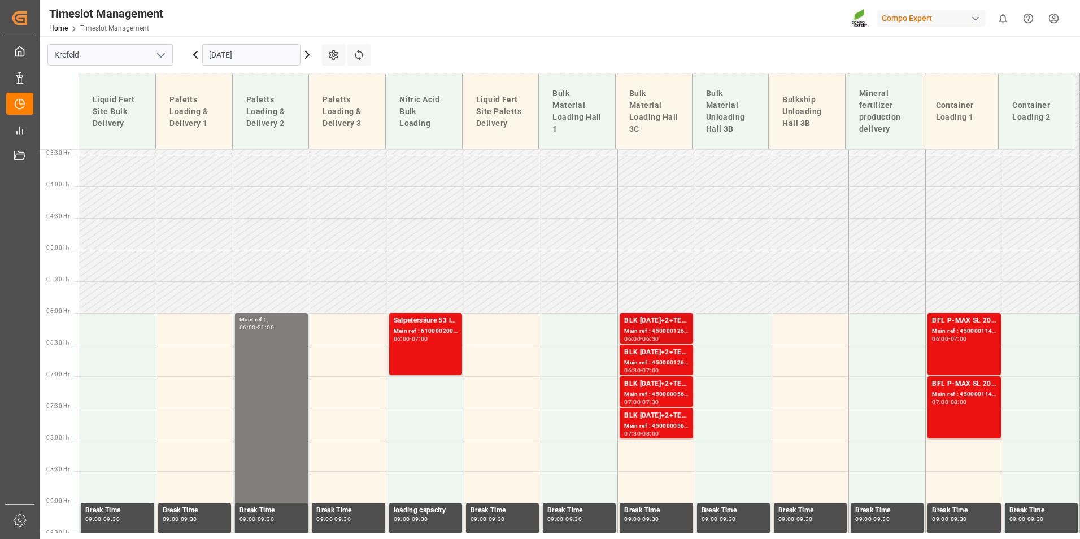
click at [662, 319] on div "BLK [DATE]+2+TE (GW) BULK" at bounding box center [656, 320] width 64 height 11
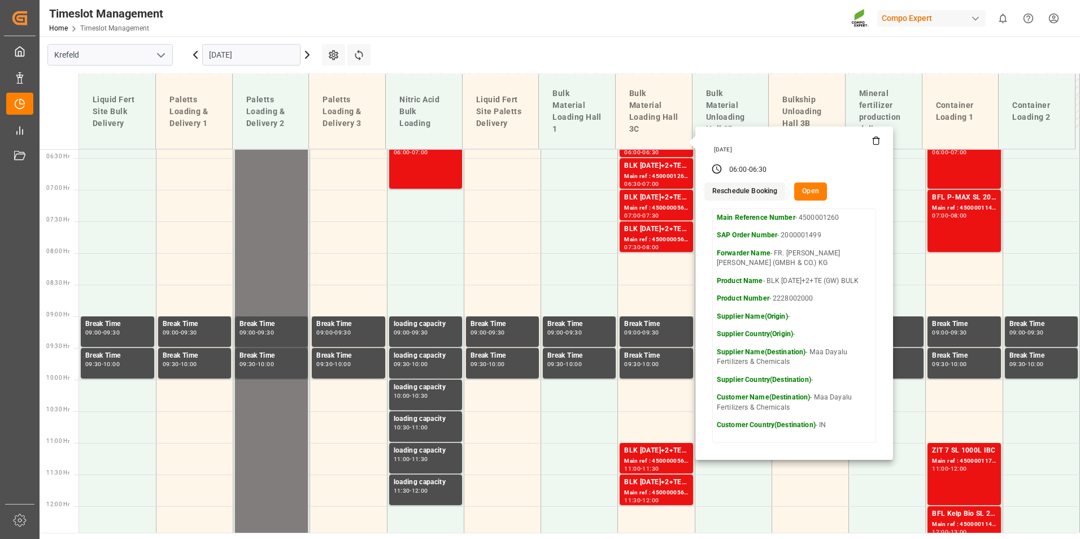
scroll to position [442, 0]
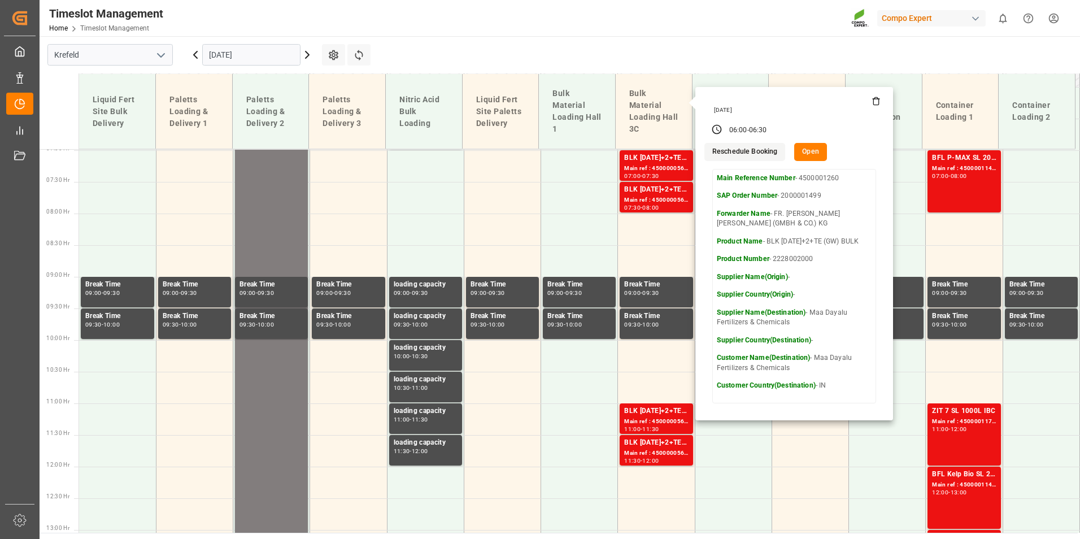
click at [258, 59] on input "[DATE]" at bounding box center [251, 54] width 98 height 21
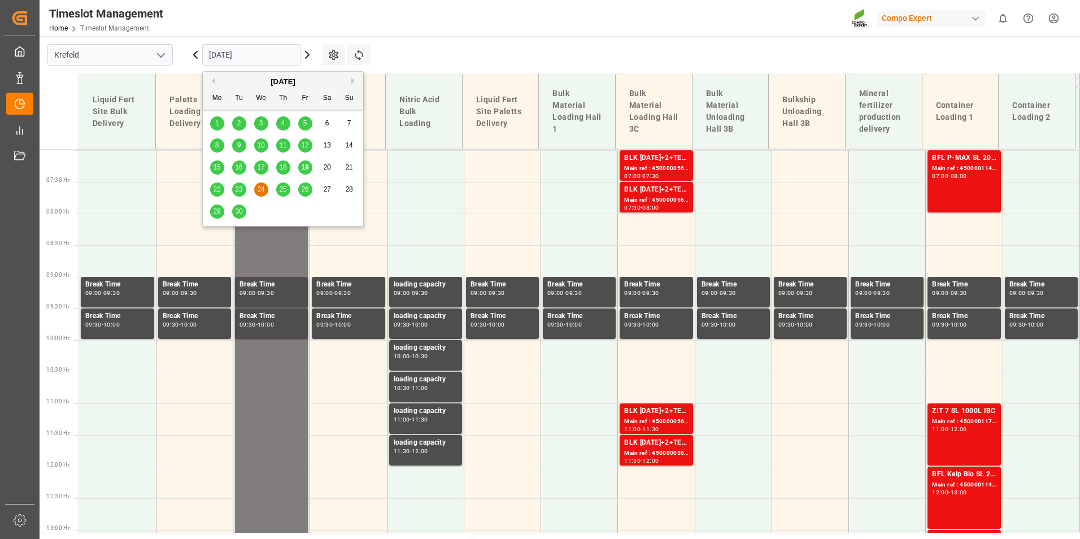
click at [216, 188] on span "22" at bounding box center [216, 189] width 7 height 8
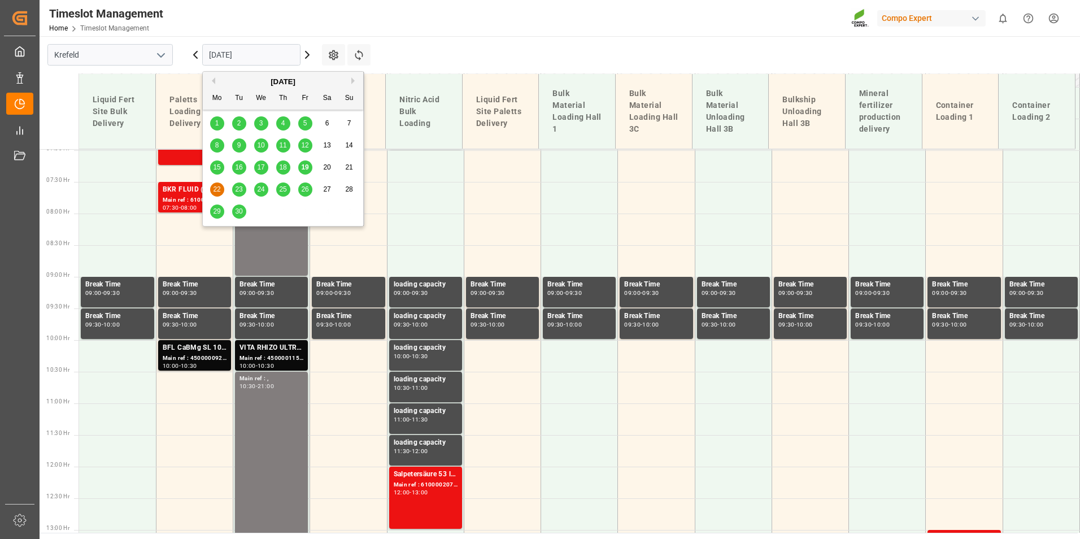
click at [247, 49] on input "[DATE]" at bounding box center [251, 54] width 98 height 21
click at [306, 167] on span "19" at bounding box center [304, 167] width 7 height 8
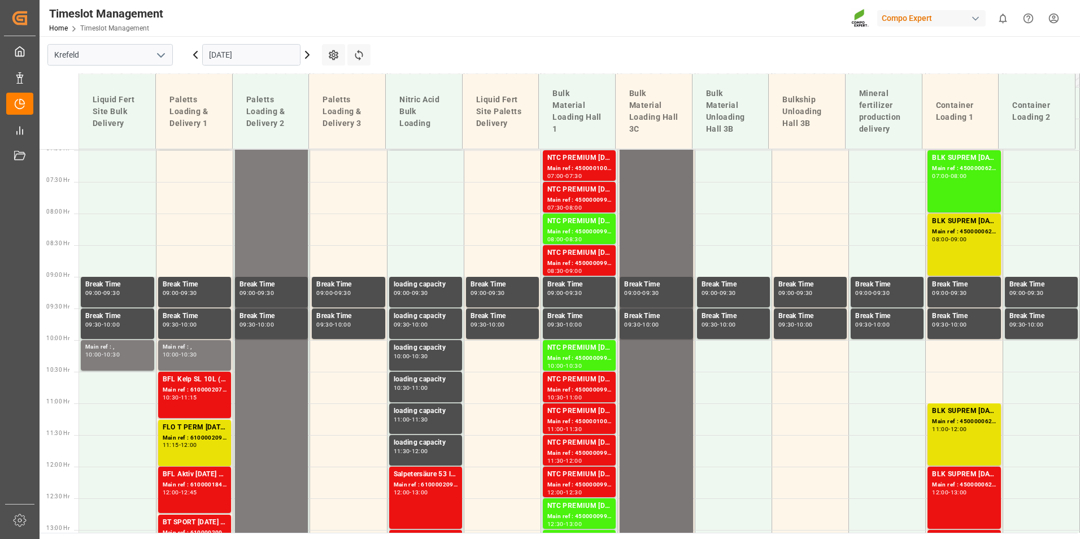
click at [665, 224] on div "BLK pro [DATE]+2+TE BULK Main ref : Binnenschiff Deinze [DATE] 06:00 - 18:00" at bounding box center [656, 466] width 64 height 754
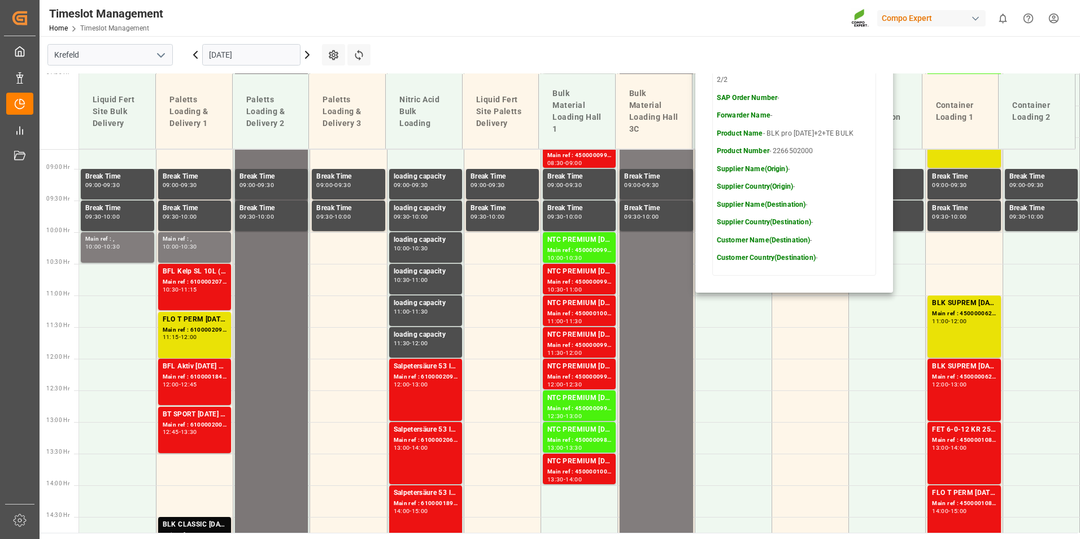
scroll to position [611, 0]
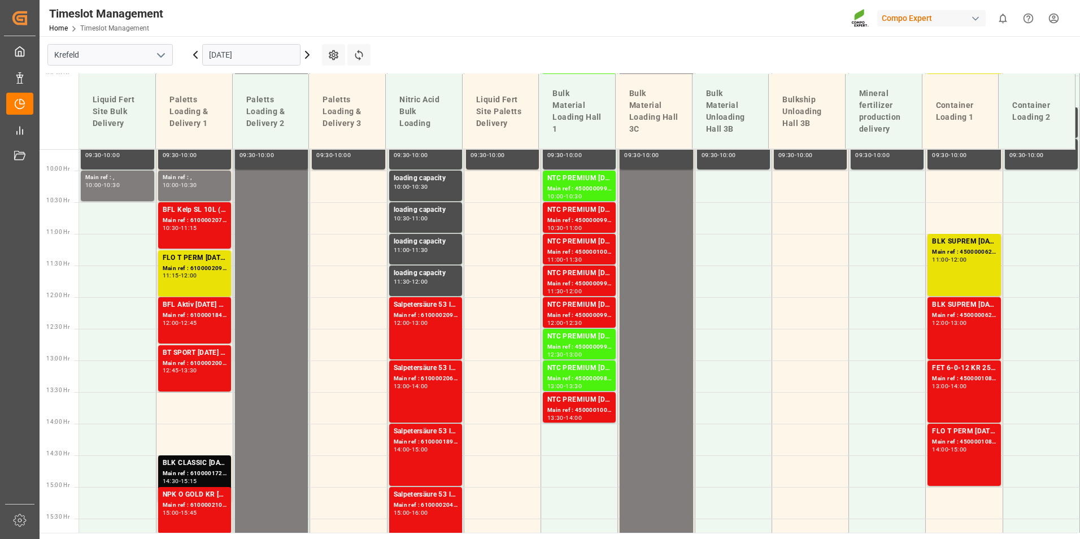
click at [181, 186] on div "-" at bounding box center [180, 184] width 2 height 5
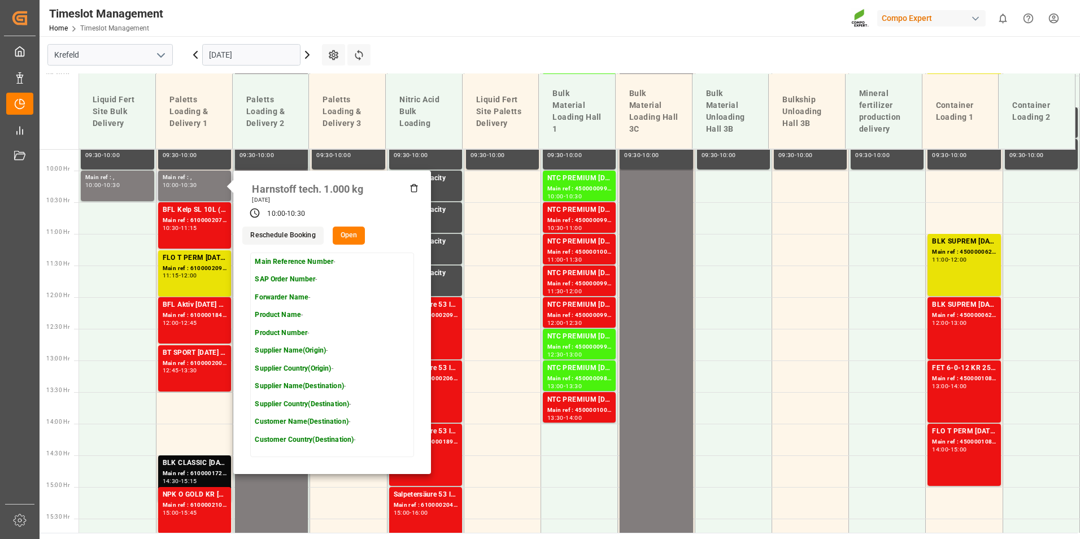
click at [414, 192] on icon at bounding box center [414, 188] width 9 height 9
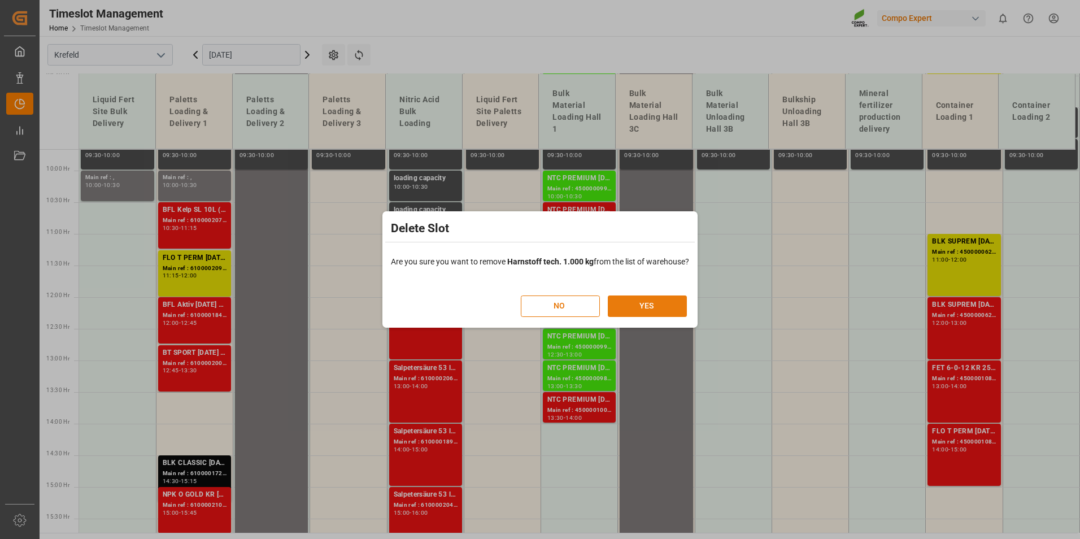
click at [670, 300] on button "YES" at bounding box center [647, 305] width 79 height 21
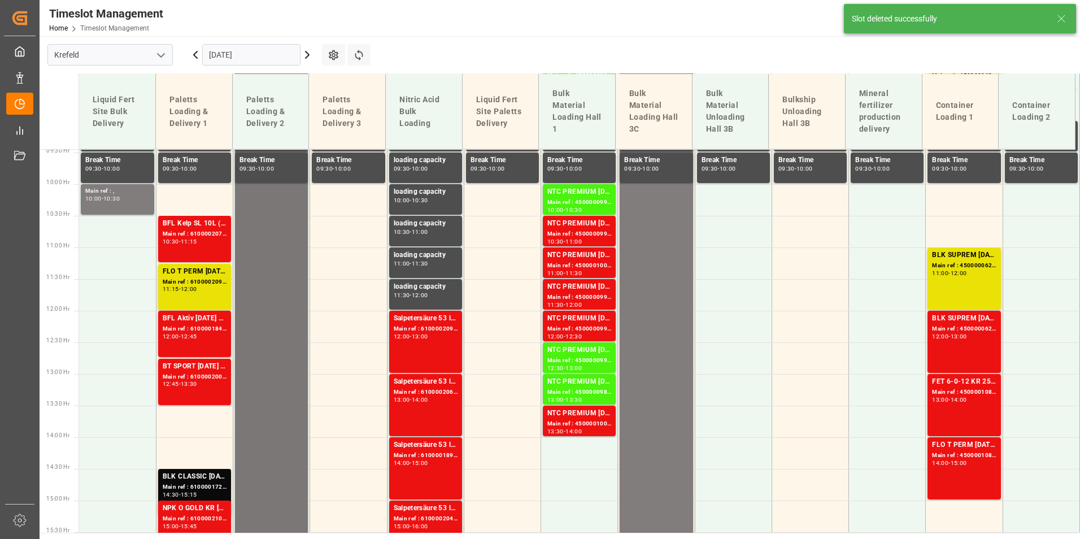
scroll to position [654, 0]
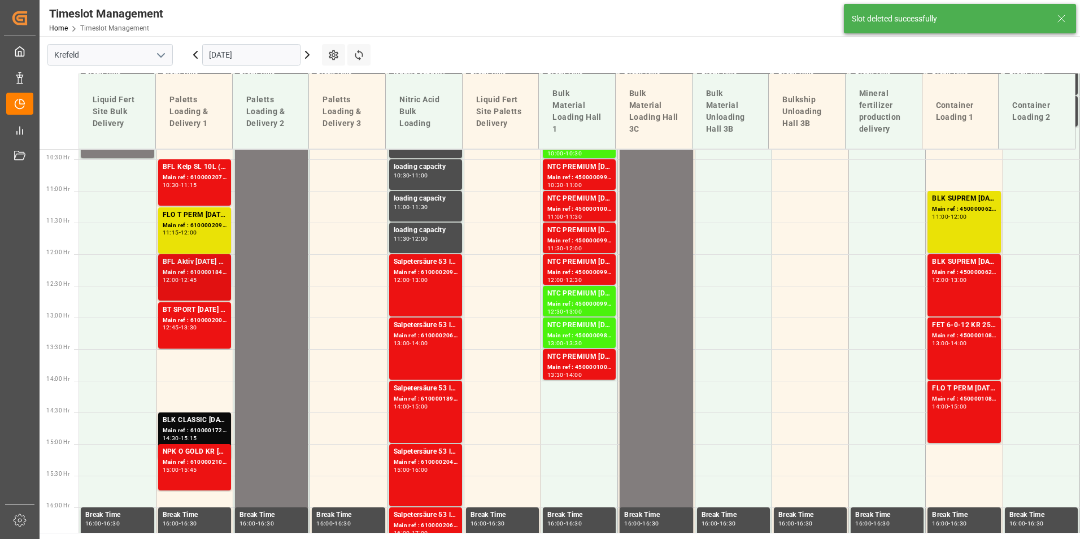
click at [211, 270] on div "Main ref : 6100001840, 2000001408" at bounding box center [195, 273] width 64 height 10
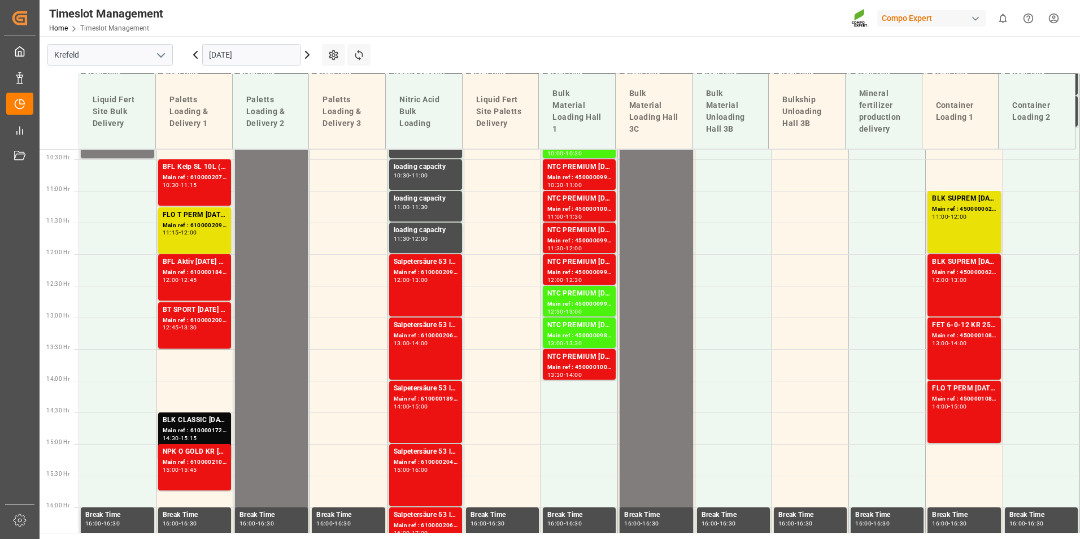
click at [192, 332] on div "BT SPORT [DATE] 25%UH 3M 25kg (x40) INTBFL 10-4-7 SL (KABRI Rw) 1000L IBCBLK PR…" at bounding box center [195, 326] width 64 height 42
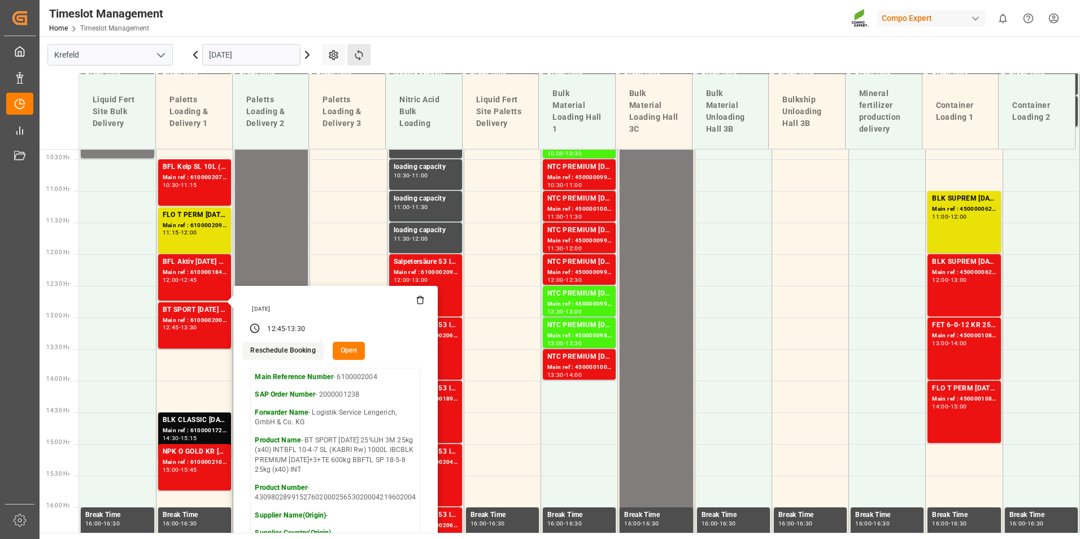
click at [360, 61] on button "Refresh Time Slots" at bounding box center [358, 54] width 23 height 21
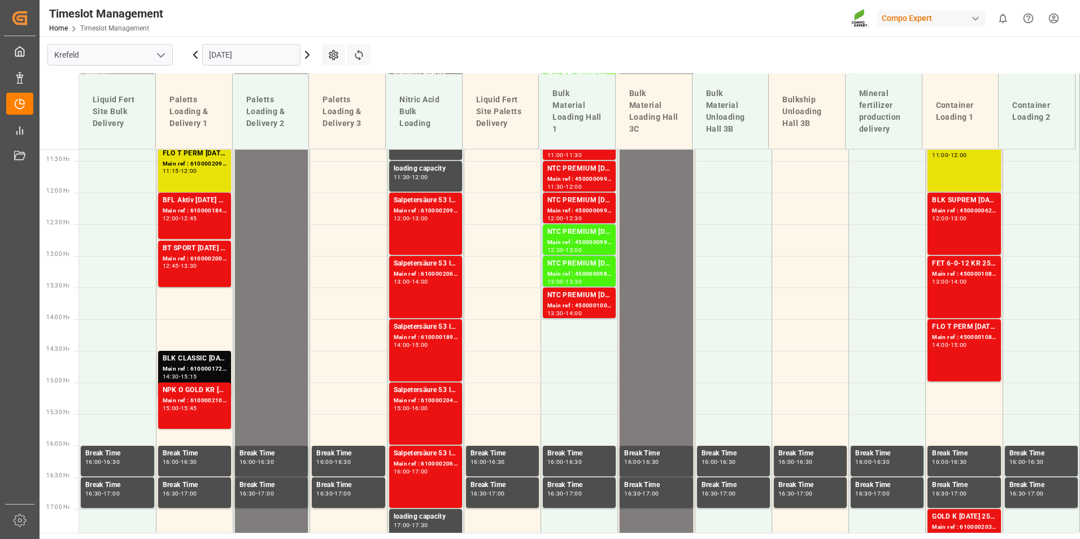
scroll to position [724, 0]
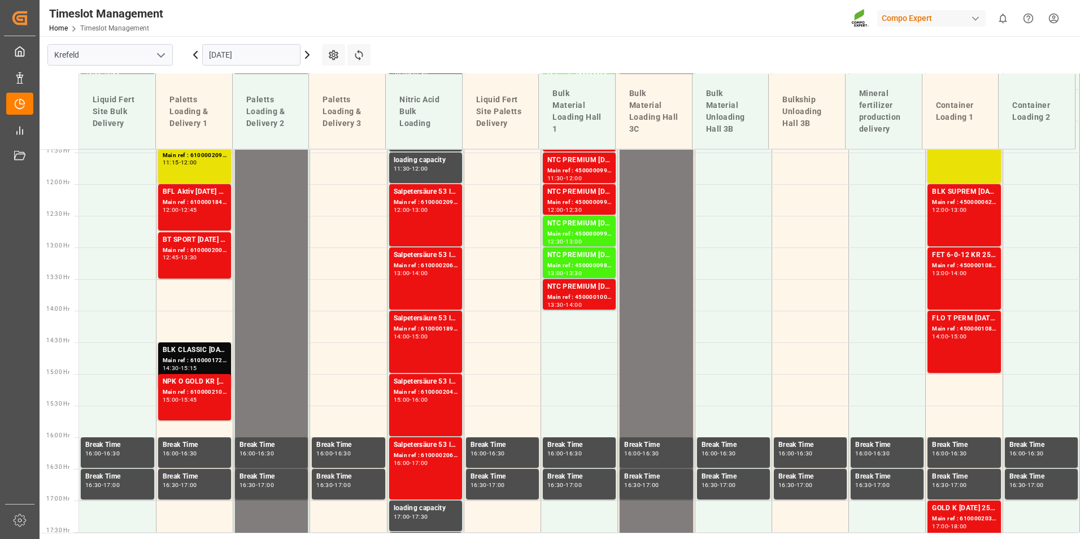
click at [278, 44] on input "[DATE]" at bounding box center [251, 54] width 98 height 21
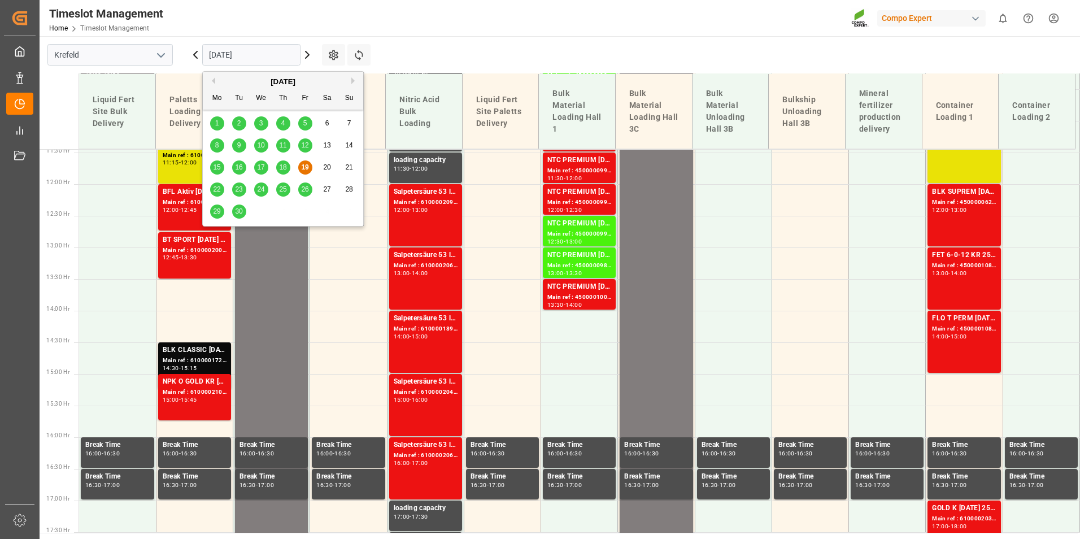
click at [220, 188] on span "22" at bounding box center [216, 189] width 7 height 8
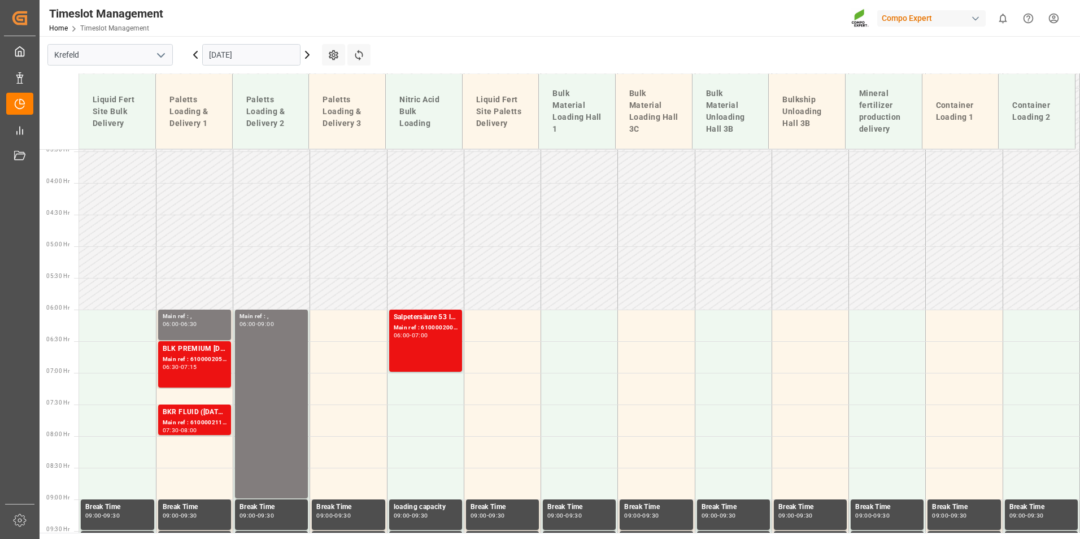
scroll to position [216, 0]
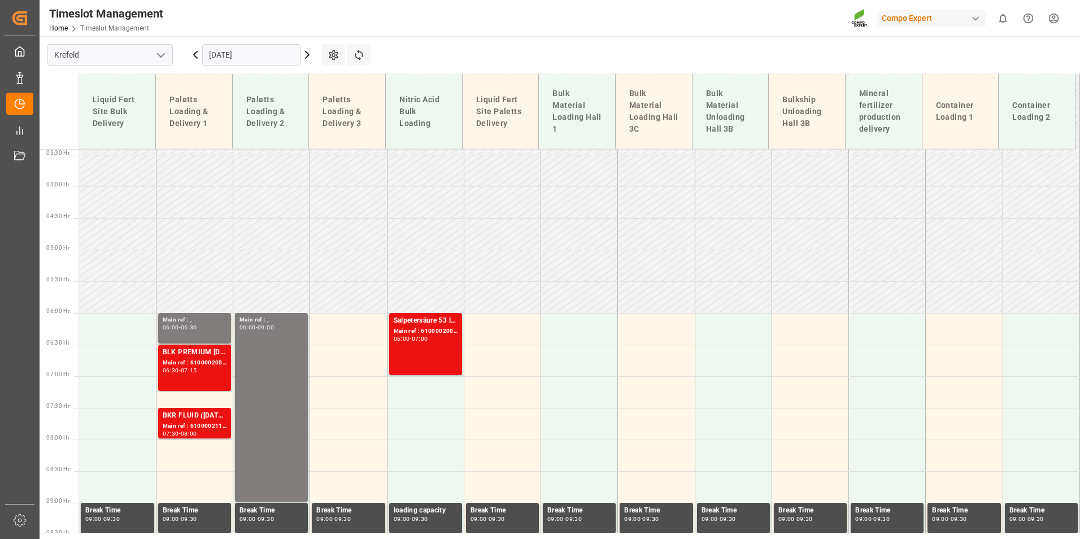
click at [229, 56] on input "[DATE]" at bounding box center [251, 54] width 98 height 21
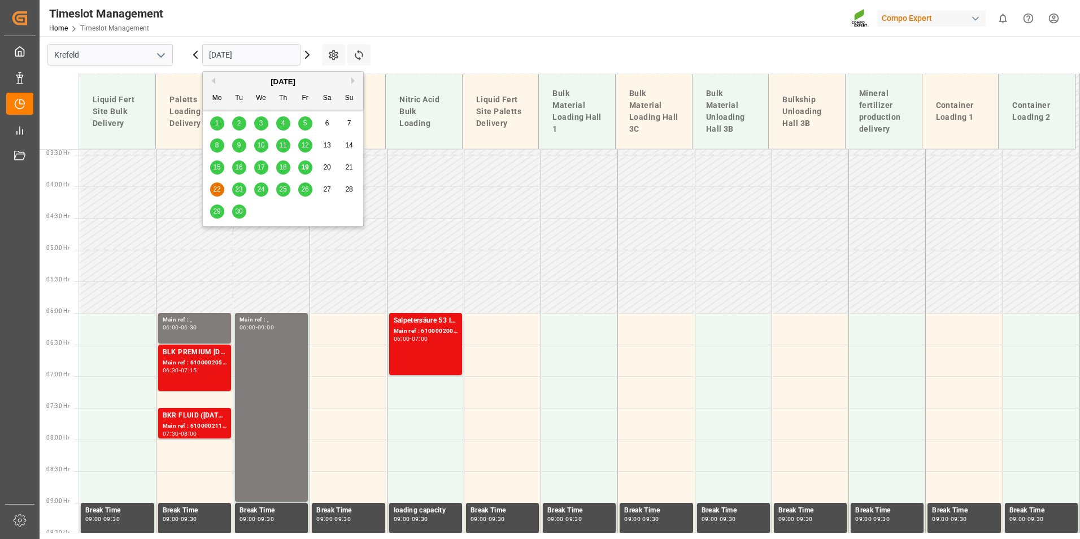
click at [308, 162] on div "19" at bounding box center [305, 168] width 14 height 14
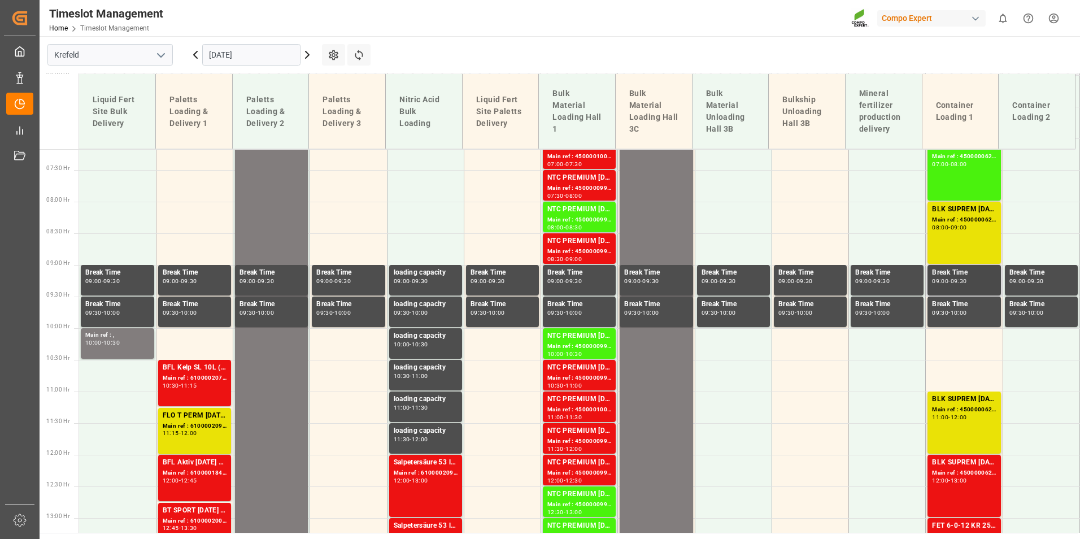
scroll to position [385, 0]
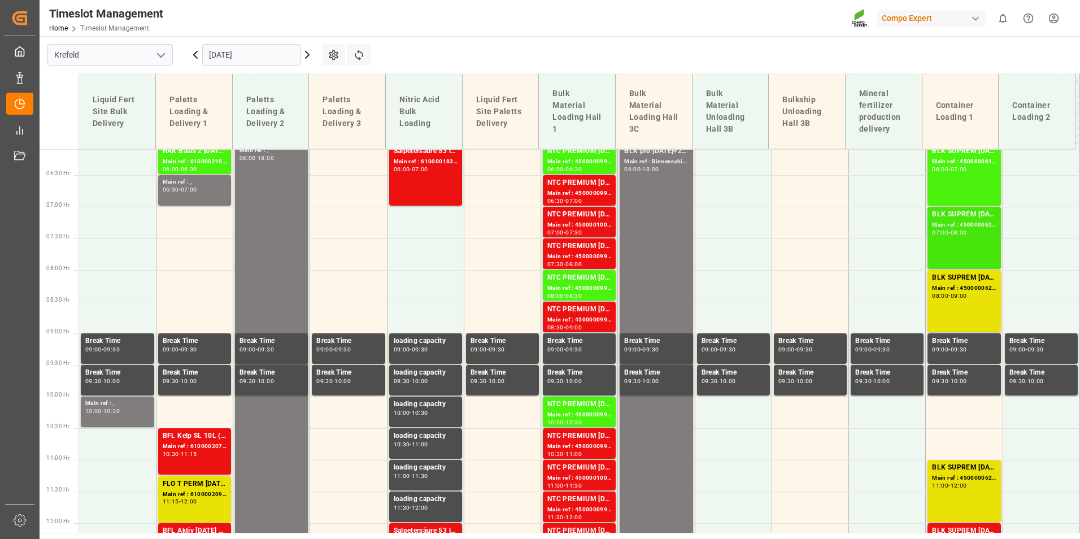
click at [970, 229] on div "Main ref : 4500000620, 2000000565" at bounding box center [964, 225] width 64 height 10
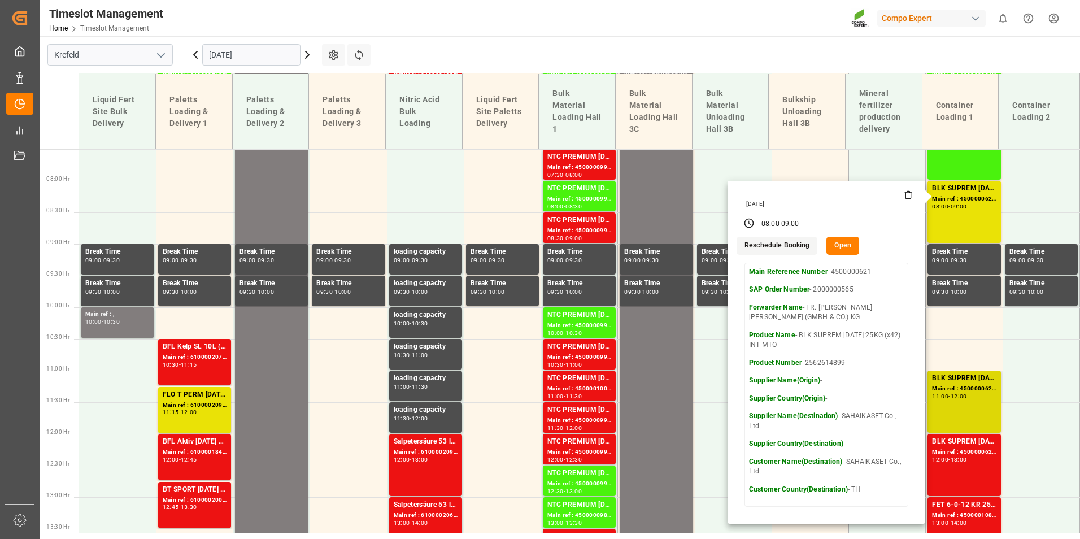
scroll to position [555, 0]
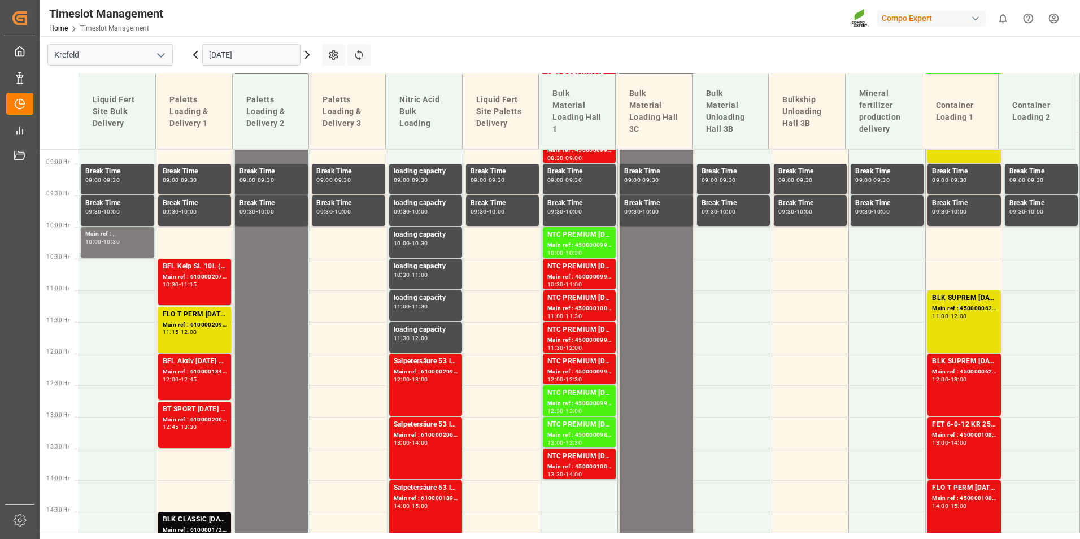
click at [955, 311] on div "Main ref : 4500000622, 2000000565" at bounding box center [964, 309] width 64 height 10
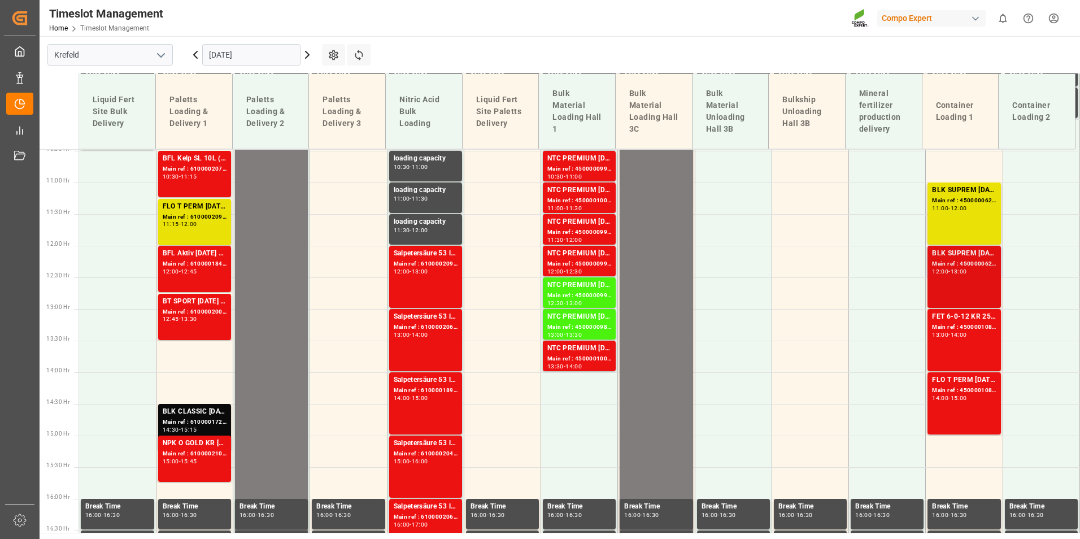
scroll to position [668, 0]
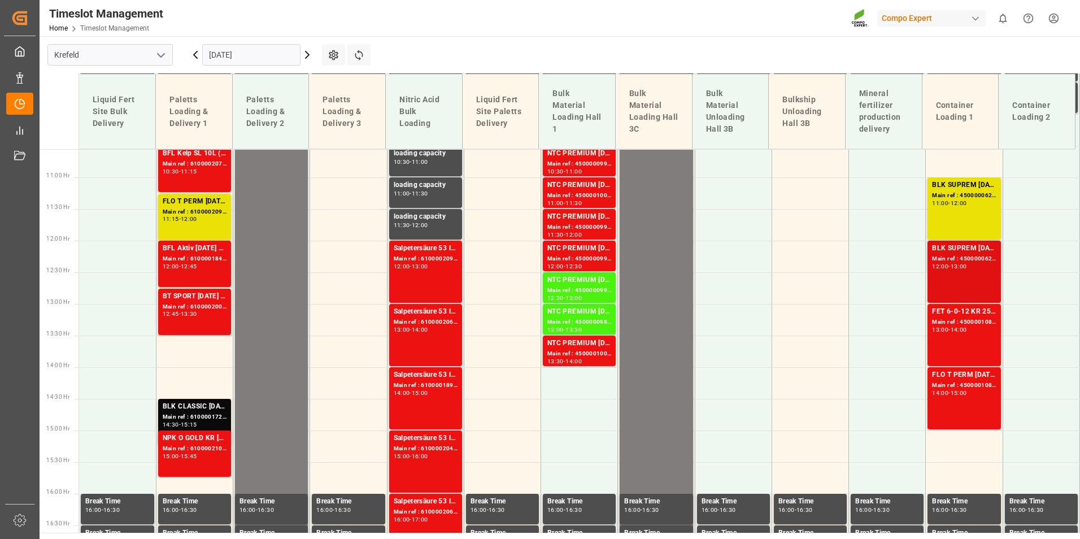
click at [949, 284] on div "BLK SUPREM [DATE] 25KG (x42) INT MTO Main ref : 4500000623, 2000000565 12:00 - …" at bounding box center [964, 272] width 64 height 58
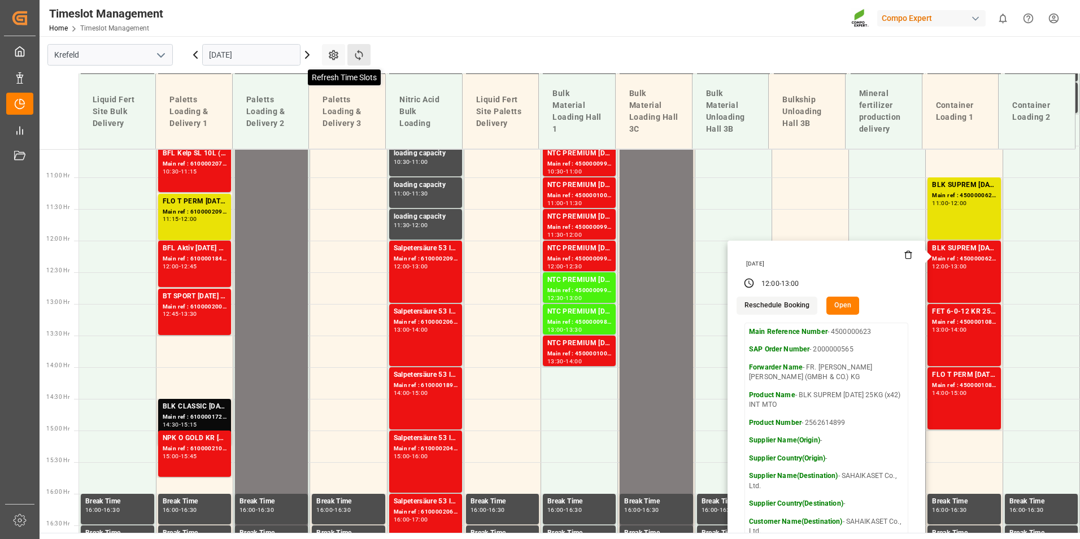
click at [358, 51] on icon at bounding box center [359, 55] width 8 height 11
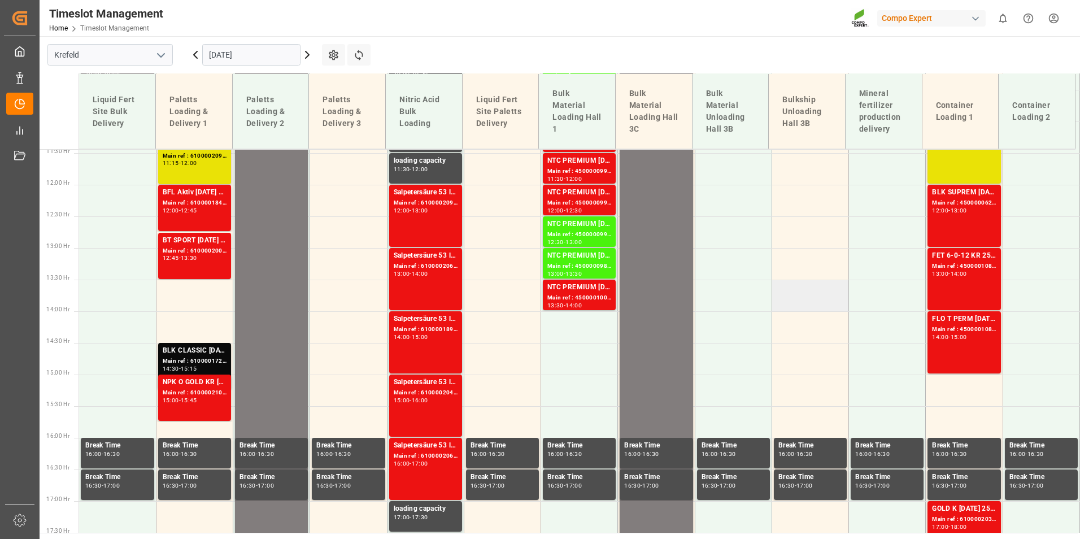
scroll to position [724, 0]
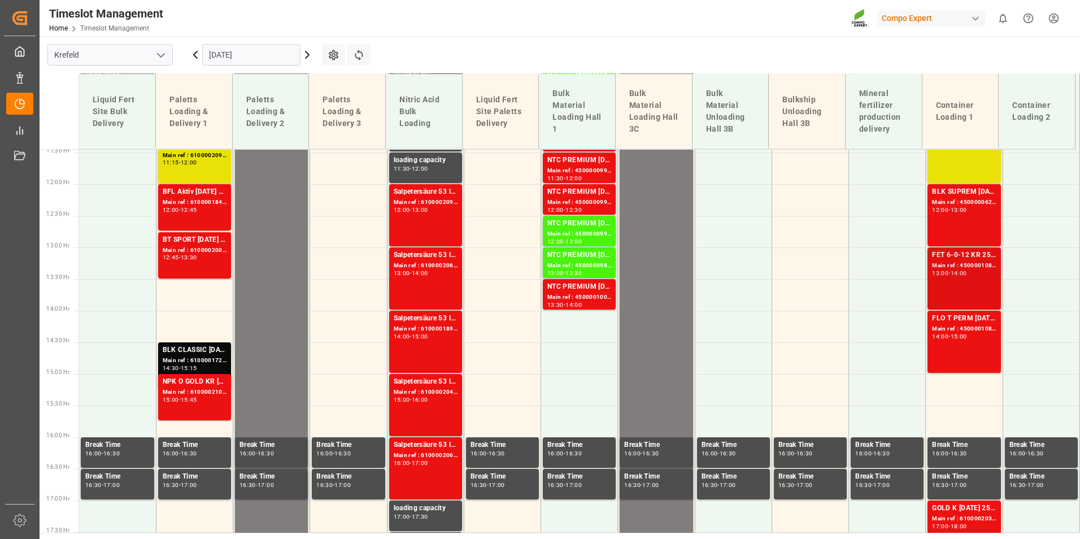
click at [978, 262] on div "Main ref : 4500001083, 2000001103" at bounding box center [964, 266] width 64 height 10
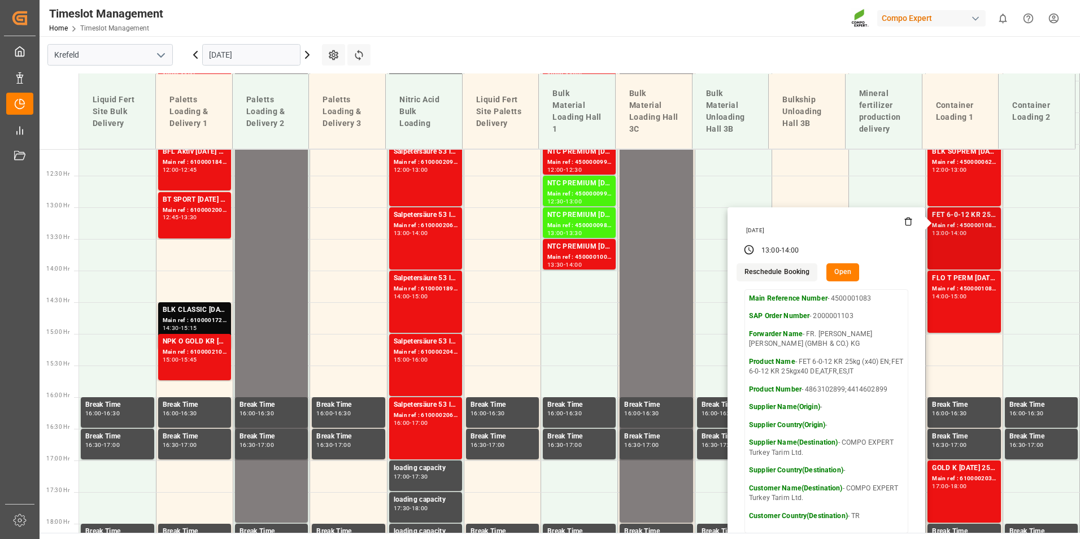
scroll to position [781, 0]
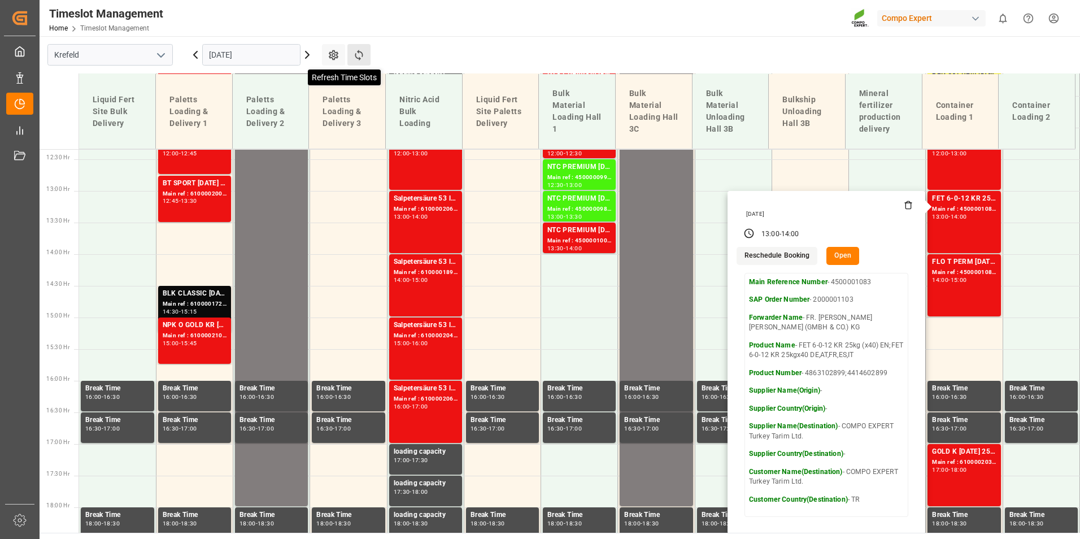
click at [363, 53] on icon at bounding box center [359, 55] width 12 height 12
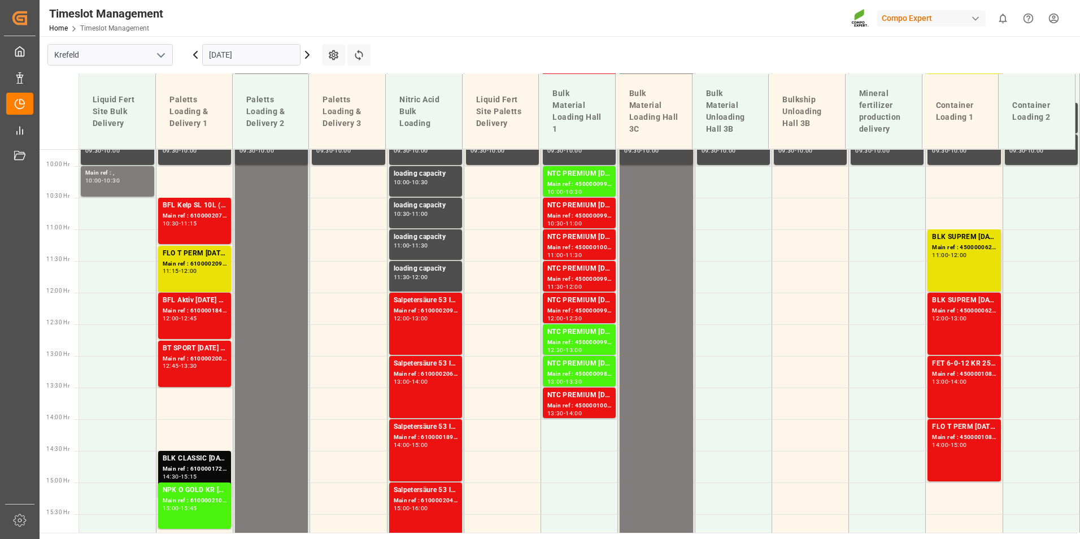
scroll to position [611, 0]
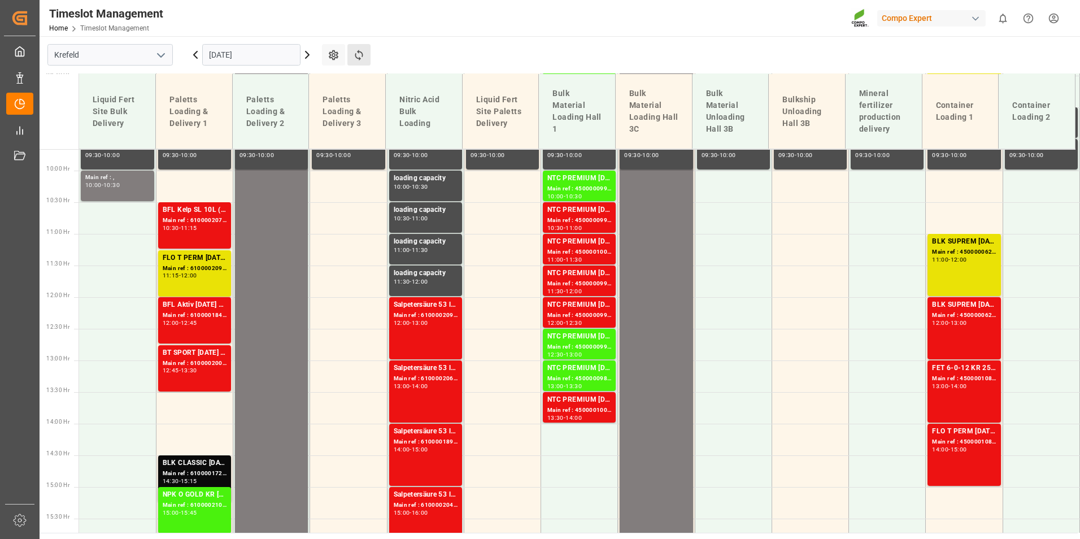
click at [361, 62] on button "Refresh Time Slots" at bounding box center [358, 54] width 23 height 21
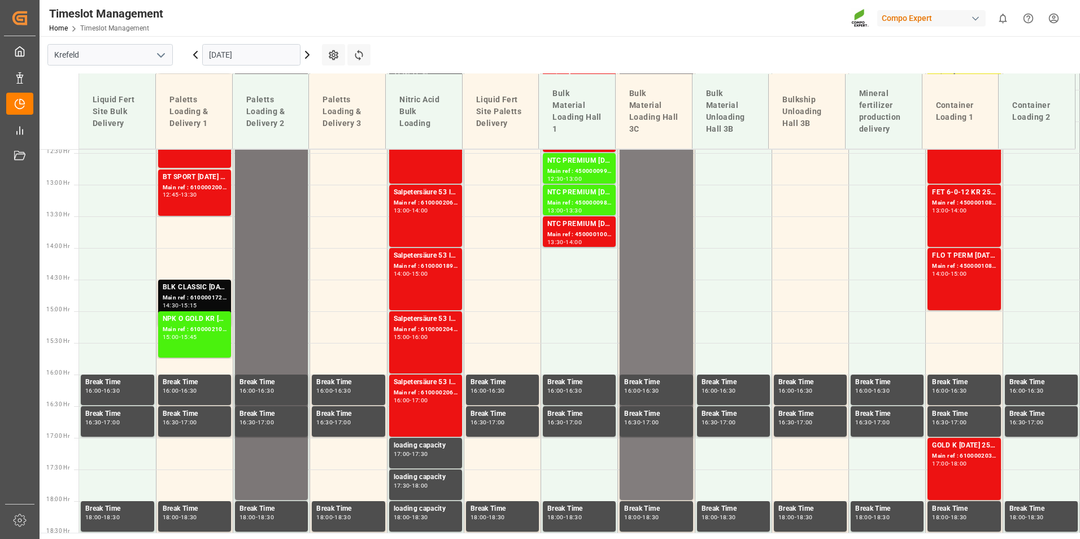
scroll to position [788, 0]
click at [222, 333] on div "Main ref : 6100002103, 2000001625" at bounding box center [195, 329] width 64 height 10
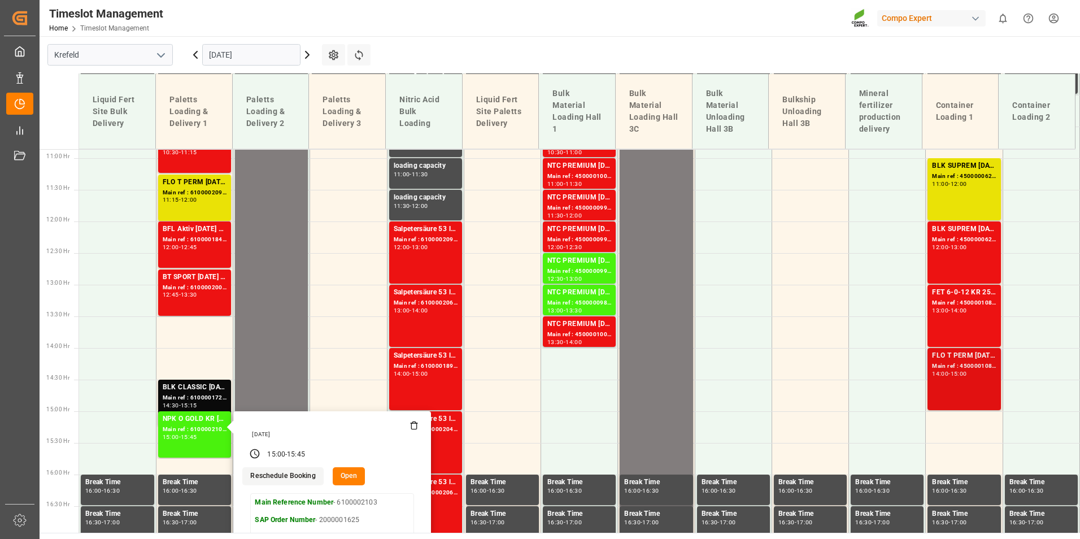
scroll to position [731, 0]
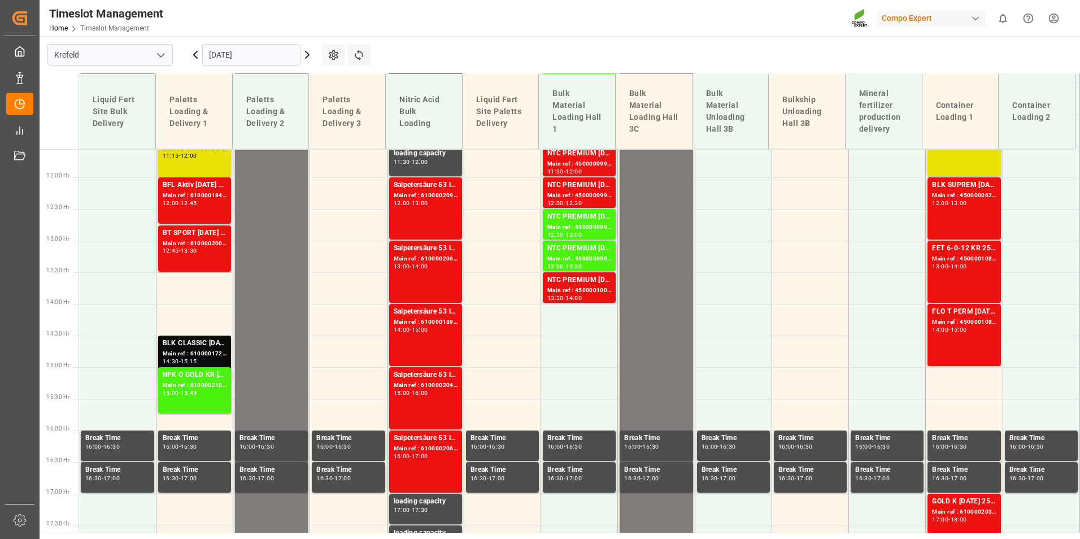
click at [952, 264] on div "14:00" at bounding box center [959, 266] width 16 height 5
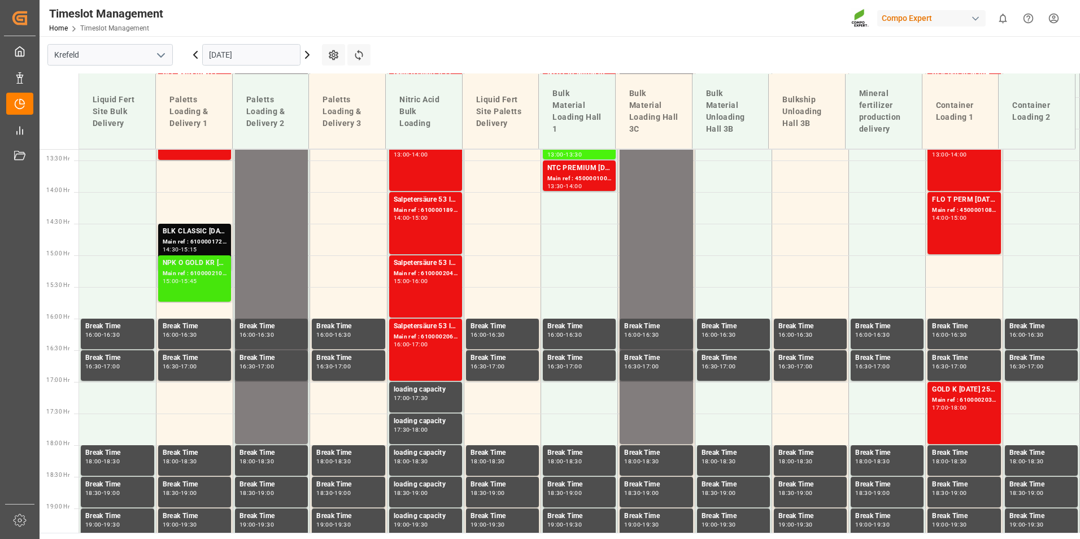
scroll to position [844, 0]
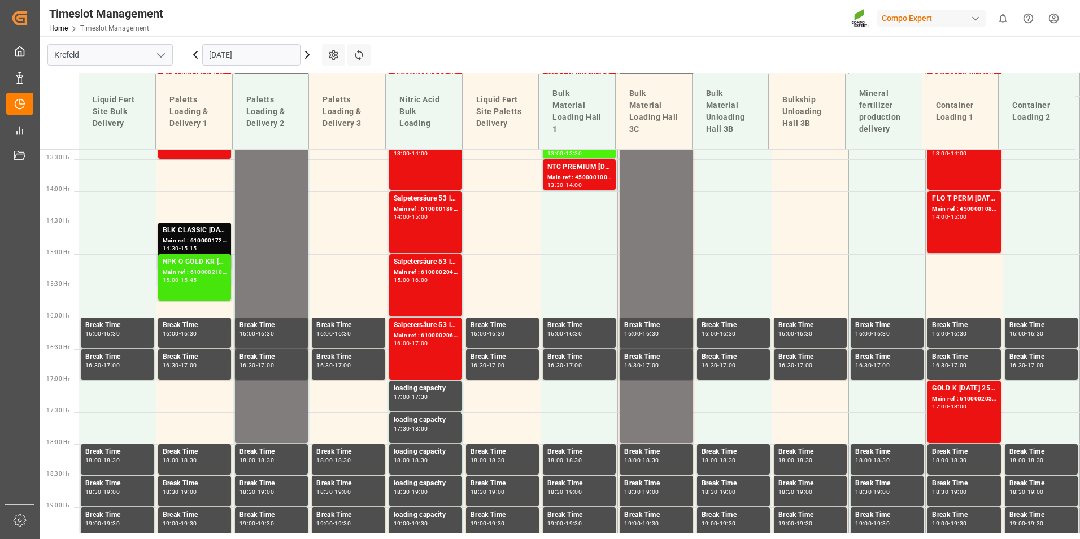
click at [206, 271] on div "Main ref : 6100002103, 2000001625" at bounding box center [195, 273] width 64 height 10
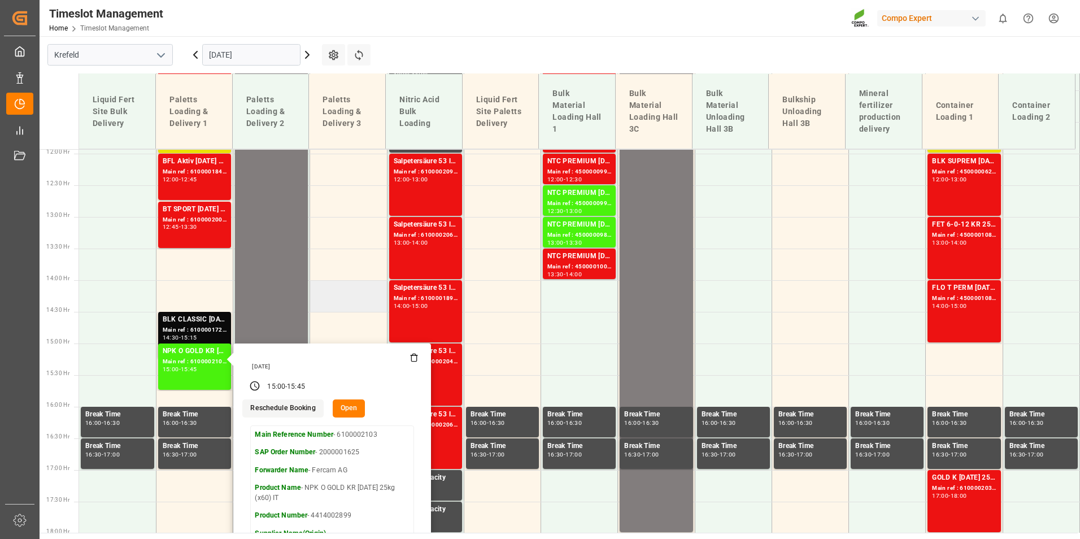
scroll to position [618, 0]
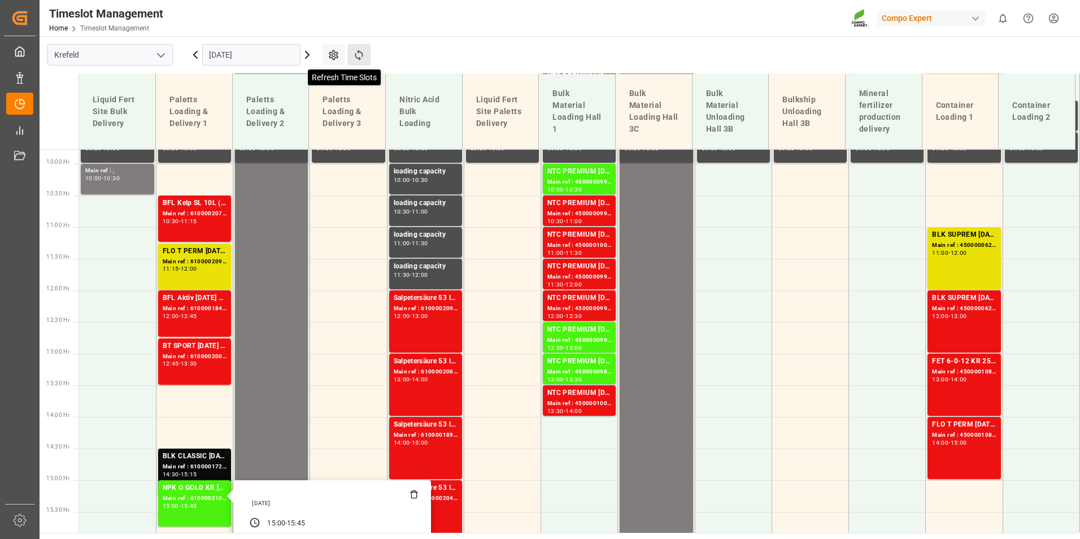
click at [358, 59] on icon at bounding box center [359, 55] width 8 height 11
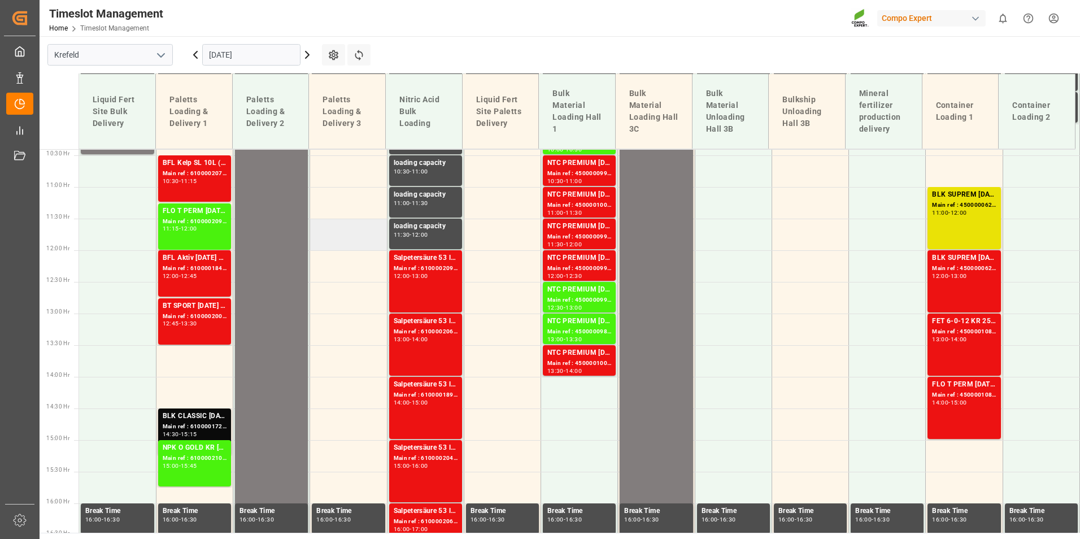
scroll to position [562, 0]
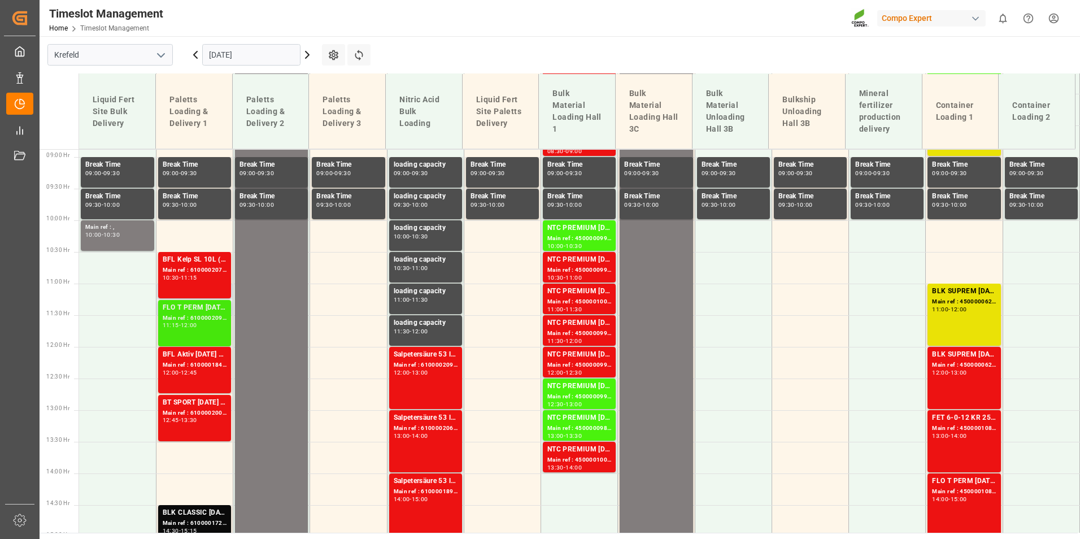
click at [166, 312] on div "FLO T PERM [DATE] 25kg (x40) INTSUPER FLO T Turf BS 20kg (x50) INTENF HIGH-N (I…" at bounding box center [195, 307] width 64 height 11
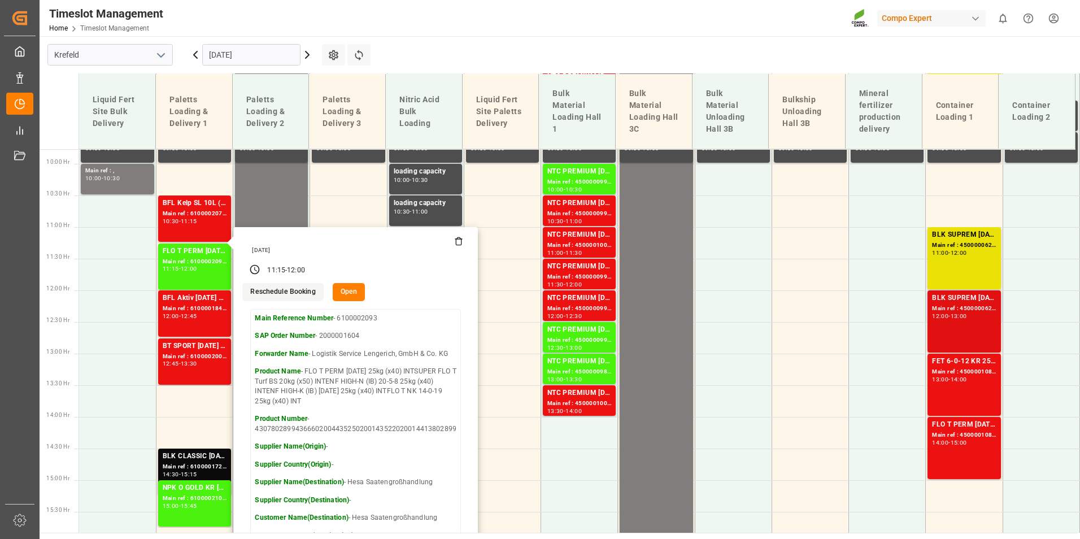
scroll to position [392, 0]
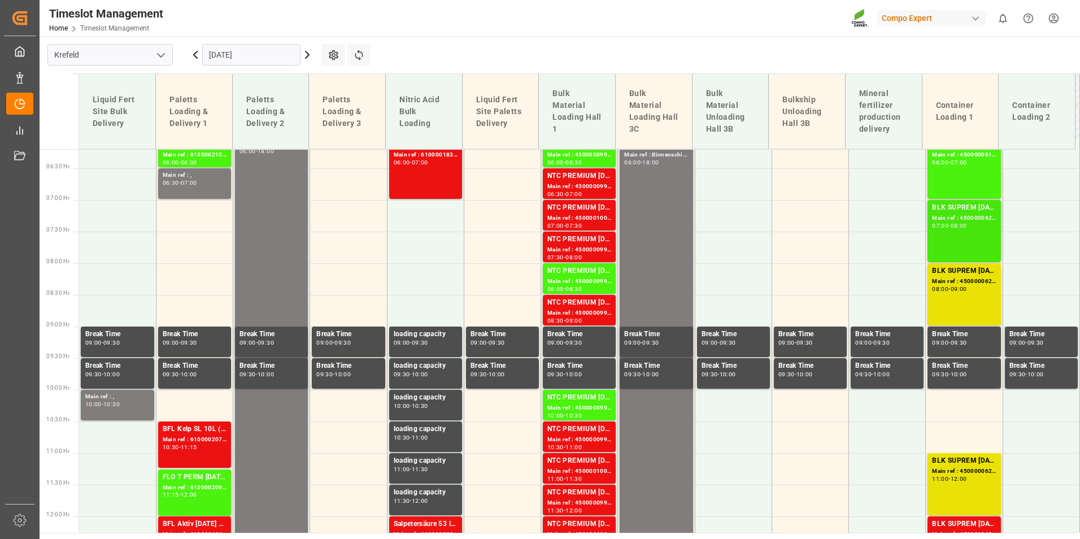
click at [949, 227] on div "-" at bounding box center [950, 225] width 2 height 5
click at [957, 293] on div "BLK SUPREM [DATE] 25KG (x42) INT MTO Main ref : 4500000621, 2000000565 08:00 - …" at bounding box center [964, 295] width 64 height 58
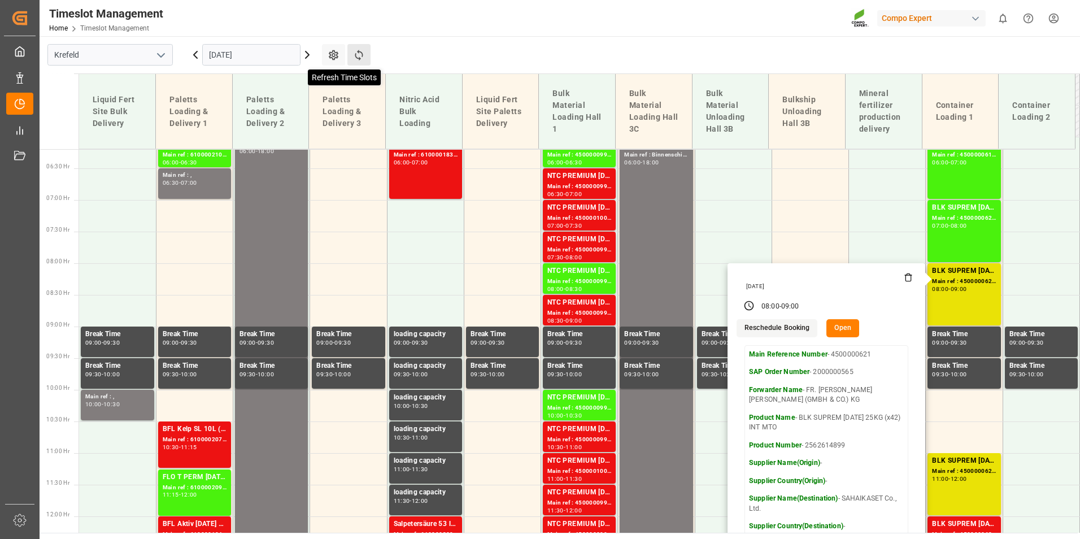
click at [353, 53] on icon at bounding box center [359, 55] width 12 height 12
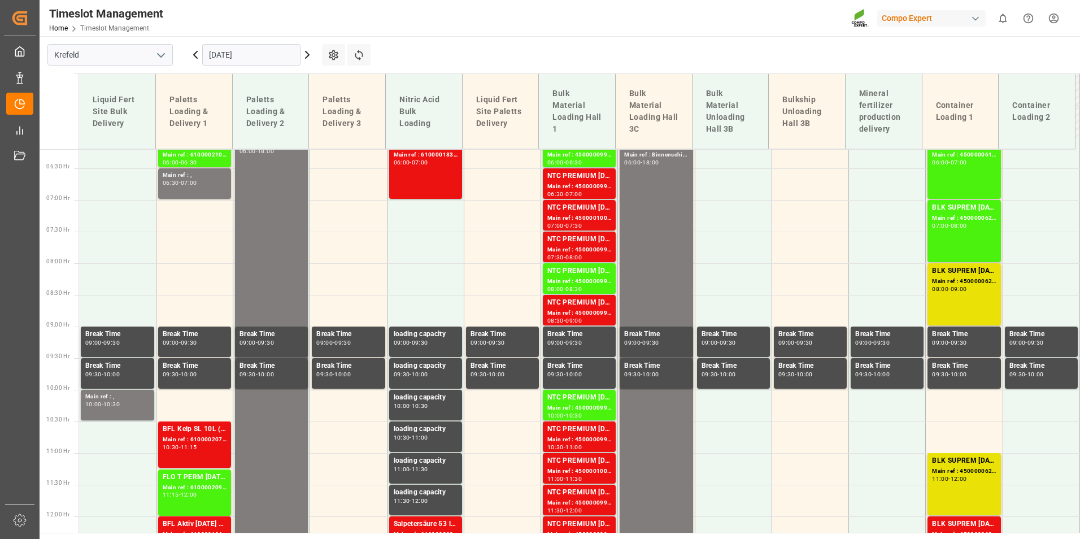
click at [238, 57] on input "[DATE]" at bounding box center [251, 54] width 98 height 21
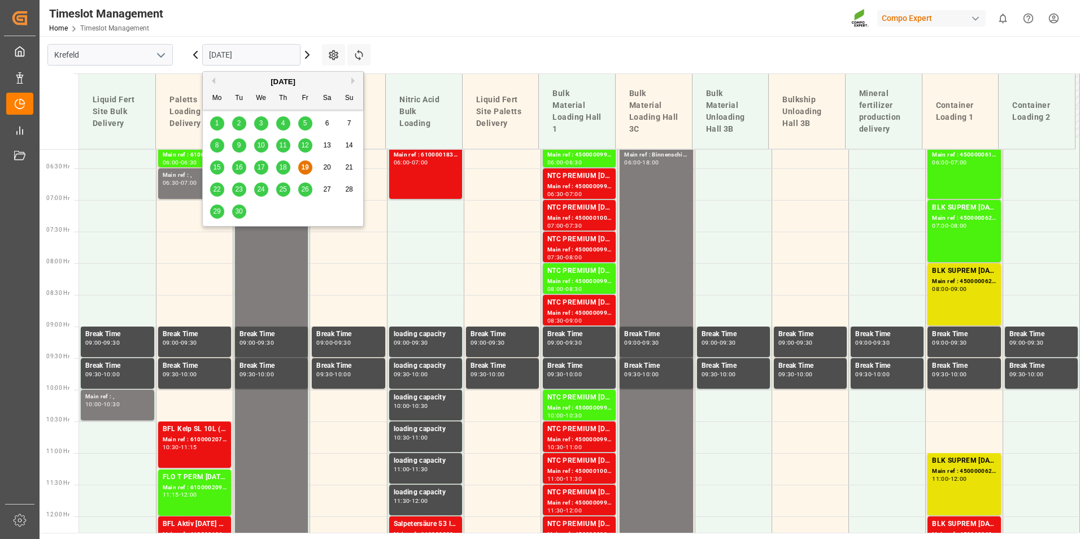
click at [219, 185] on div "22" at bounding box center [217, 190] width 14 height 14
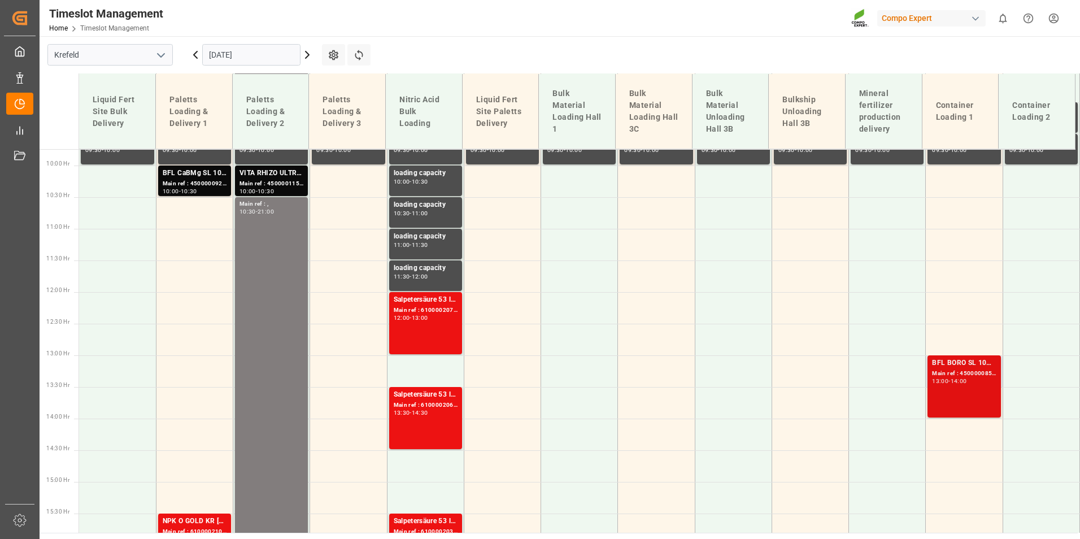
scroll to position [675, 0]
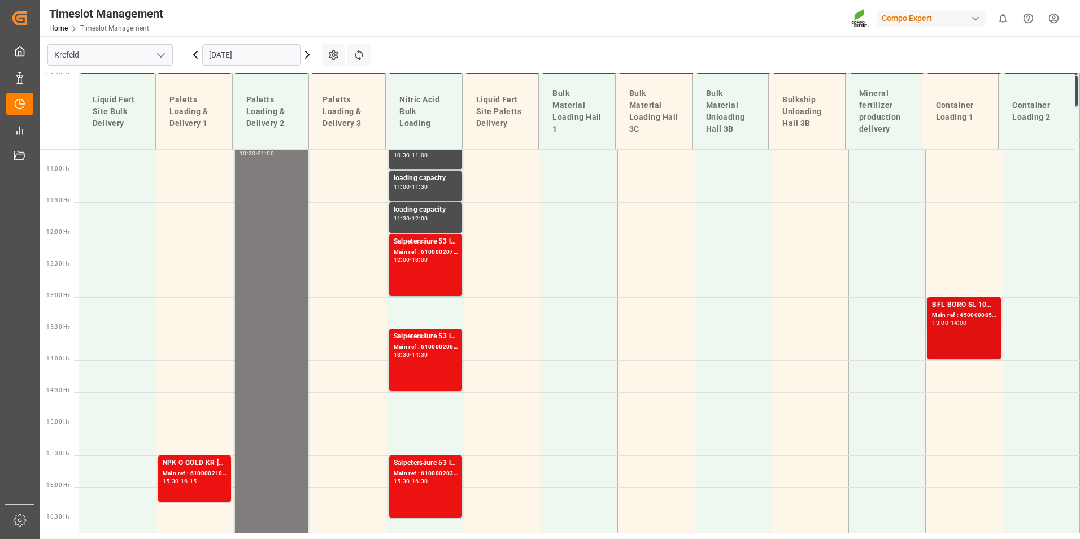
click at [965, 319] on div "Main ref : 4500000857, 2000000778" at bounding box center [964, 316] width 64 height 10
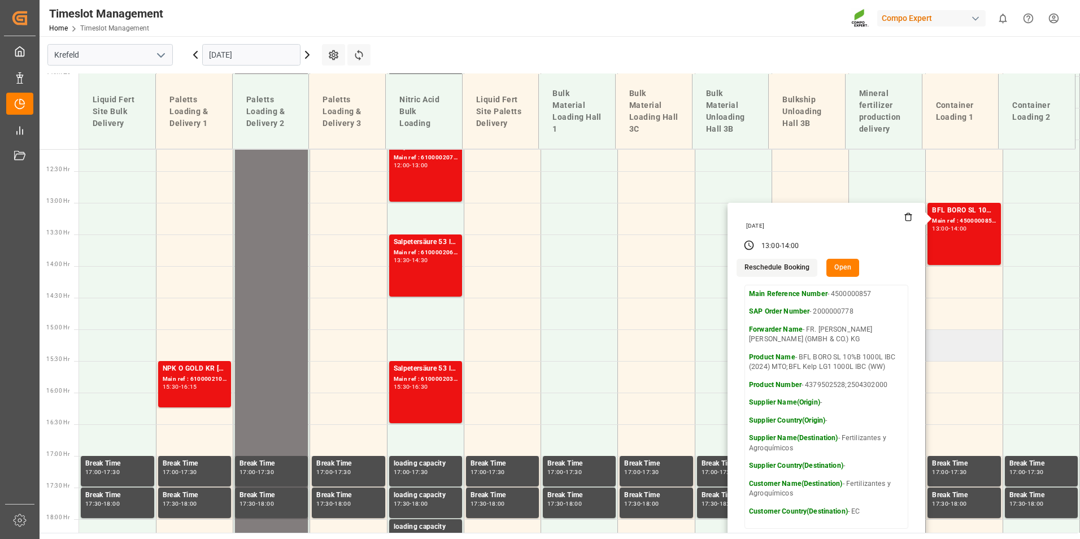
scroll to position [788, 0]
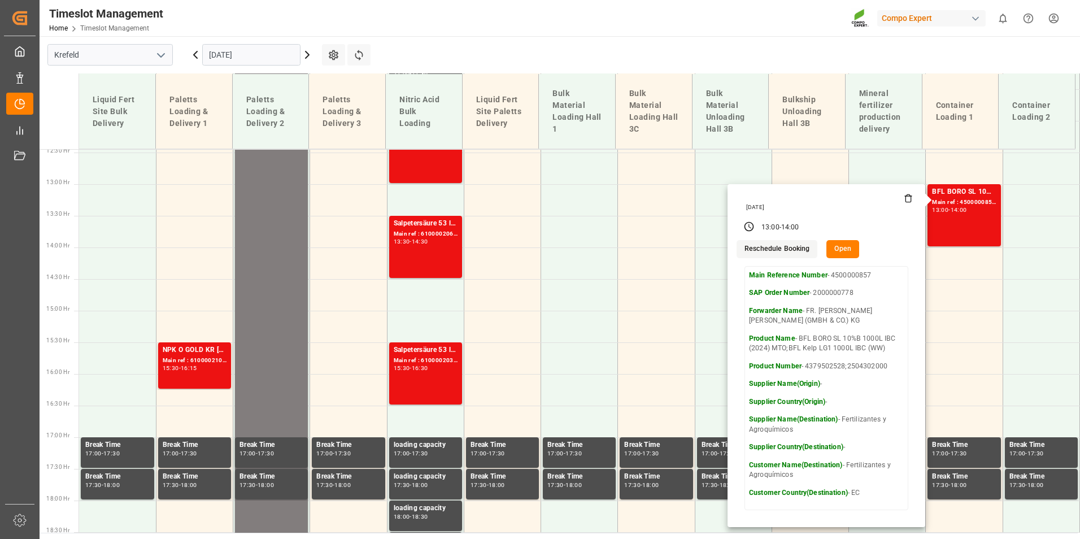
click at [254, 49] on input "[DATE]" at bounding box center [251, 54] width 98 height 21
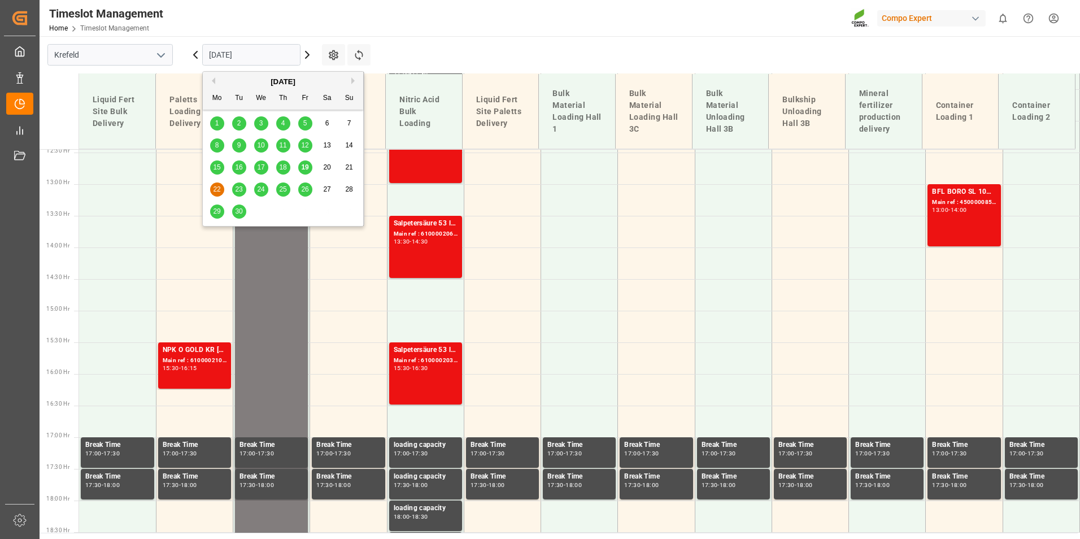
click at [306, 171] on span "19" at bounding box center [304, 167] width 7 height 8
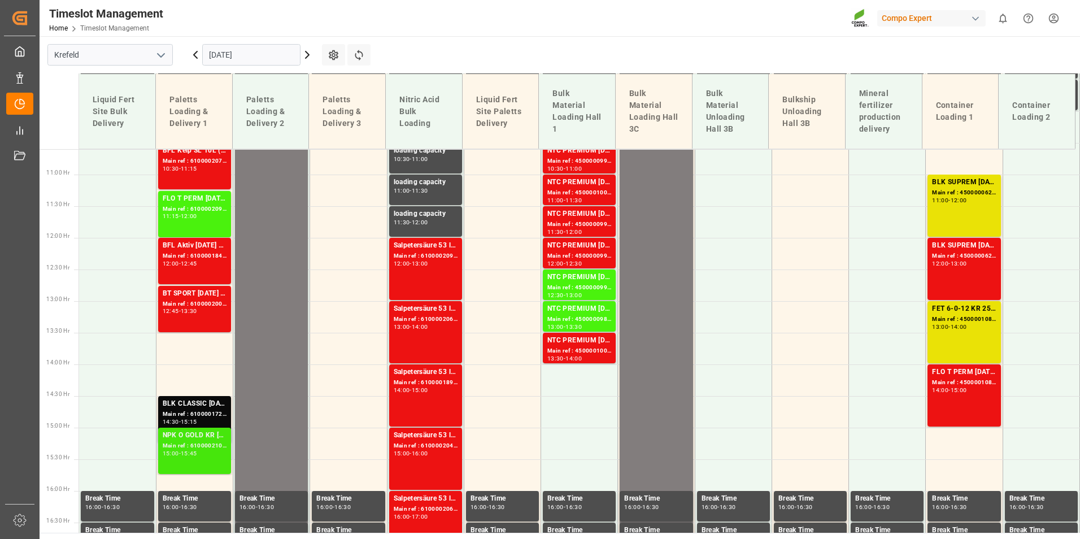
scroll to position [675, 0]
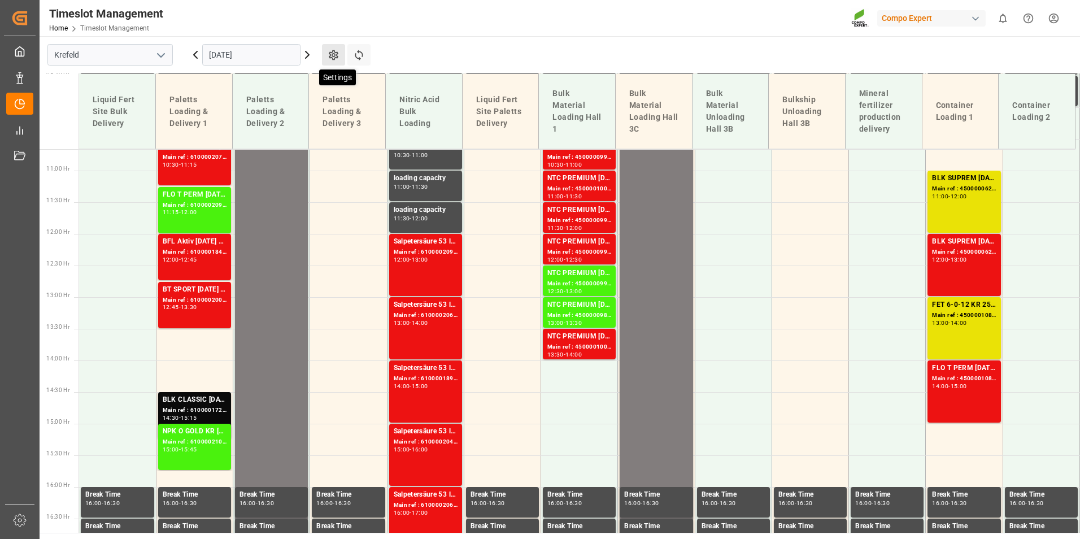
click at [334, 59] on icon at bounding box center [334, 55] width 10 height 10
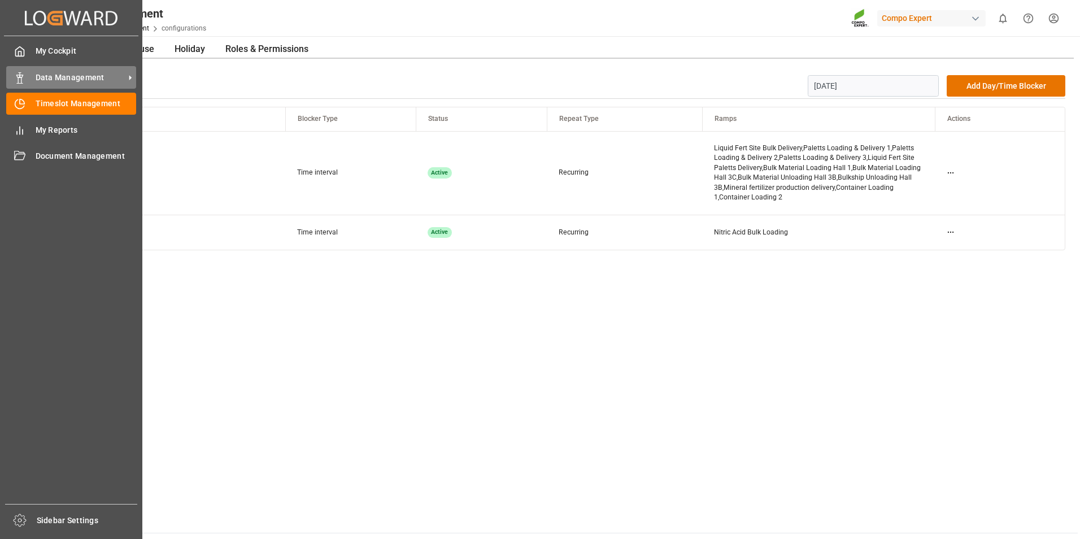
click at [26, 80] on div "Data Management Data Management" at bounding box center [71, 77] width 130 height 22
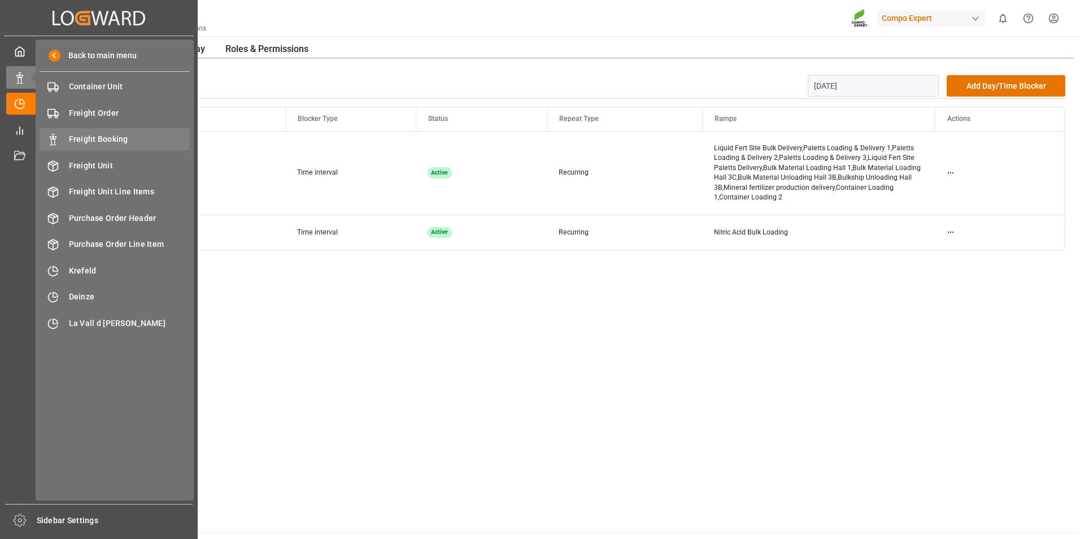
click at [98, 140] on span "Freight Booking" at bounding box center [129, 139] width 121 height 12
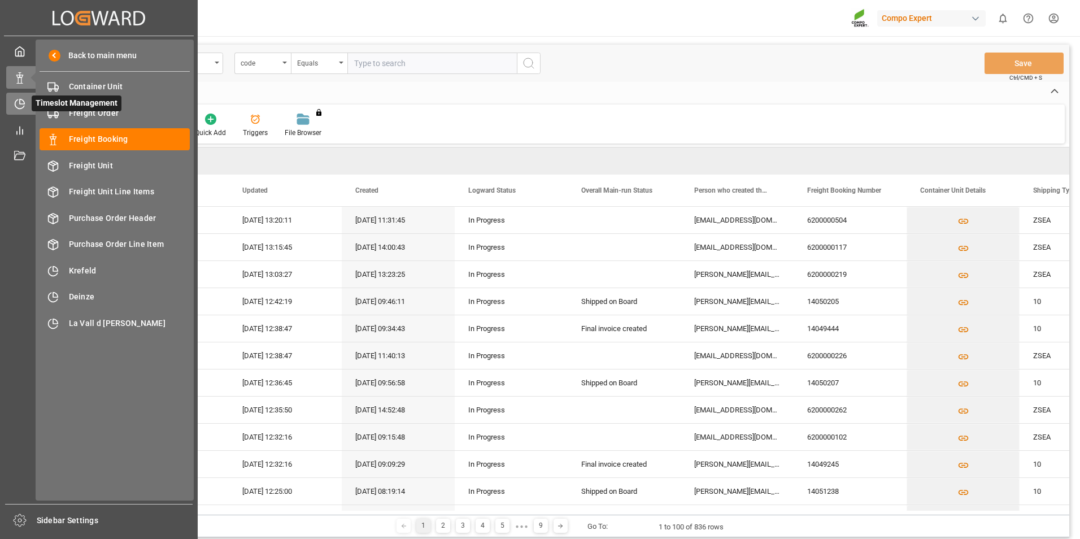
click at [26, 107] on div "Timeslot Management Timeslot Management" at bounding box center [98, 104] width 185 height 22
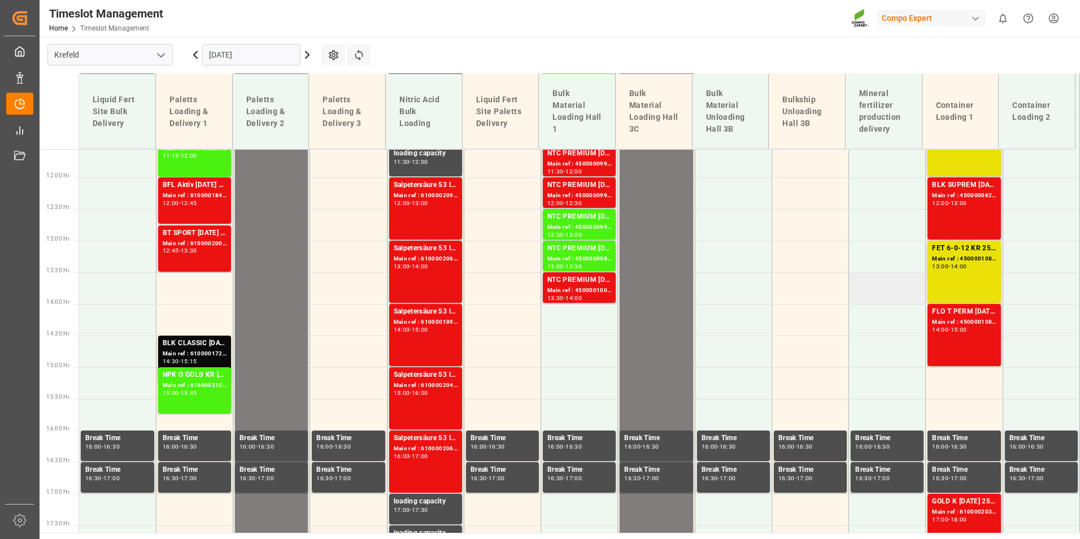
scroll to position [901, 0]
